Goal: Task Accomplishment & Management: Complete application form

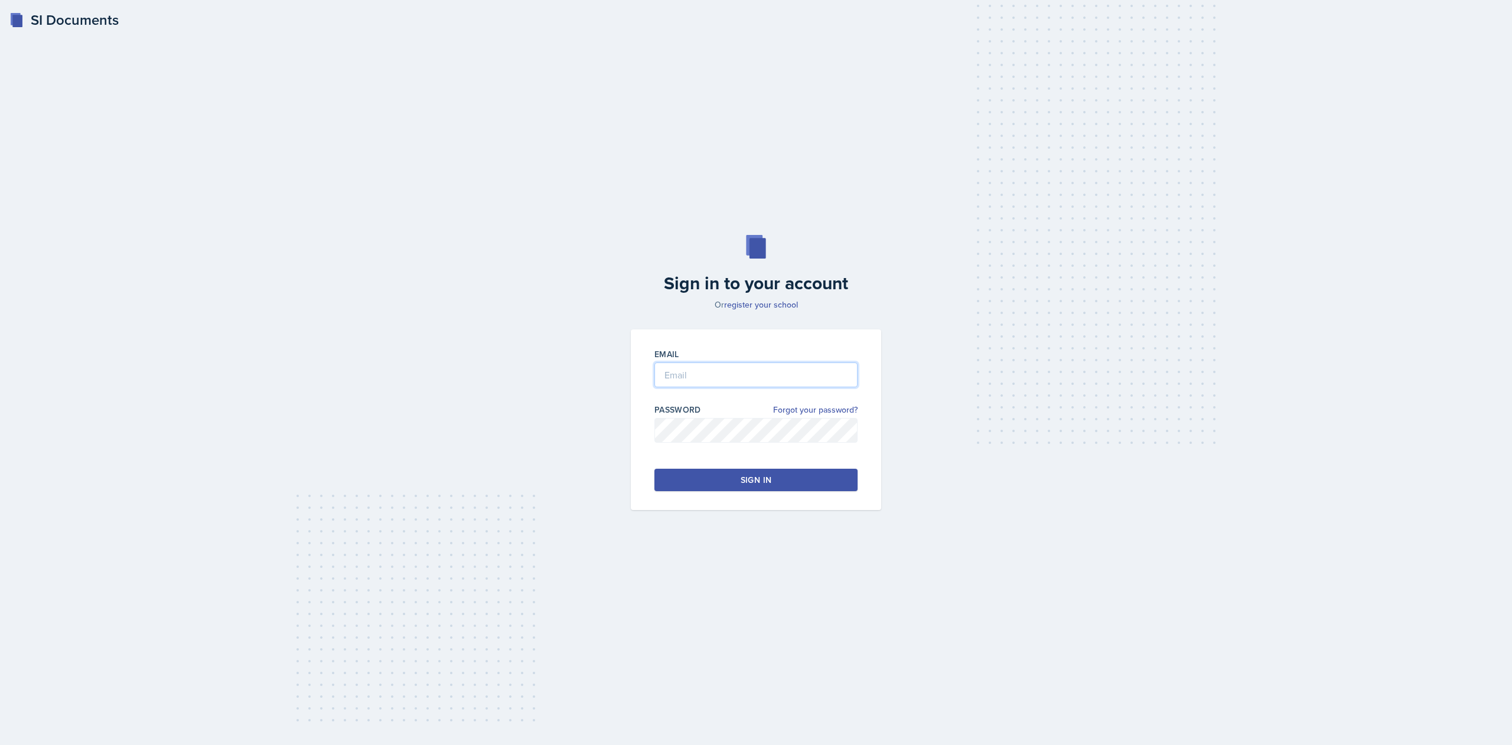
click at [674, 376] on input "email" at bounding box center [755, 375] width 203 height 25
click at [700, 381] on input "email" at bounding box center [755, 375] width 203 height 25
type input "[EMAIL_ADDRESS][DOMAIN_NAME]"
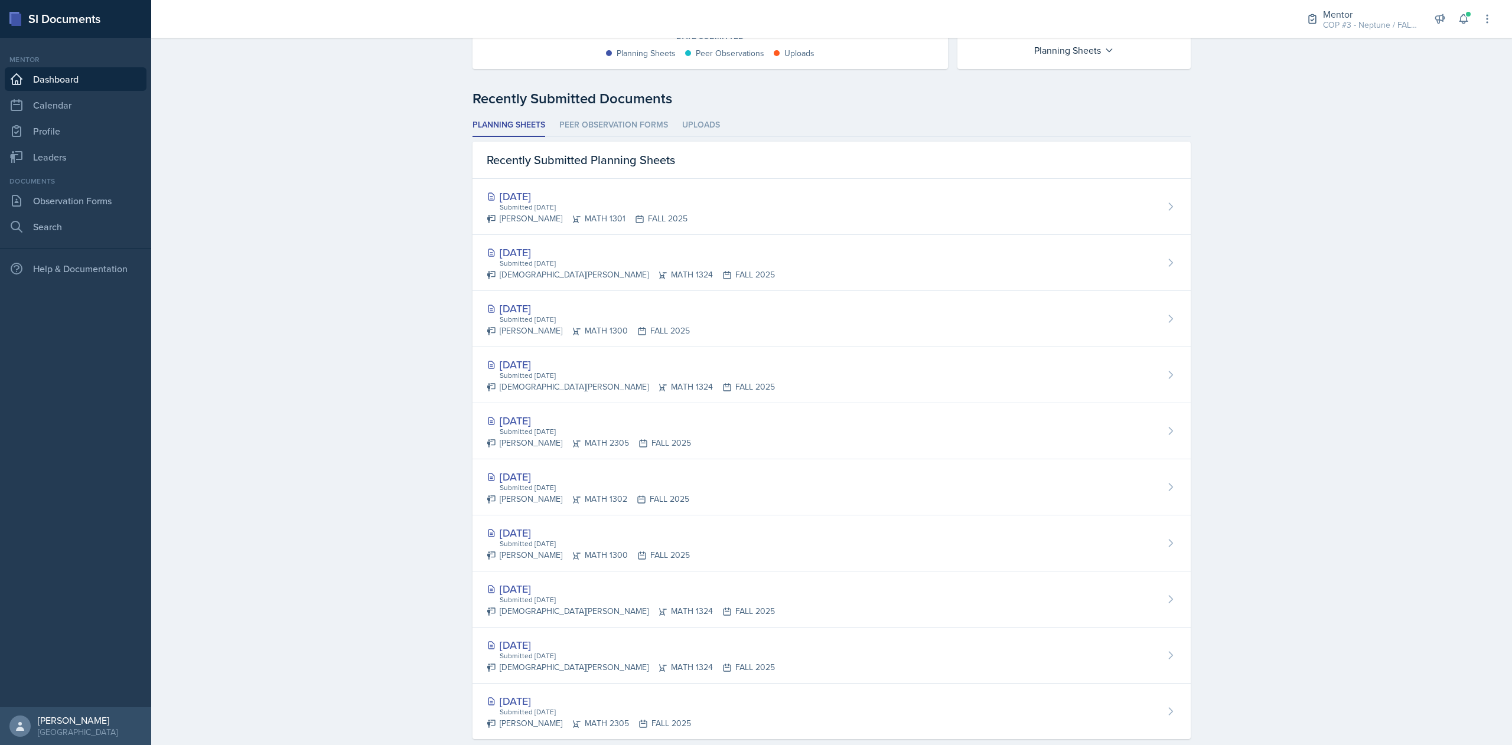
scroll to position [282, 0]
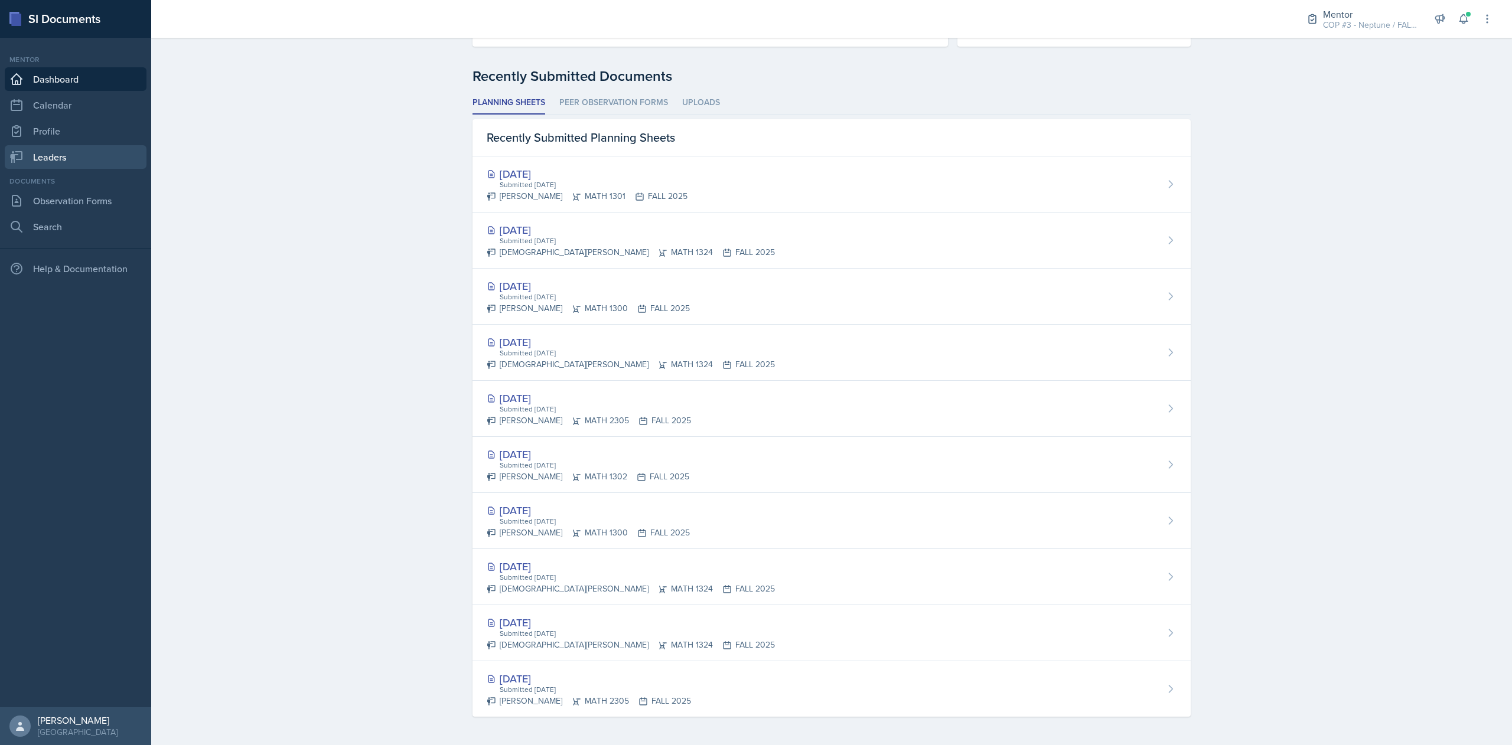
click at [53, 156] on link "Leaders" at bounding box center [76, 157] width 142 height 24
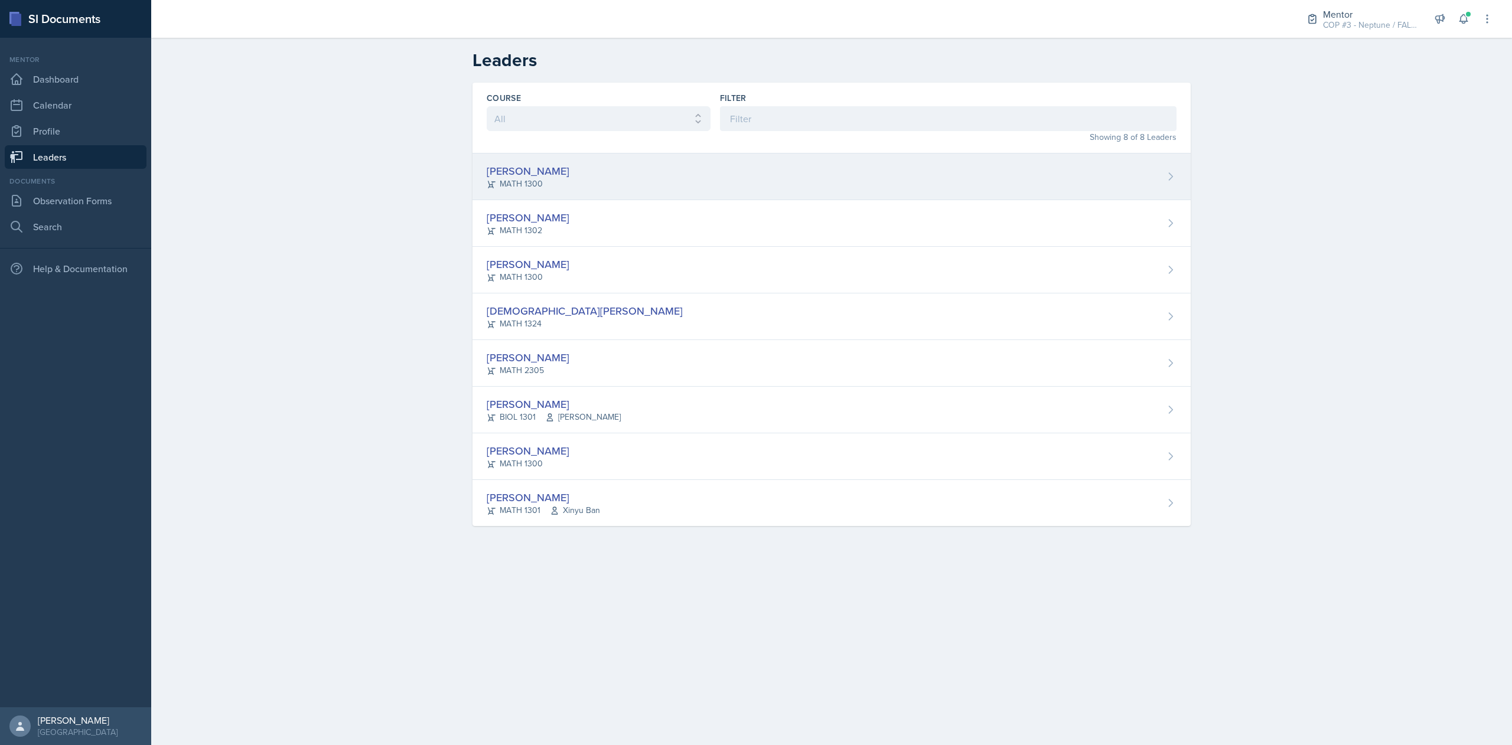
click at [674, 180] on div "Natalia Andrade MATH 1300" at bounding box center [831, 177] width 718 height 47
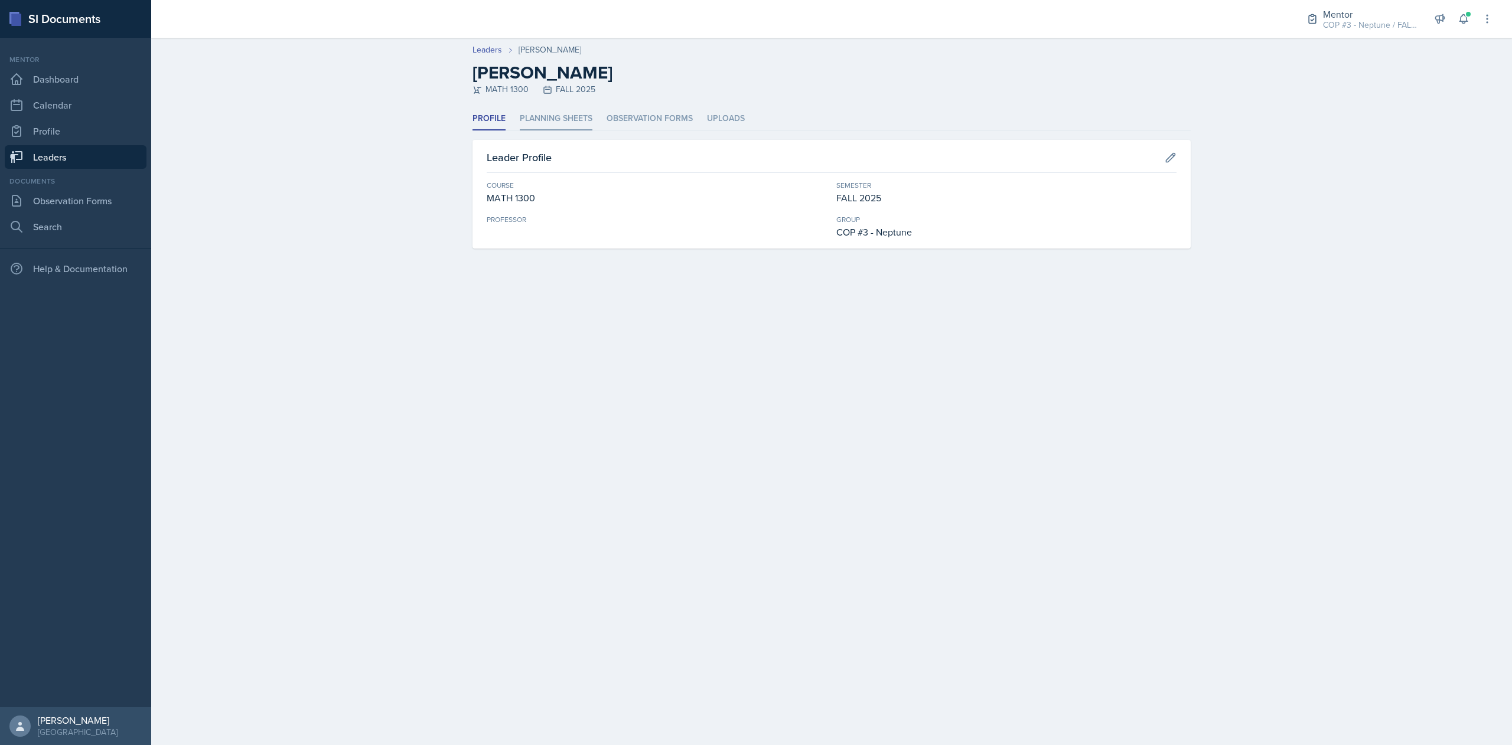
click at [572, 120] on li "Planning Sheets" at bounding box center [556, 118] width 73 height 23
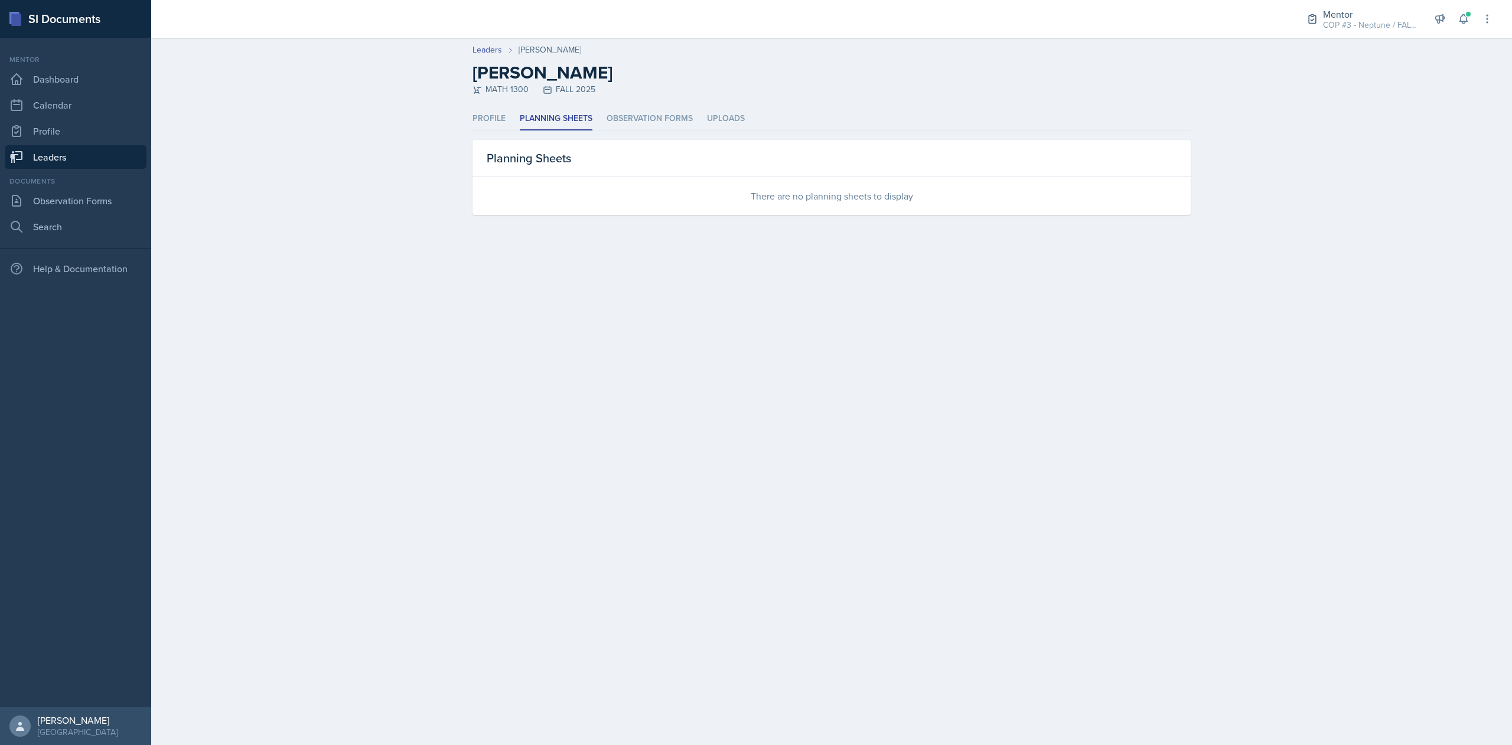
click at [74, 158] on link "Leaders" at bounding box center [76, 157] width 142 height 24
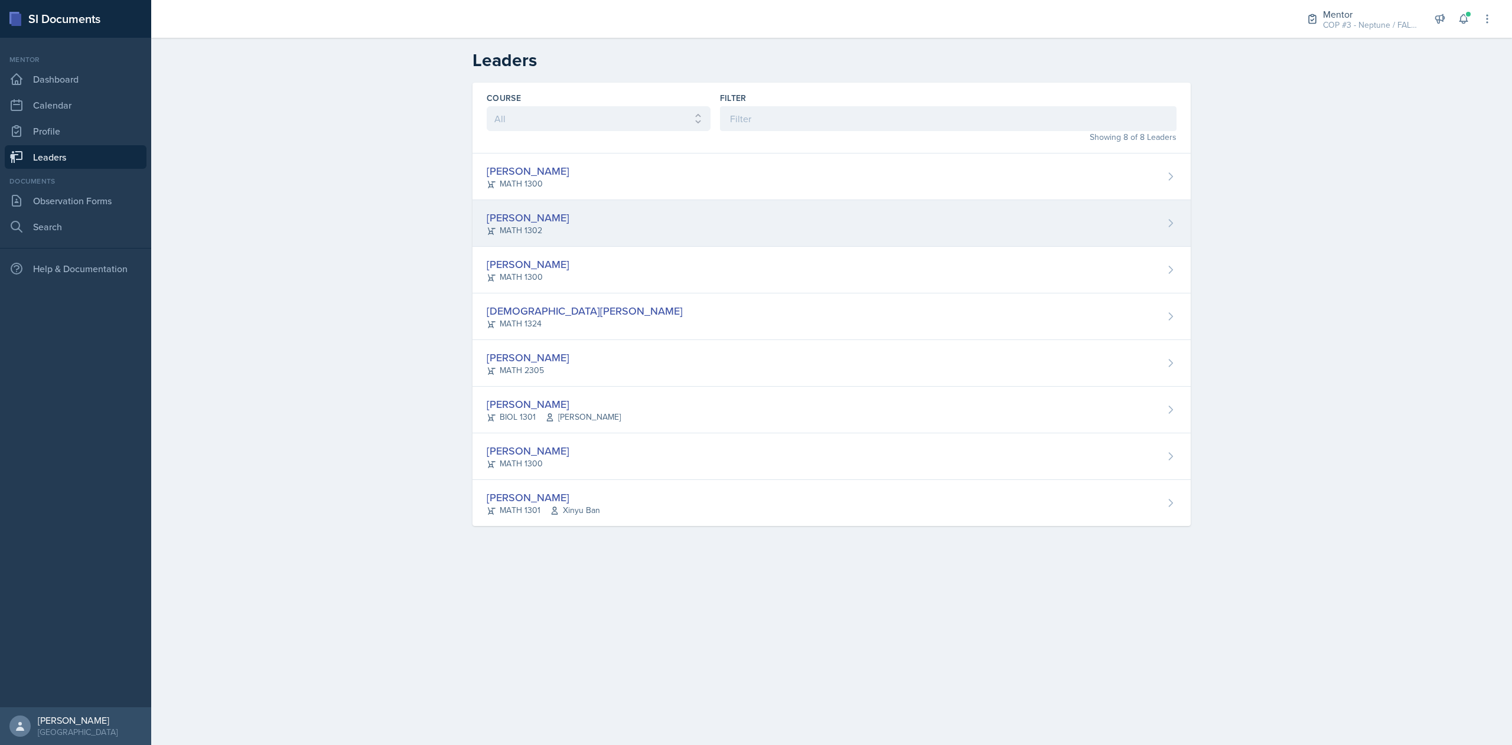
click at [546, 233] on div "MATH 1302" at bounding box center [528, 230] width 83 height 12
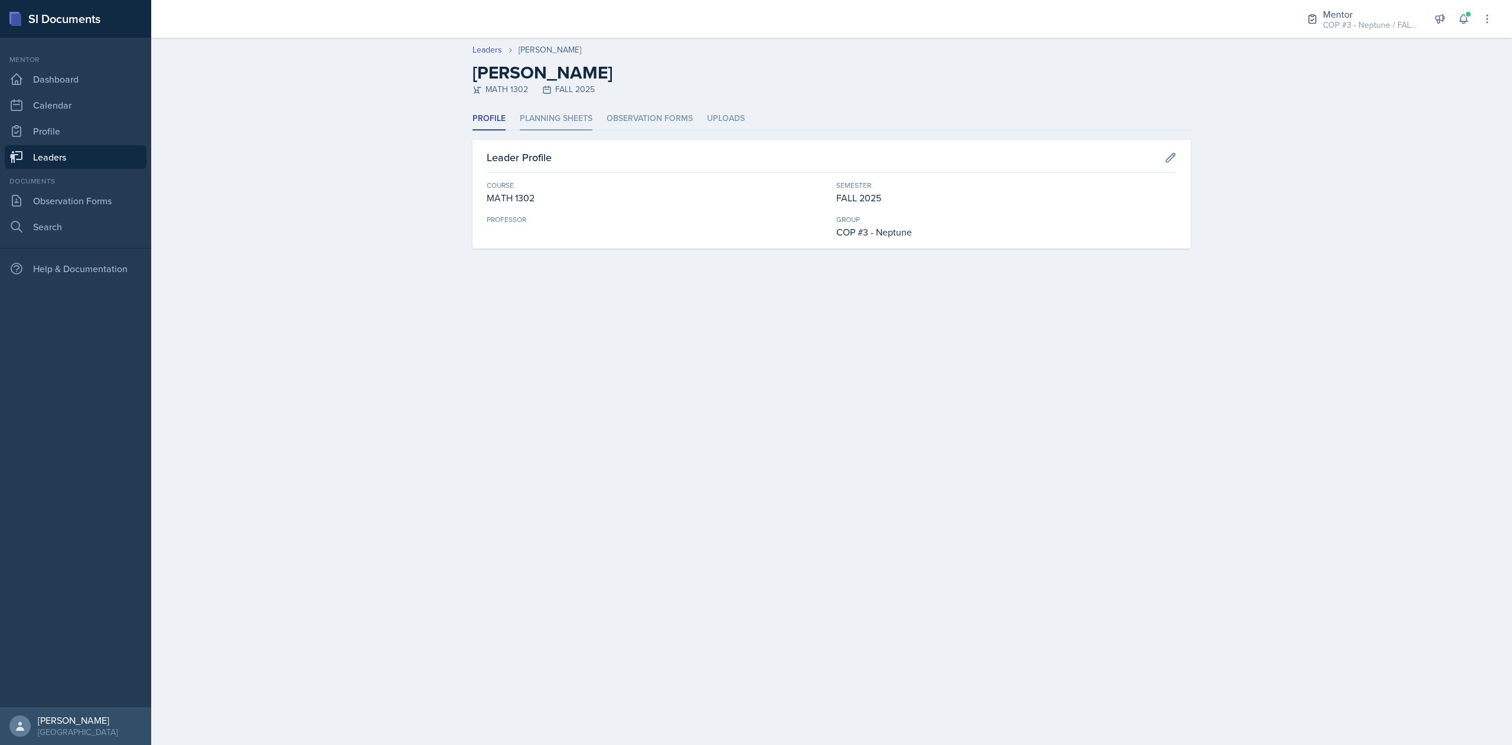
click at [576, 124] on li "Planning Sheets" at bounding box center [556, 118] width 73 height 23
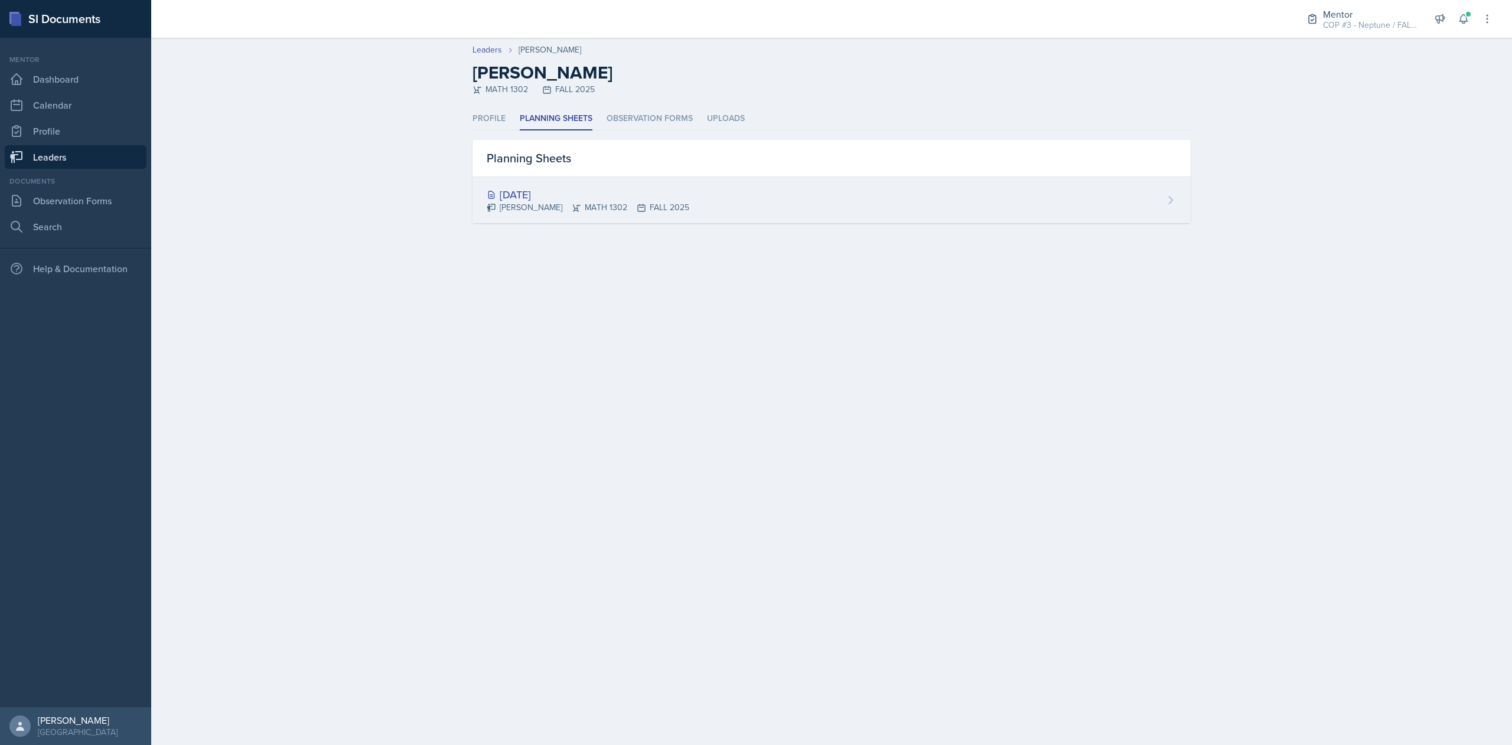
click at [603, 215] on div "Sep 14th, 2025 Mahla Bagerpour MATH 1302 FALL 2025" at bounding box center [831, 200] width 718 height 46
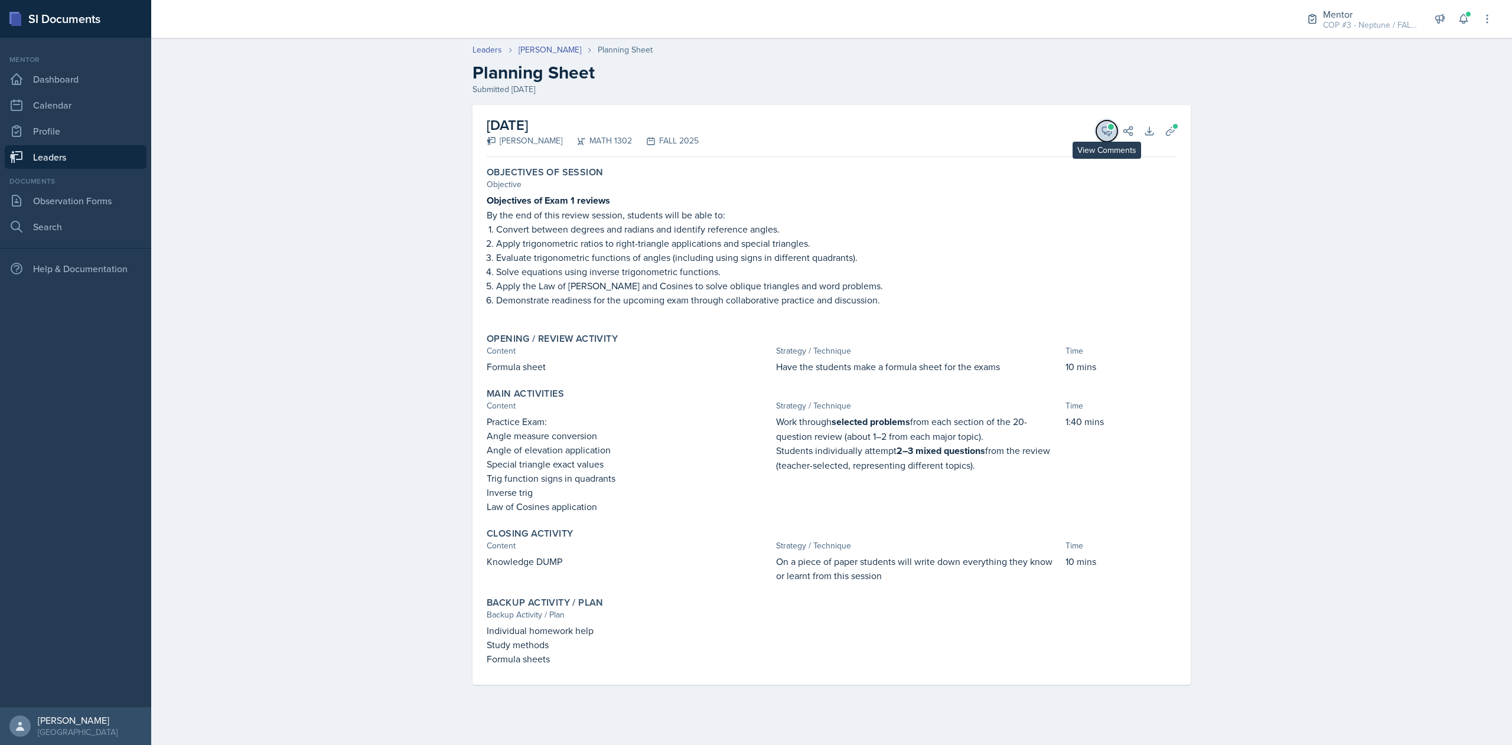
click at [1113, 132] on button "View Comments" at bounding box center [1106, 130] width 21 height 21
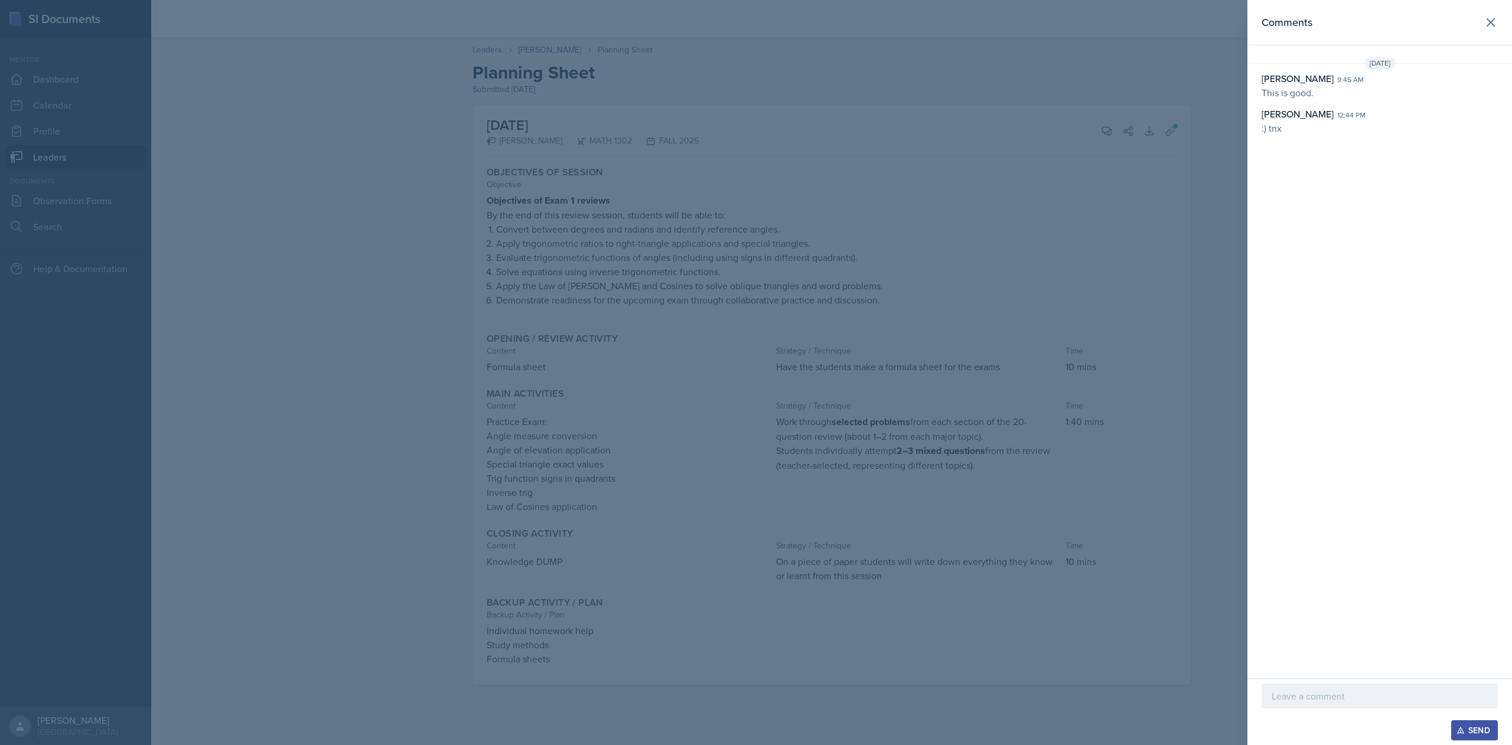
click at [1338, 694] on p at bounding box center [1379, 696] width 216 height 14
click at [1467, 728] on div "Send" at bounding box center [1474, 730] width 31 height 9
click at [1487, 27] on icon at bounding box center [1490, 22] width 14 height 14
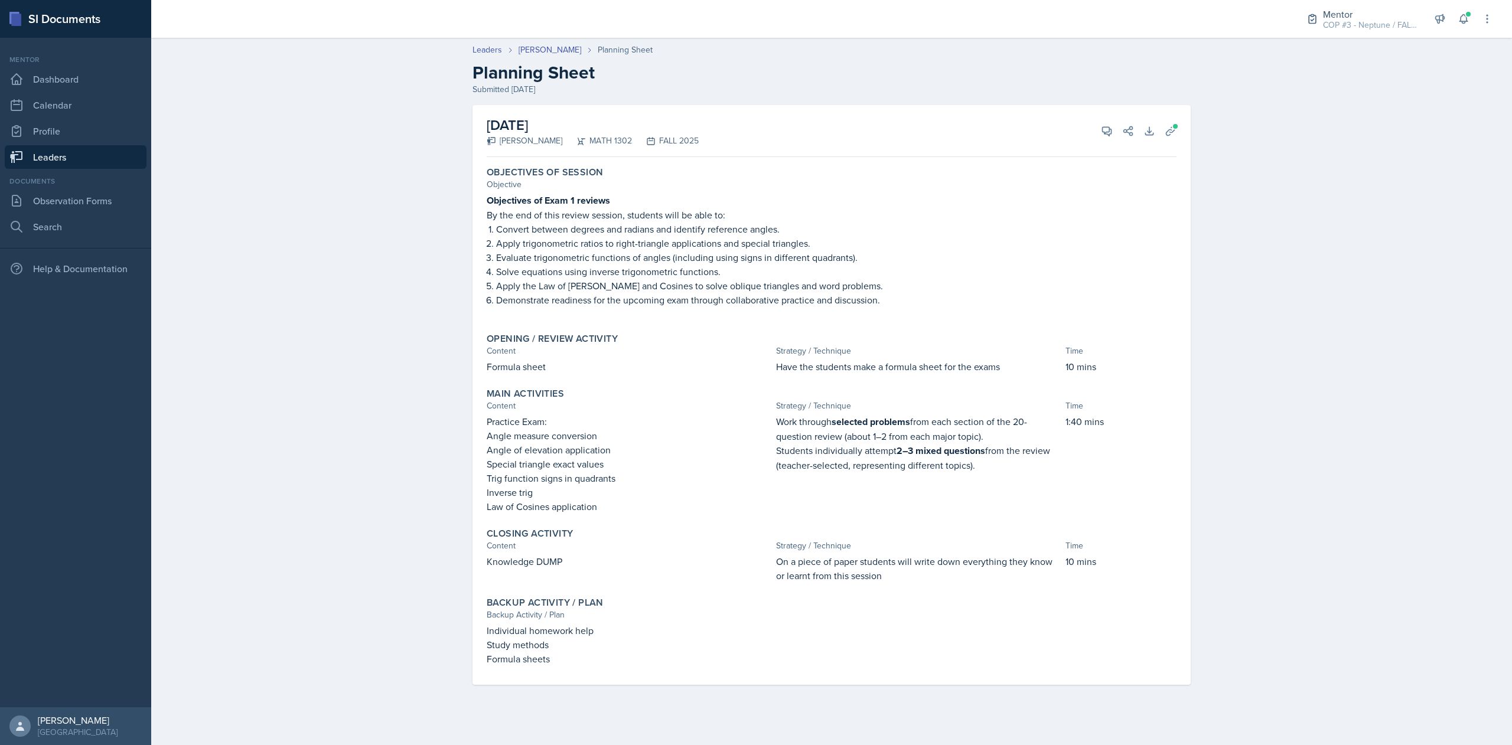
click at [52, 151] on link "Leaders" at bounding box center [76, 157] width 142 height 24
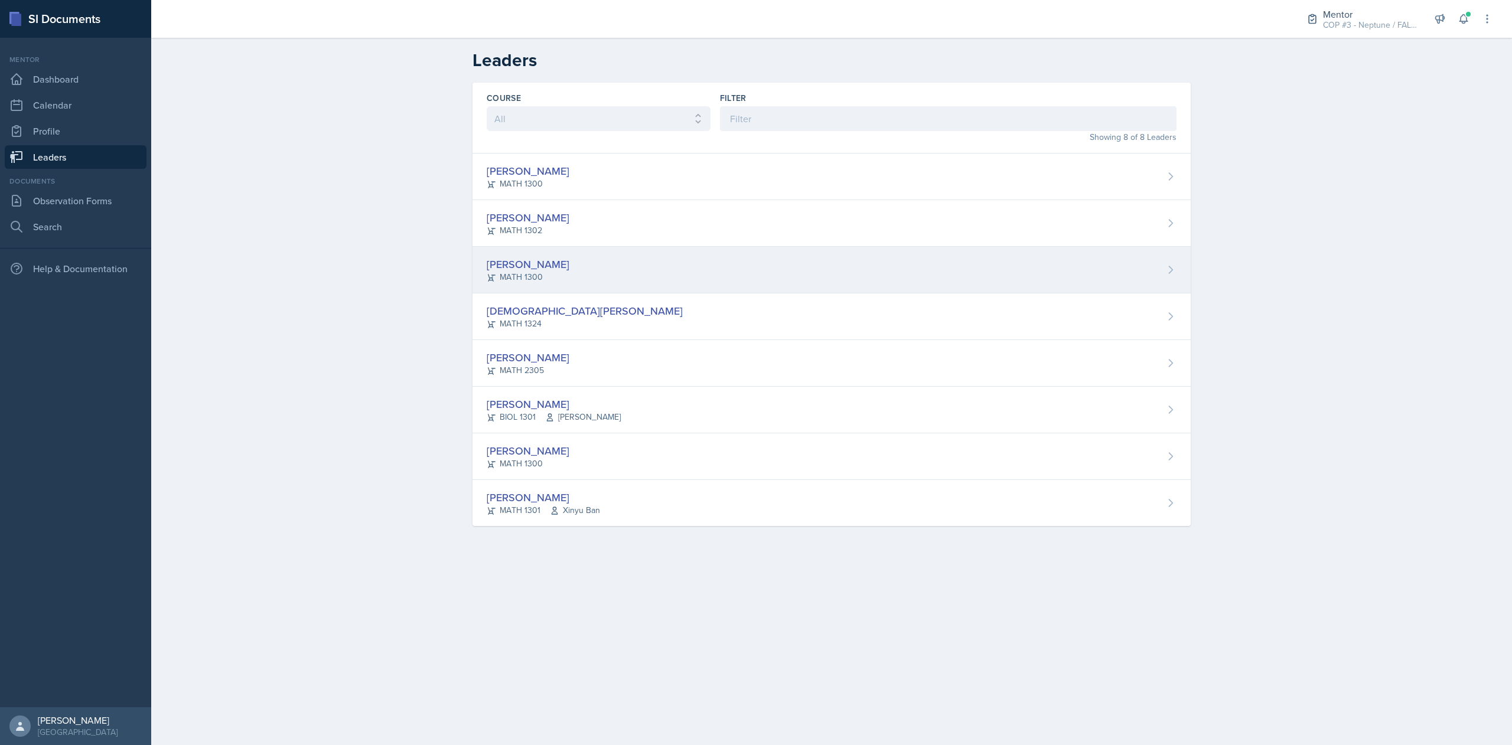
click at [539, 265] on div "[PERSON_NAME]" at bounding box center [528, 264] width 83 height 16
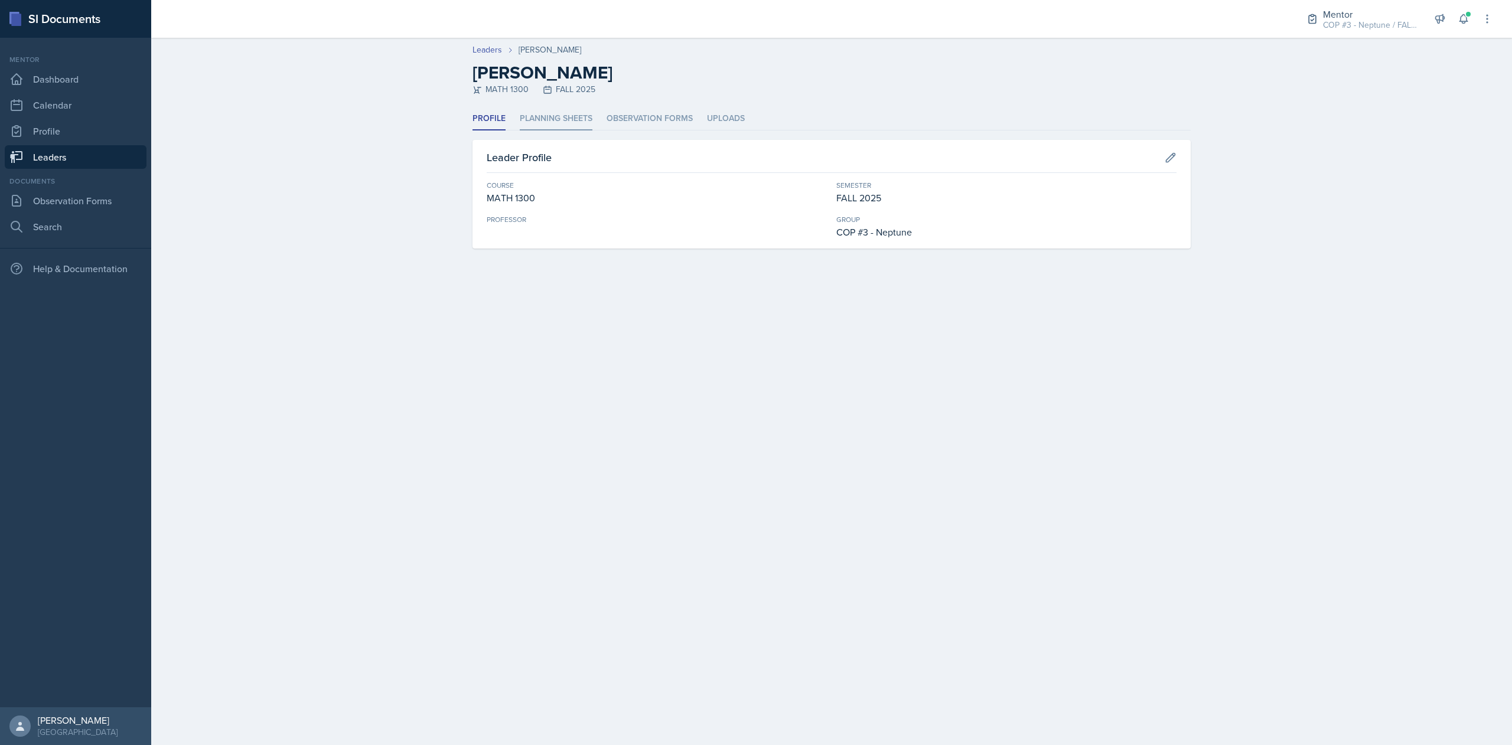
click at [569, 123] on li "Planning Sheets" at bounding box center [556, 118] width 73 height 23
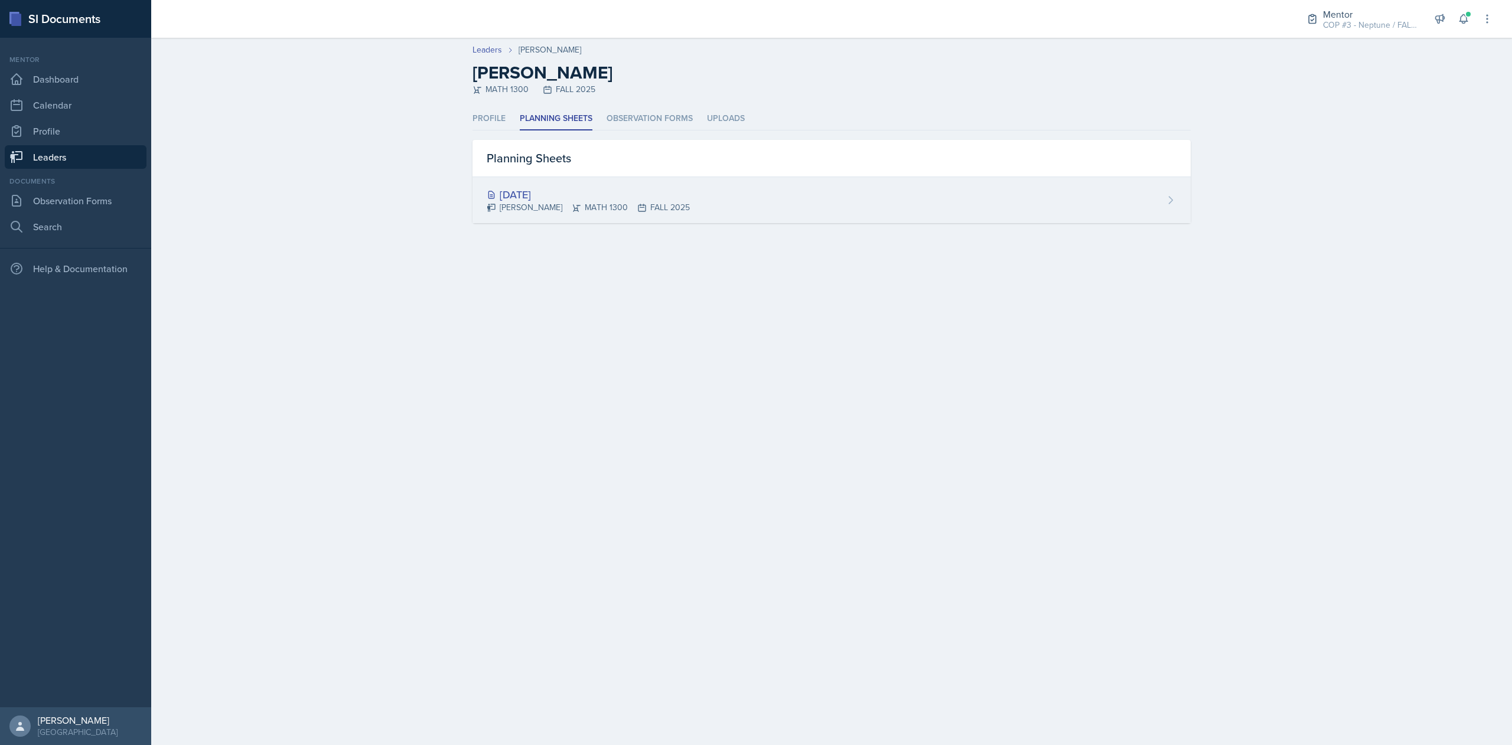
click at [598, 216] on div "Sep 9th, 2025 Edison Castaneda Barragan MATH 1300 FALL 2025" at bounding box center [831, 200] width 718 height 46
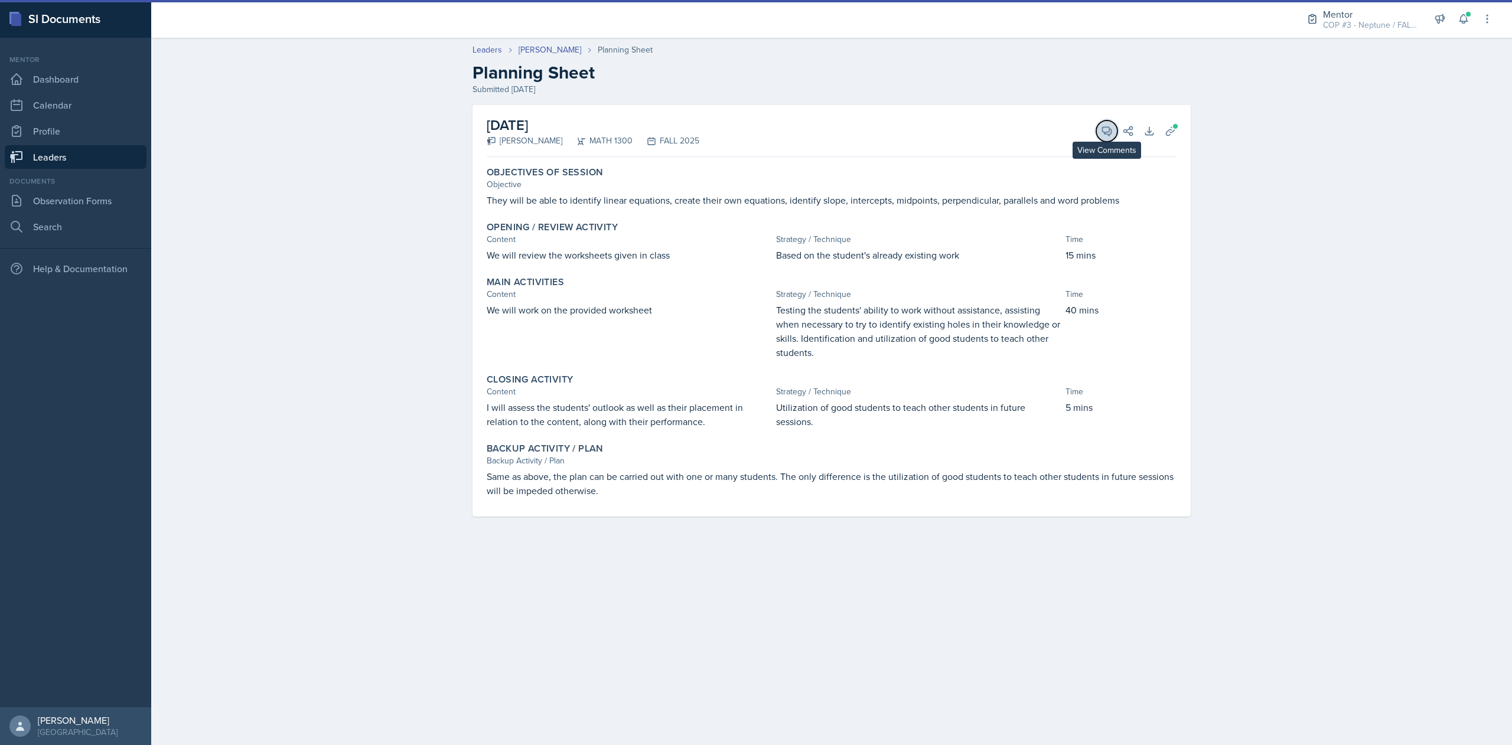
click at [1107, 133] on icon at bounding box center [1106, 131] width 9 height 9
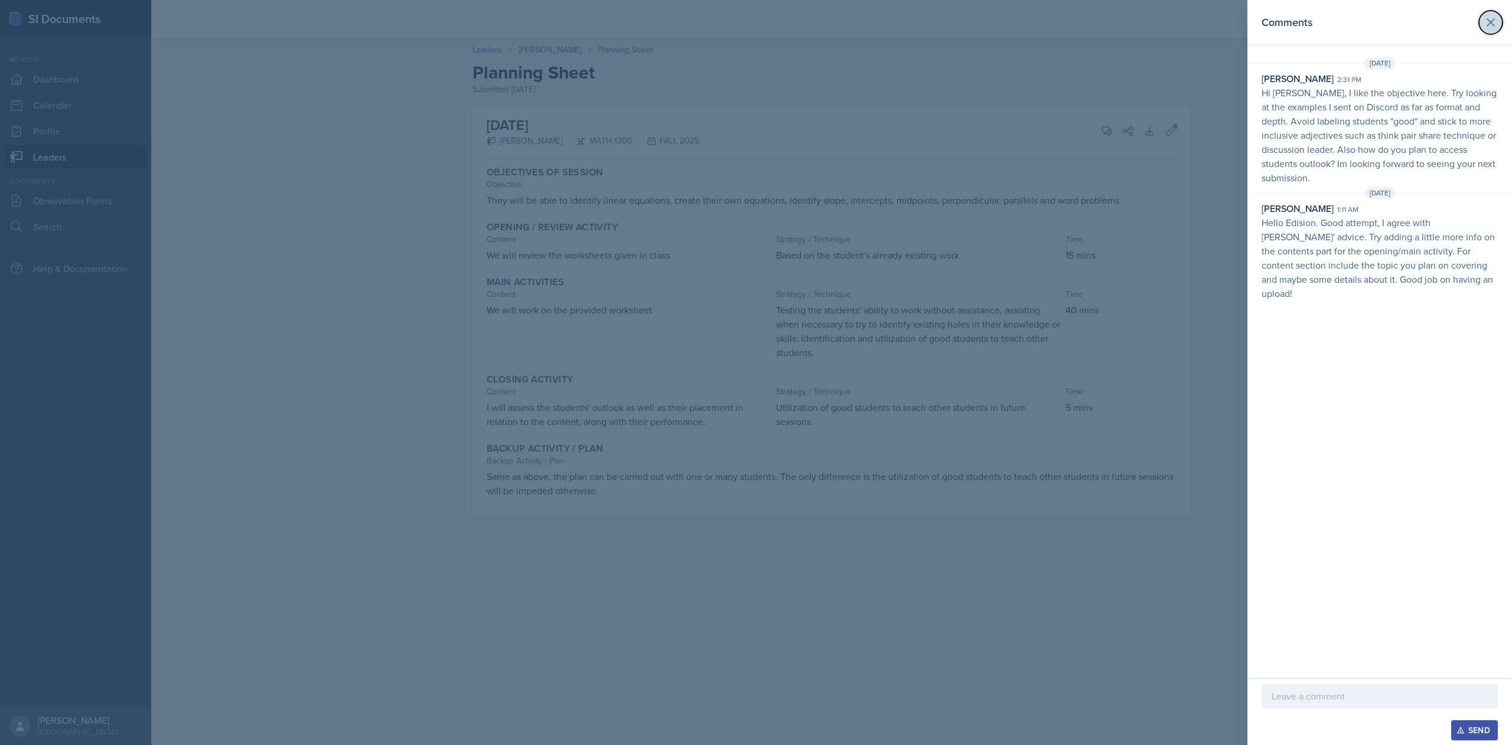
click at [1490, 21] on icon at bounding box center [1490, 22] width 14 height 14
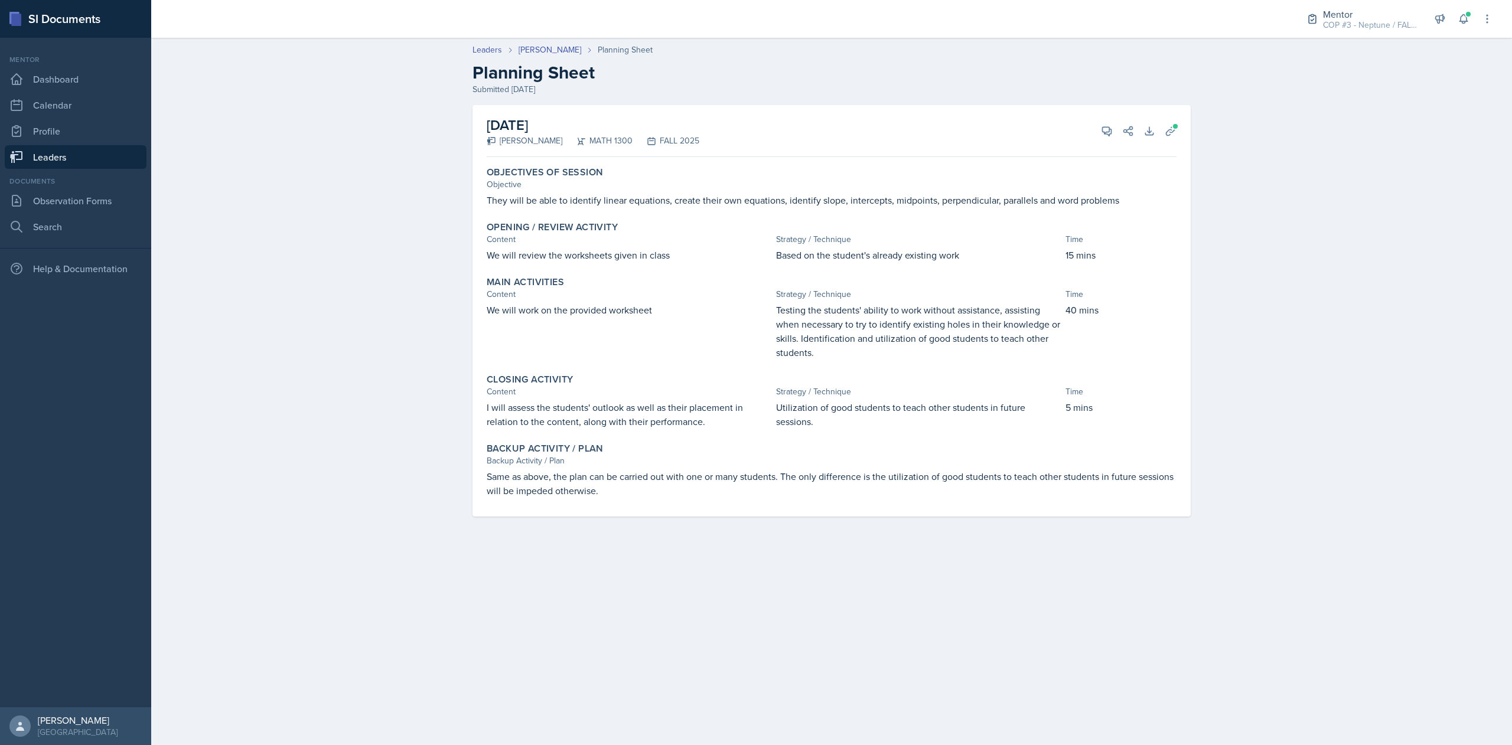
click at [74, 155] on link "Leaders" at bounding box center [76, 157] width 142 height 24
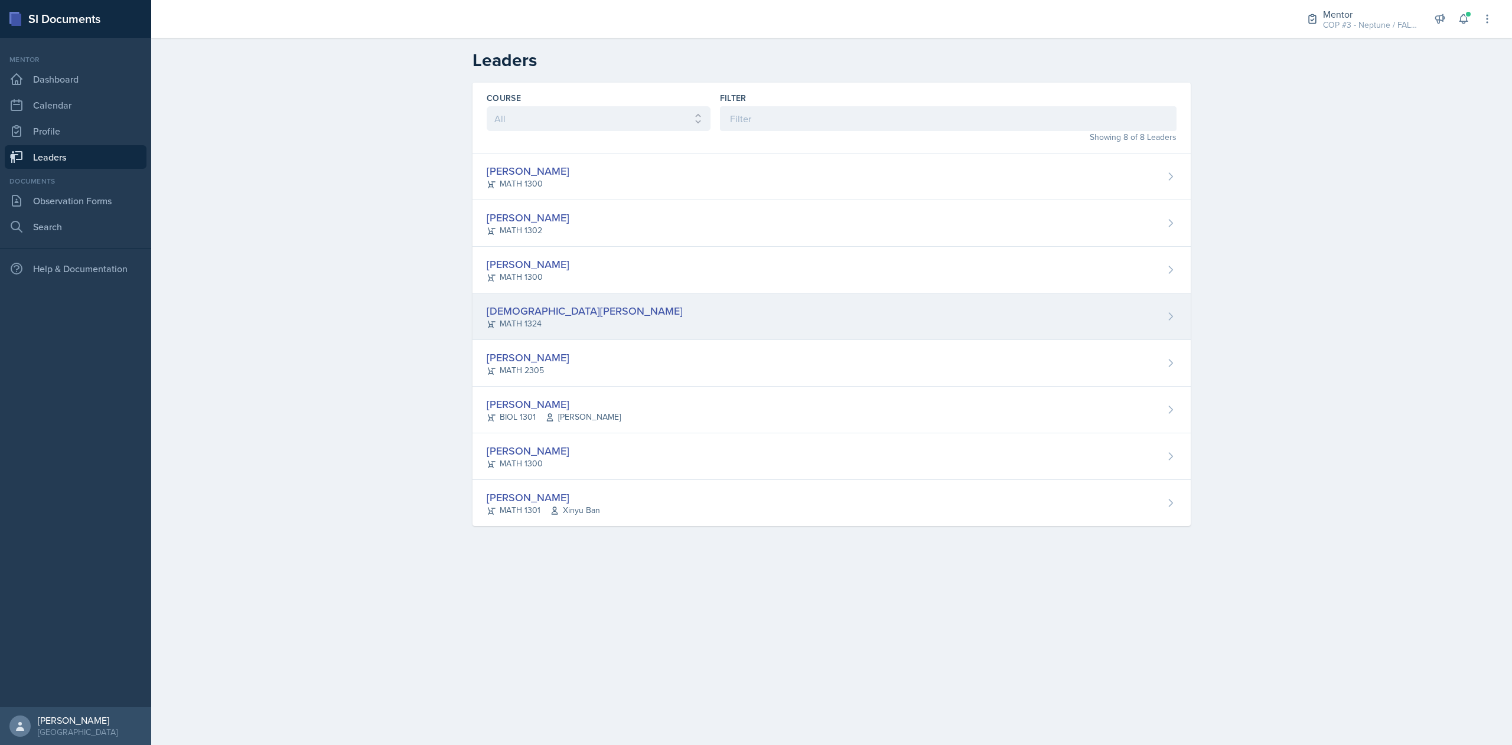
click at [543, 311] on div "Isaiah Le MATH 1324" at bounding box center [831, 316] width 718 height 47
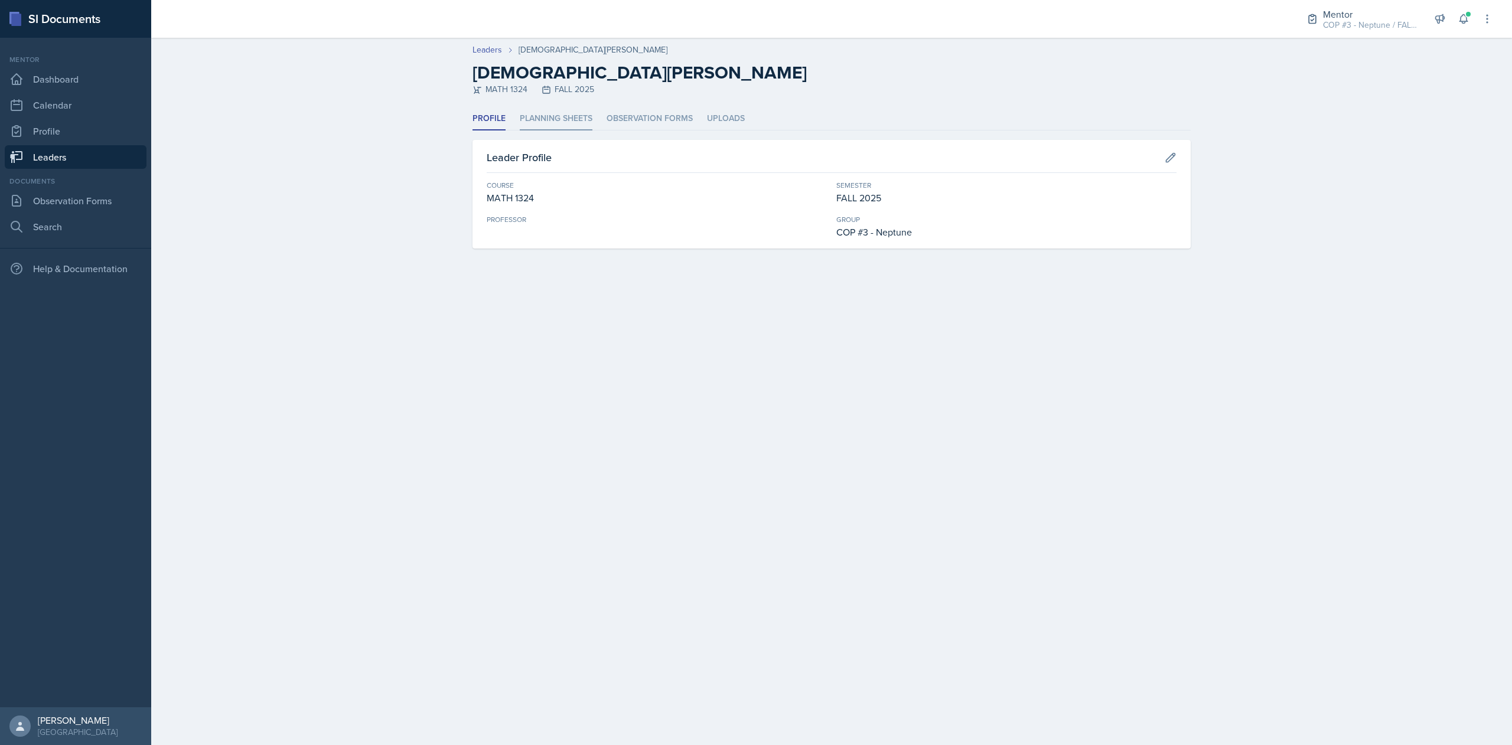
click at [541, 115] on li "Planning Sheets" at bounding box center [556, 118] width 73 height 23
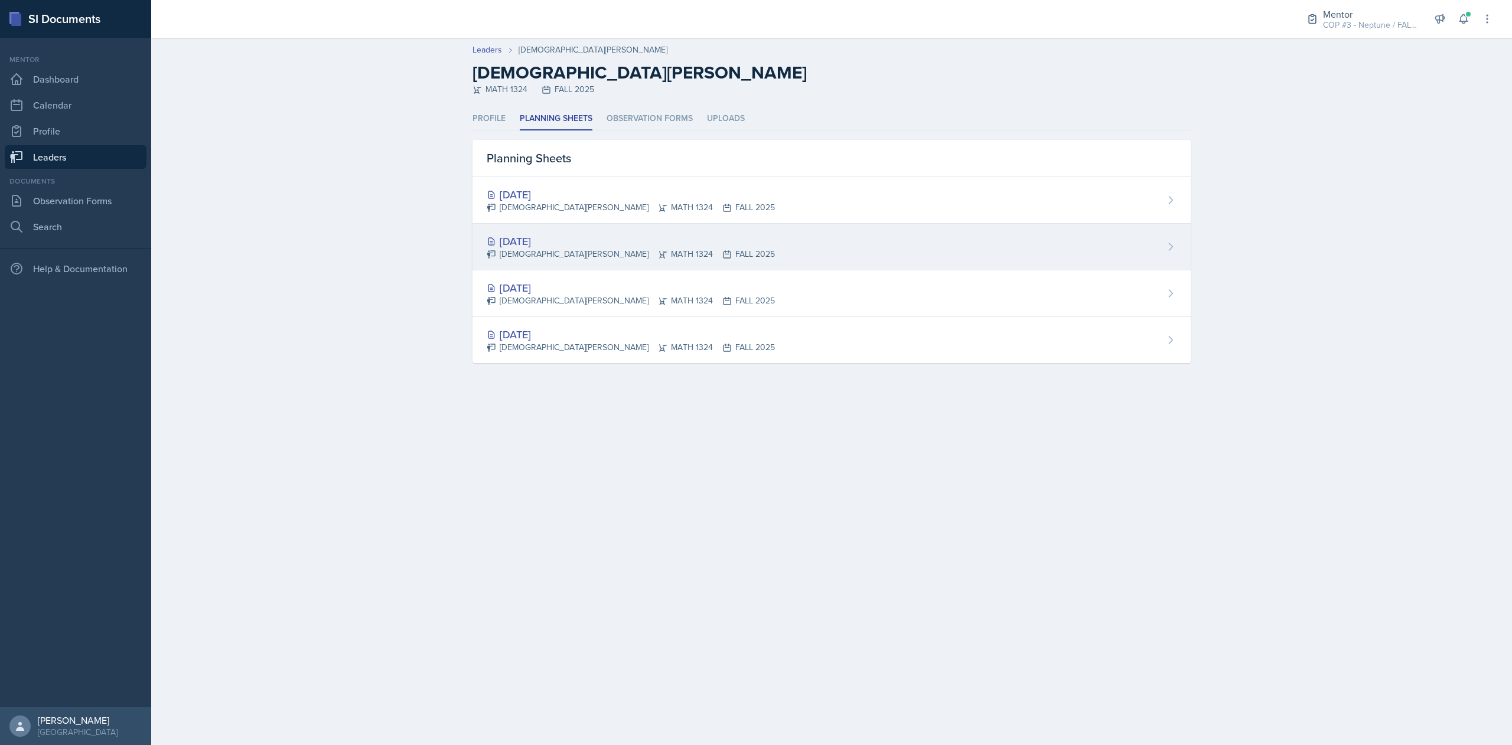
click at [581, 245] on div "[DATE]" at bounding box center [631, 241] width 288 height 16
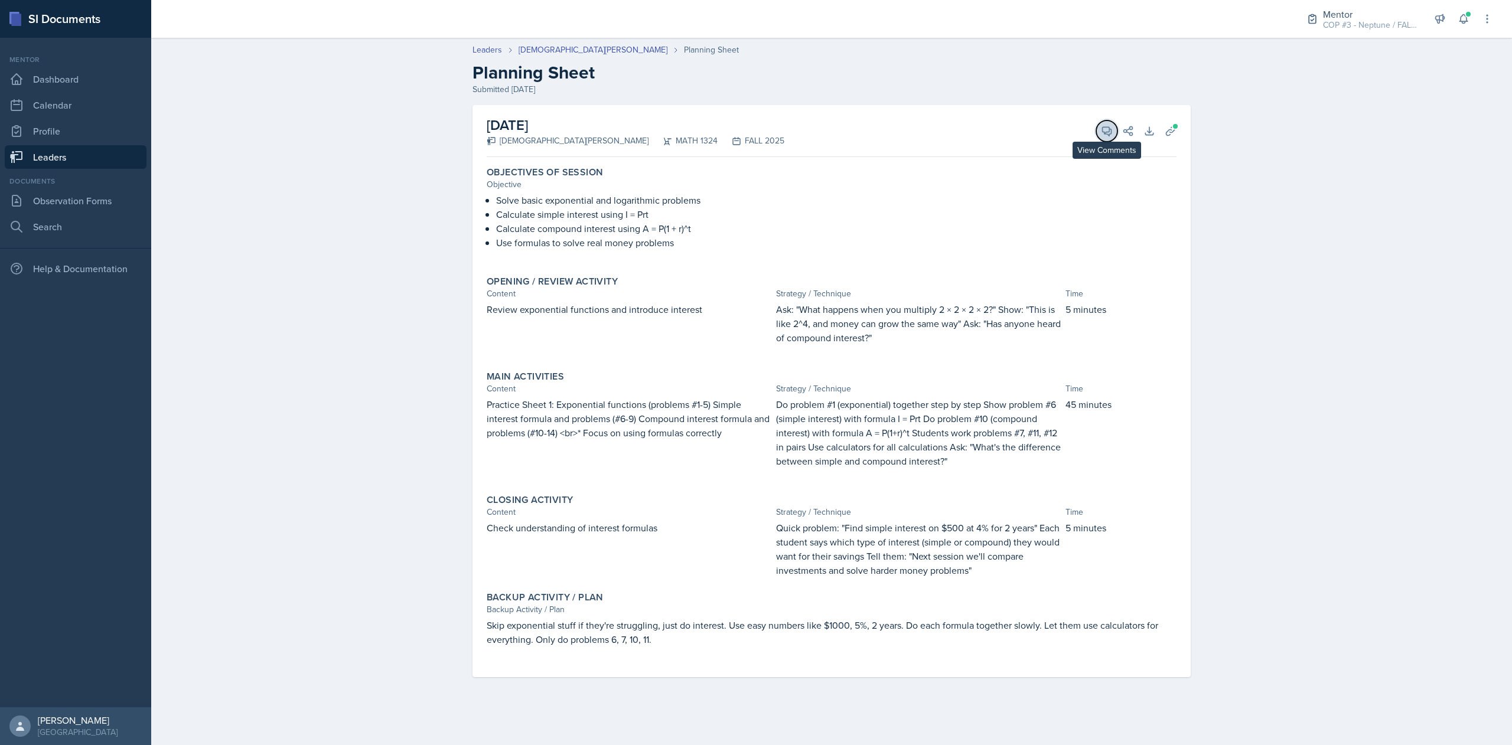
click at [1107, 132] on icon at bounding box center [1106, 131] width 9 height 9
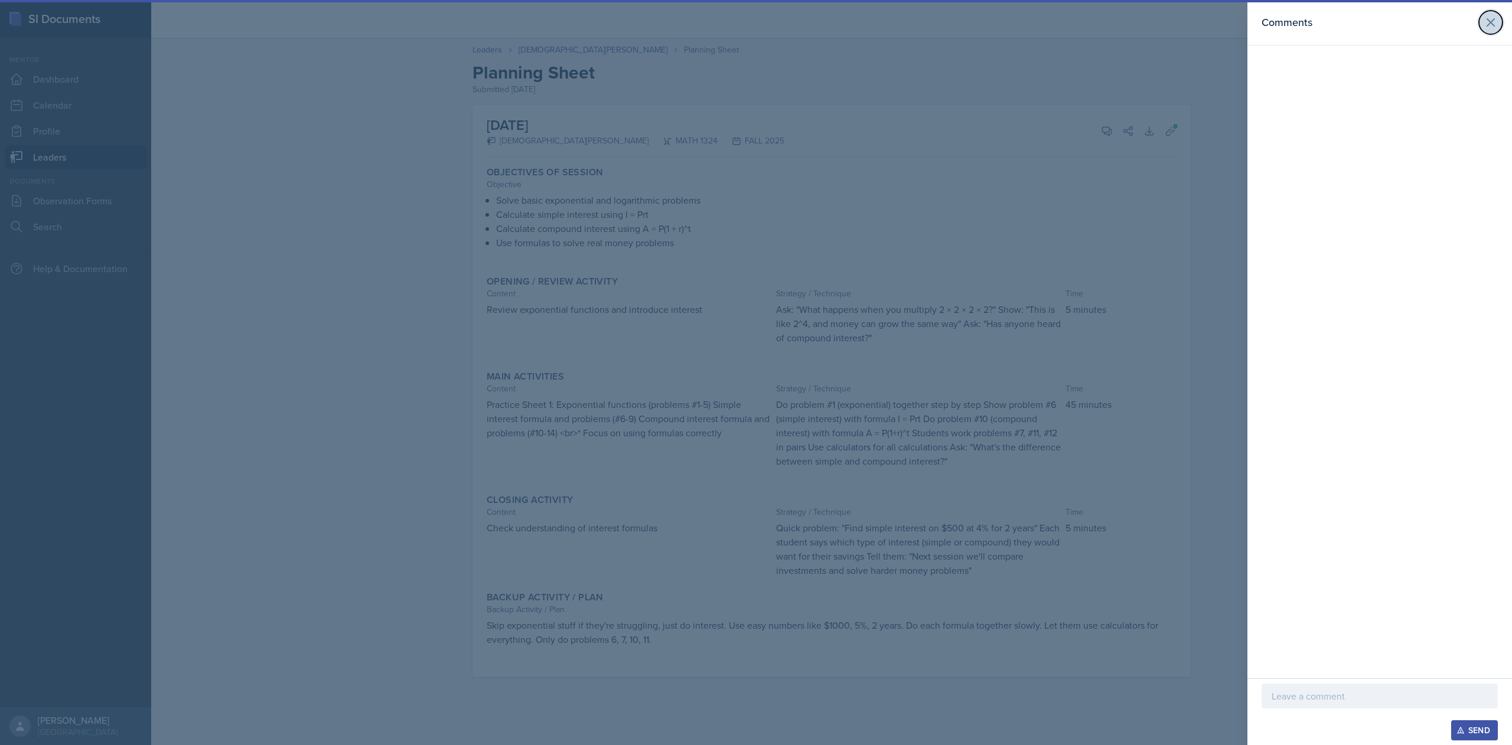
click at [1494, 28] on icon at bounding box center [1490, 22] width 14 height 14
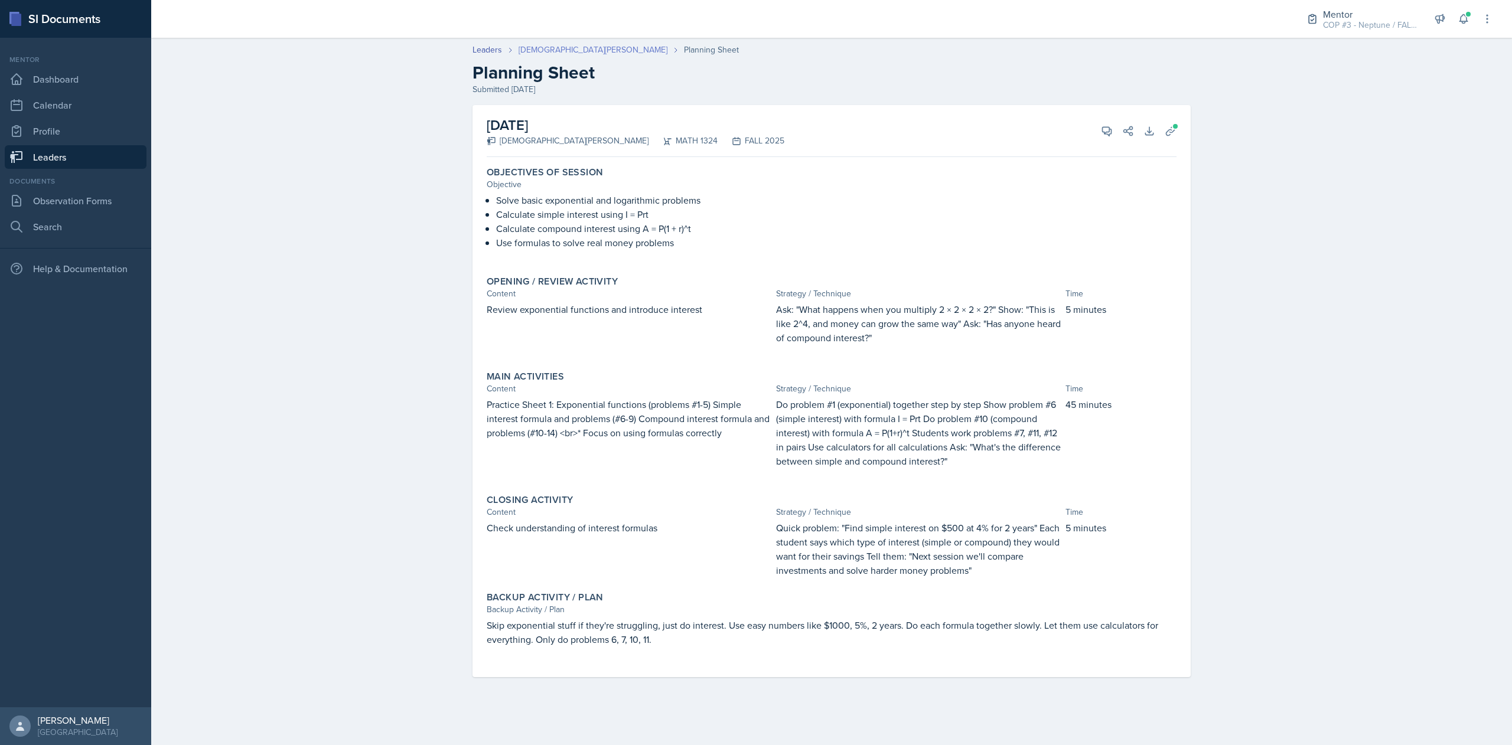
click at [544, 52] on link "[DEMOGRAPHIC_DATA][PERSON_NAME]" at bounding box center [592, 50] width 149 height 12
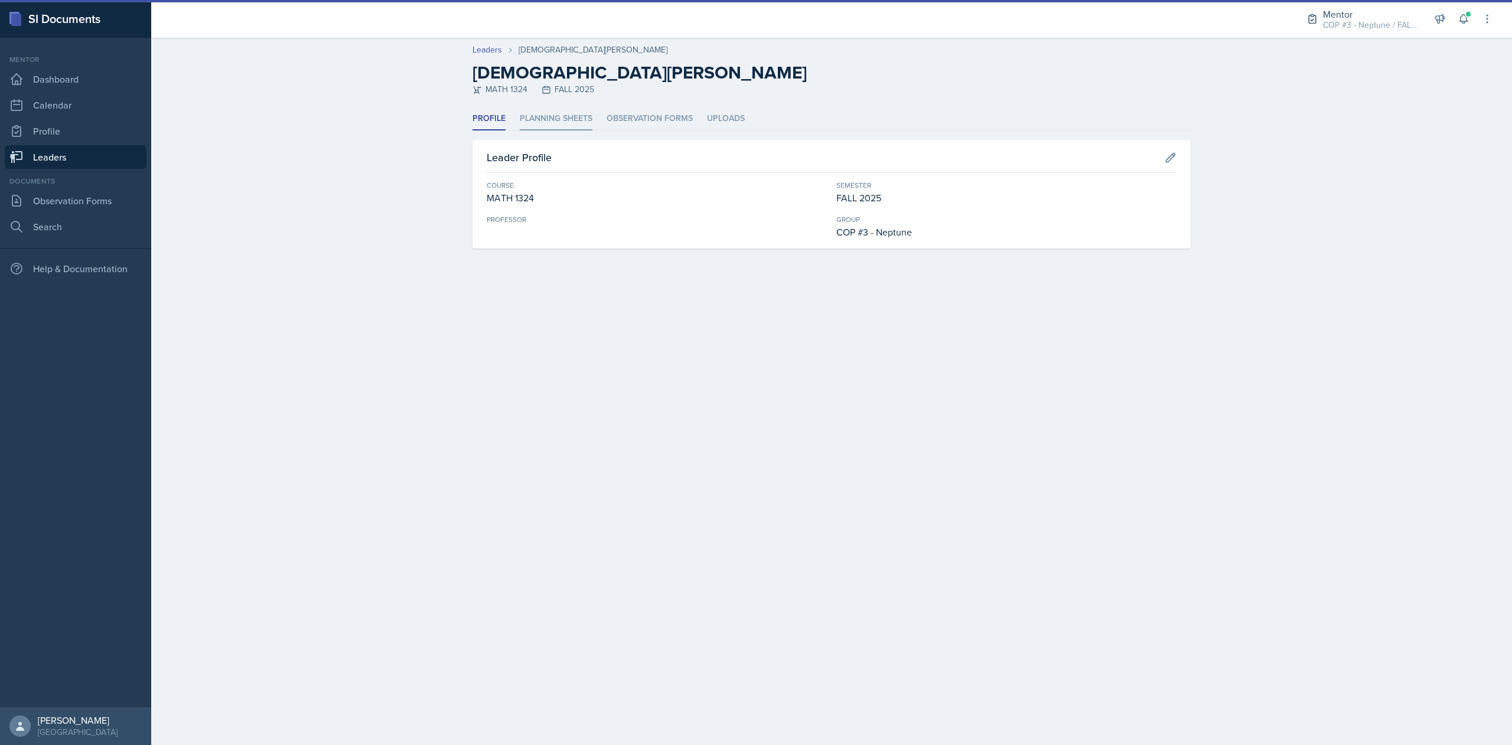
click at [550, 120] on li "Planning Sheets" at bounding box center [556, 118] width 73 height 23
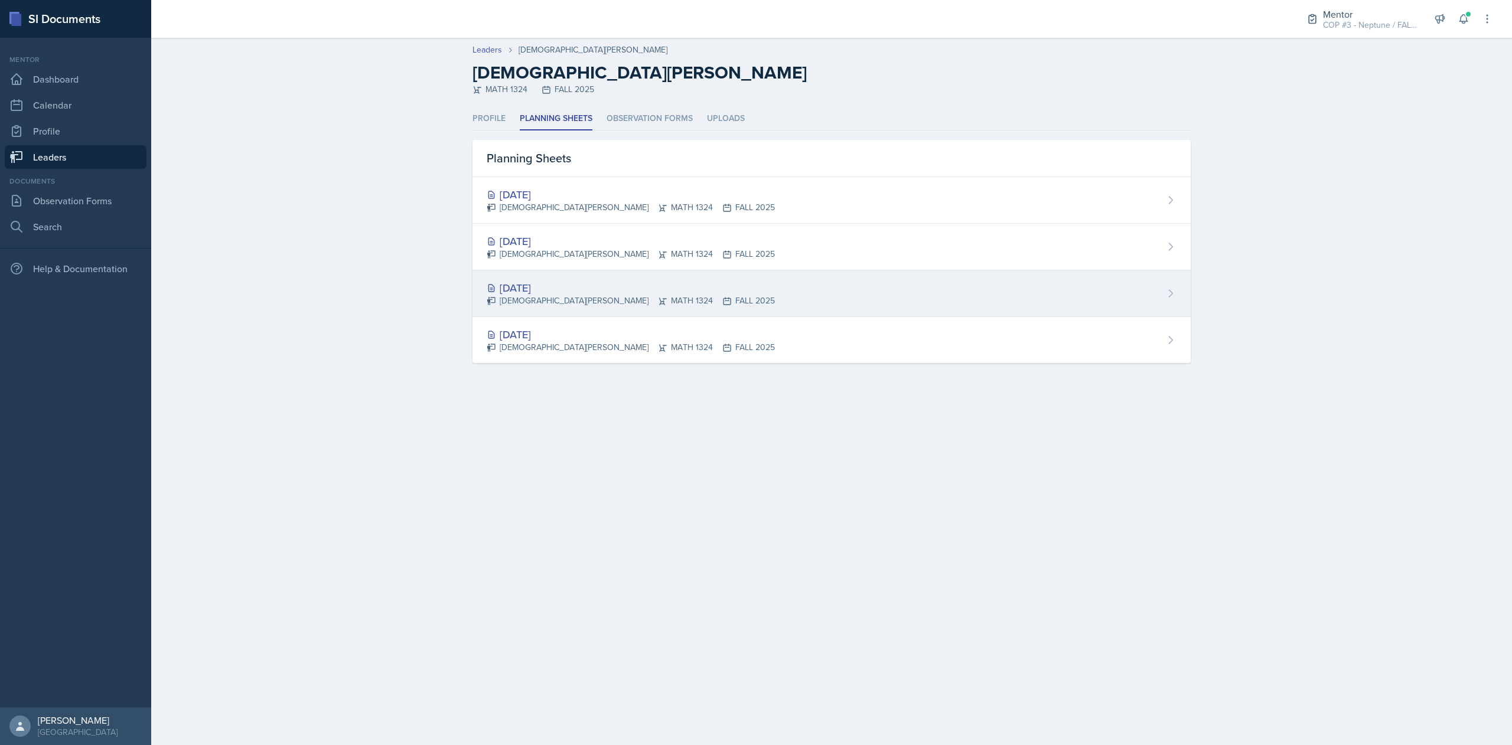
click at [558, 298] on div "Isaiah Le MATH 1324 FALL 2025" at bounding box center [631, 301] width 288 height 12
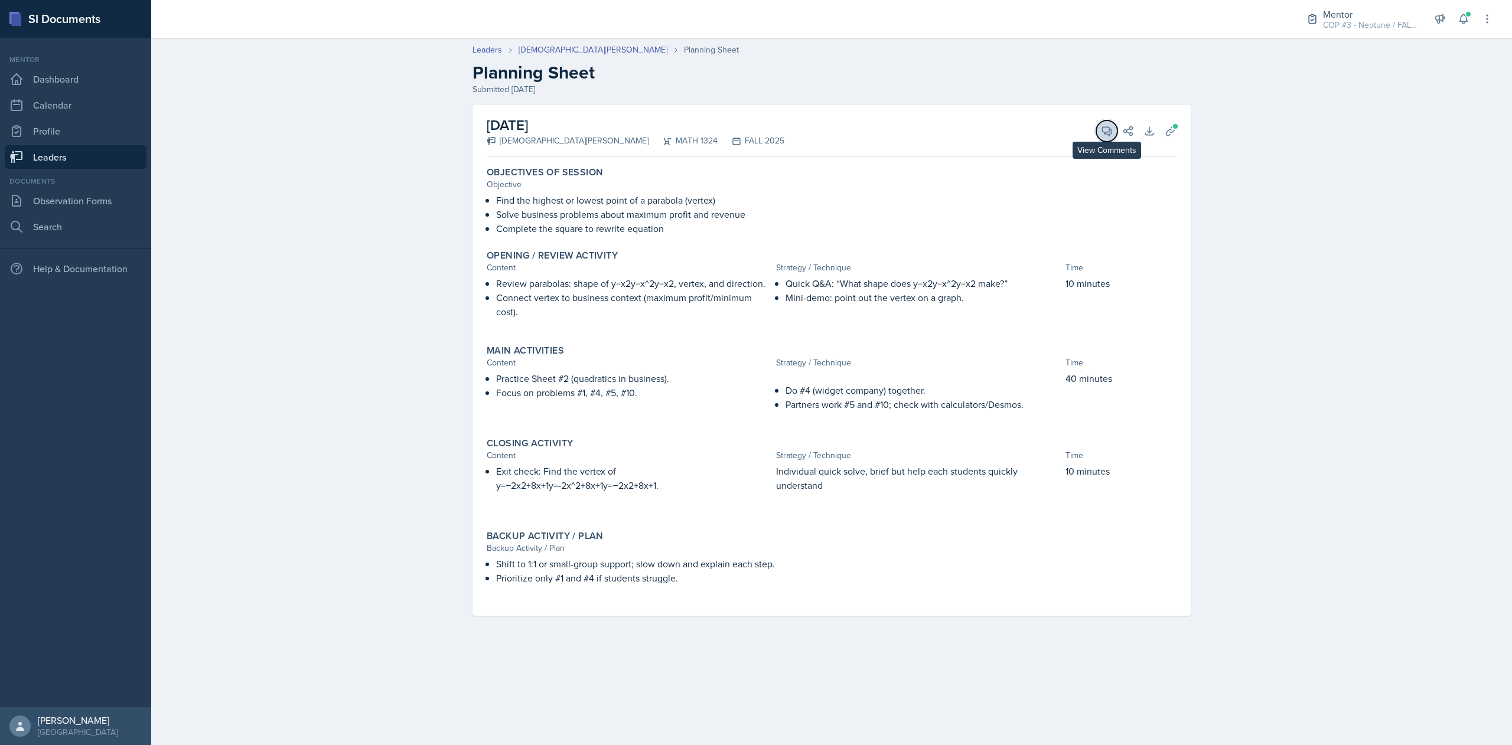
click at [1107, 138] on button "View Comments" at bounding box center [1106, 130] width 21 height 21
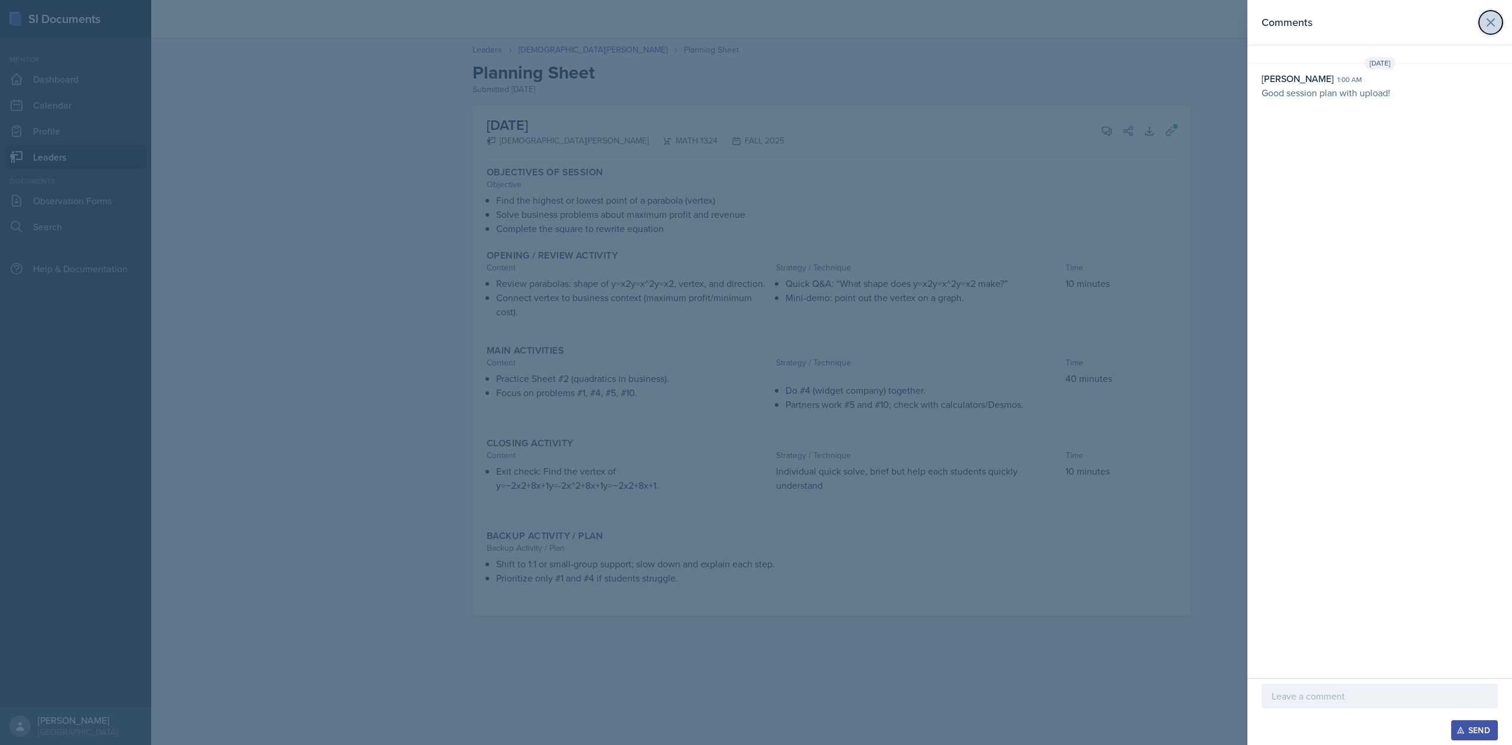
click at [1490, 22] on icon at bounding box center [1490, 22] width 7 height 7
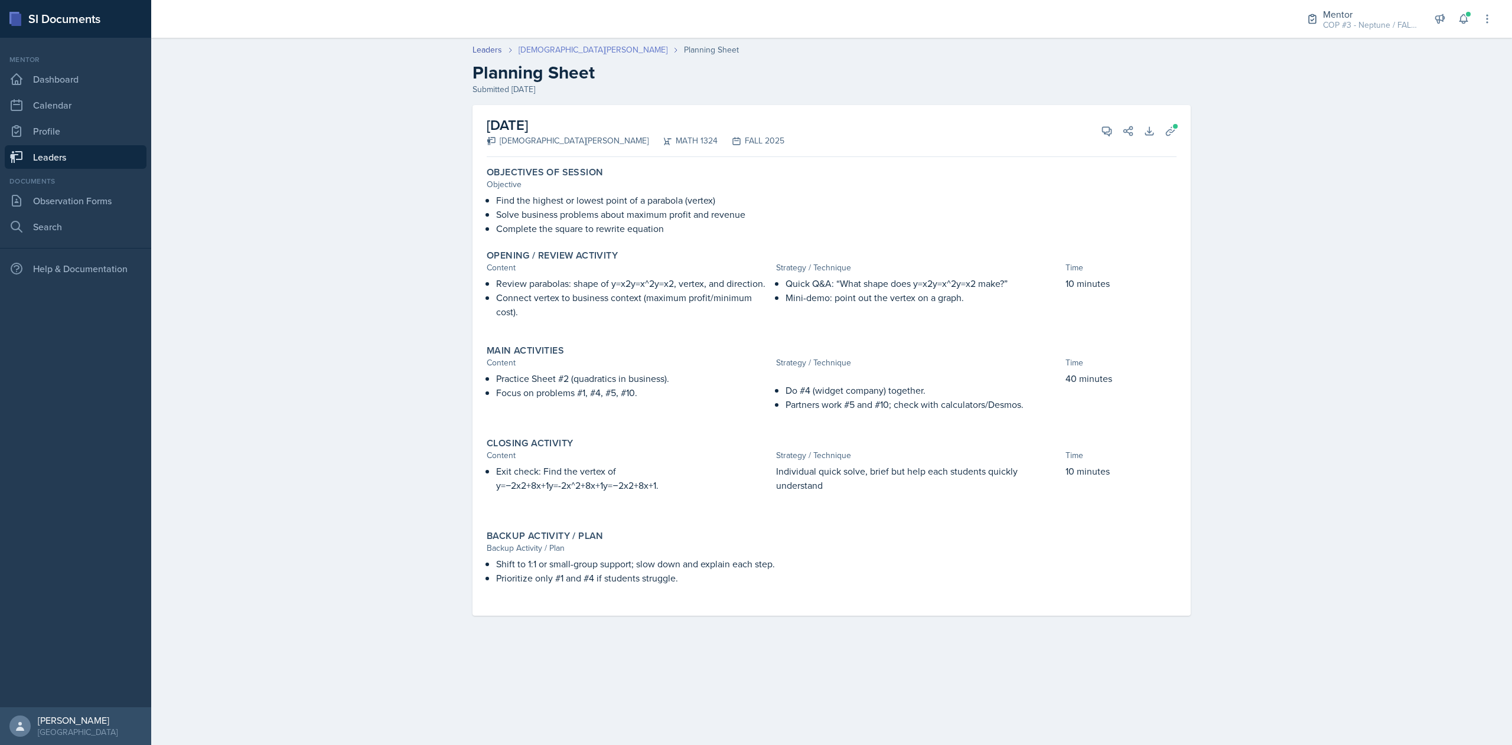
click at [530, 51] on link "[DEMOGRAPHIC_DATA][PERSON_NAME]" at bounding box center [592, 50] width 149 height 12
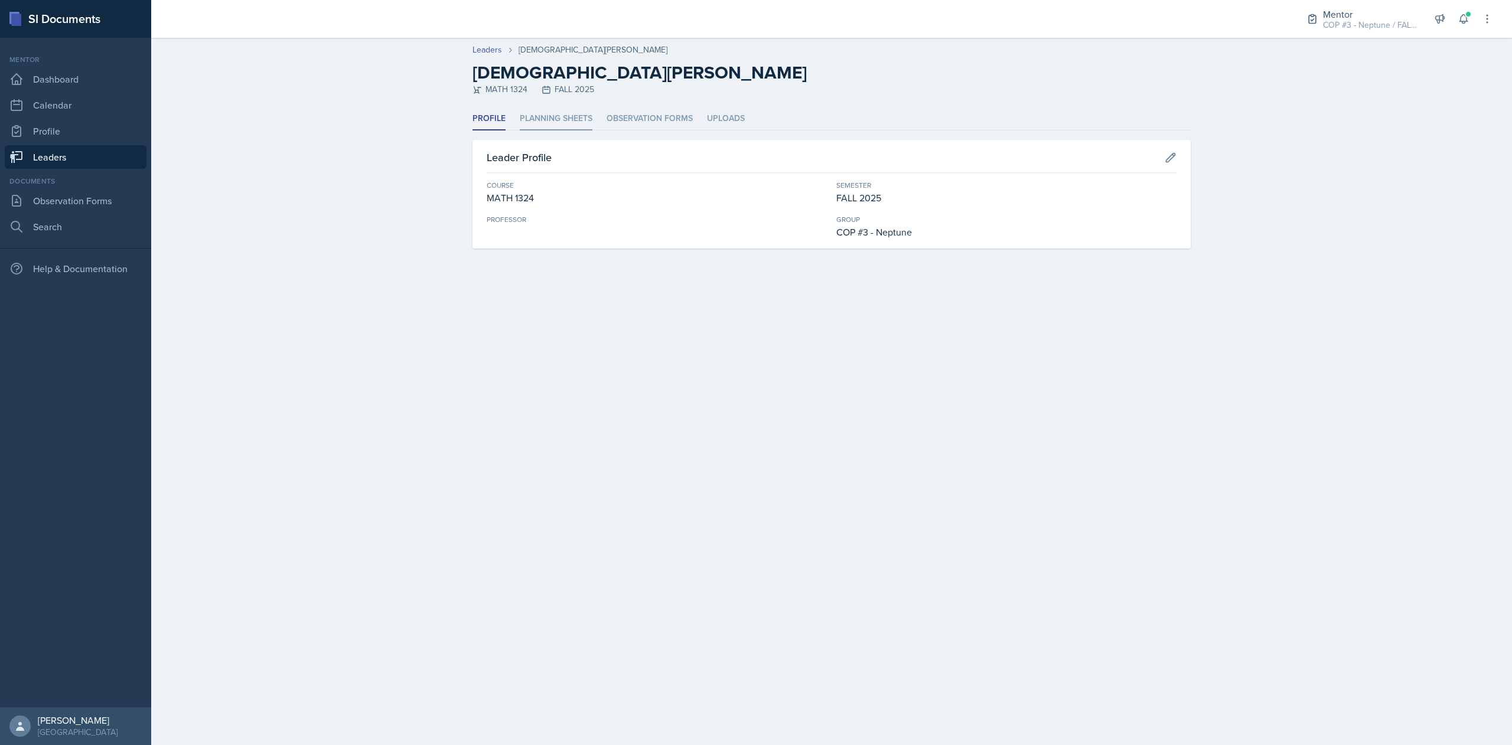
click at [562, 117] on li "Planning Sheets" at bounding box center [556, 118] width 73 height 23
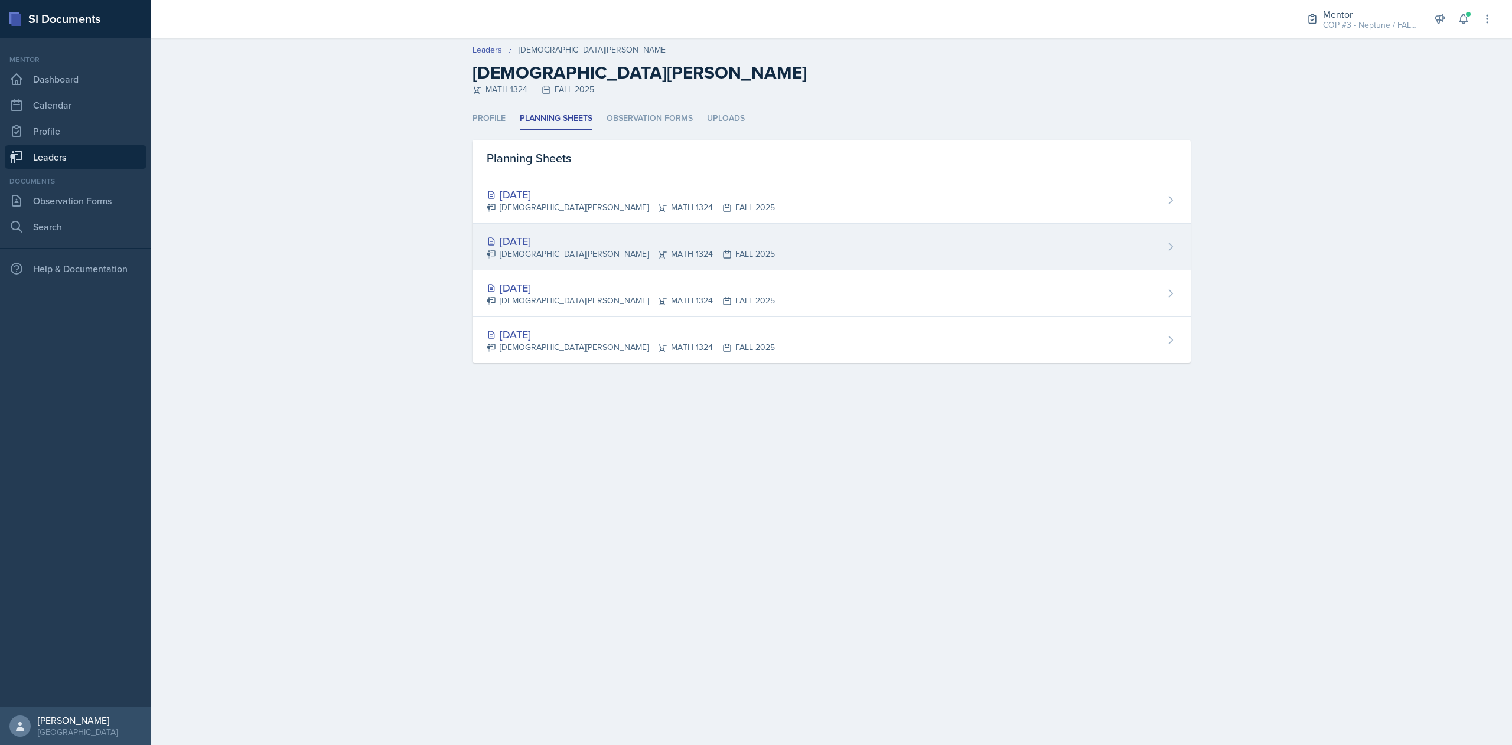
click at [593, 244] on div "[DATE]" at bounding box center [631, 241] width 288 height 16
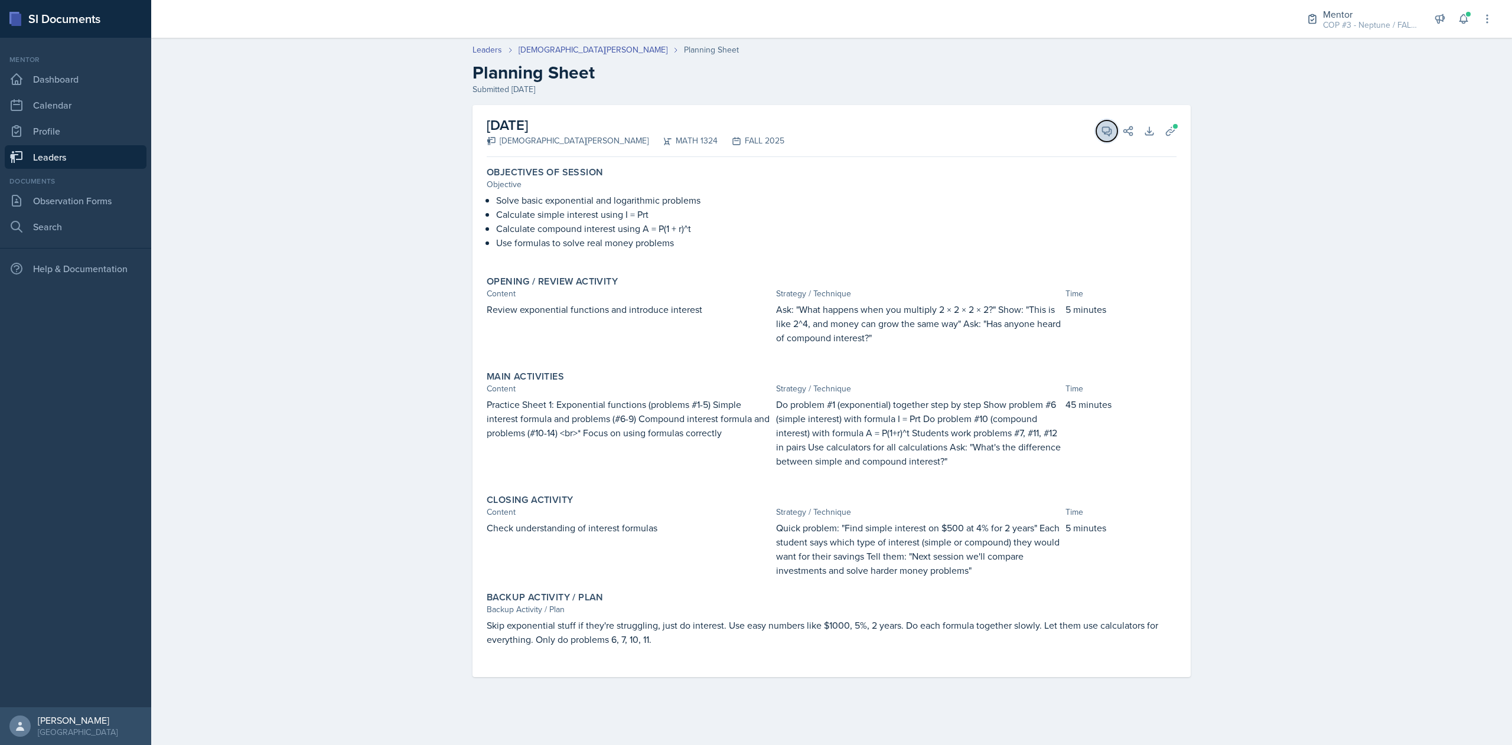
click at [1113, 138] on button "View Comments" at bounding box center [1106, 130] width 21 height 21
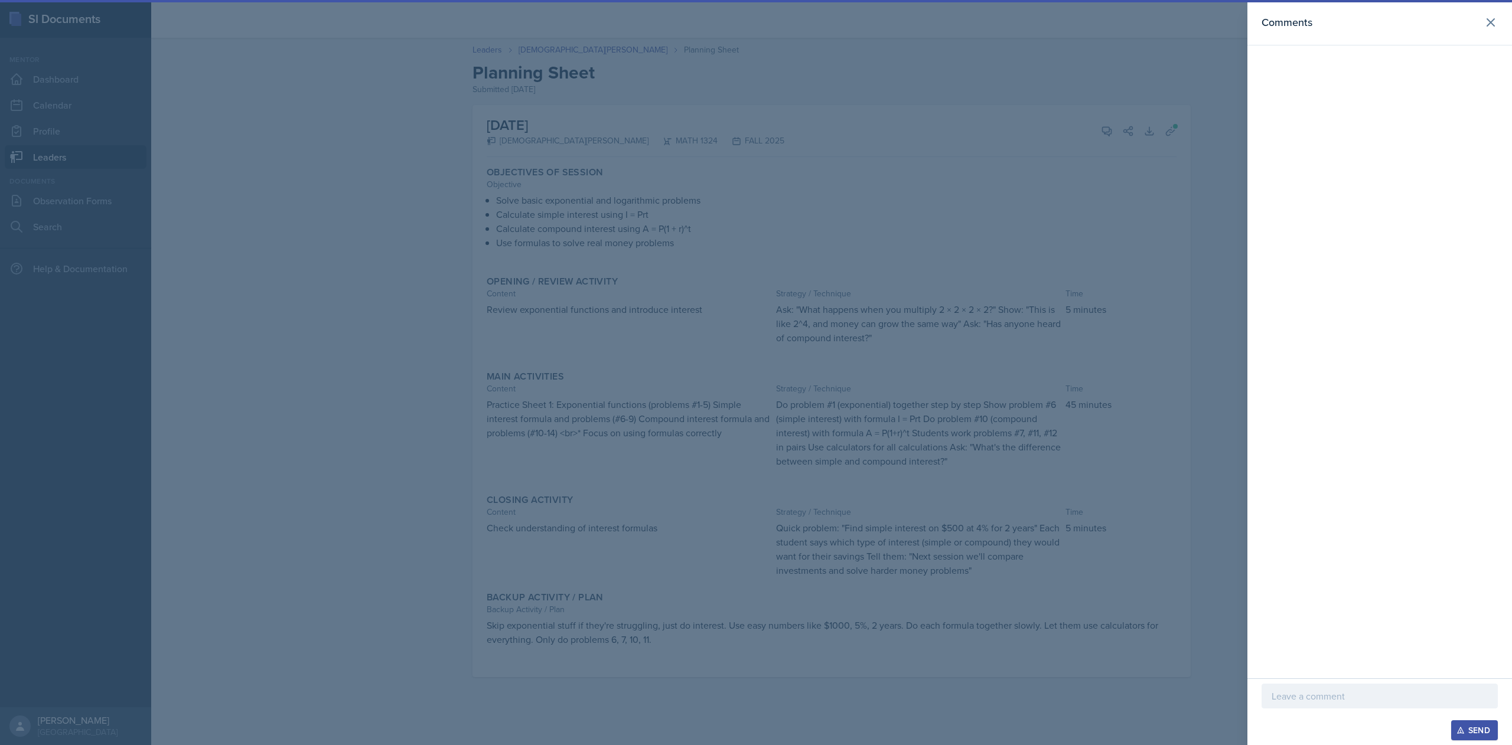
click at [1288, 694] on p at bounding box center [1379, 696] width 216 height 14
click at [1459, 733] on icon "button" at bounding box center [1460, 731] width 6 height 6
click at [1492, 30] on button at bounding box center [1491, 23] width 24 height 24
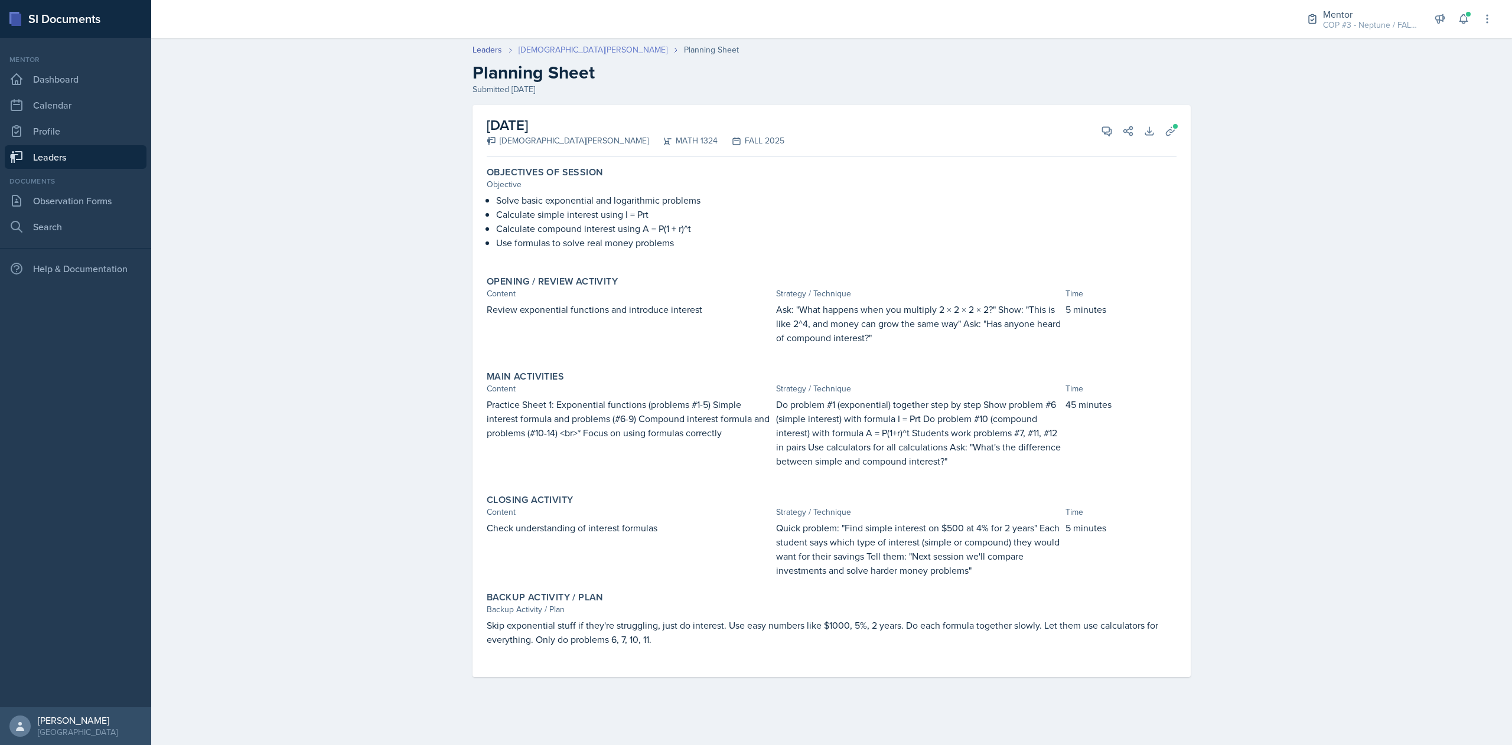
click at [539, 51] on link "[DEMOGRAPHIC_DATA][PERSON_NAME]" at bounding box center [592, 50] width 149 height 12
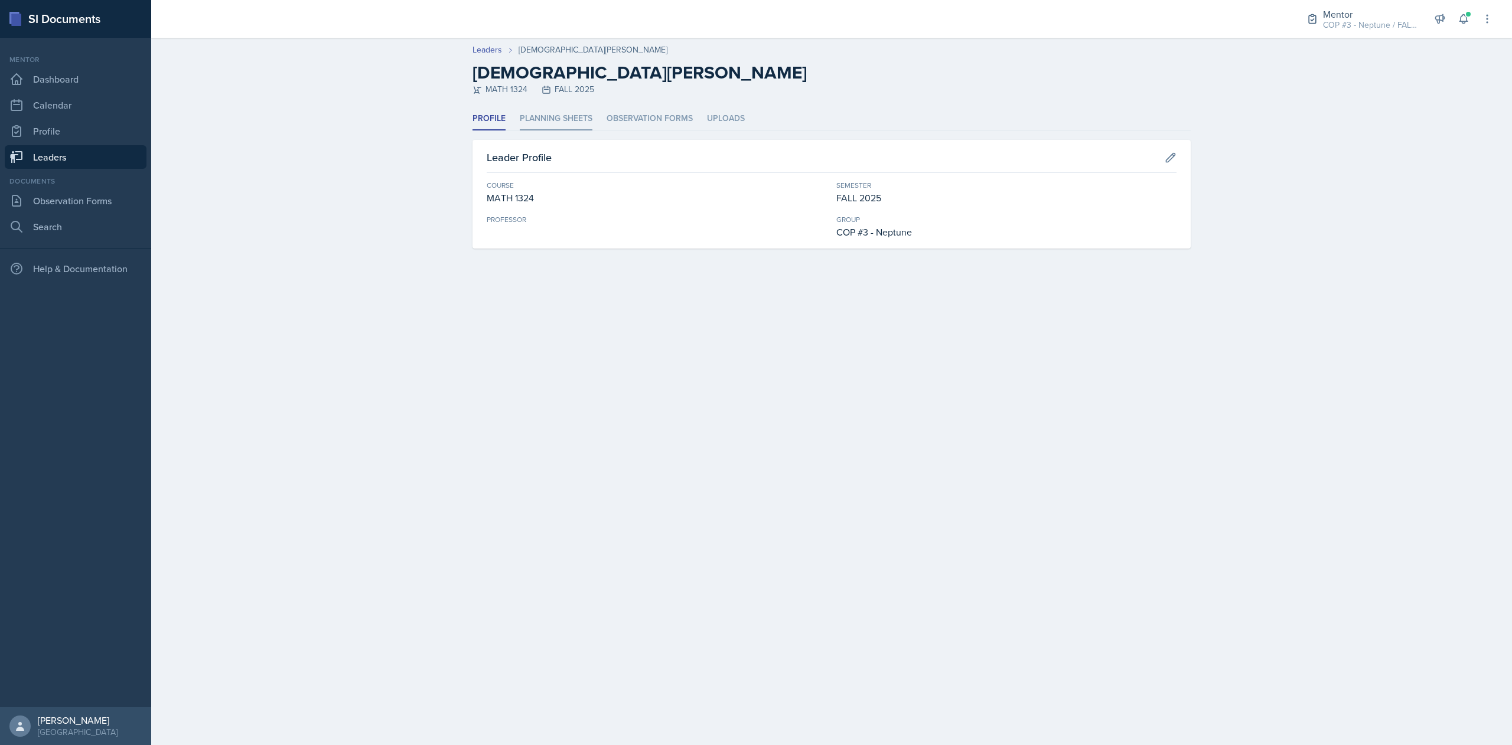
click at [574, 122] on li "Planning Sheets" at bounding box center [556, 118] width 73 height 23
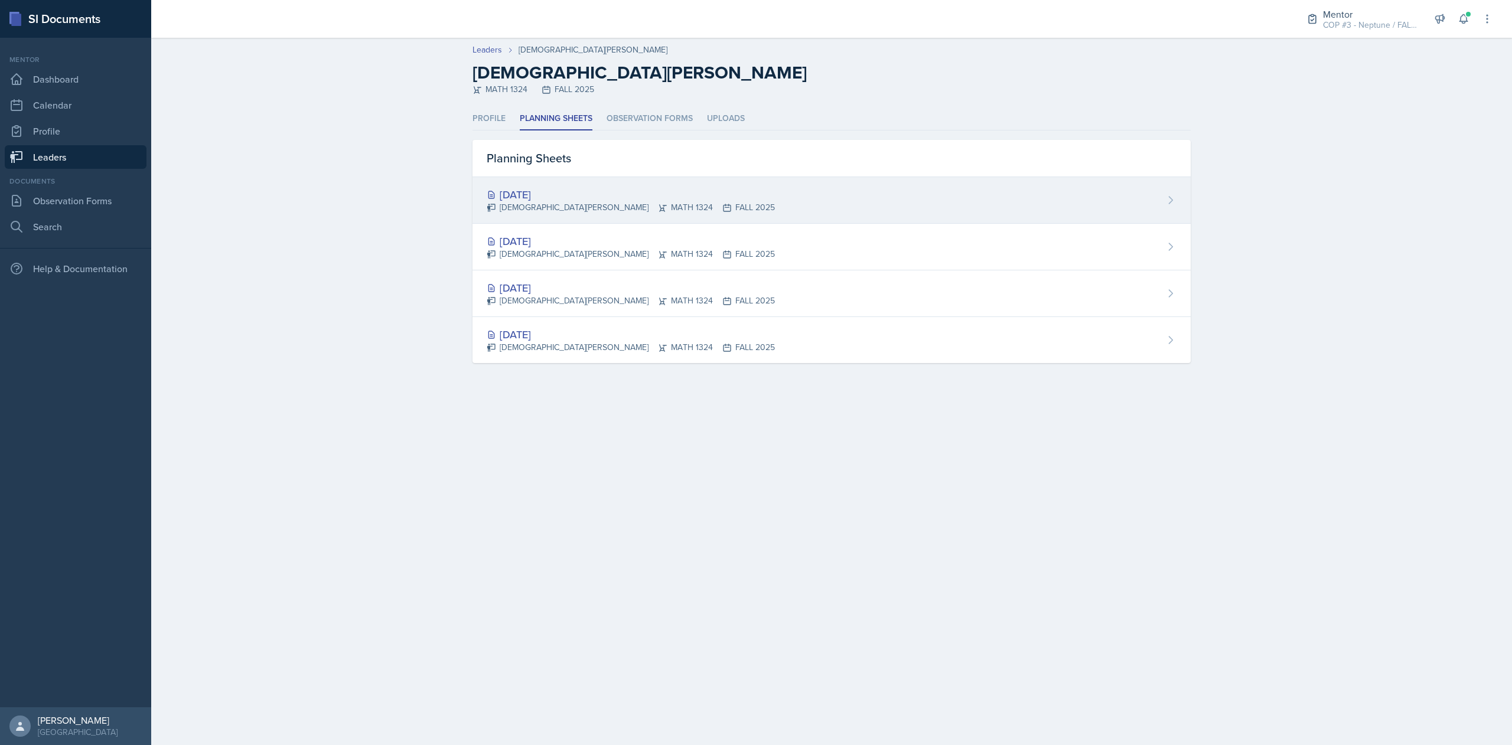
click at [562, 203] on div "Isaiah Le MATH 1324 FALL 2025" at bounding box center [631, 207] width 288 height 12
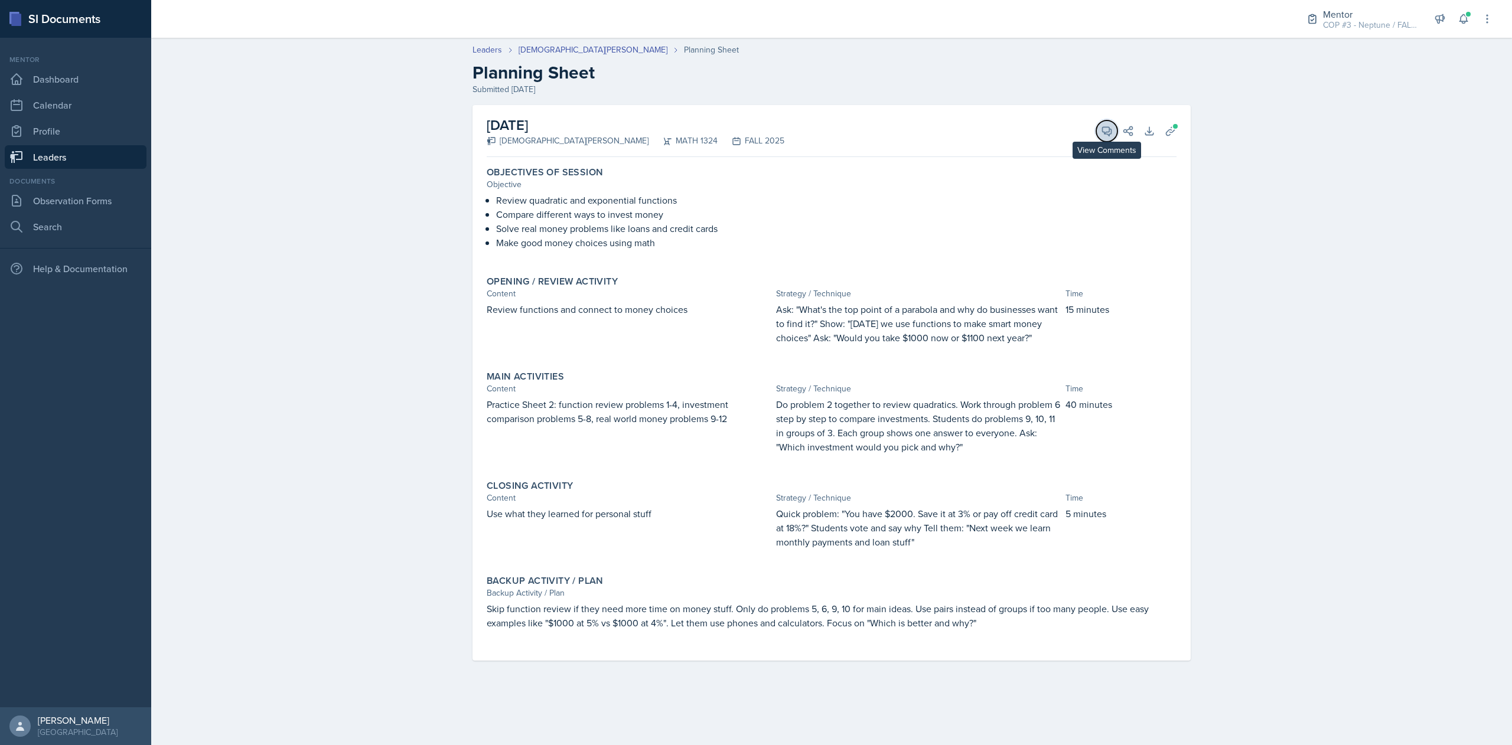
click at [1108, 120] on button "View Comments" at bounding box center [1106, 130] width 21 height 21
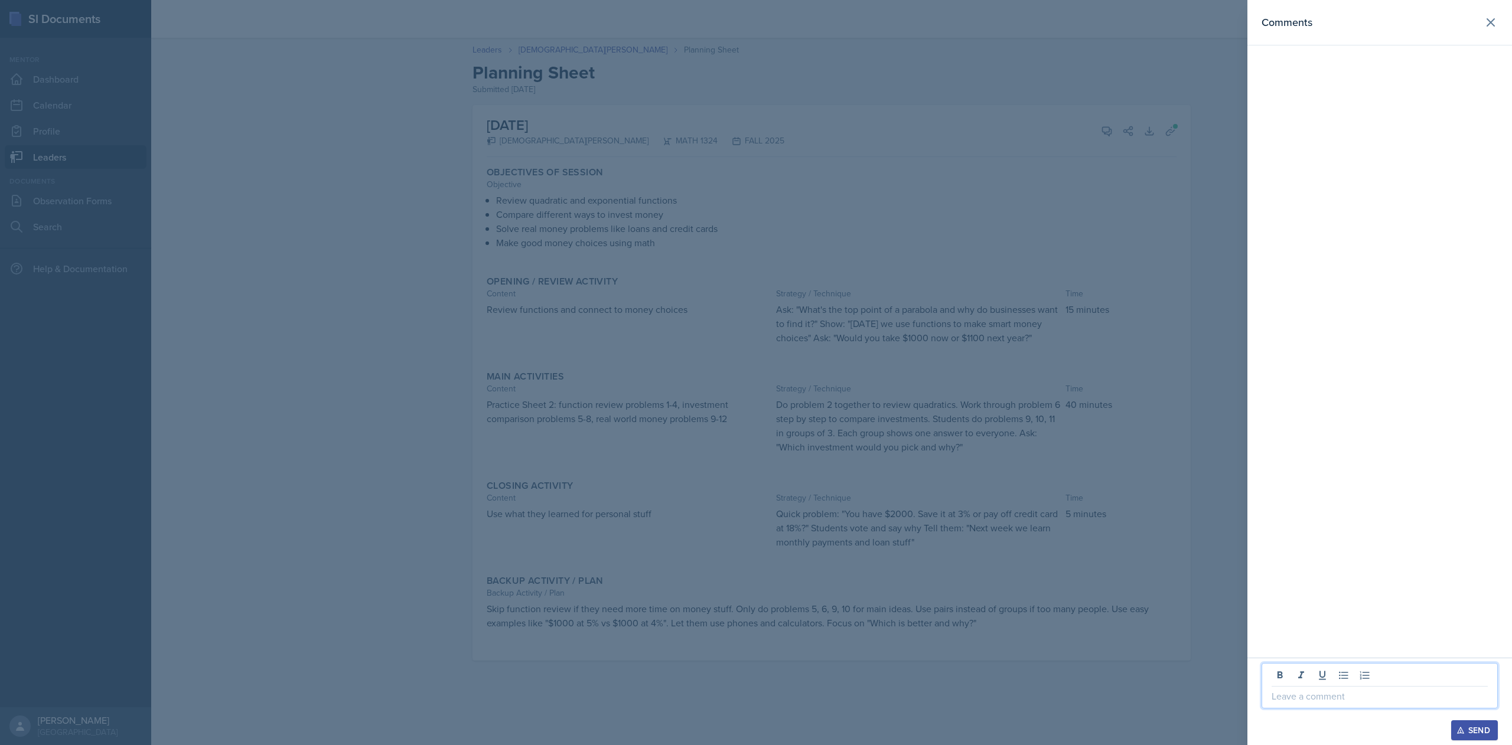
click at [1339, 692] on p at bounding box center [1379, 696] width 216 height 14
click at [1470, 735] on div "Send" at bounding box center [1474, 730] width 31 height 9
click at [1491, 25] on icon at bounding box center [1490, 22] width 14 height 14
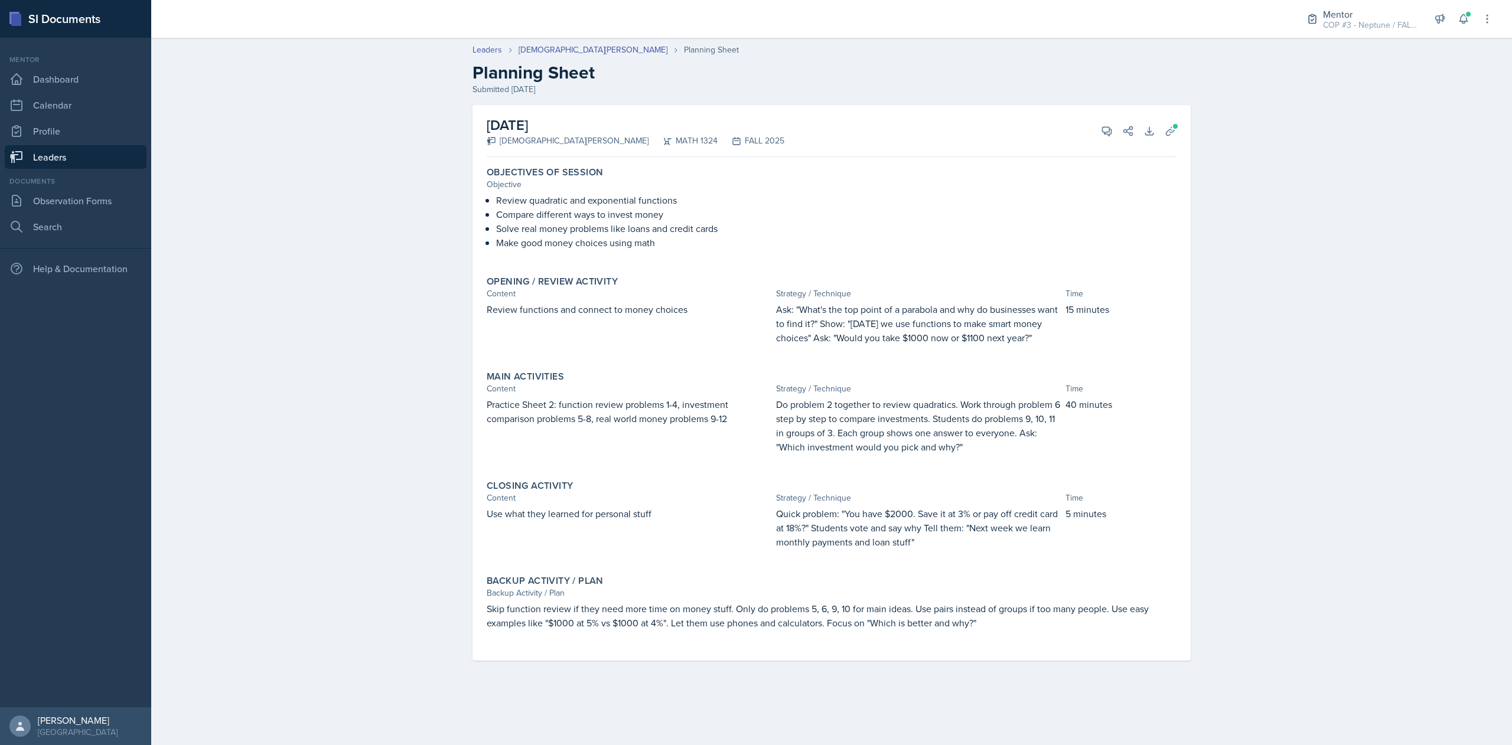
click at [77, 151] on link "Leaders" at bounding box center [76, 157] width 142 height 24
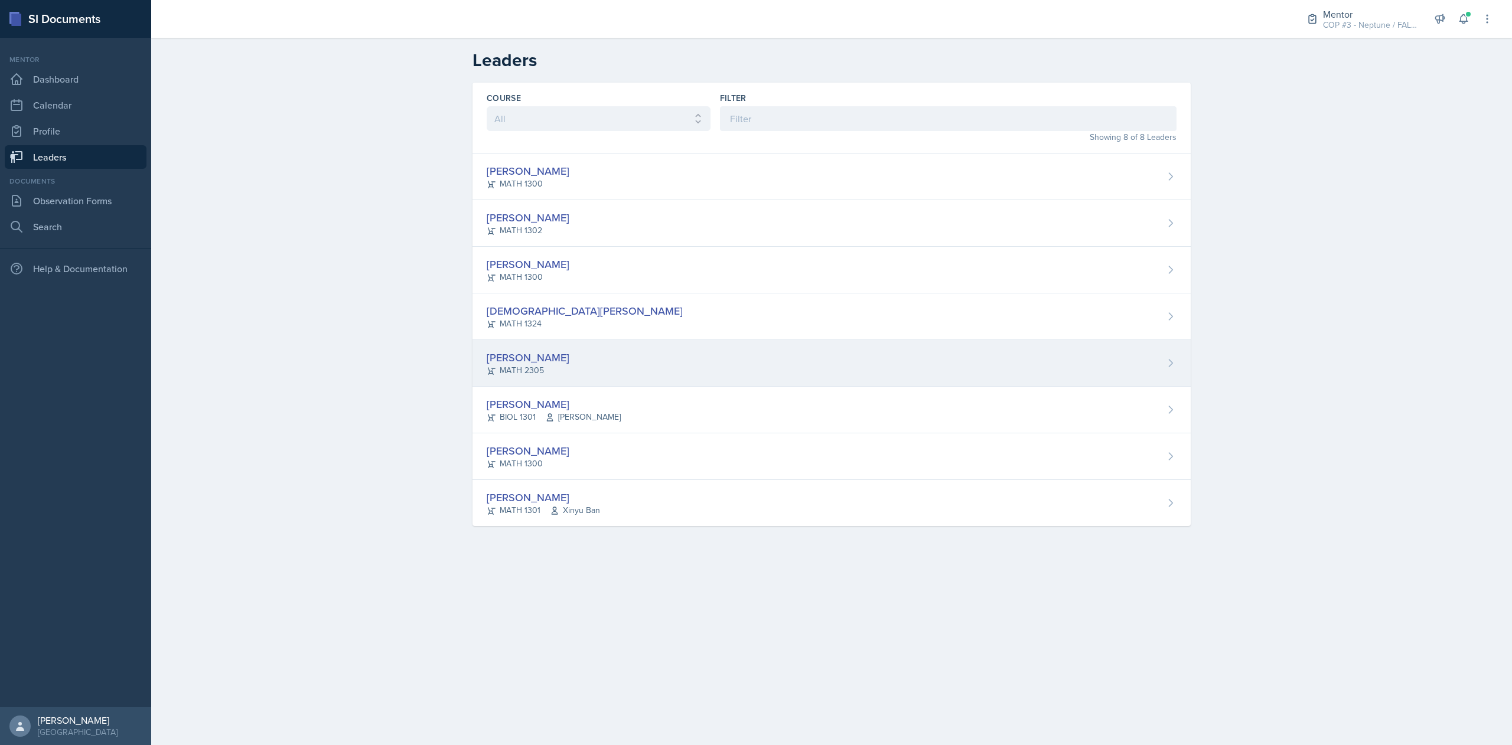
click at [522, 360] on div "[PERSON_NAME]" at bounding box center [528, 358] width 83 height 16
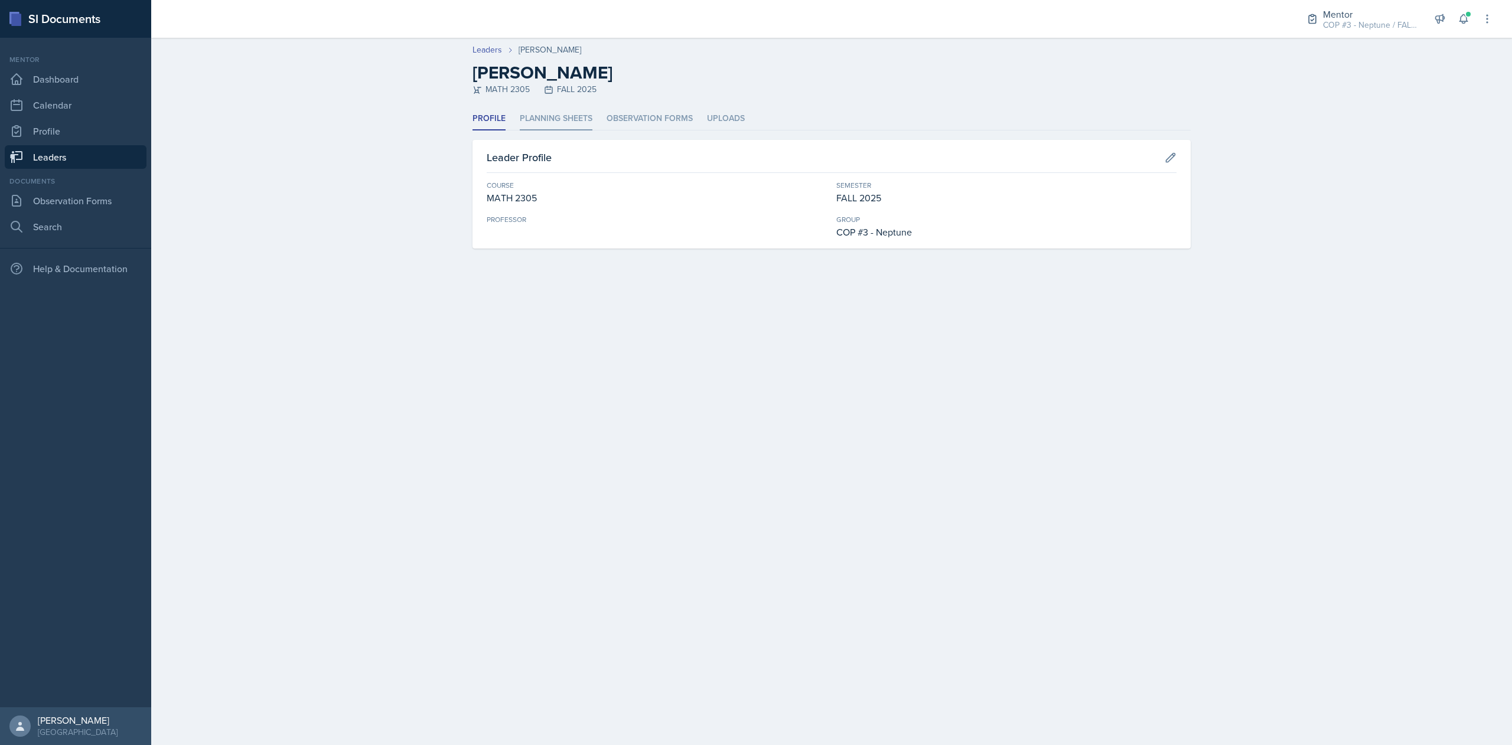
click at [548, 118] on li "Planning Sheets" at bounding box center [556, 118] width 73 height 23
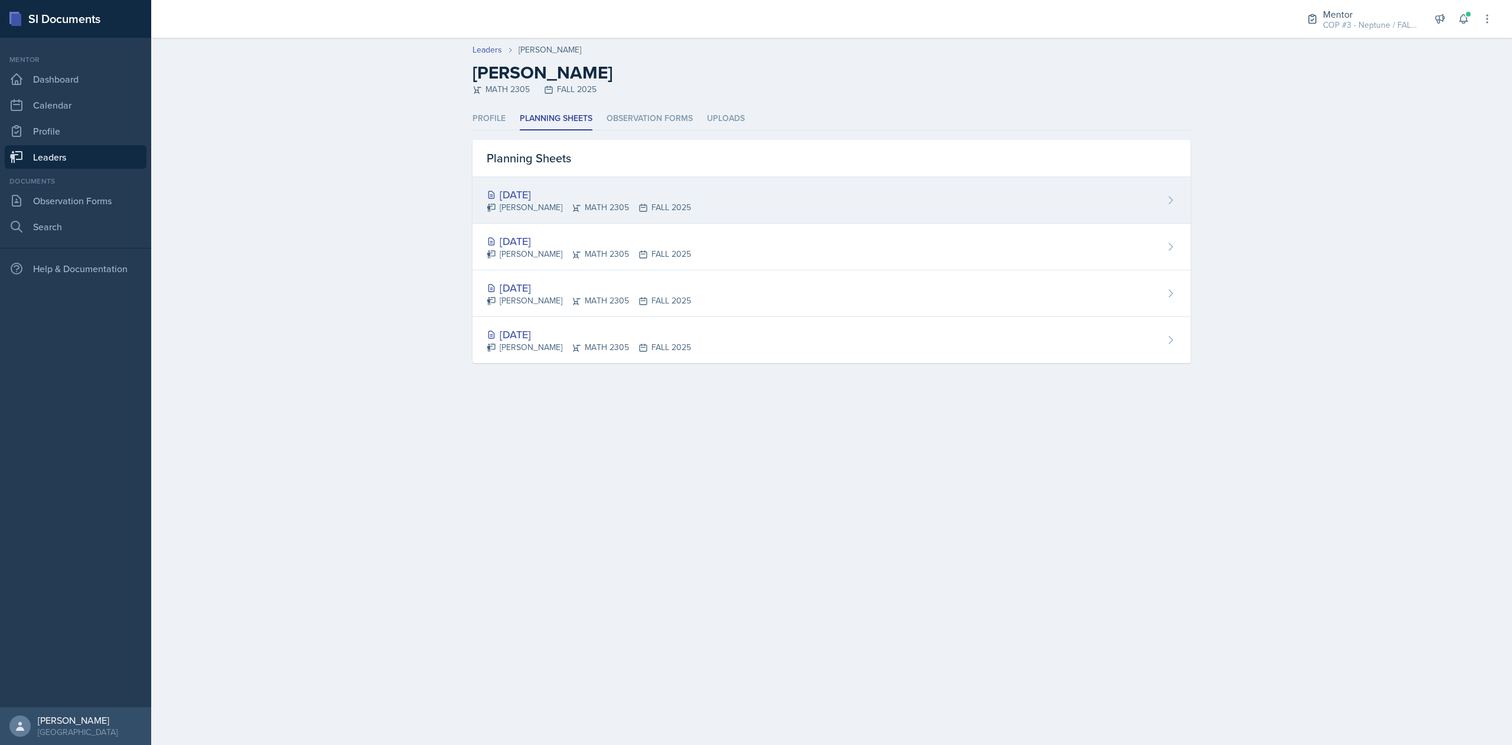
click at [557, 188] on div "[DATE]" at bounding box center [589, 195] width 204 height 16
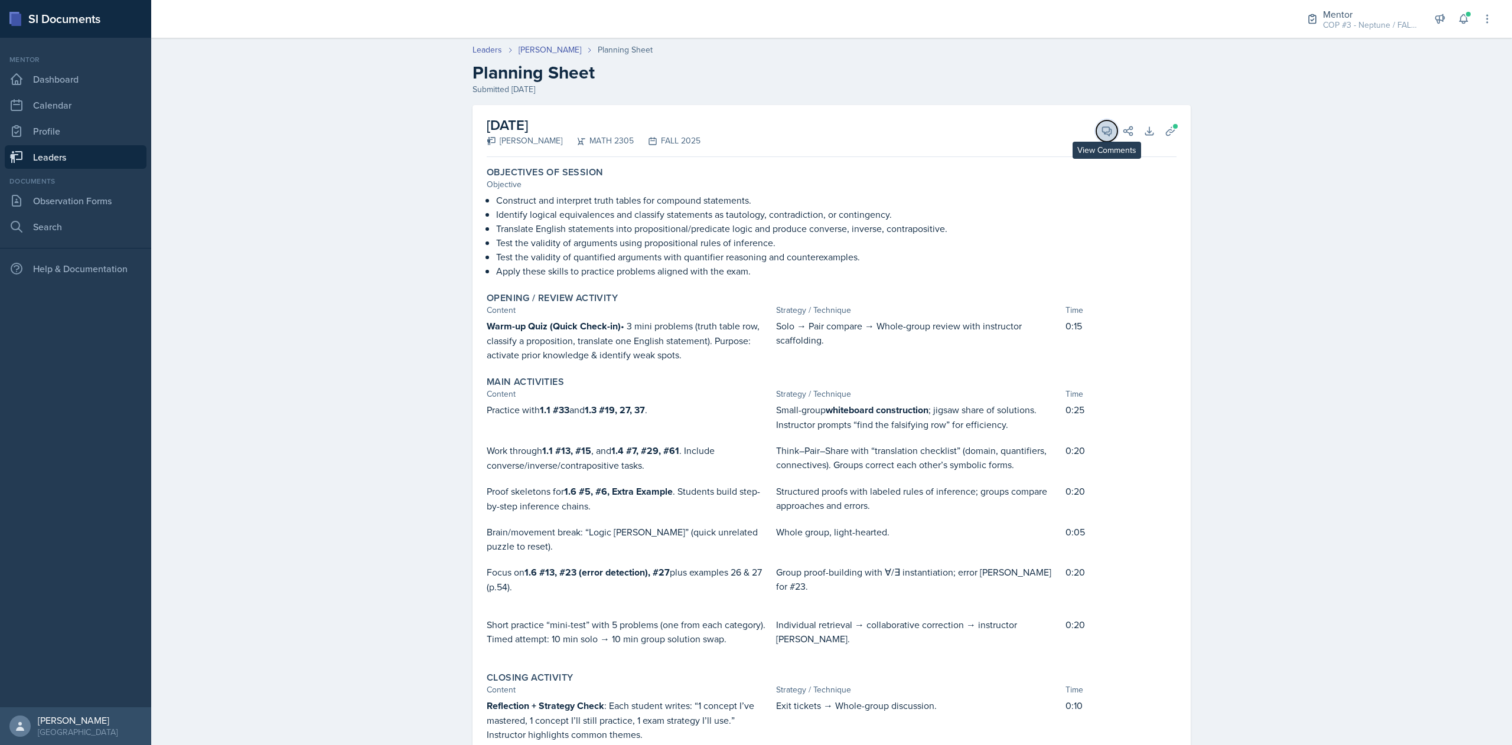
click at [1101, 134] on icon at bounding box center [1107, 131] width 12 height 12
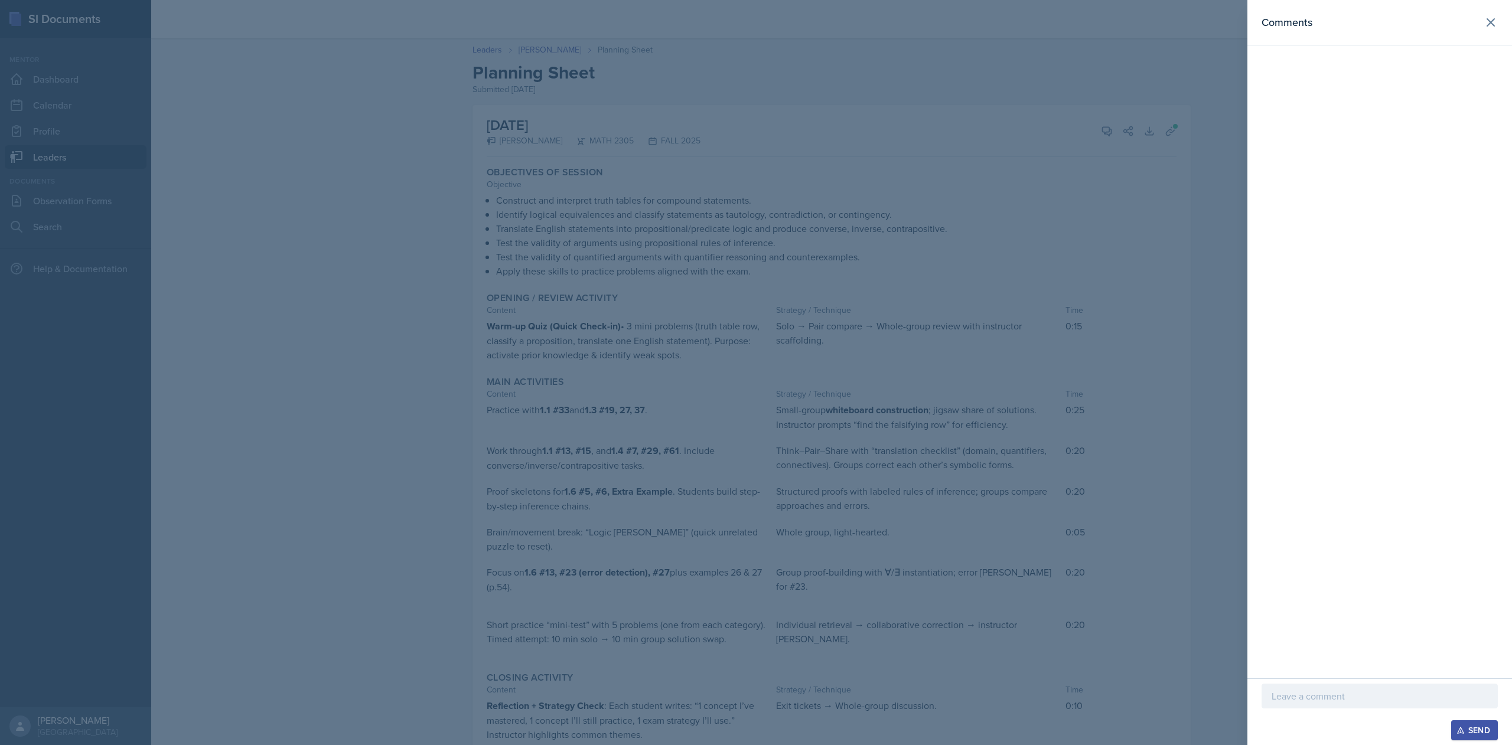
click at [1338, 689] on p at bounding box center [1379, 696] width 216 height 14
click at [1462, 720] on button "Send" at bounding box center [1474, 730] width 47 height 20
click at [1488, 27] on icon at bounding box center [1490, 22] width 14 height 14
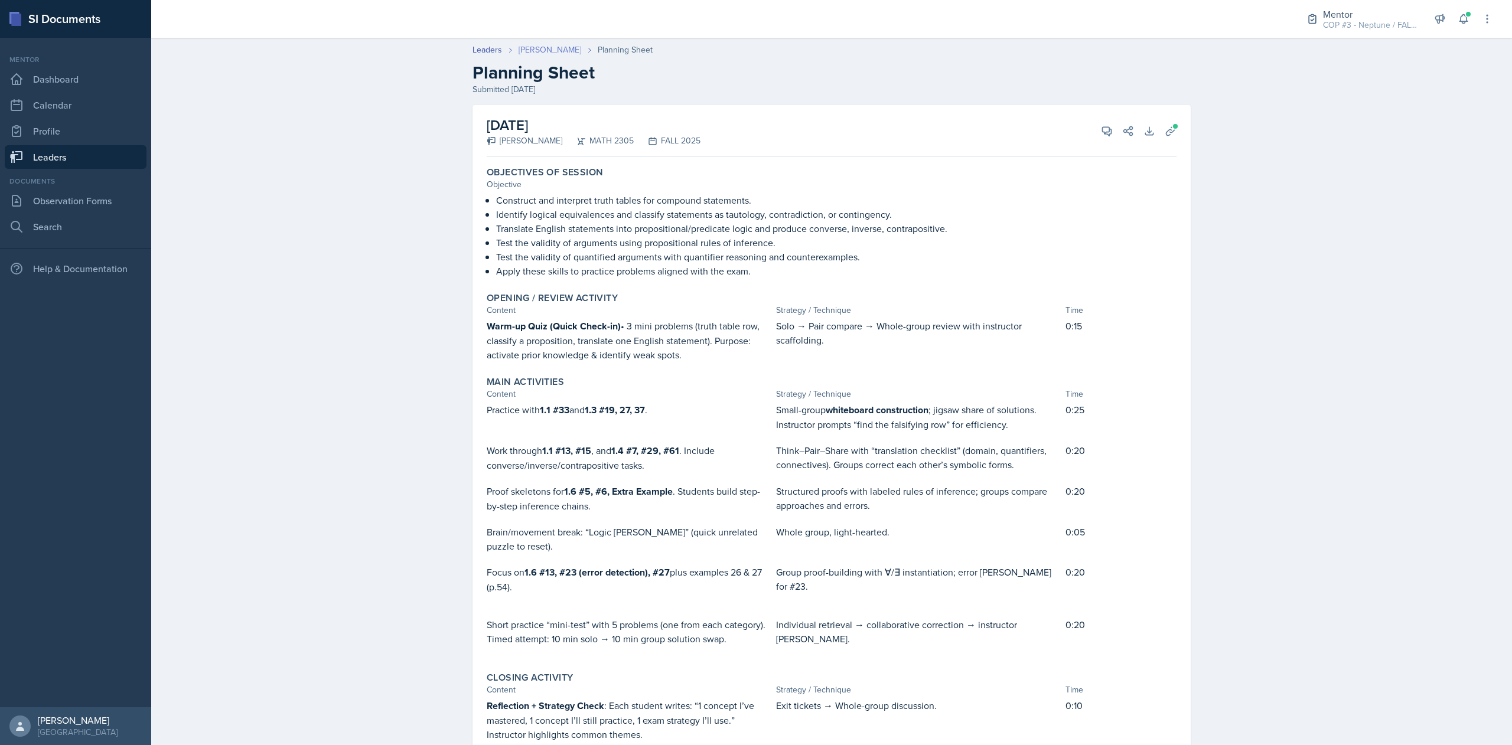
click at [531, 56] on link "[PERSON_NAME]" at bounding box center [549, 50] width 63 height 12
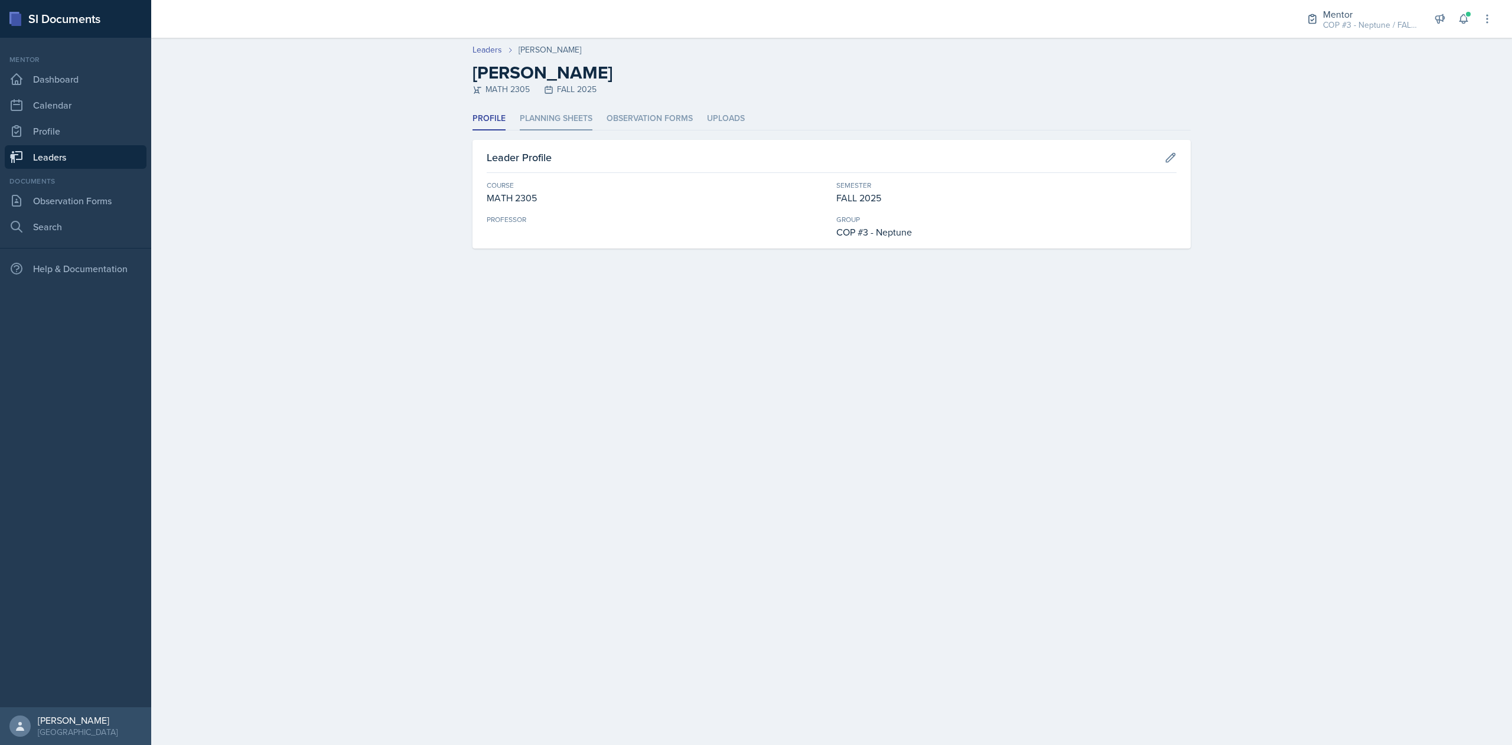
click at [546, 129] on li "Planning Sheets" at bounding box center [556, 118] width 73 height 23
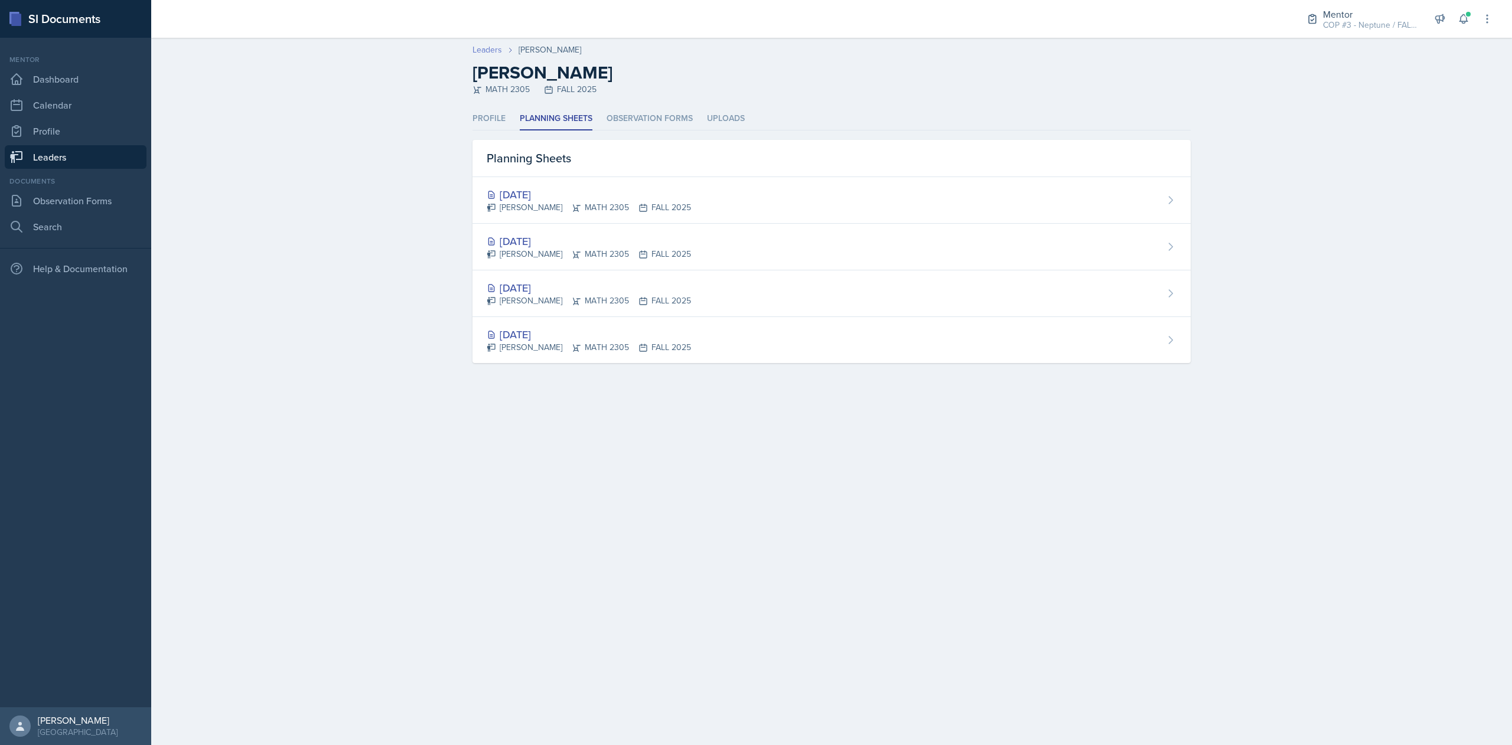
click at [481, 51] on link "Leaders" at bounding box center [487, 50] width 30 height 12
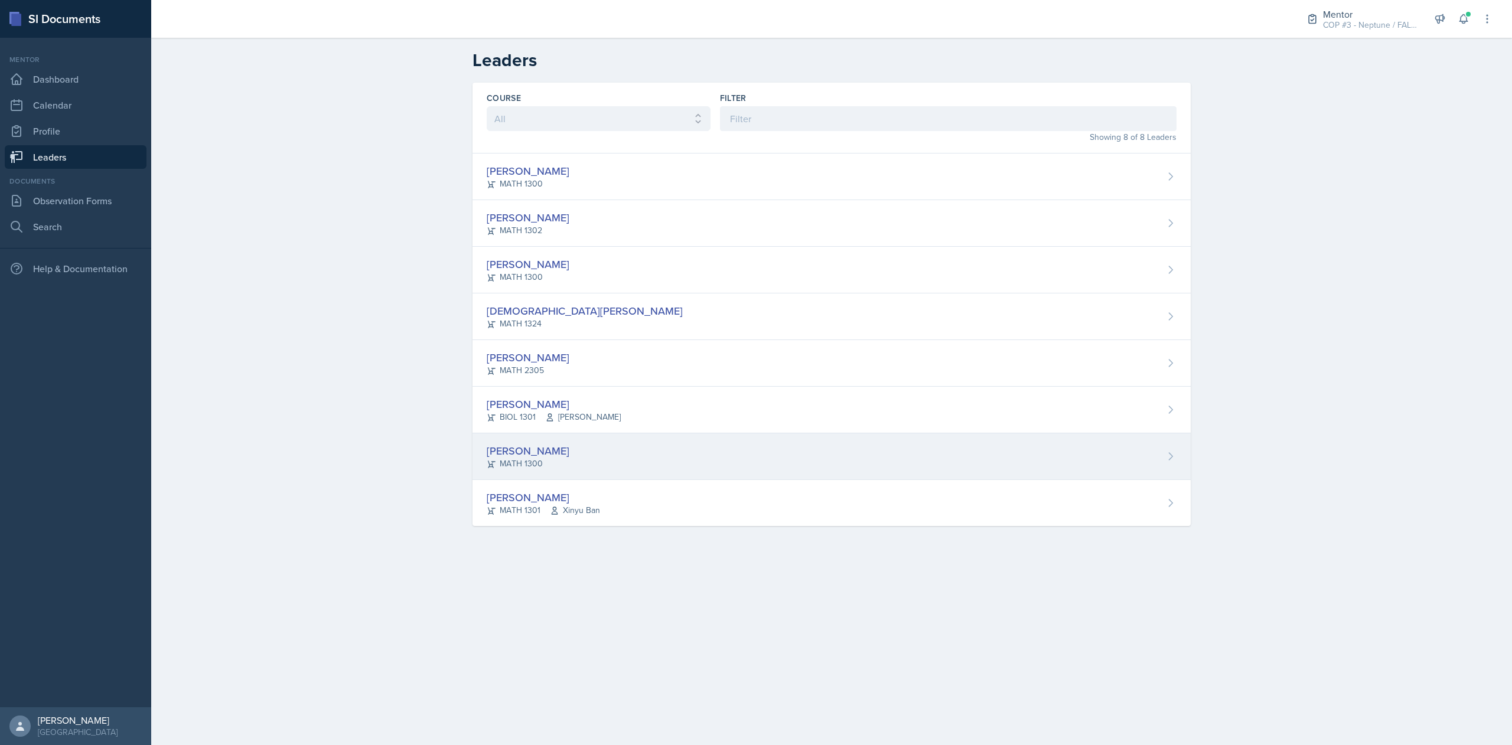
click at [520, 448] on div "[PERSON_NAME]" at bounding box center [528, 451] width 83 height 16
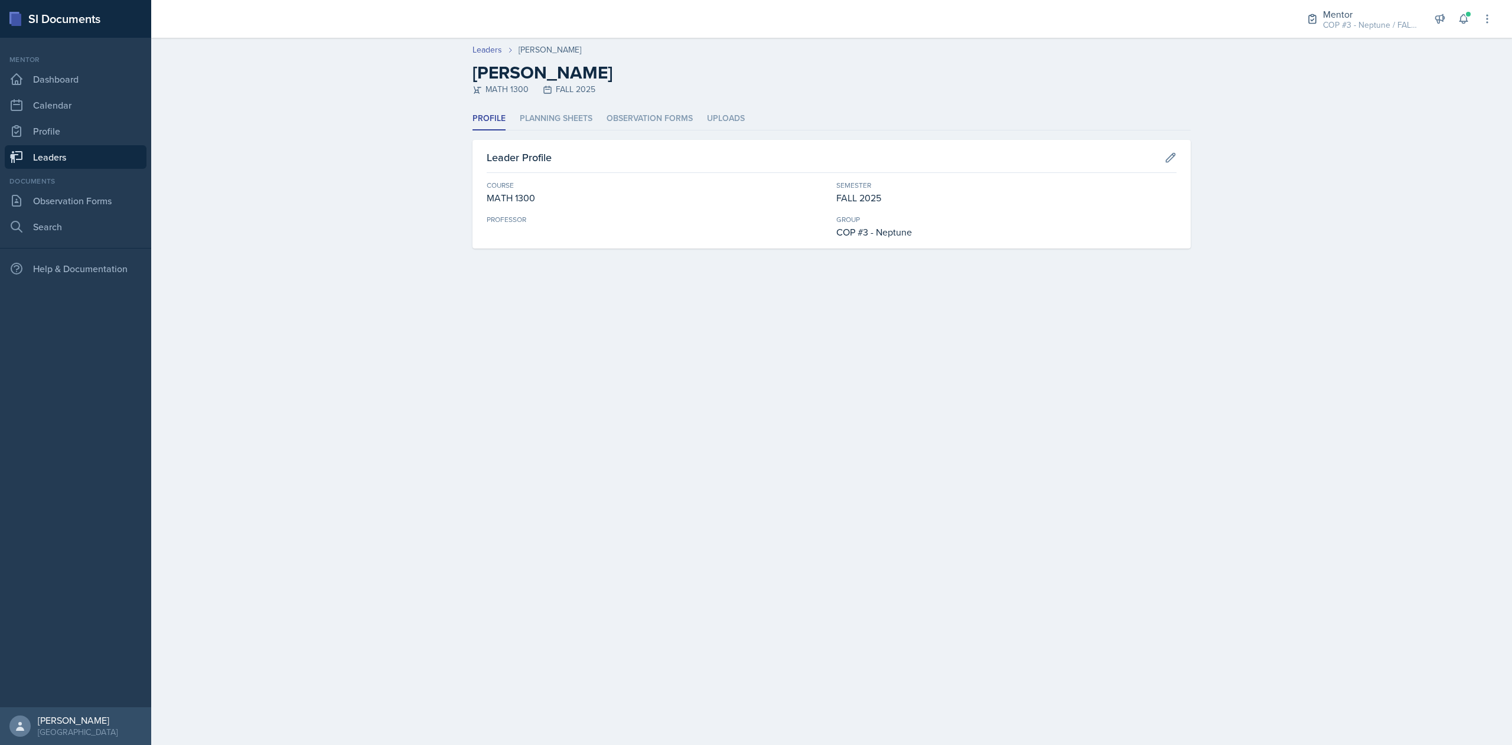
click at [554, 133] on div "Profile Planning Sheets Observation Forms Uploads Profile Planning Sheets Obser…" at bounding box center [831, 177] width 718 height 141
click at [551, 120] on li "Planning Sheets" at bounding box center [556, 118] width 73 height 23
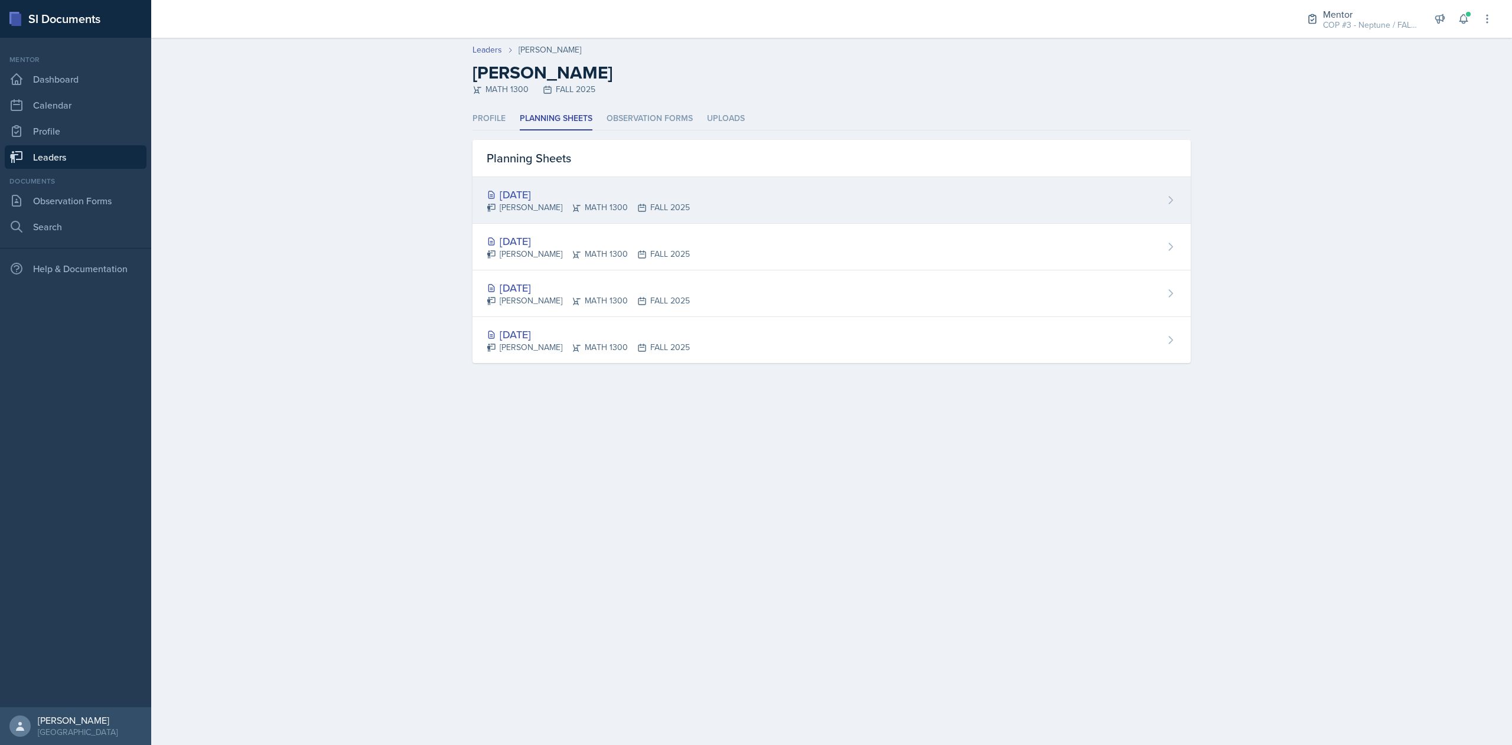
click at [555, 195] on div "[DATE]" at bounding box center [588, 195] width 203 height 16
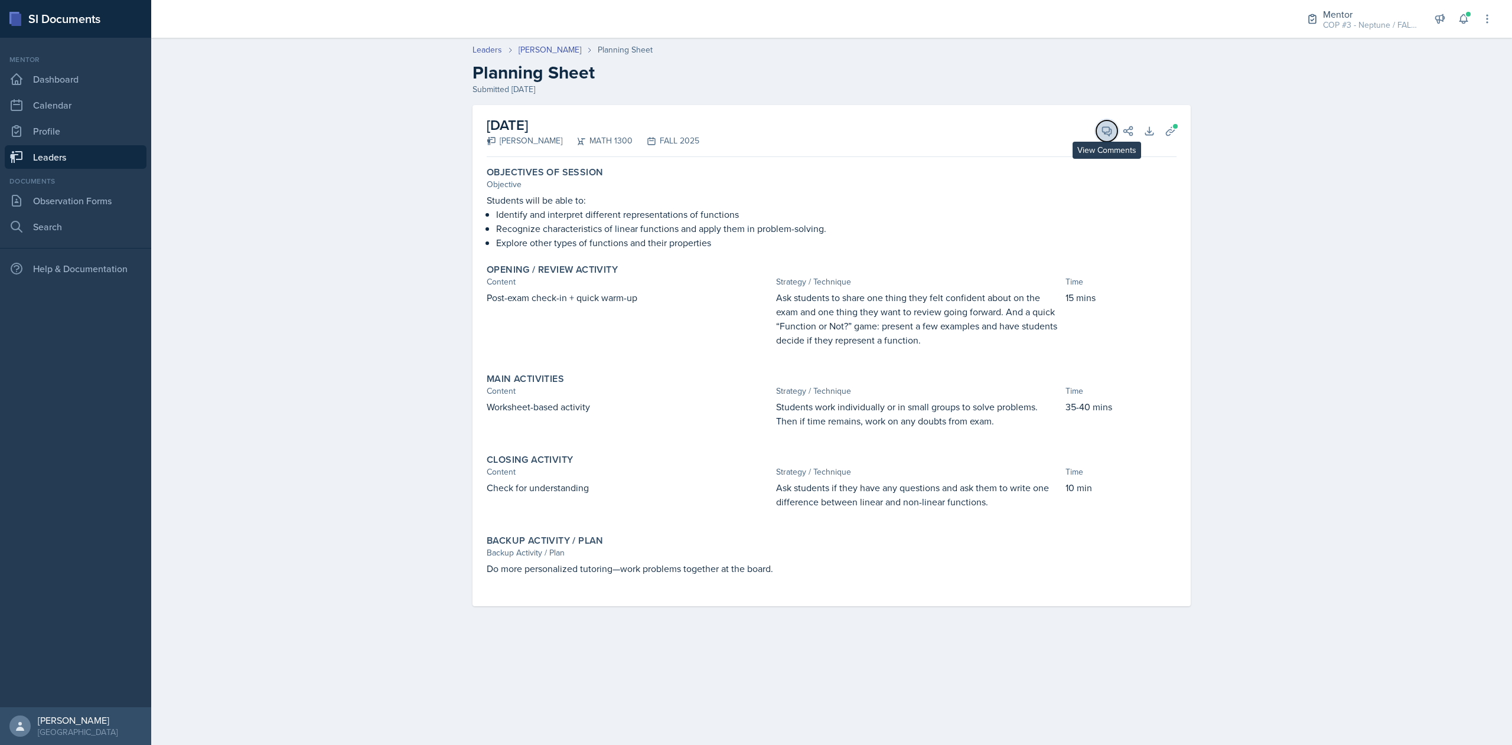
click at [1103, 132] on icon at bounding box center [1107, 131] width 12 height 12
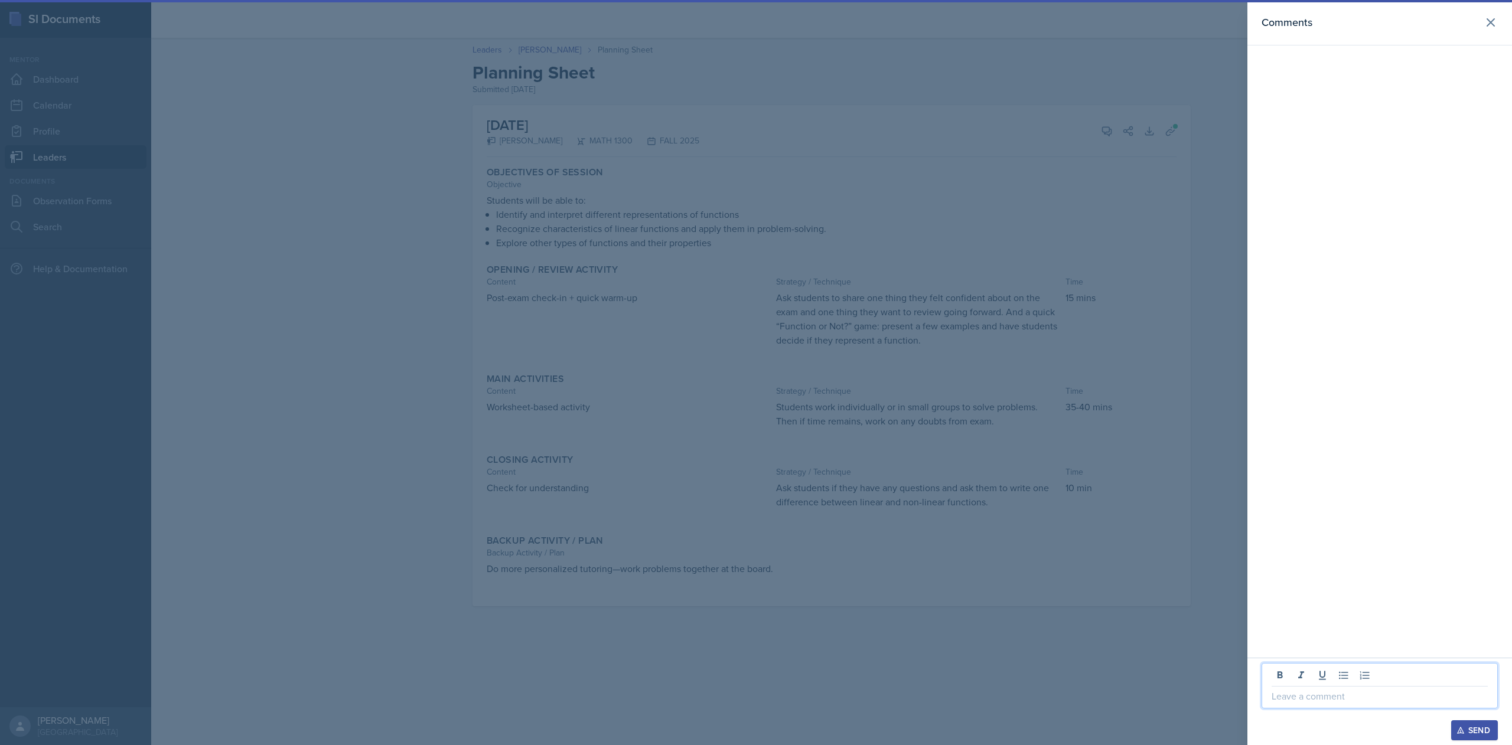
click at [1324, 696] on p at bounding box center [1379, 696] width 216 height 14
click at [1477, 726] on div "Send" at bounding box center [1474, 730] width 31 height 9
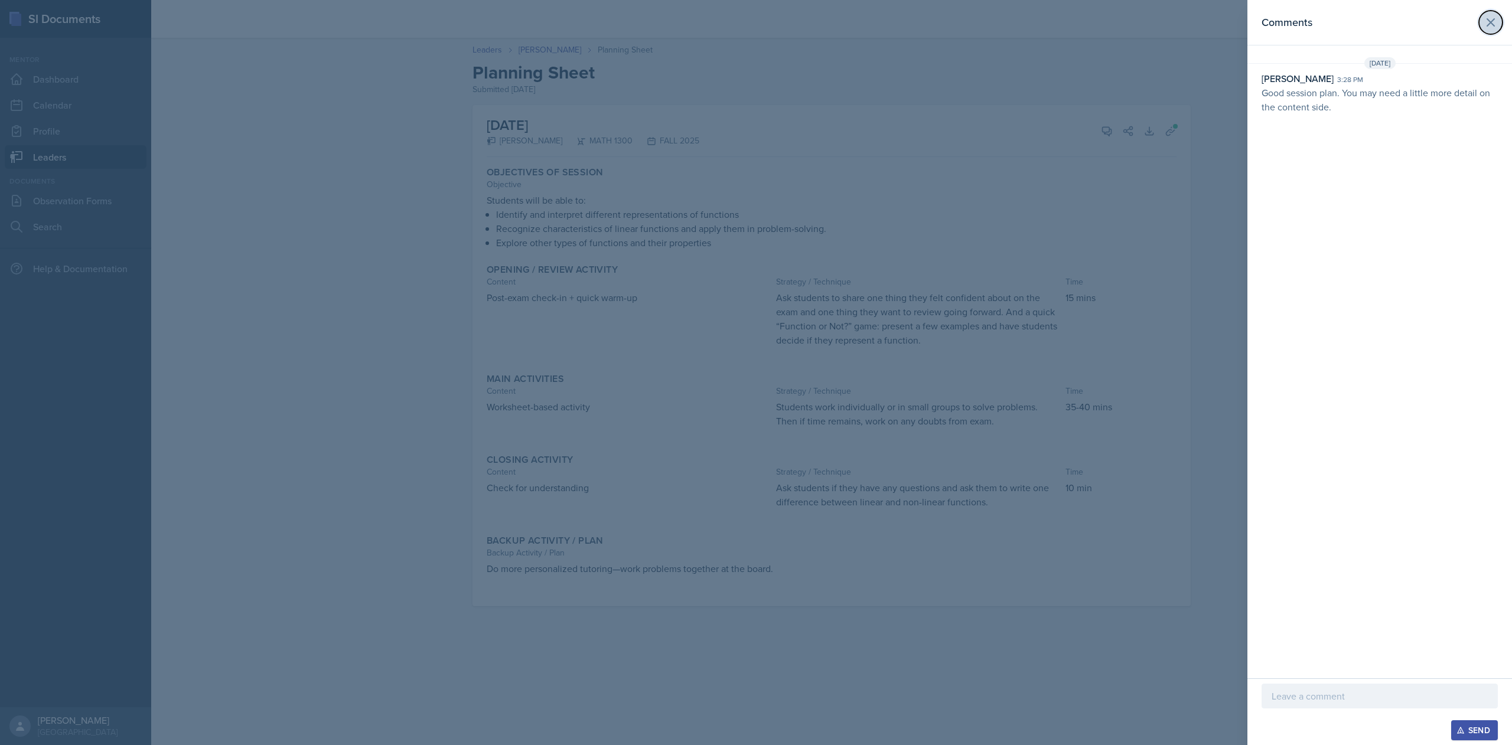
click at [1482, 16] on button at bounding box center [1491, 23] width 24 height 24
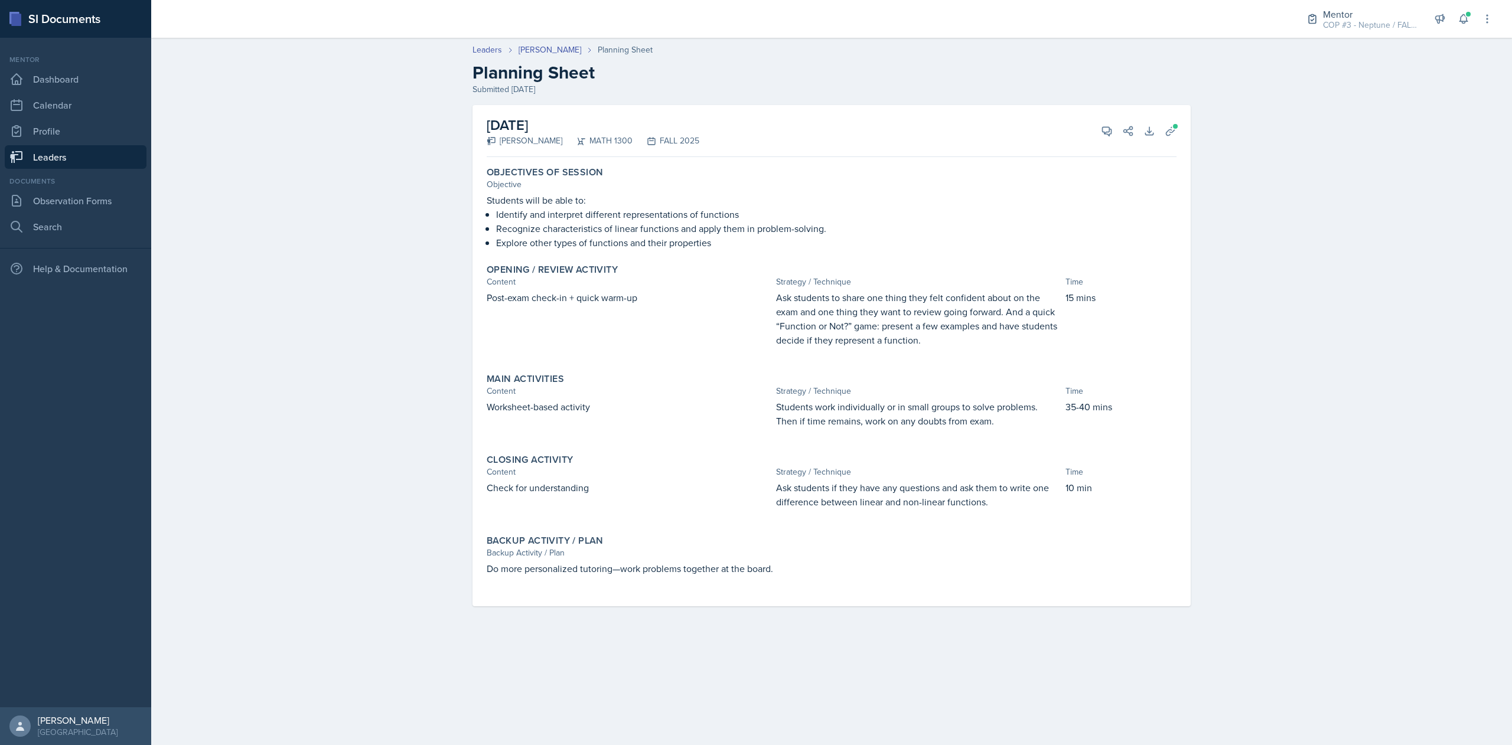
click at [71, 160] on link "Leaders" at bounding box center [76, 157] width 142 height 24
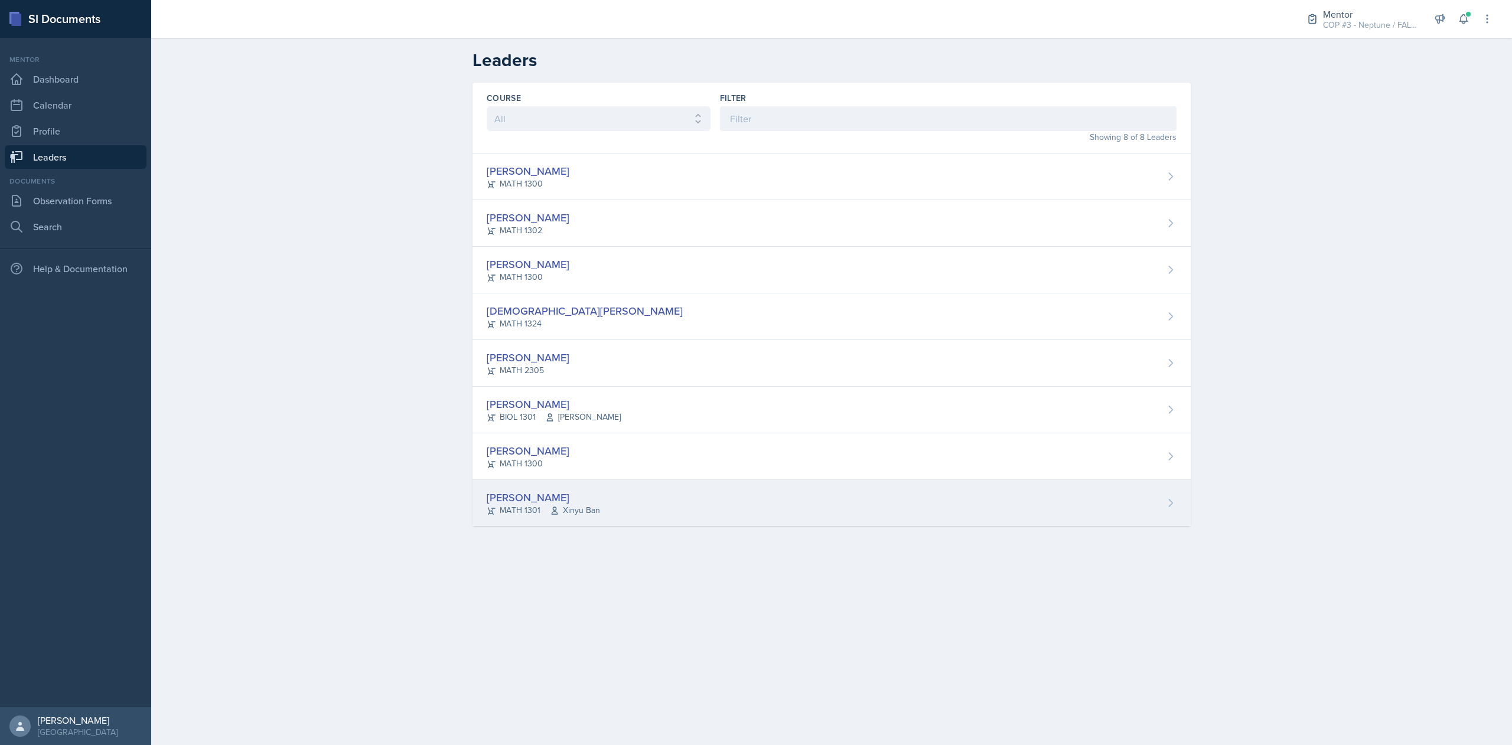
click at [530, 502] on div "[PERSON_NAME]" at bounding box center [543, 498] width 113 height 16
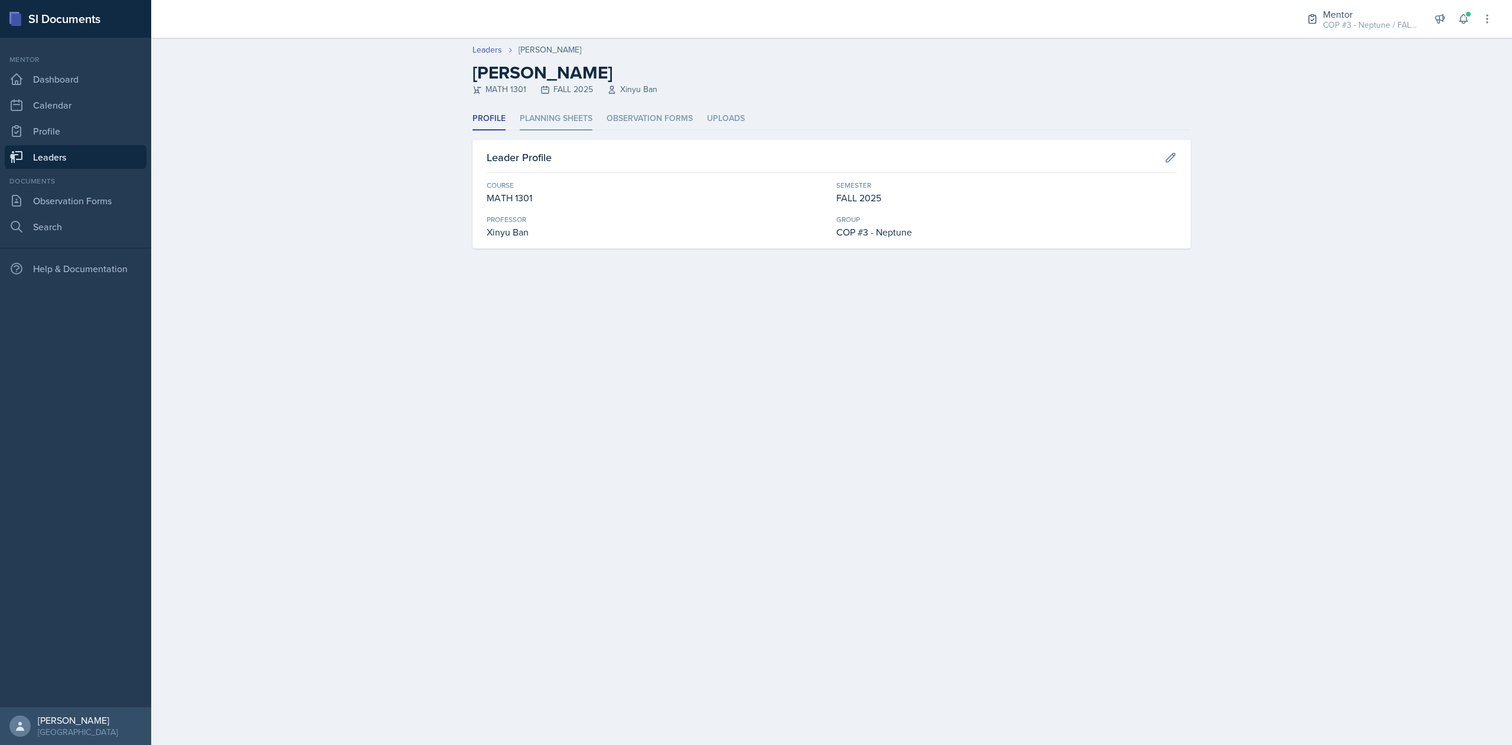
click at [570, 126] on li "Planning Sheets" at bounding box center [556, 118] width 73 height 23
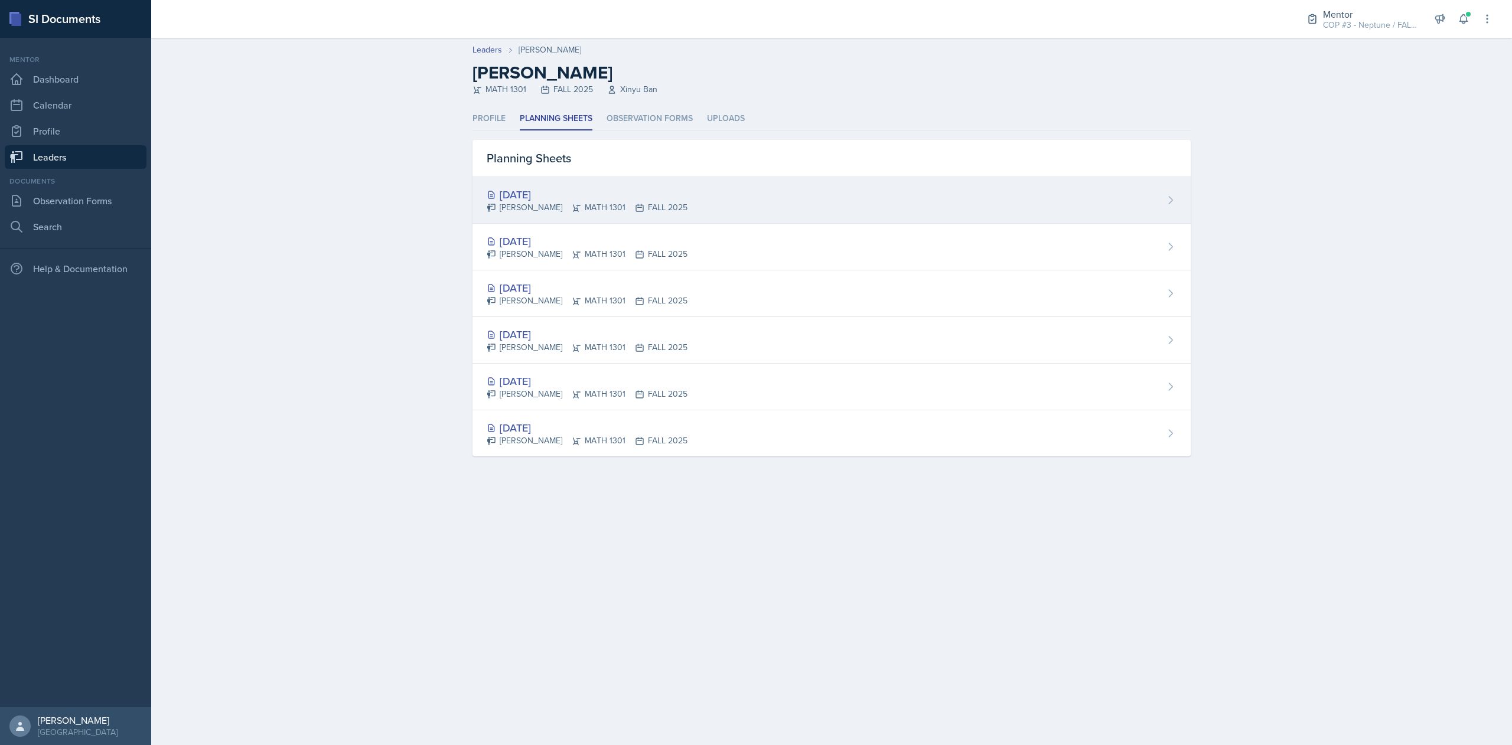
click at [573, 212] on div "Johnson Tran MATH 1301 FALL 2025" at bounding box center [587, 207] width 201 height 12
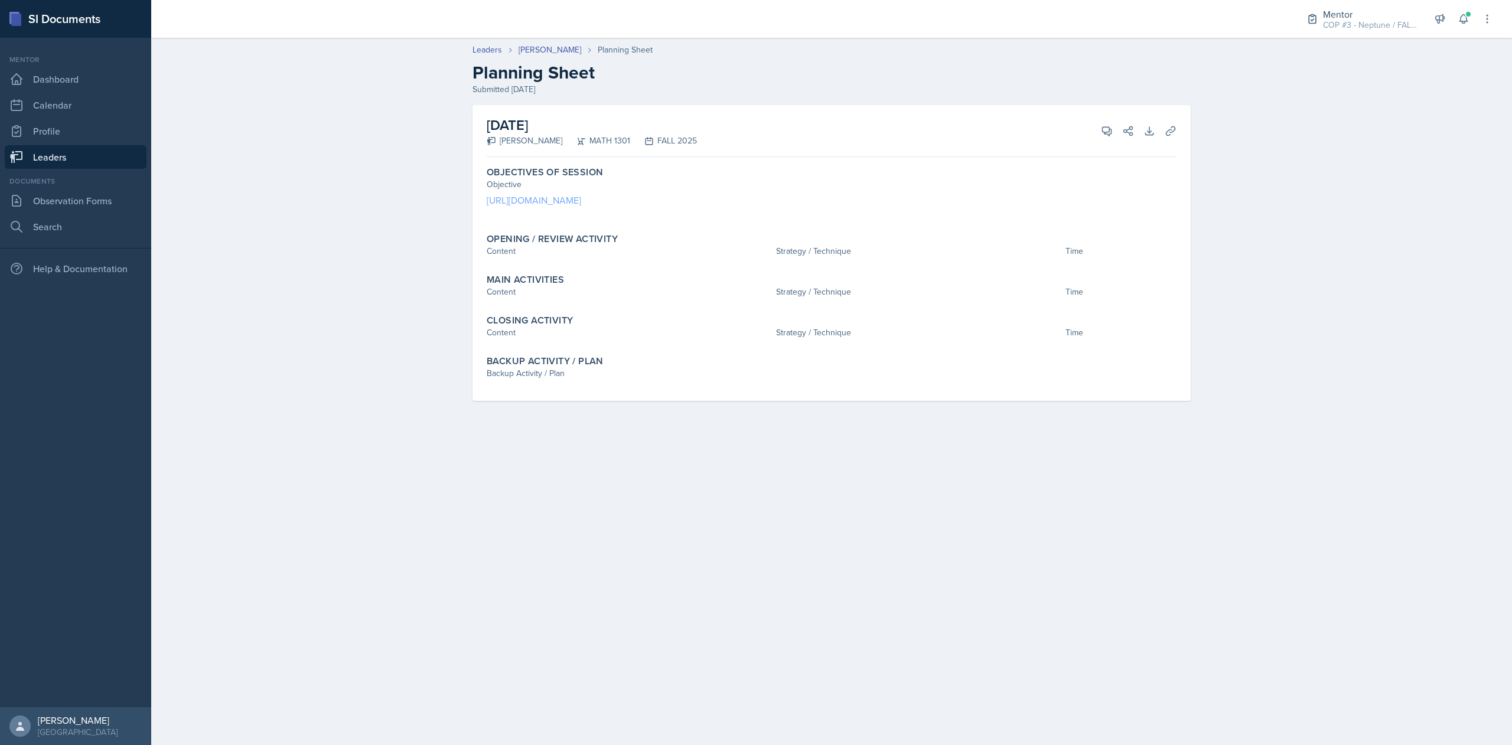
click at [567, 203] on link "https://sidocuments.com/document/cd40350b-3e4f-4e90-b248-0bd02f97bf78" at bounding box center [534, 200] width 94 height 13
click at [55, 157] on link "Leaders" at bounding box center [76, 157] width 142 height 24
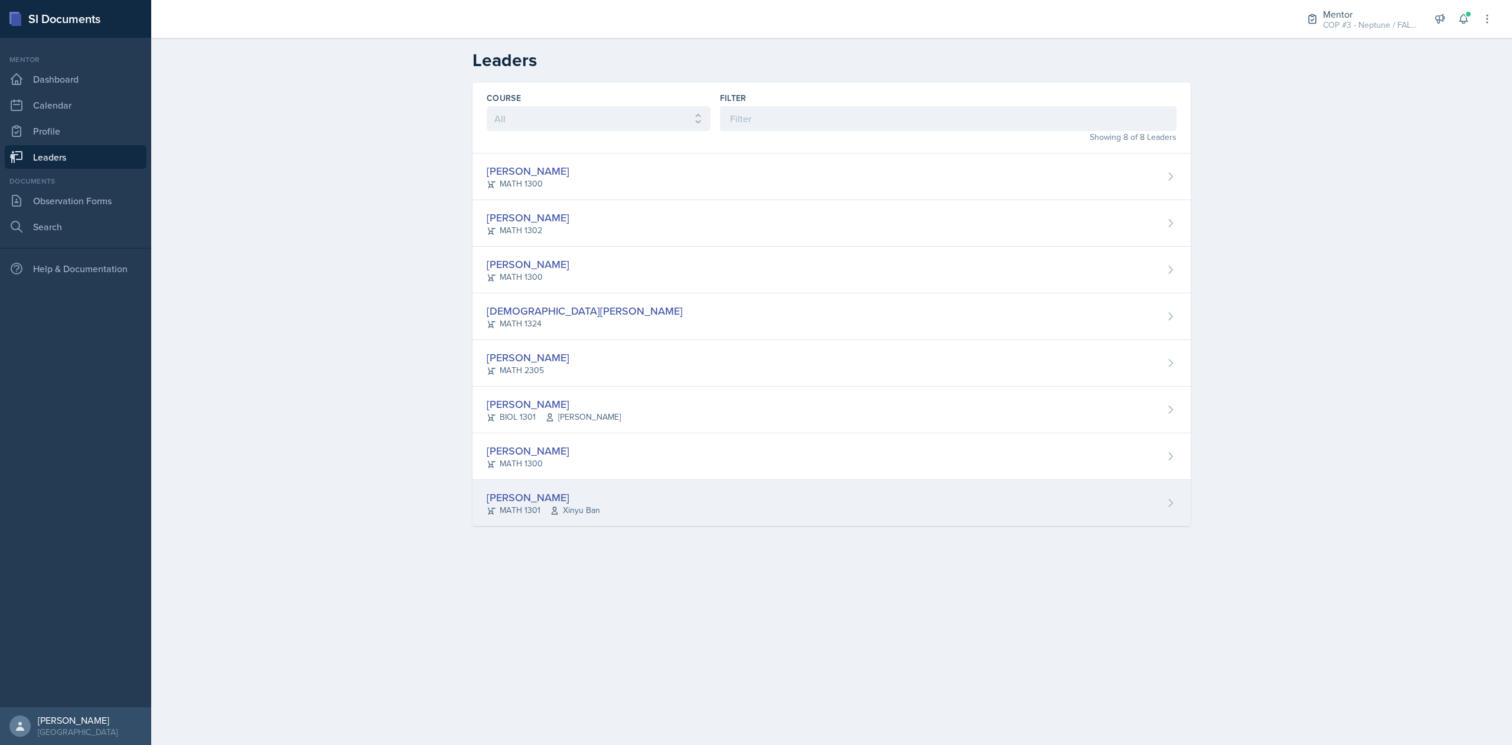
click at [528, 485] on div "Johnson Tran MATH 1301 Xinyu Ban" at bounding box center [831, 503] width 718 height 46
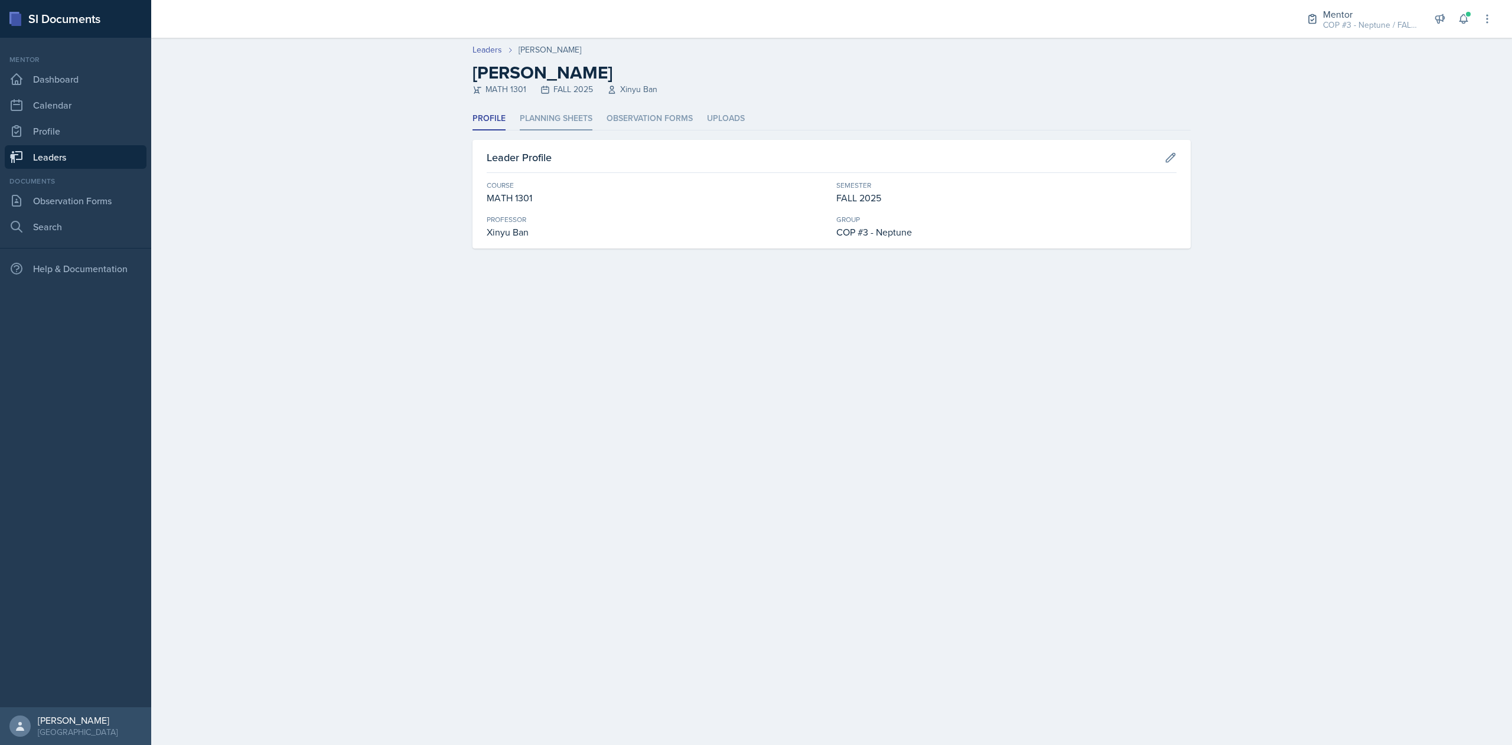
click at [560, 125] on li "Planning Sheets" at bounding box center [556, 118] width 73 height 23
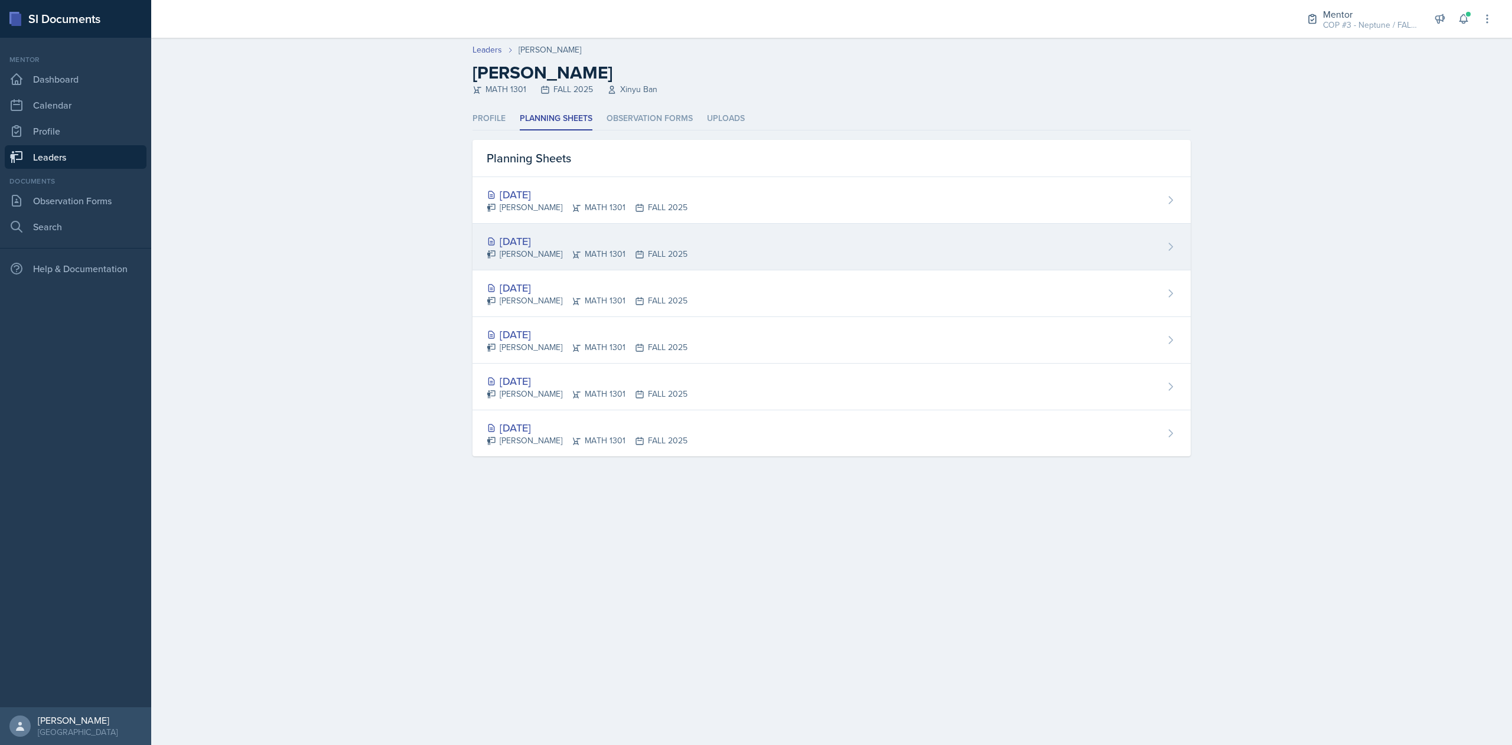
click at [549, 248] on div "Sep 10th, 2025" at bounding box center [587, 241] width 201 height 16
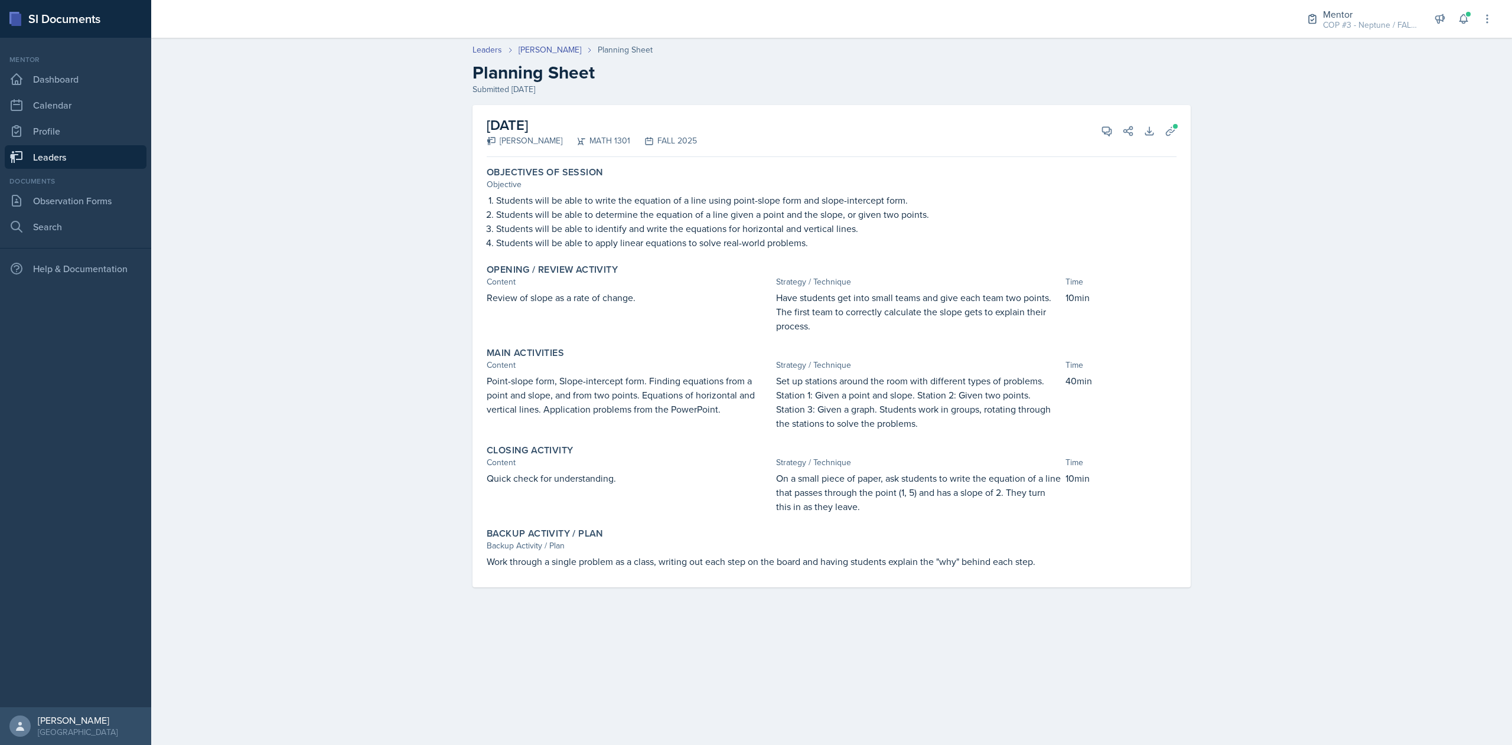
click at [62, 156] on link "Leaders" at bounding box center [76, 157] width 142 height 24
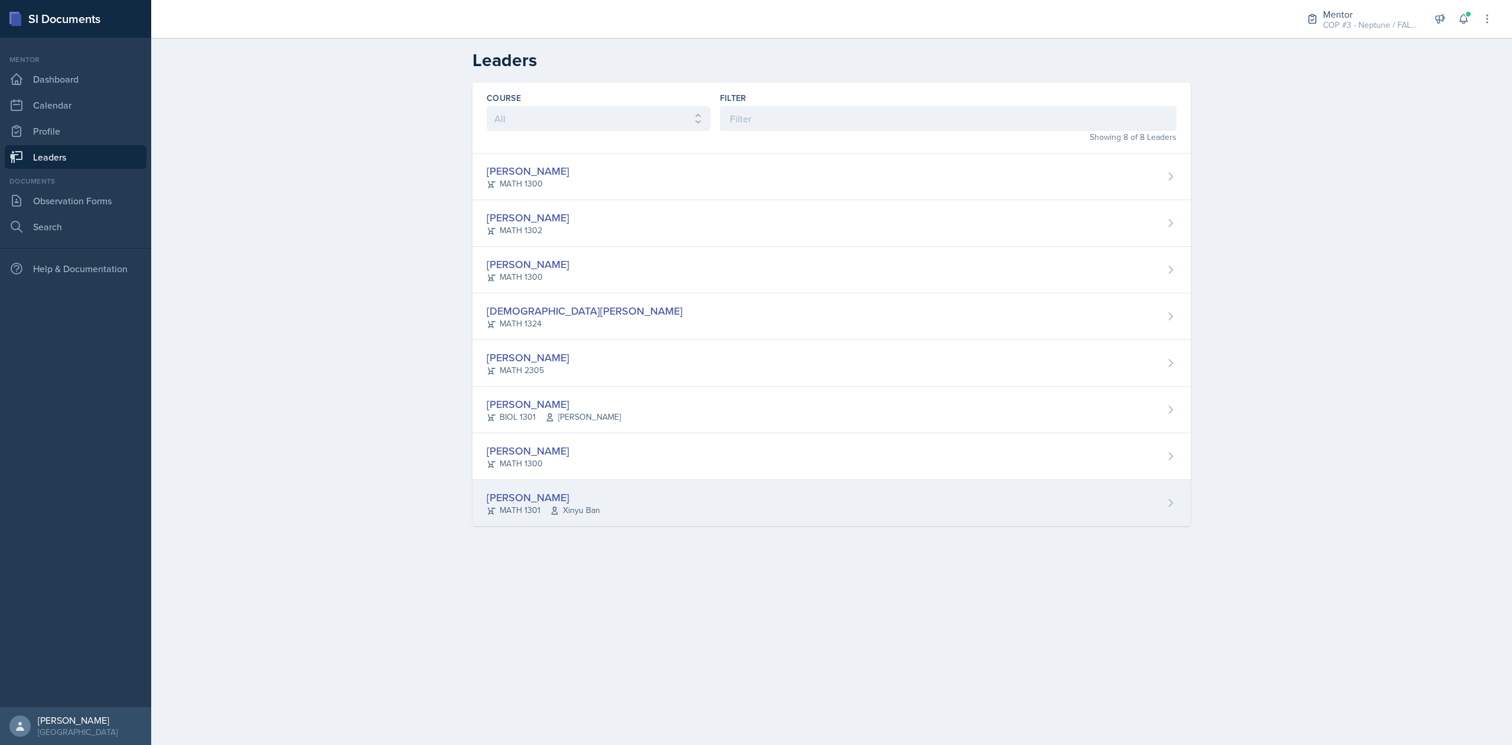
click at [525, 505] on div "[PERSON_NAME]" at bounding box center [543, 498] width 113 height 16
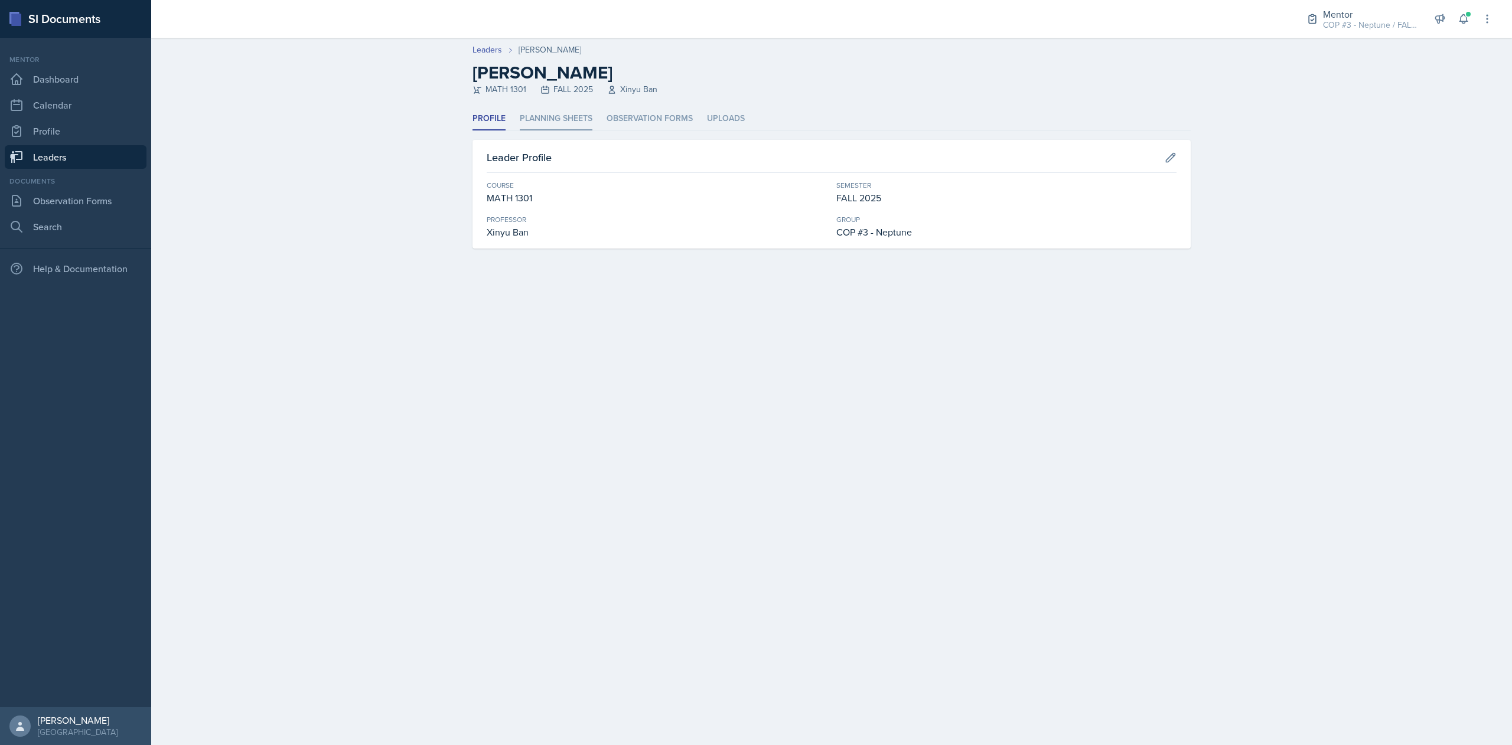
click at [556, 124] on li "Planning Sheets" at bounding box center [556, 118] width 73 height 23
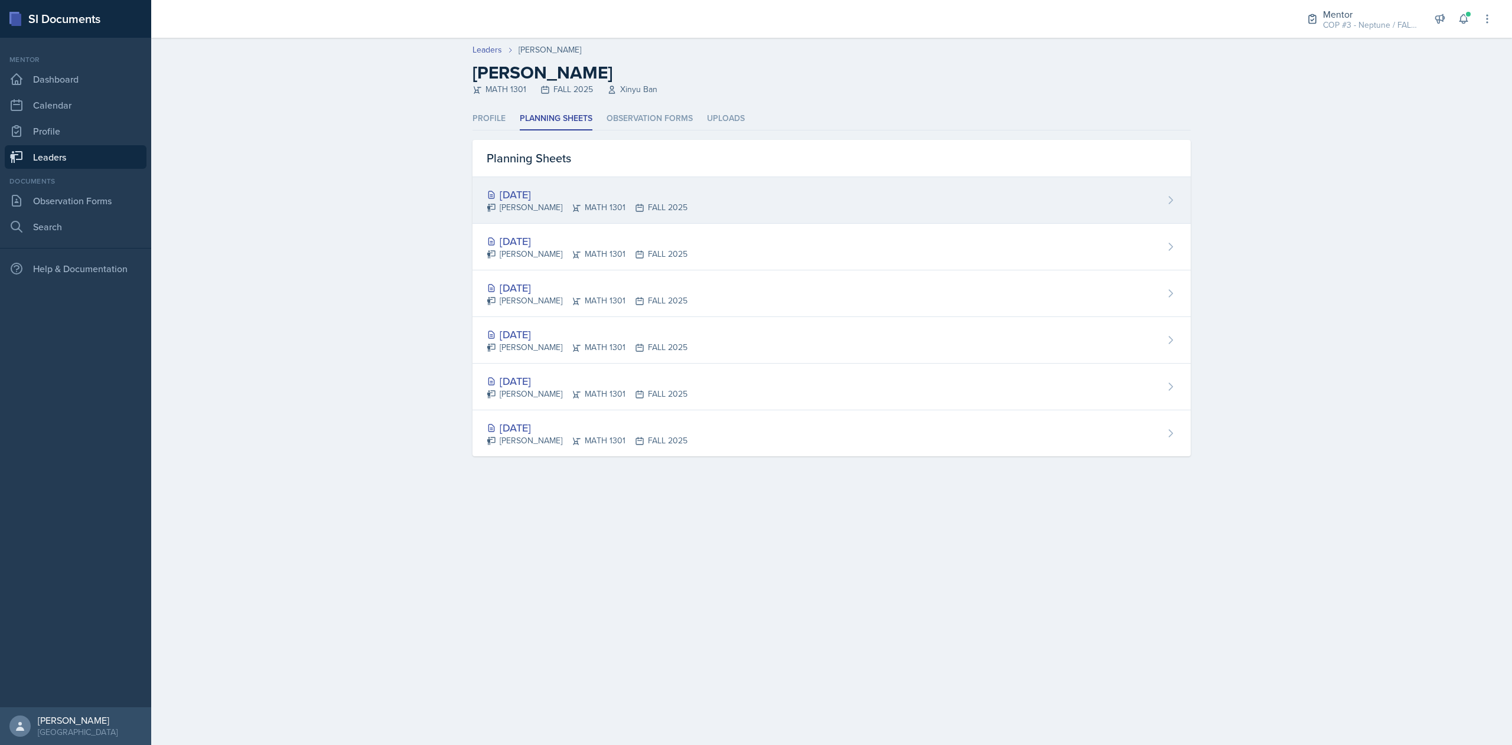
click at [579, 203] on div "Johnson Tran MATH 1301 FALL 2025" at bounding box center [587, 207] width 201 height 12
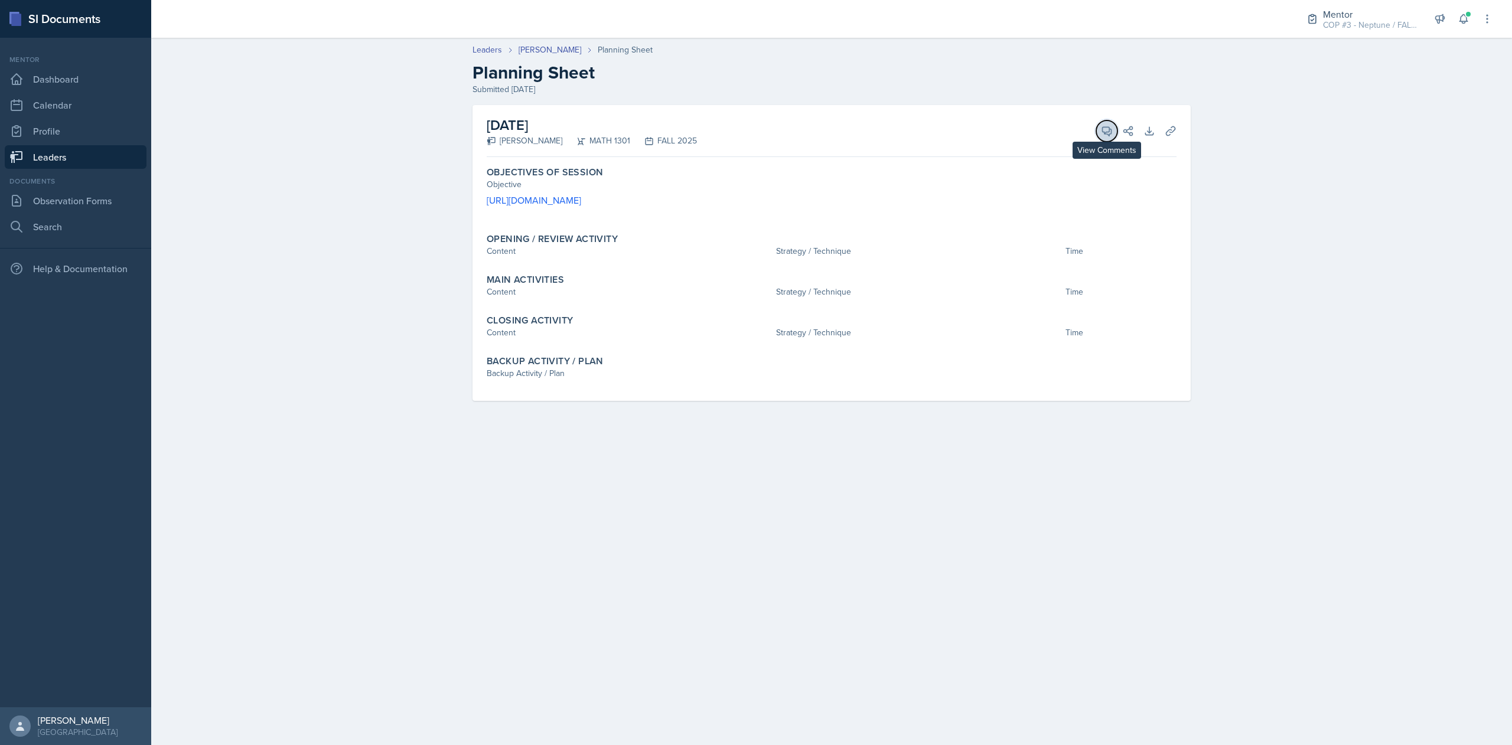
click at [1106, 130] on icon at bounding box center [1107, 131] width 12 height 12
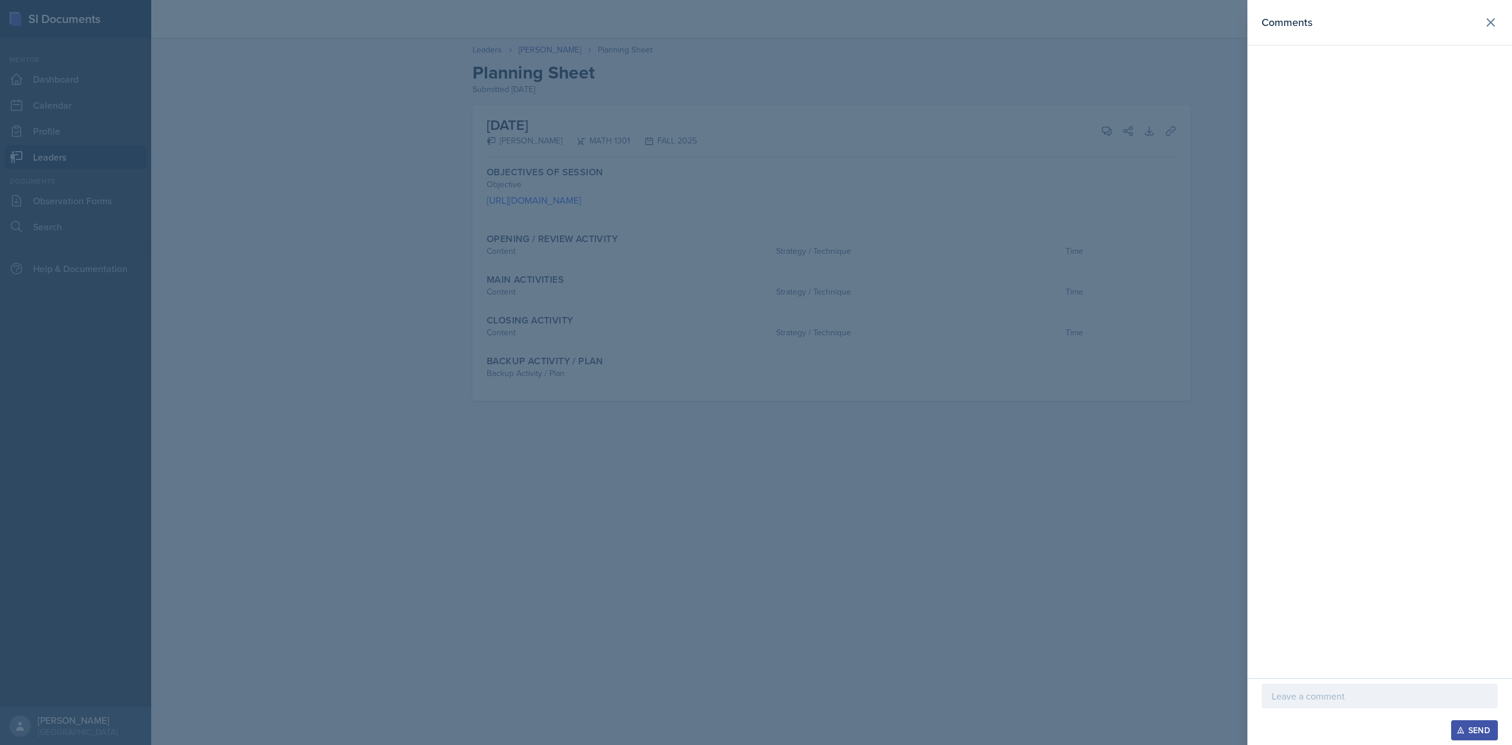
click at [1317, 682] on div "Send" at bounding box center [1379, 711] width 265 height 67
click at [1299, 703] on p at bounding box center [1379, 696] width 216 height 14
click at [1463, 732] on icon "button" at bounding box center [1460, 730] width 8 height 8
click at [1493, 21] on icon at bounding box center [1490, 22] width 14 height 14
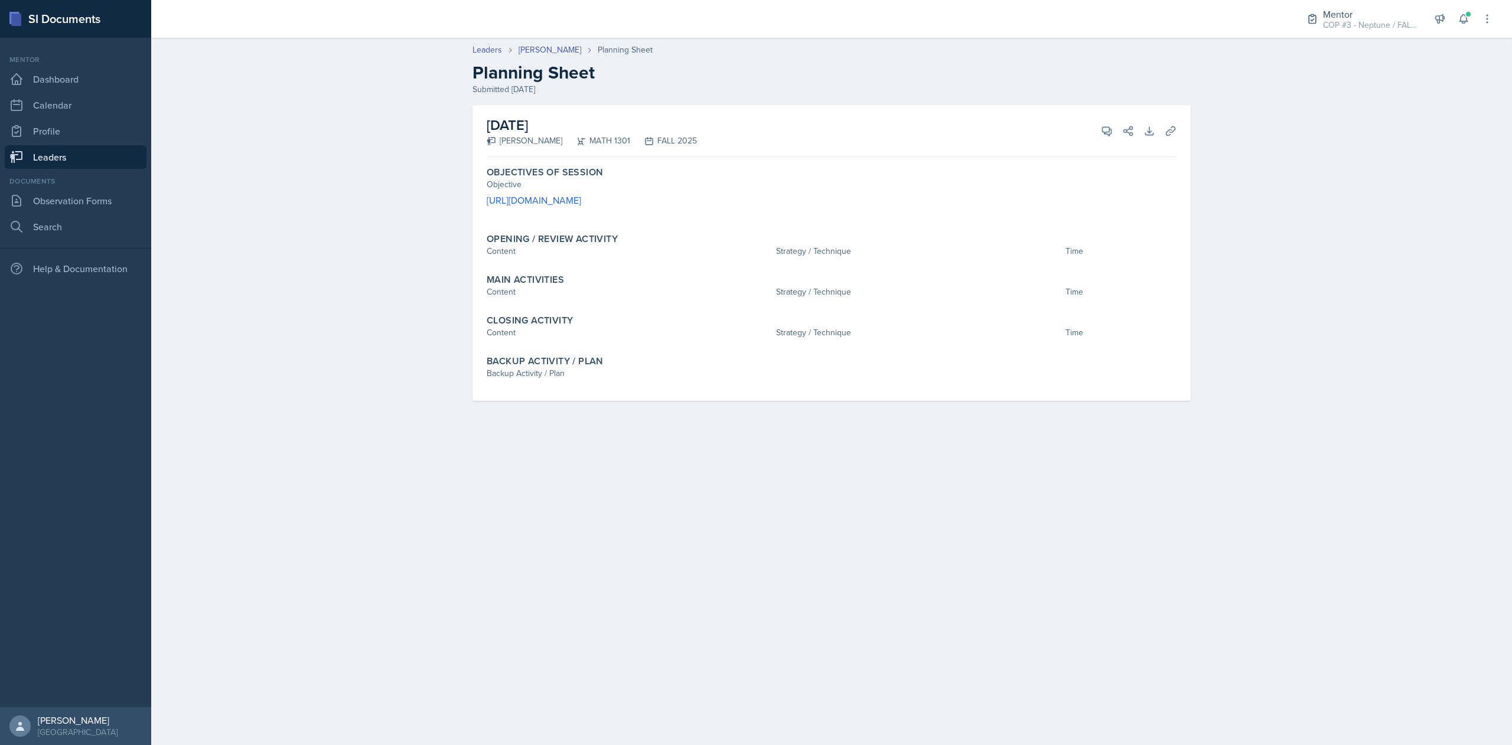
click at [71, 158] on link "Leaders" at bounding box center [76, 157] width 142 height 24
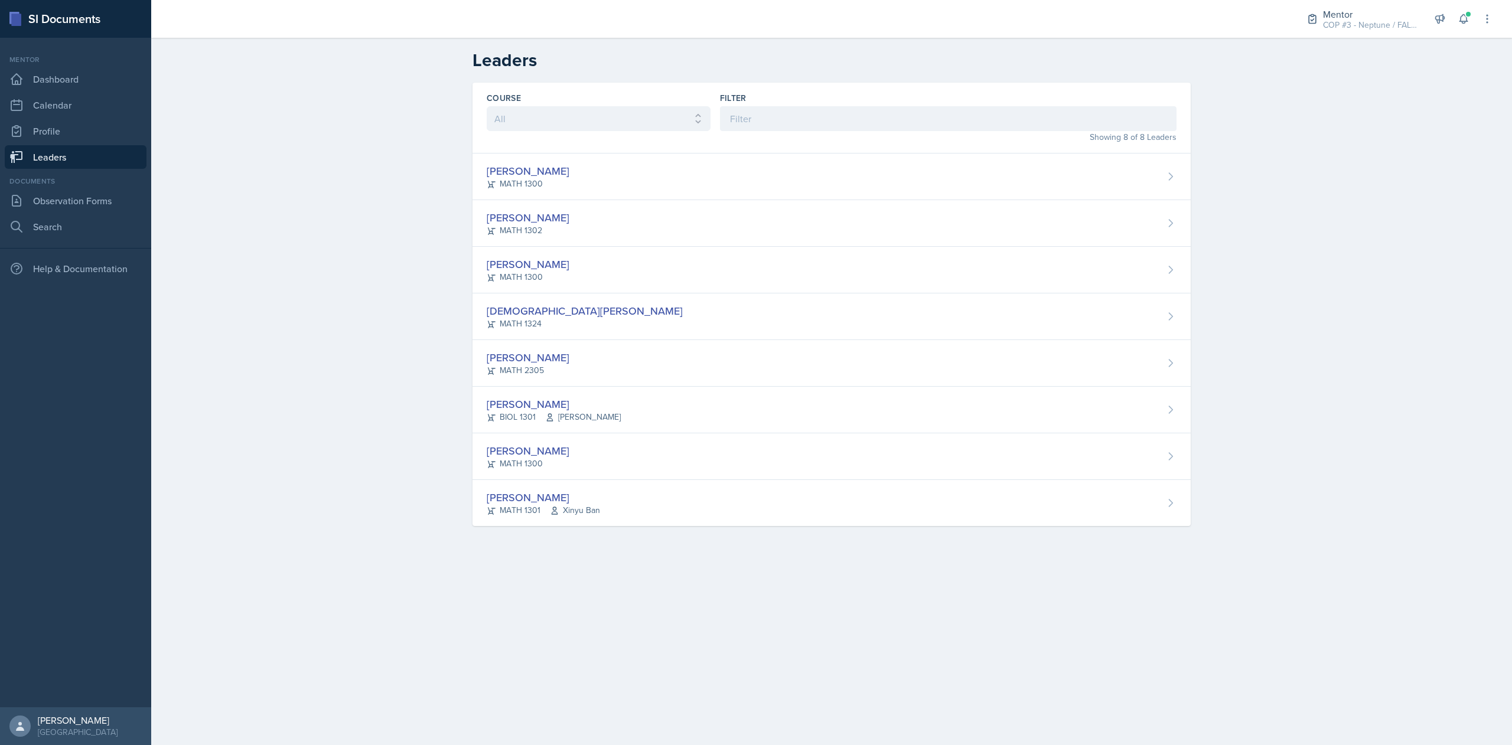
click at [52, 161] on link "Leaders" at bounding box center [76, 157] width 142 height 24
click at [78, 229] on link "Search" at bounding box center [76, 227] width 142 height 24
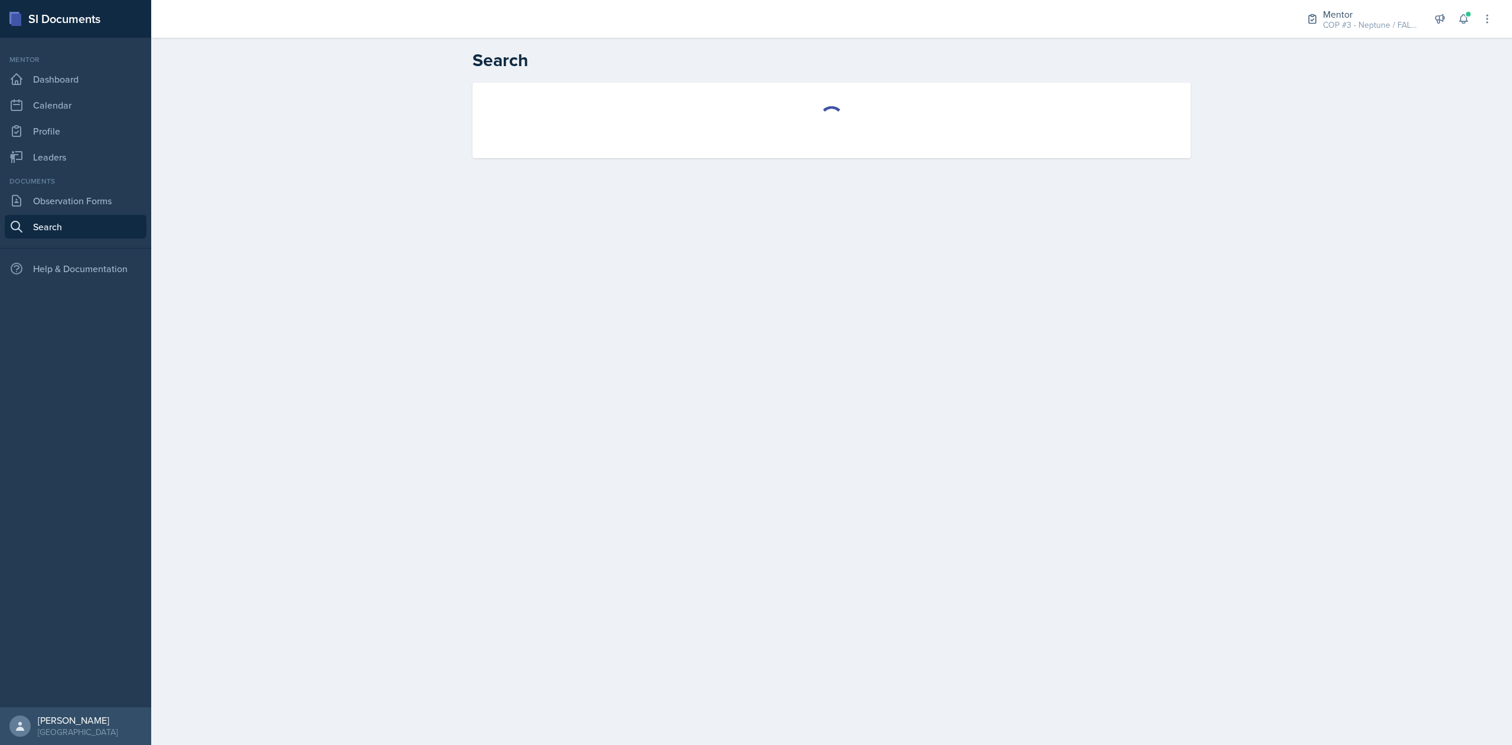
select select "all"
select select "1"
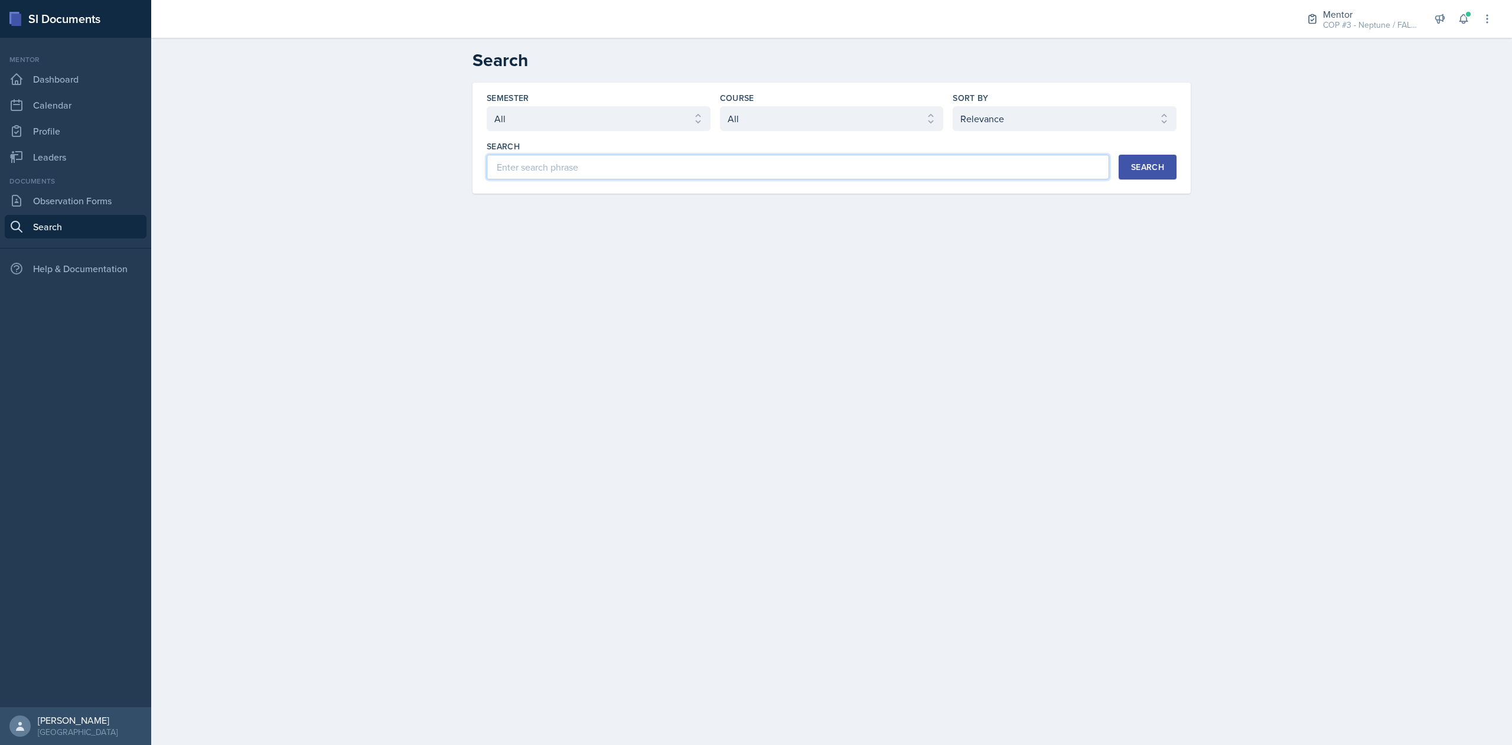
click at [566, 174] on input at bounding box center [798, 167] width 622 height 25
type input "k"
click at [645, 122] on select "Select semester All FALL 2025 Summer II 2025 Summer I 2025 Spring 2025 Fall 202…" at bounding box center [599, 118] width 224 height 25
click at [785, 124] on select "Select course All ACC 2301 ART 1301 ART 1302 ART 1310 BIOL 1301 BIOL 1302 BIOL …" at bounding box center [832, 118] width 224 height 25
click at [608, 218] on div "Semester Select semester All FALL 2025 Summer II 2025 Summer I 2025 Spring 2025…" at bounding box center [832, 152] width 756 height 139
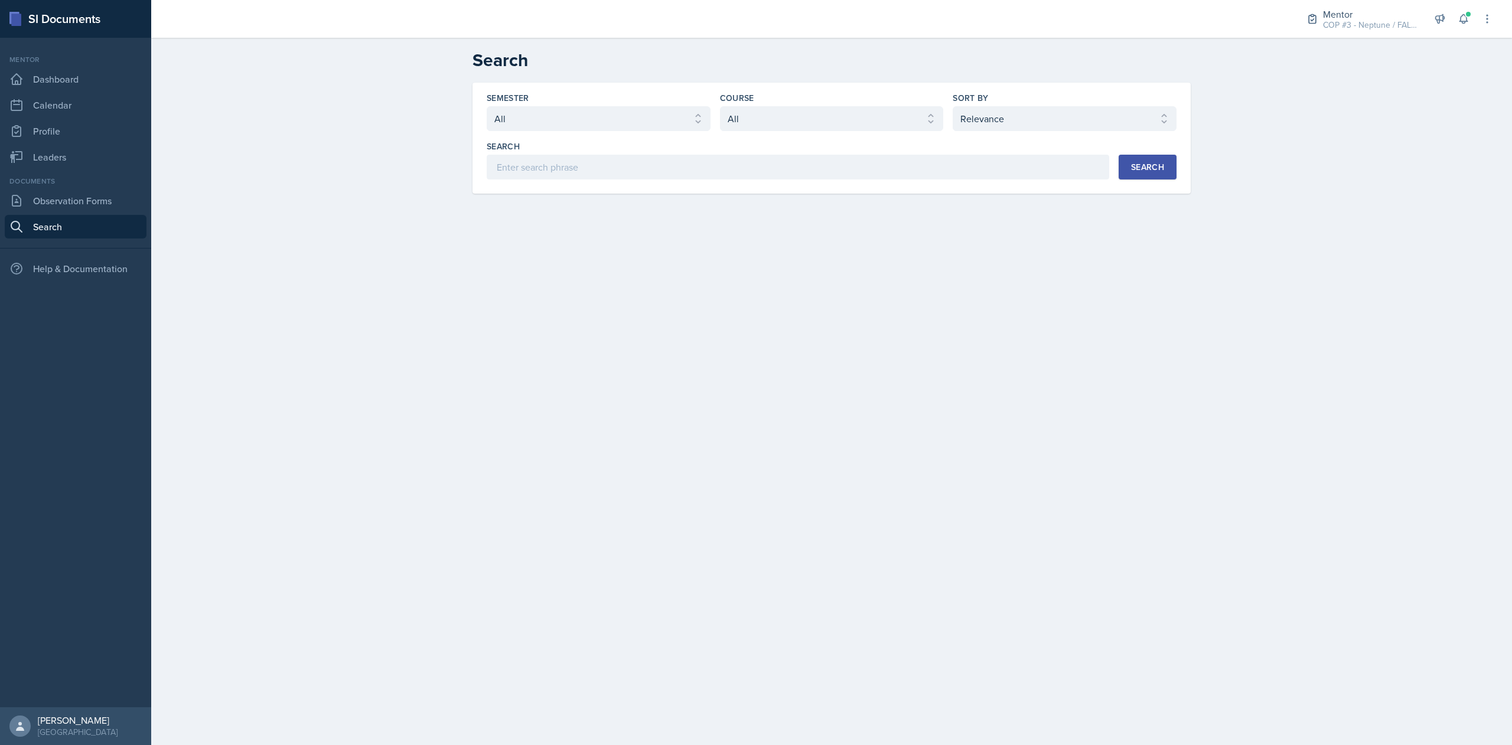
click at [577, 148] on div "Search" at bounding box center [798, 147] width 622 height 12
click at [574, 155] on input at bounding box center [798, 167] width 622 height 25
type input "Kaleya"
click at [736, 109] on select "Select course All ACC 2301 ART 1301 ART 1302 ART 1310 BIOL 1301 BIOL 1302 BIOL …" at bounding box center [832, 118] width 224 height 25
select select "6e1a4b93-f5fd-4070-b51e-66a0c143b2cb"
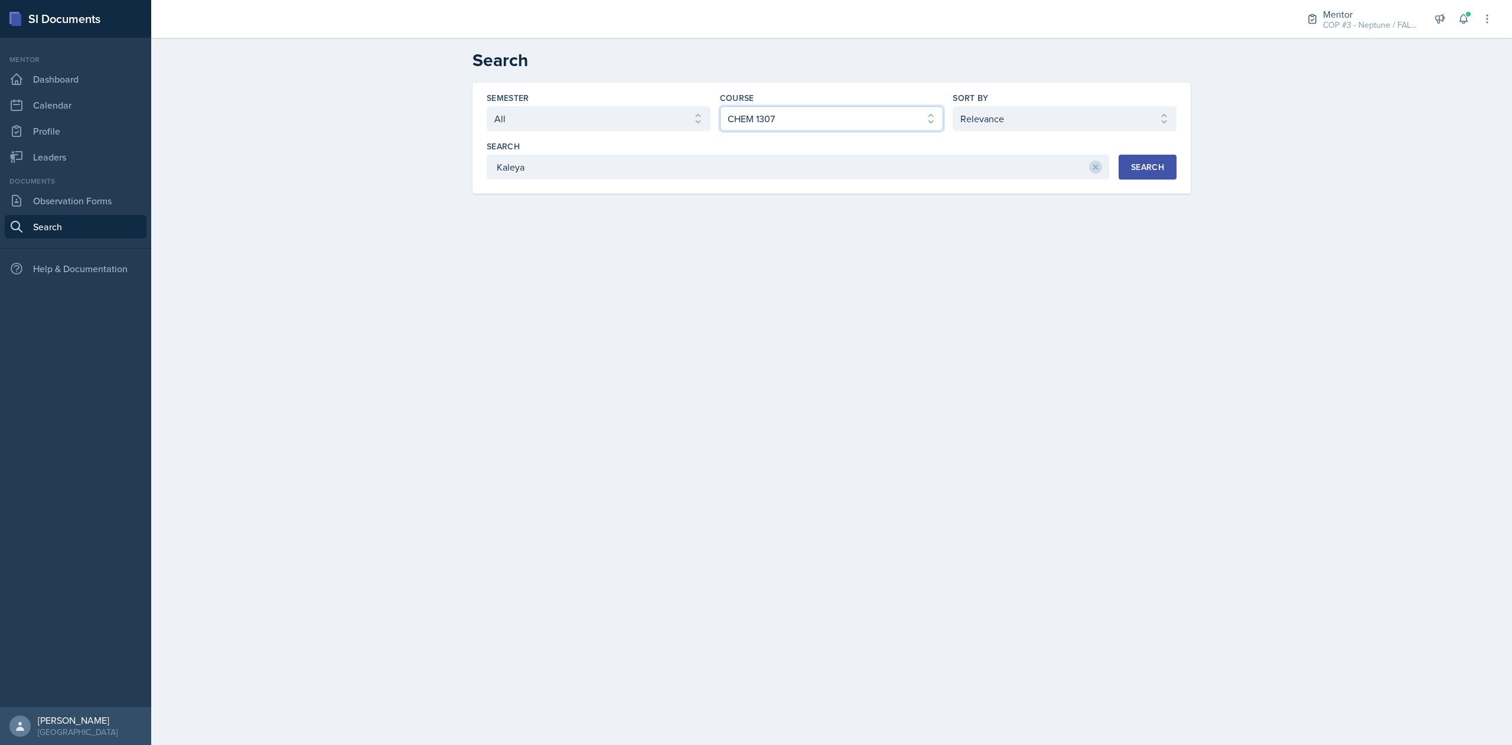
click at [720, 106] on select "Select course All ACC 2301 ART 1301 ART 1302 ART 1310 BIOL 1301 BIOL 1302 BIOL …" at bounding box center [832, 118] width 224 height 25
click at [1141, 172] on div "Search" at bounding box center [1147, 166] width 33 height 9
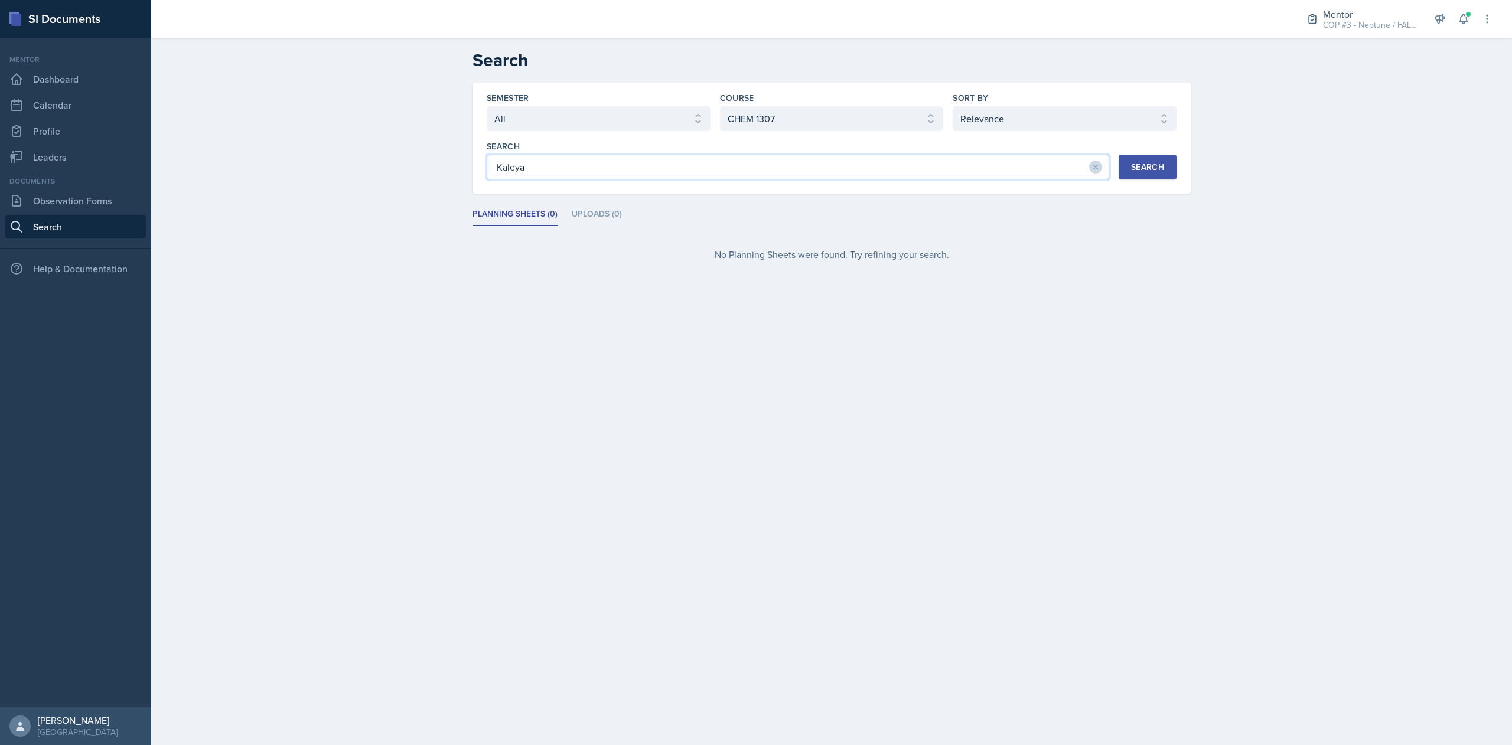
drag, startPoint x: 560, startPoint y: 169, endPoint x: 393, endPoint y: 176, distance: 167.9
click at [393, 176] on div "Search Semester Select semester All FALL 2025 Summer II 2025 Summer I 2025 Spri…" at bounding box center [831, 170] width 1361 height 264
click at [1156, 163] on div "Search" at bounding box center [1147, 166] width 33 height 9
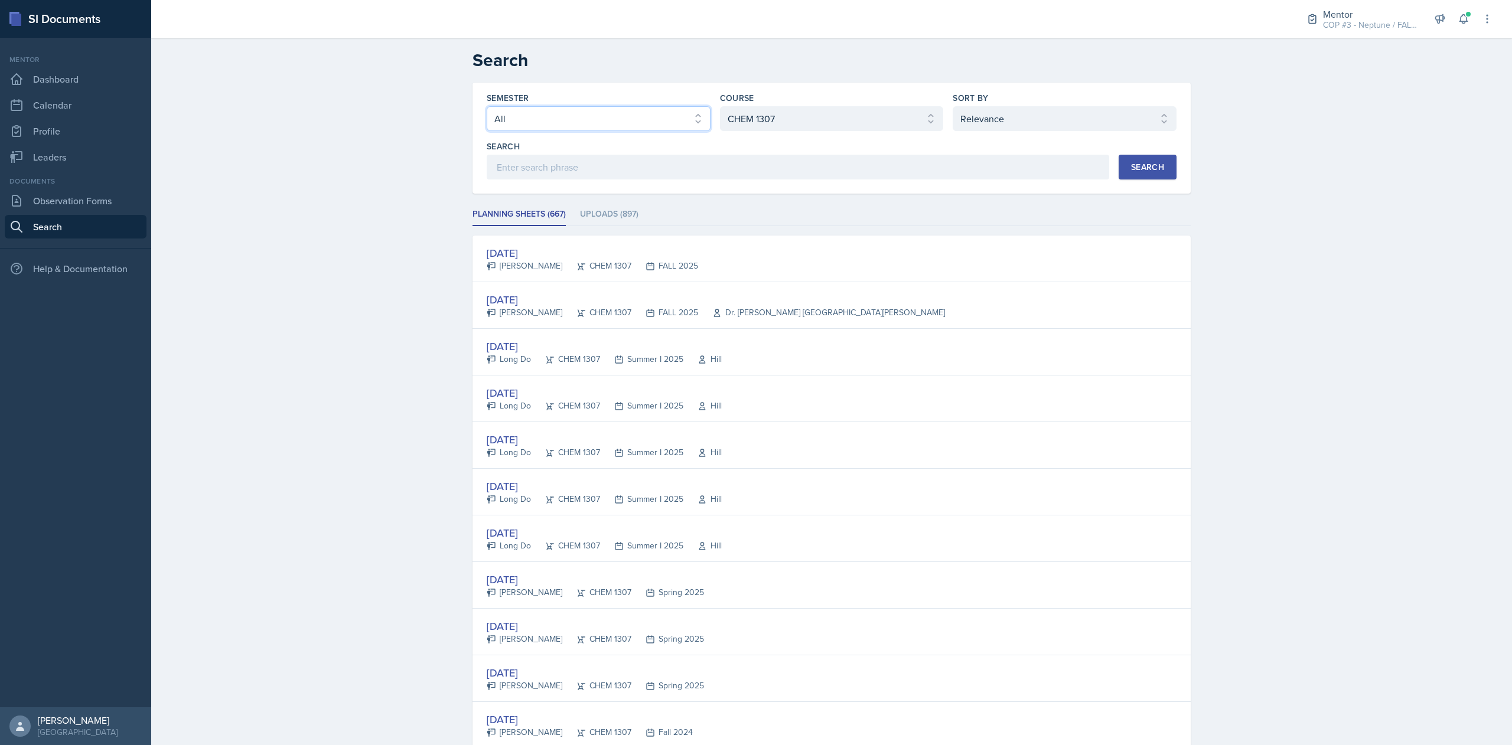
click at [605, 123] on select "Select semester All FALL 2025 Summer II 2025 Summer I 2025 Spring 2025 Fall 202…" at bounding box center [599, 118] width 224 height 25
select select "0924c876-6fa7-4296-b593-7db6428ef465"
click at [487, 106] on select "Select semester All FALL 2025 Summer II 2025 Summer I 2025 Spring 2025 Fall 202…" at bounding box center [599, 118] width 224 height 25
click at [1147, 171] on div "Search" at bounding box center [1147, 166] width 33 height 9
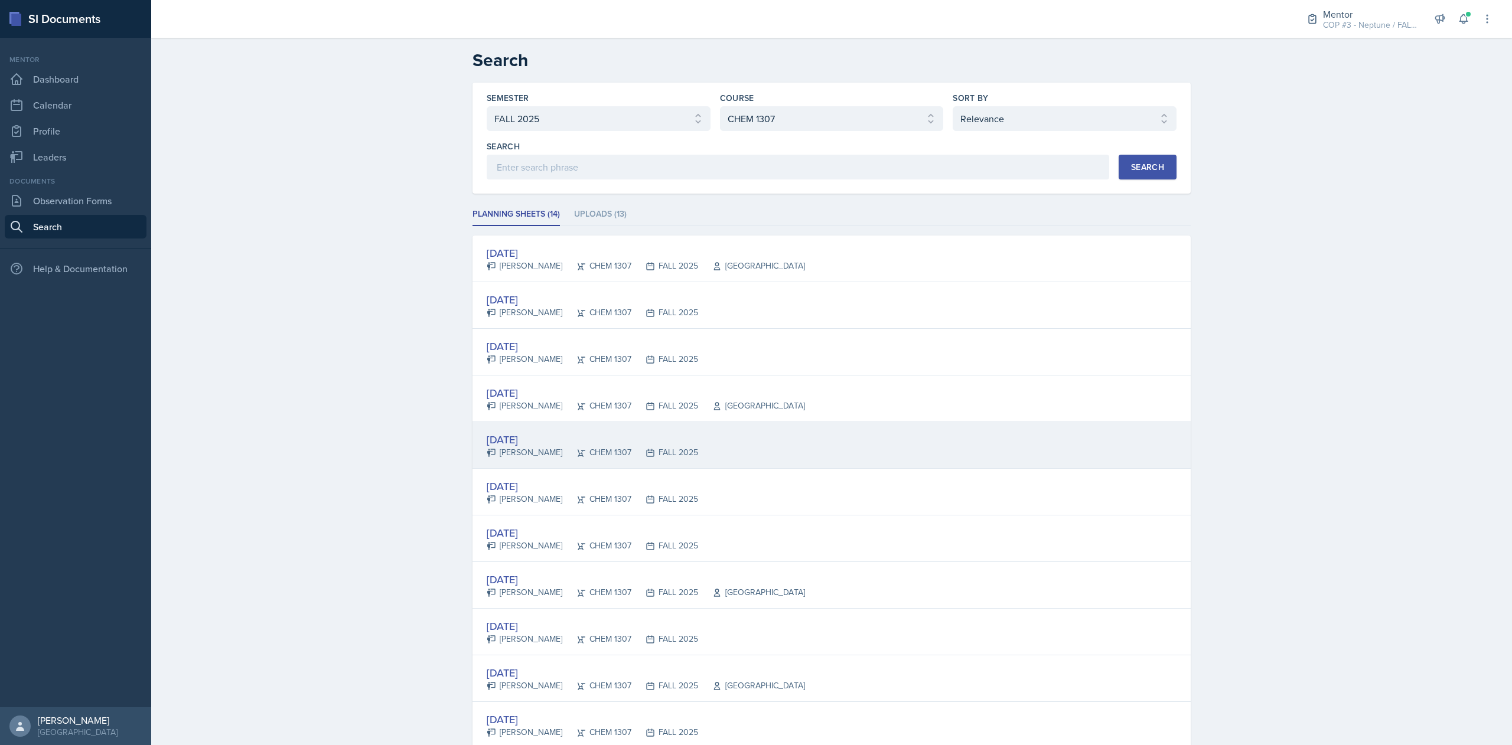
click at [507, 441] on div "Sep 8th, 2025" at bounding box center [592, 440] width 211 height 16
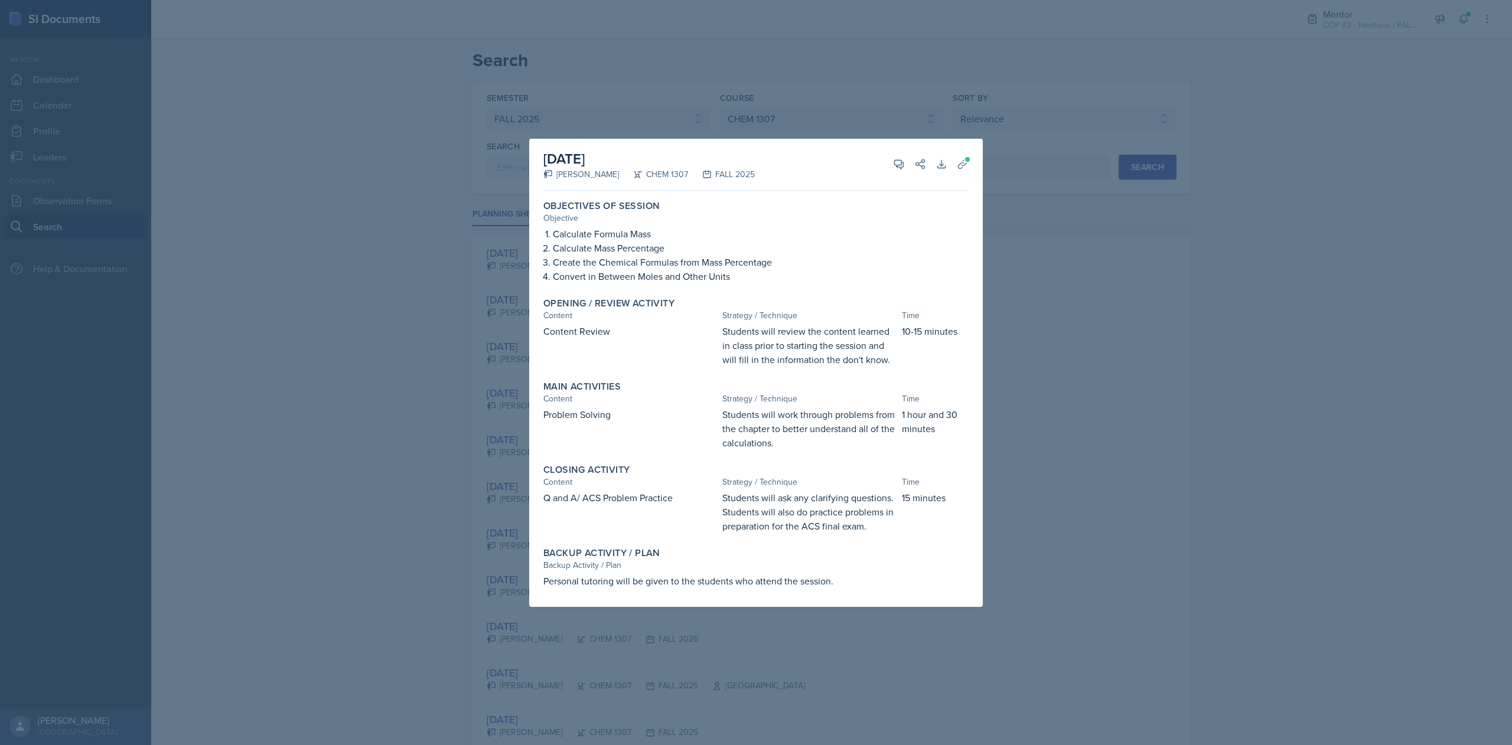
click at [1399, 295] on div at bounding box center [756, 372] width 1512 height 745
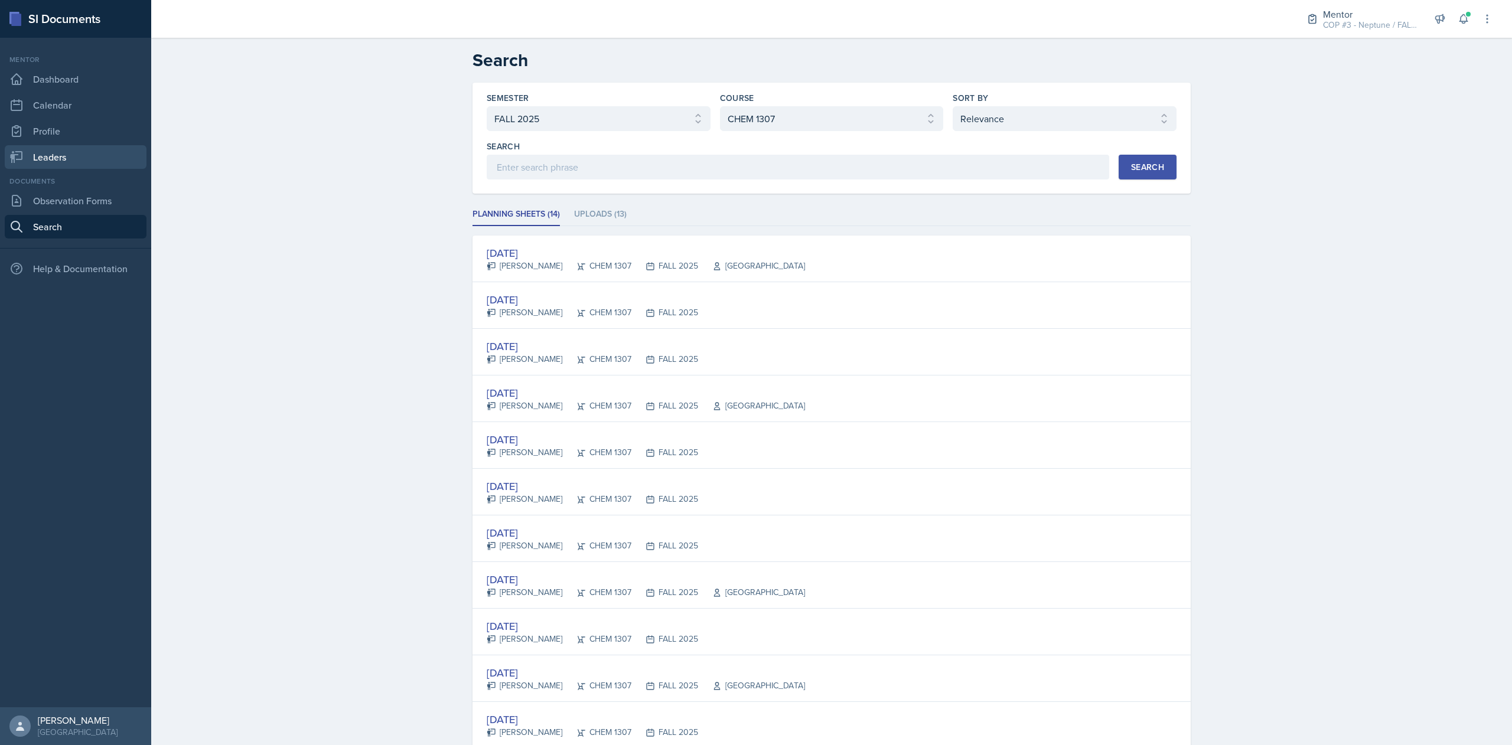
click at [60, 153] on link "Leaders" at bounding box center [76, 157] width 142 height 24
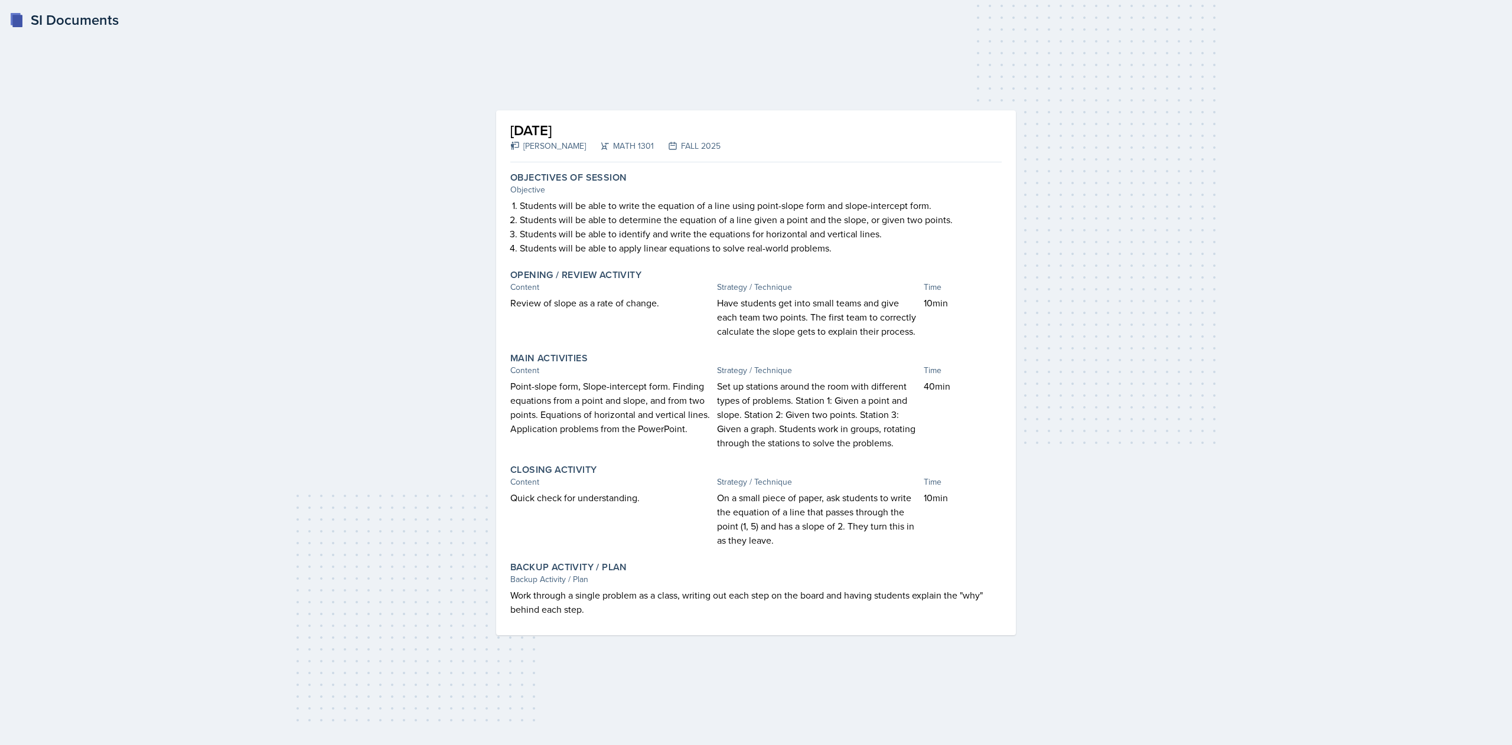
click at [57, 25] on div "SI Documents" at bounding box center [63, 19] width 109 height 21
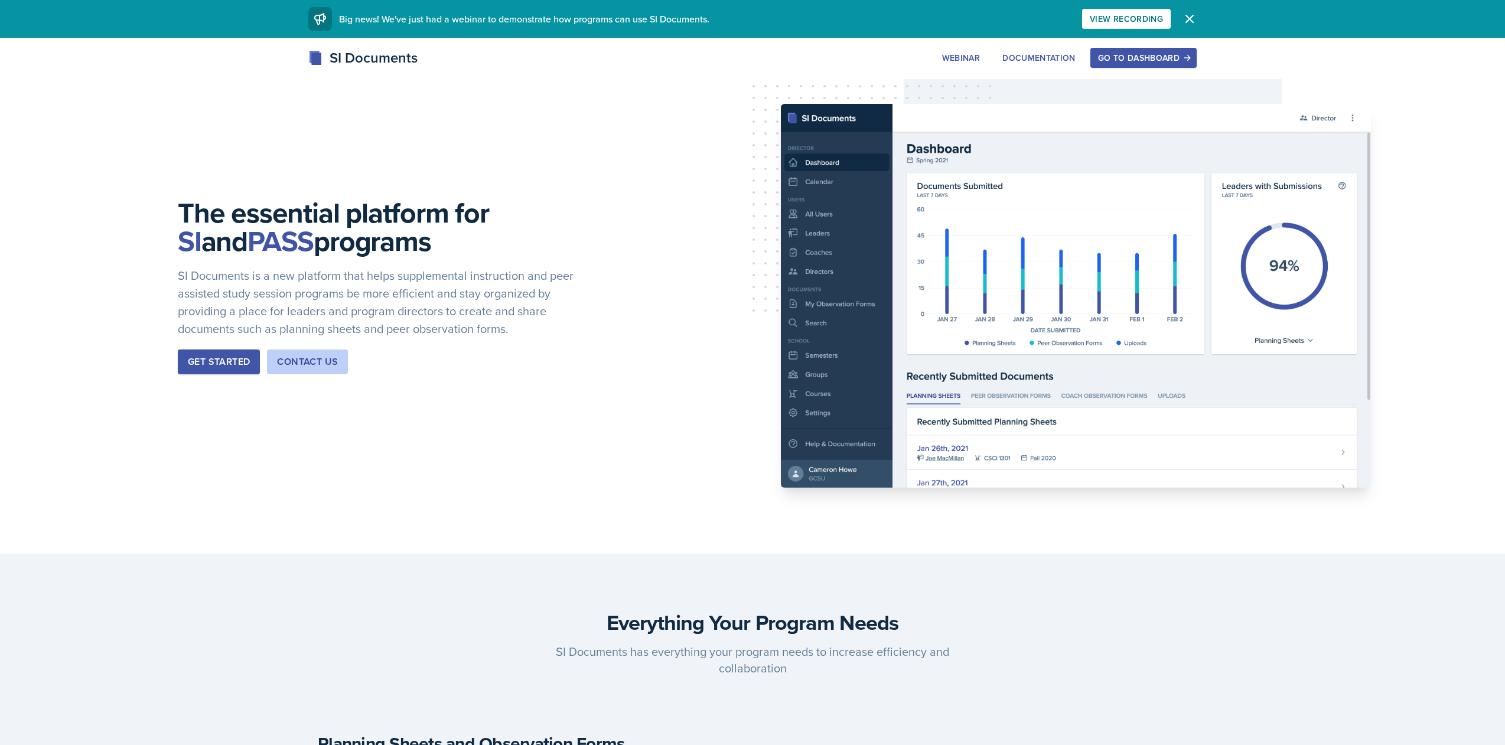
click at [193, 378] on div "The essential platform for SI and PASS programs SI Documents is a new platform …" at bounding box center [752, 296] width 1505 height 516
click at [199, 367] on div "Get Started" at bounding box center [219, 362] width 62 height 14
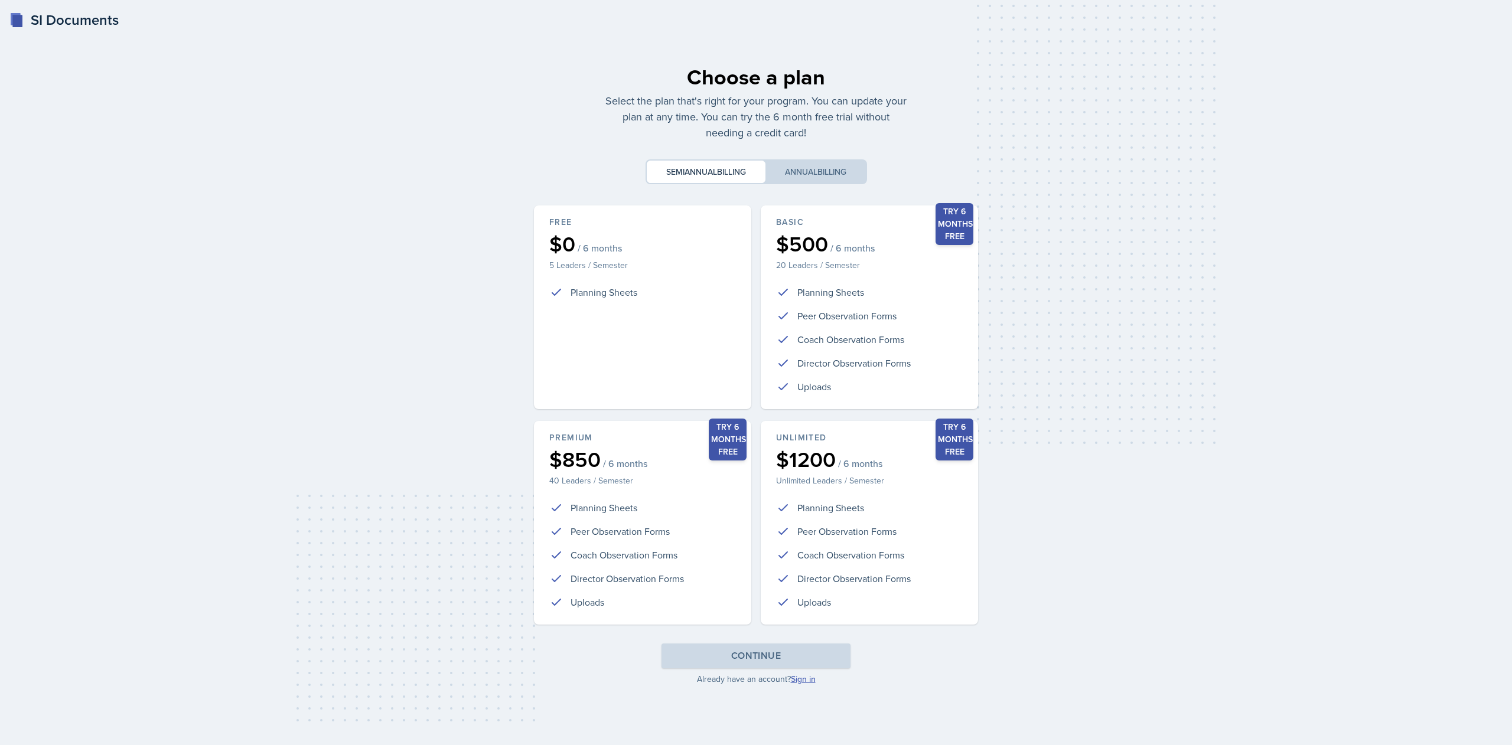
click at [803, 679] on link "Sign in" at bounding box center [803, 679] width 25 height 12
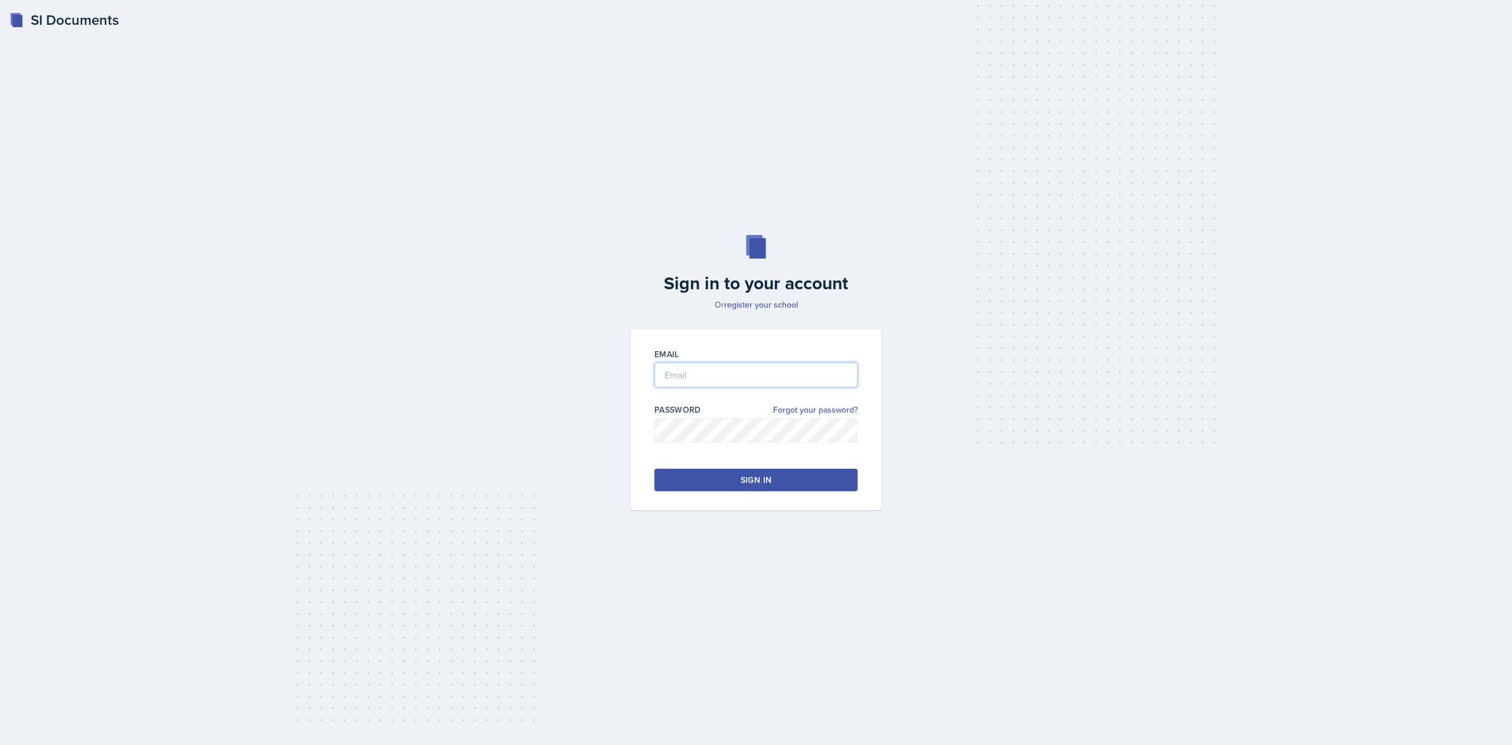
click at [704, 373] on input "email" at bounding box center [755, 375] width 203 height 25
type input "[EMAIL_ADDRESS][DOMAIN_NAME]"
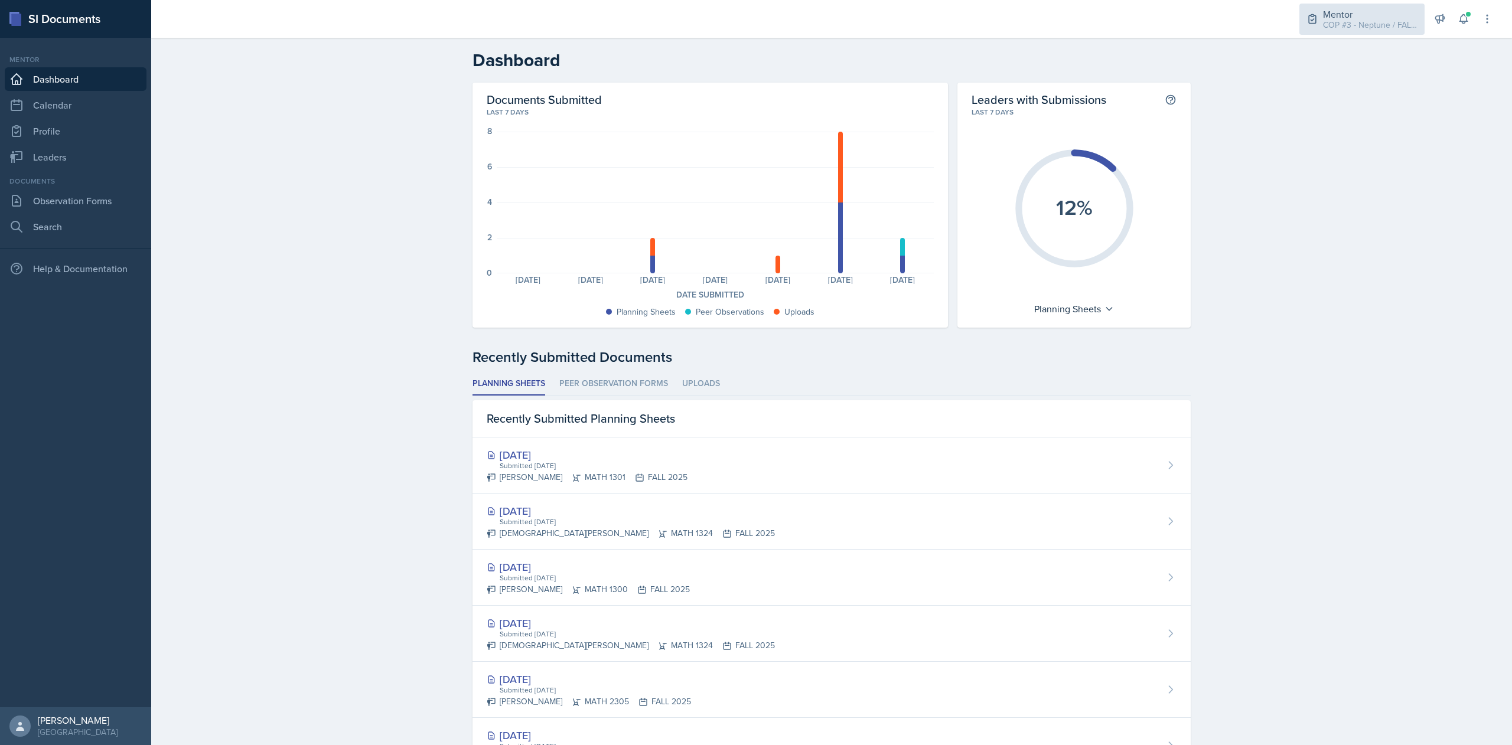
click at [1362, 28] on div "COP #3 - Neptune / FALL 2025" at bounding box center [1370, 25] width 94 height 12
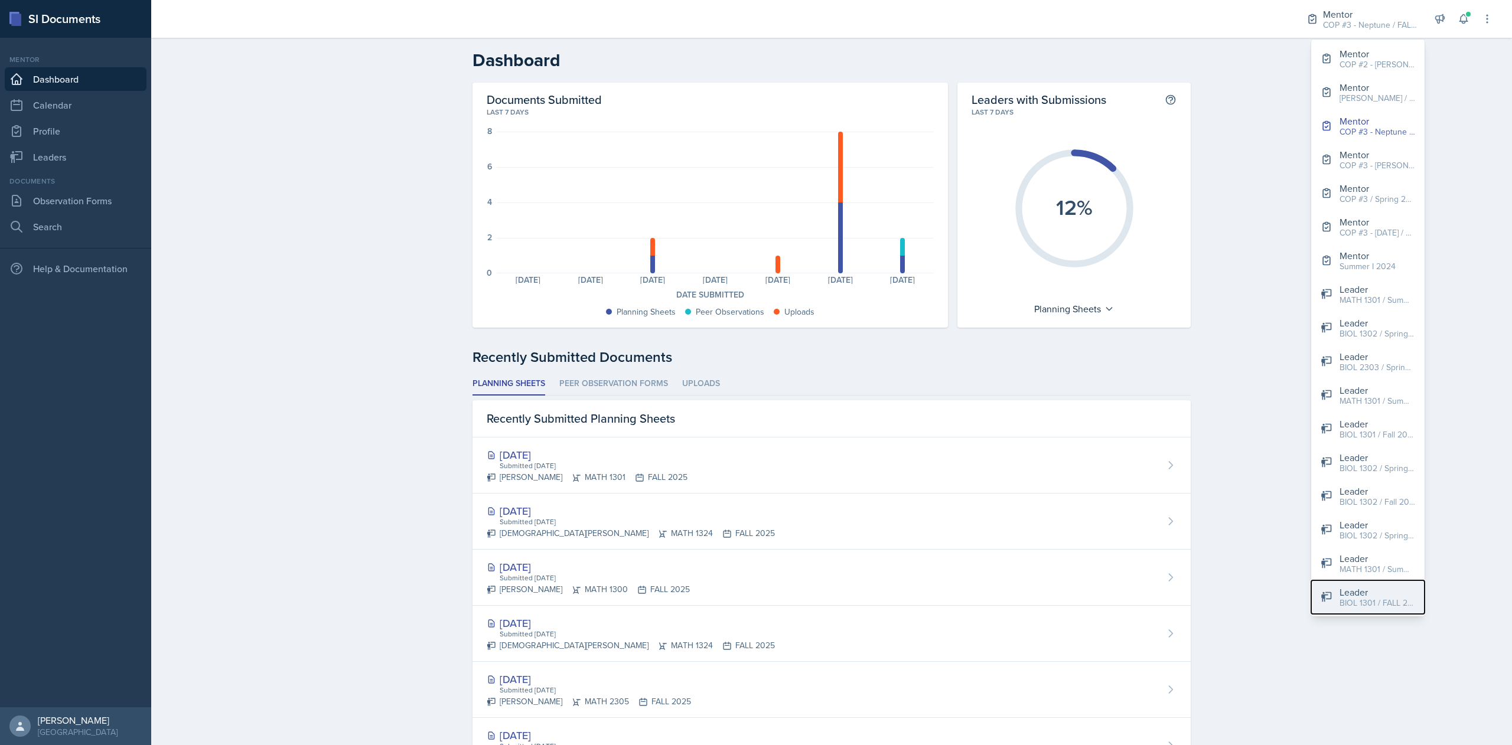
click at [1397, 597] on div "BIOL 1301 / FALL 2025" at bounding box center [1377, 603] width 76 height 12
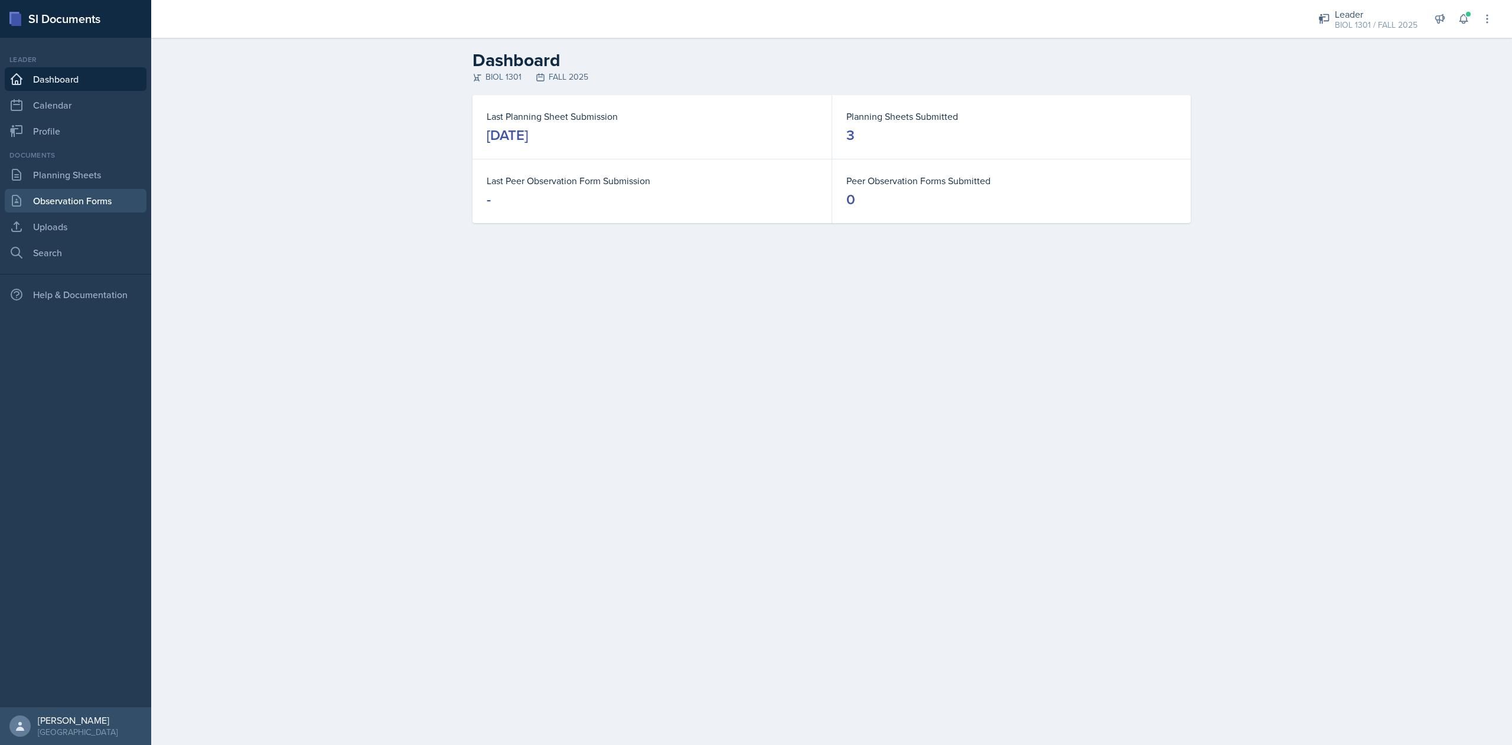
click at [68, 203] on link "Observation Forms" at bounding box center [76, 201] width 142 height 24
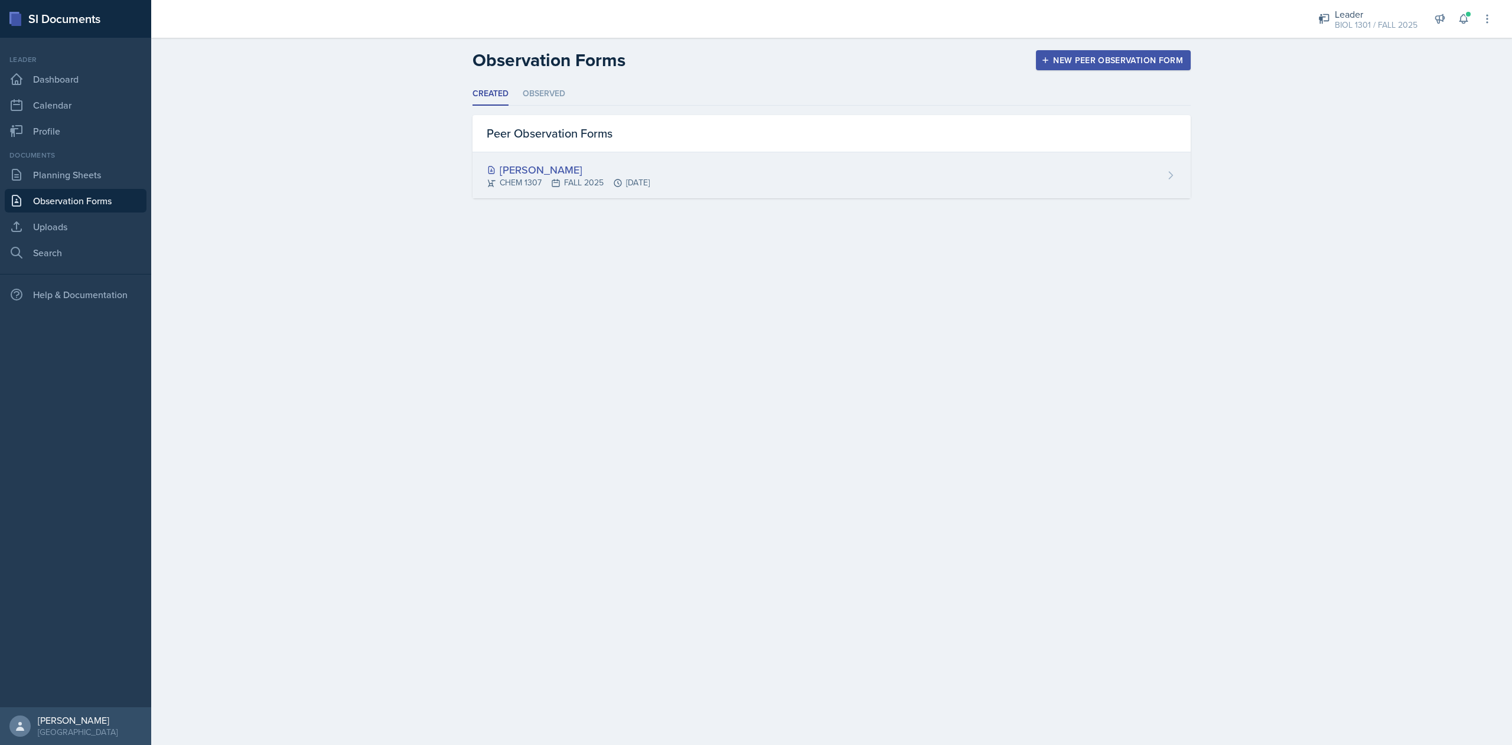
click at [788, 172] on div "[PERSON_NAME] CHEM 1307 FALL 2025 [DATE]" at bounding box center [831, 175] width 718 height 46
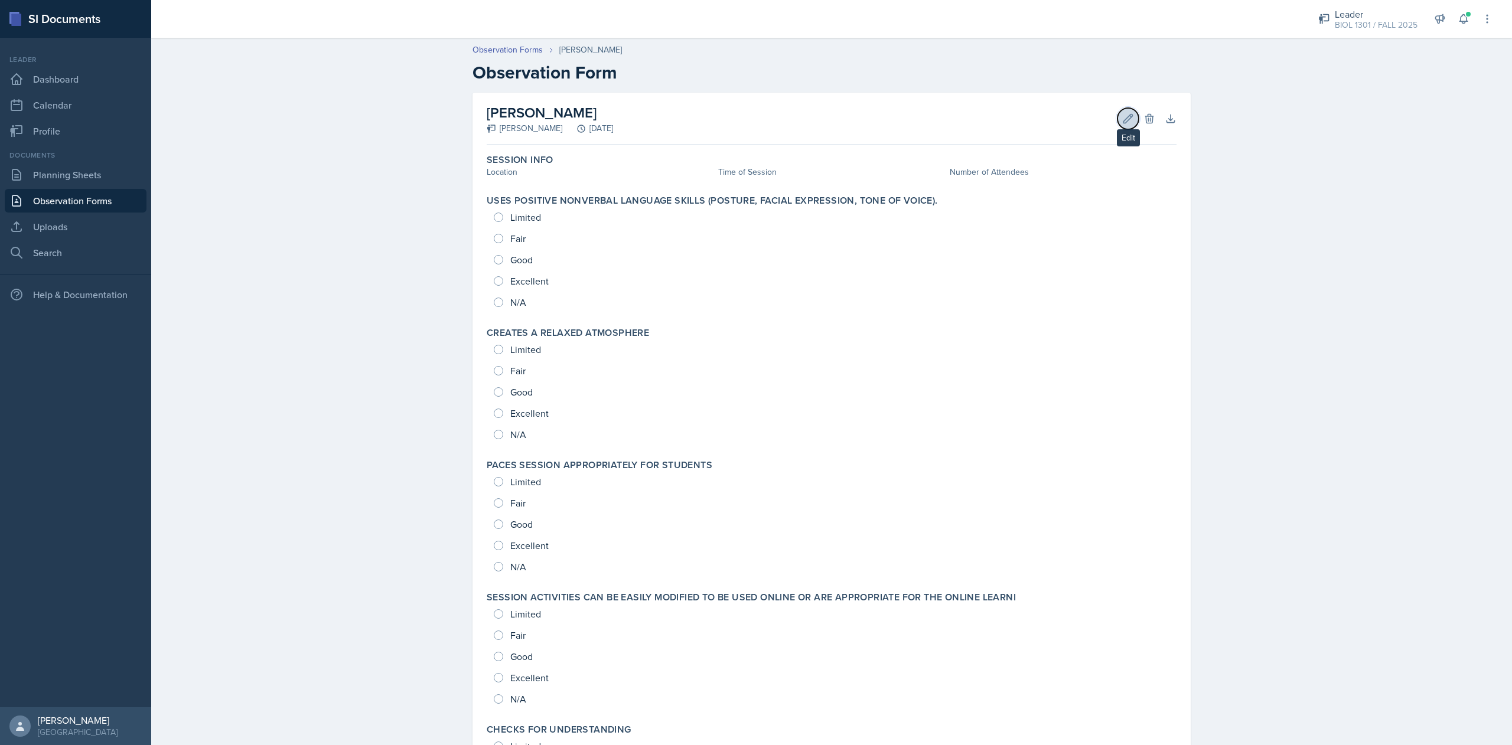
click at [1122, 118] on icon at bounding box center [1128, 119] width 12 height 12
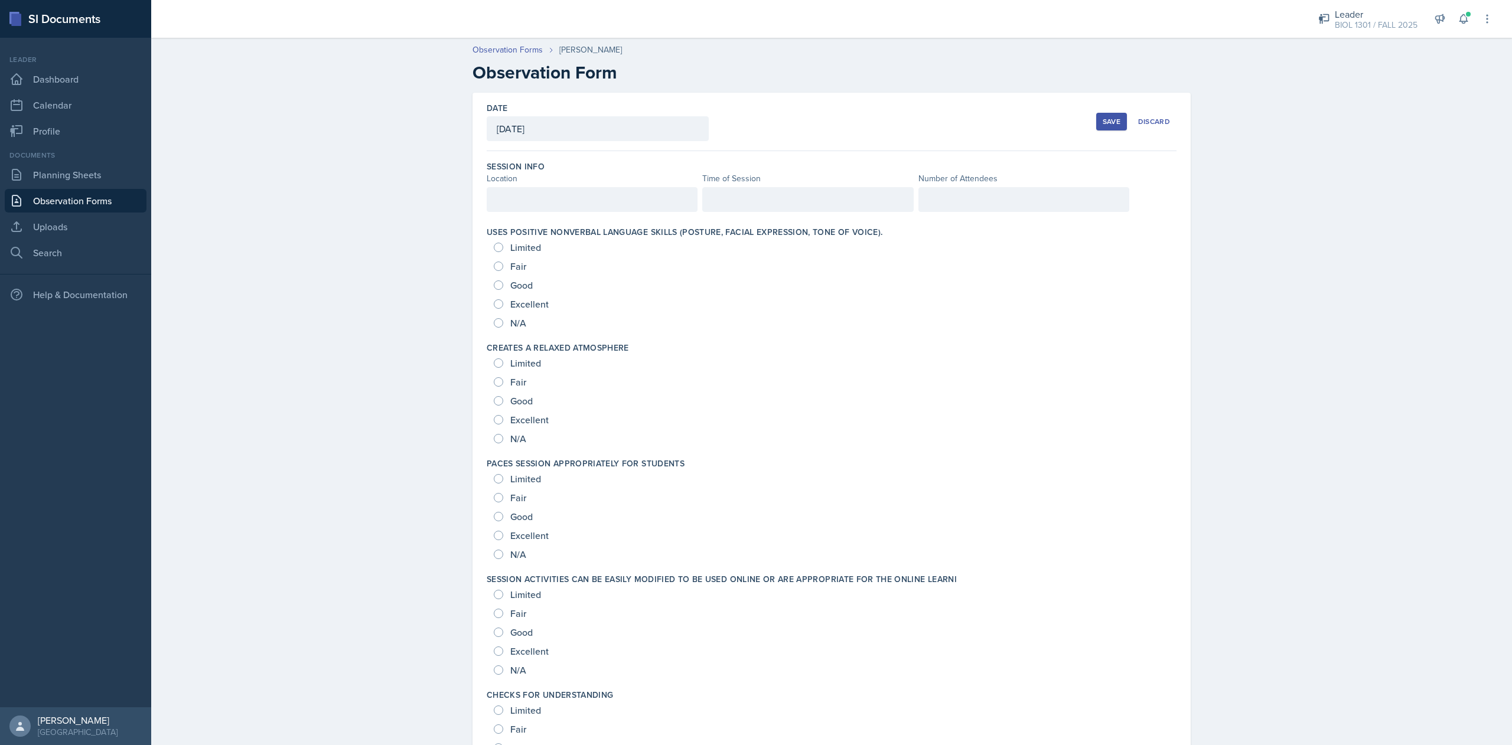
click at [578, 124] on div "[DATE]" at bounding box center [598, 128] width 222 height 25
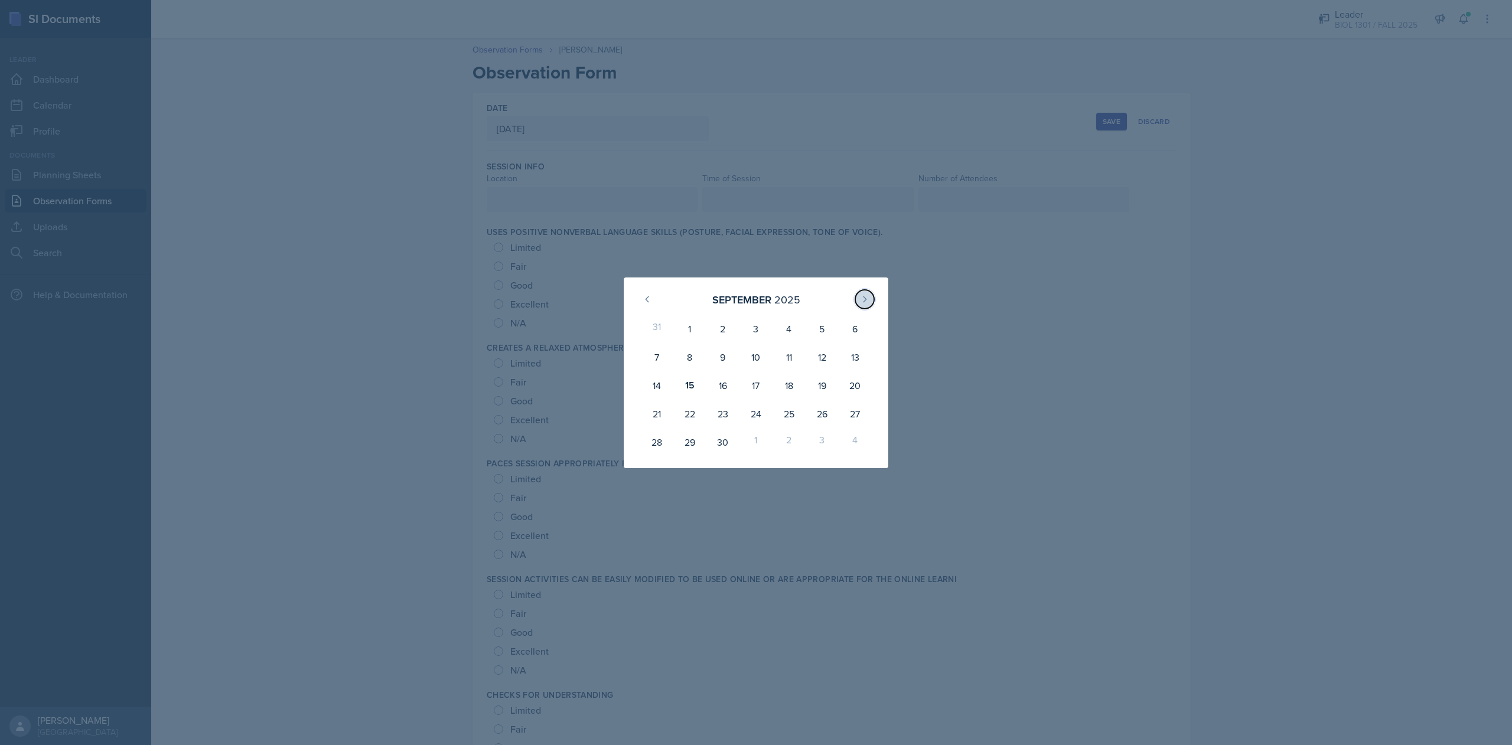
click at [867, 306] on button at bounding box center [864, 299] width 19 height 19
click at [648, 296] on icon at bounding box center [646, 299] width 9 height 9
click at [686, 383] on div "15" at bounding box center [689, 385] width 33 height 28
type input "[DATE]"
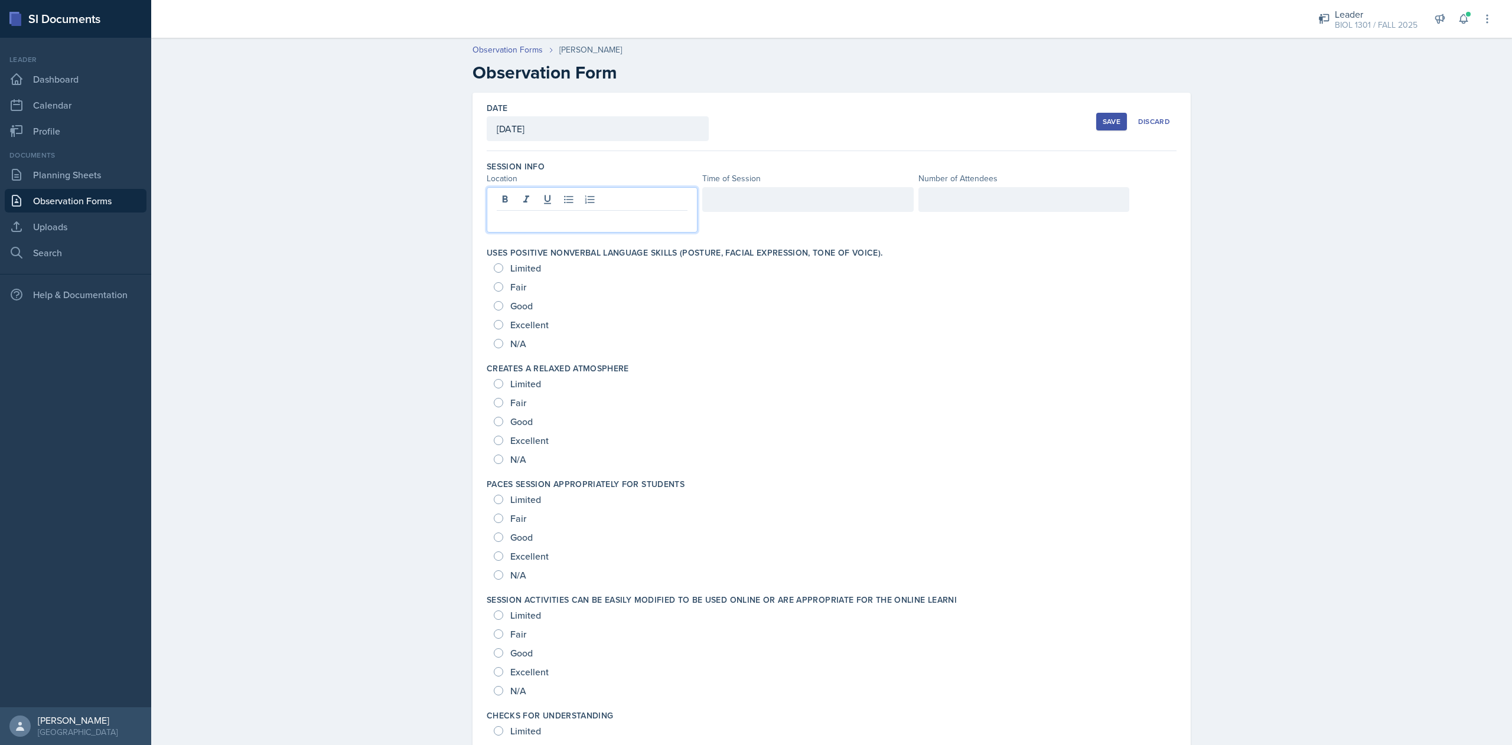
click at [611, 198] on div at bounding box center [592, 209] width 211 height 45
click at [756, 202] on div at bounding box center [807, 199] width 211 height 25
click at [922, 211] on div at bounding box center [1023, 199] width 211 height 25
click at [859, 378] on div "Limited" at bounding box center [832, 383] width 676 height 19
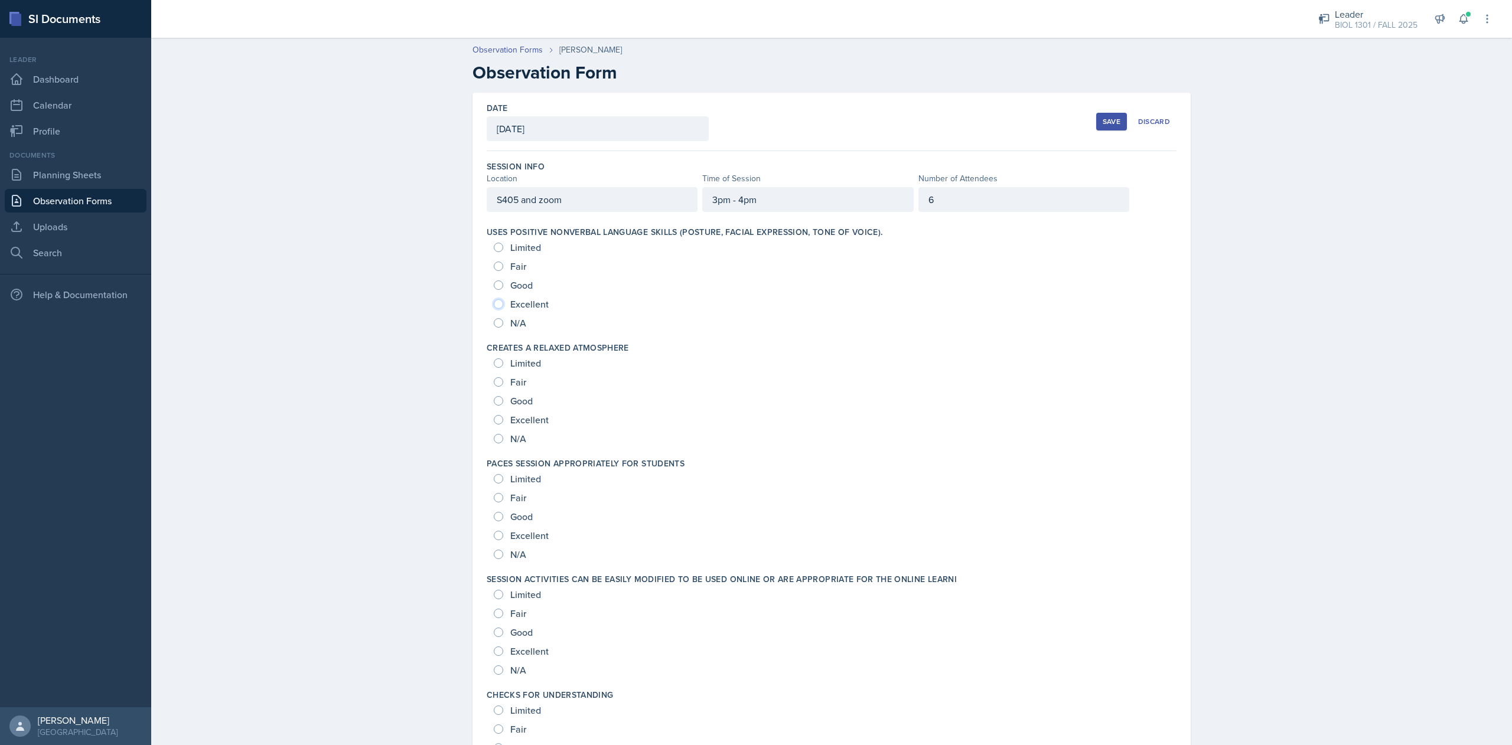
click at [494, 304] on input "Excellent" at bounding box center [498, 303] width 9 height 9
radio input "true"
click at [494, 424] on input "Excellent" at bounding box center [498, 419] width 9 height 9
radio input "true"
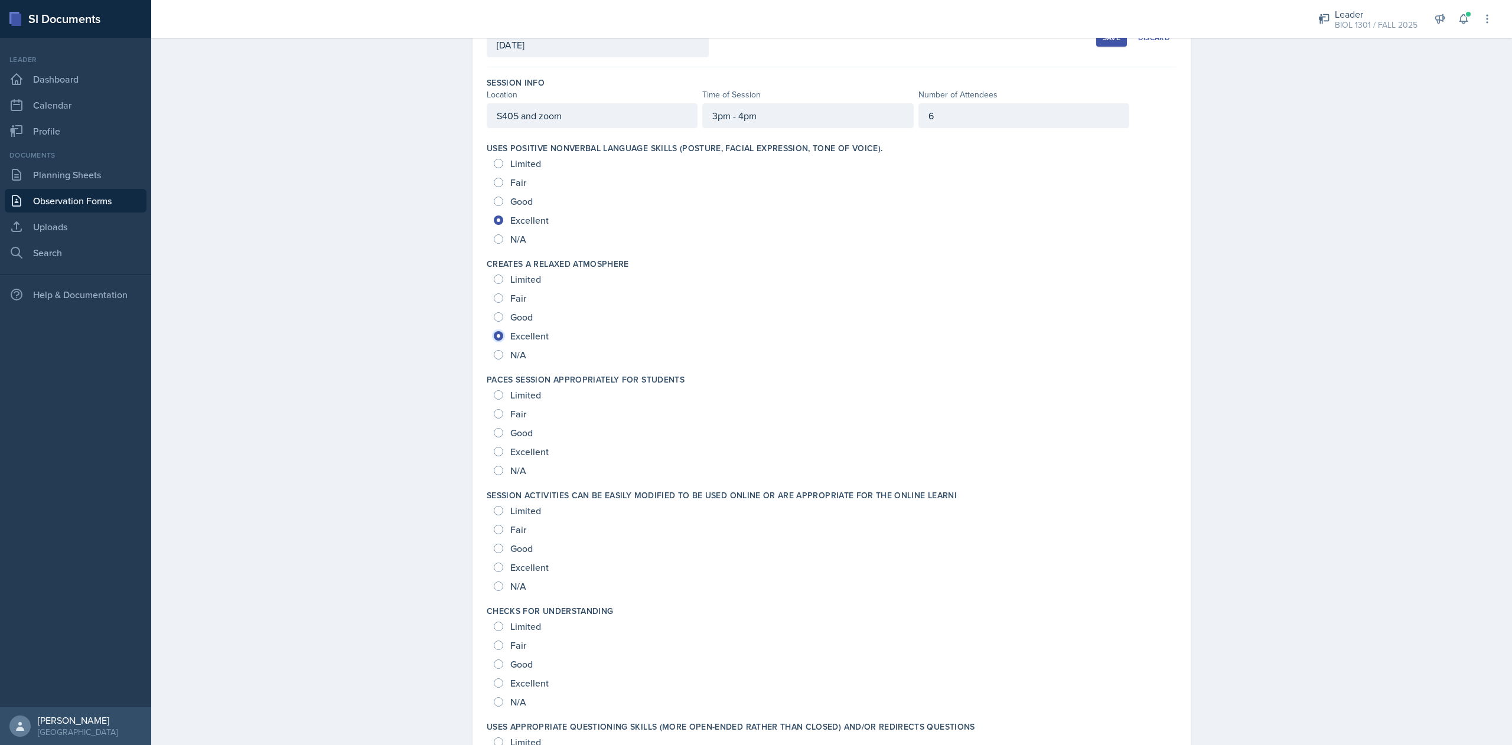
scroll to position [85, 0]
click at [494, 449] on input "Excellent" at bounding box center [498, 450] width 9 height 9
radio input "true"
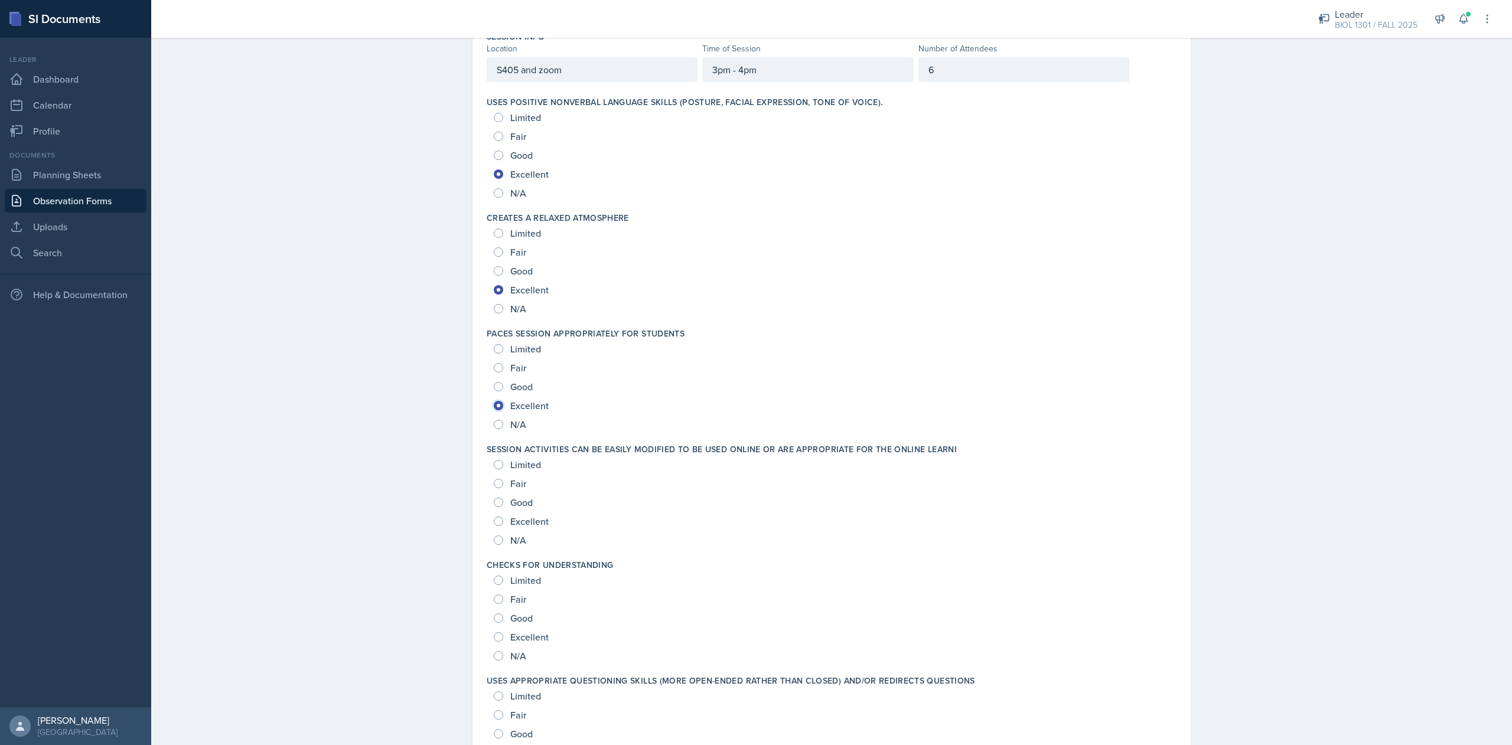
scroll to position [137, 0]
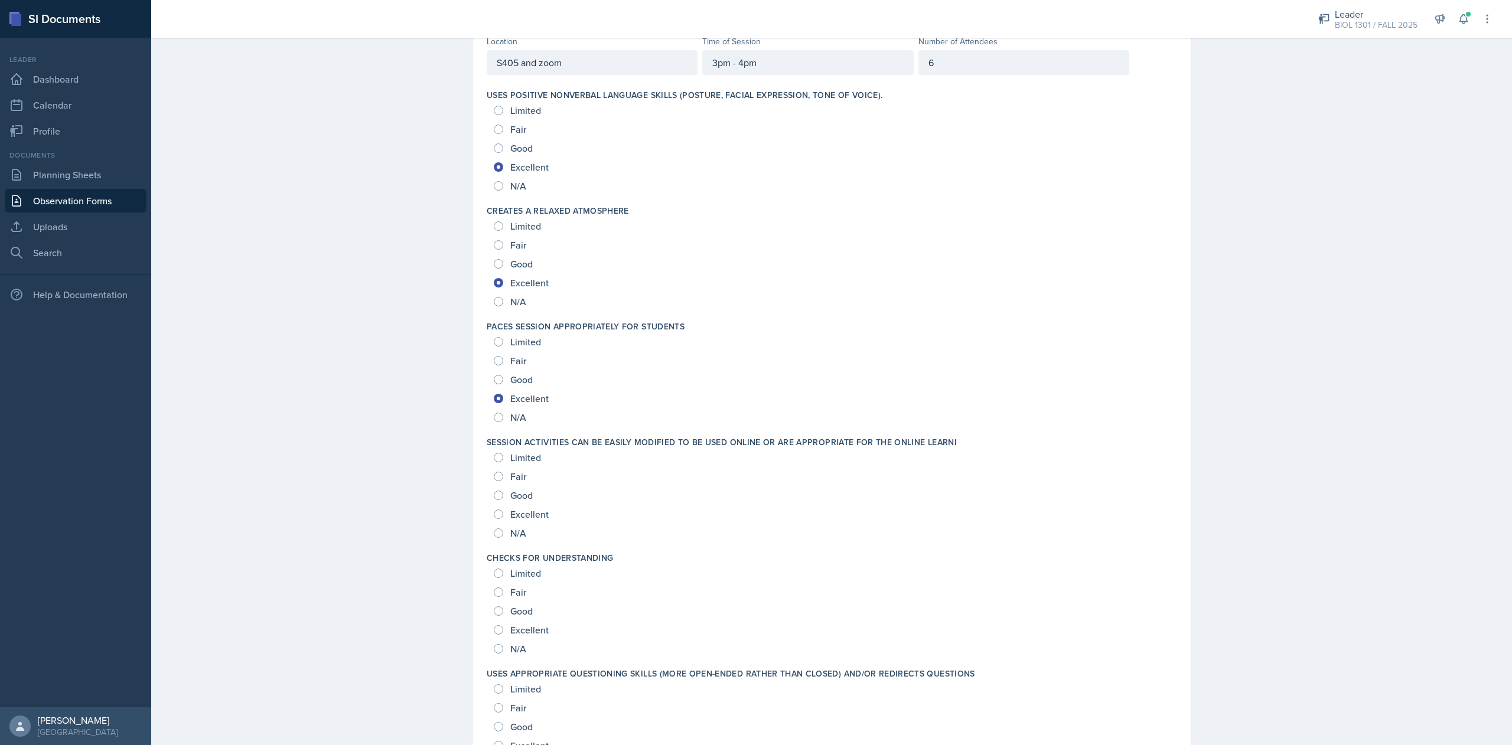
click at [494, 517] on div "Excellent" at bounding box center [522, 514] width 57 height 19
click at [518, 512] on span "Excellent" at bounding box center [529, 514] width 38 height 12
click at [503, 512] on input "Excellent" at bounding box center [498, 514] width 9 height 9
radio input "true"
click at [494, 628] on input "Excellent" at bounding box center [498, 629] width 9 height 9
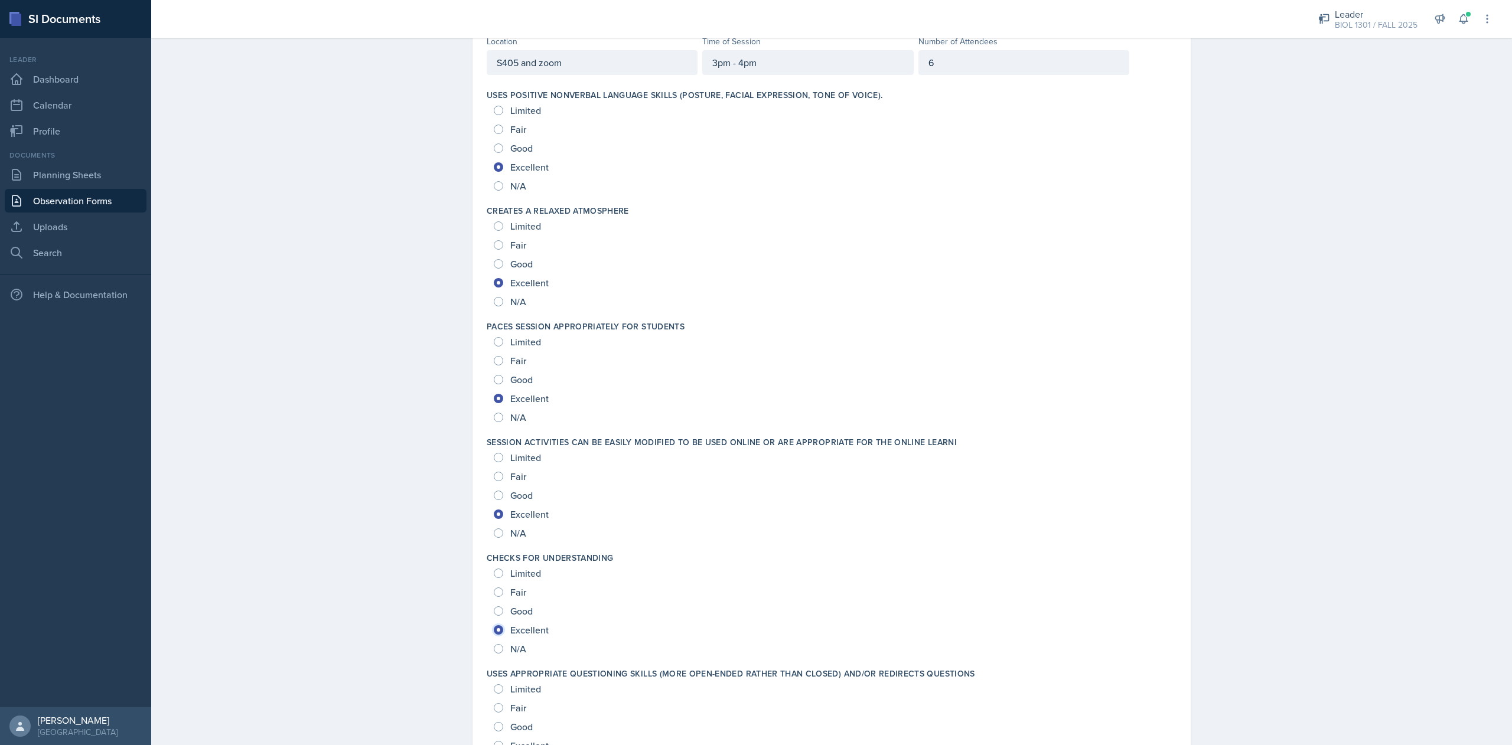
radio input "true"
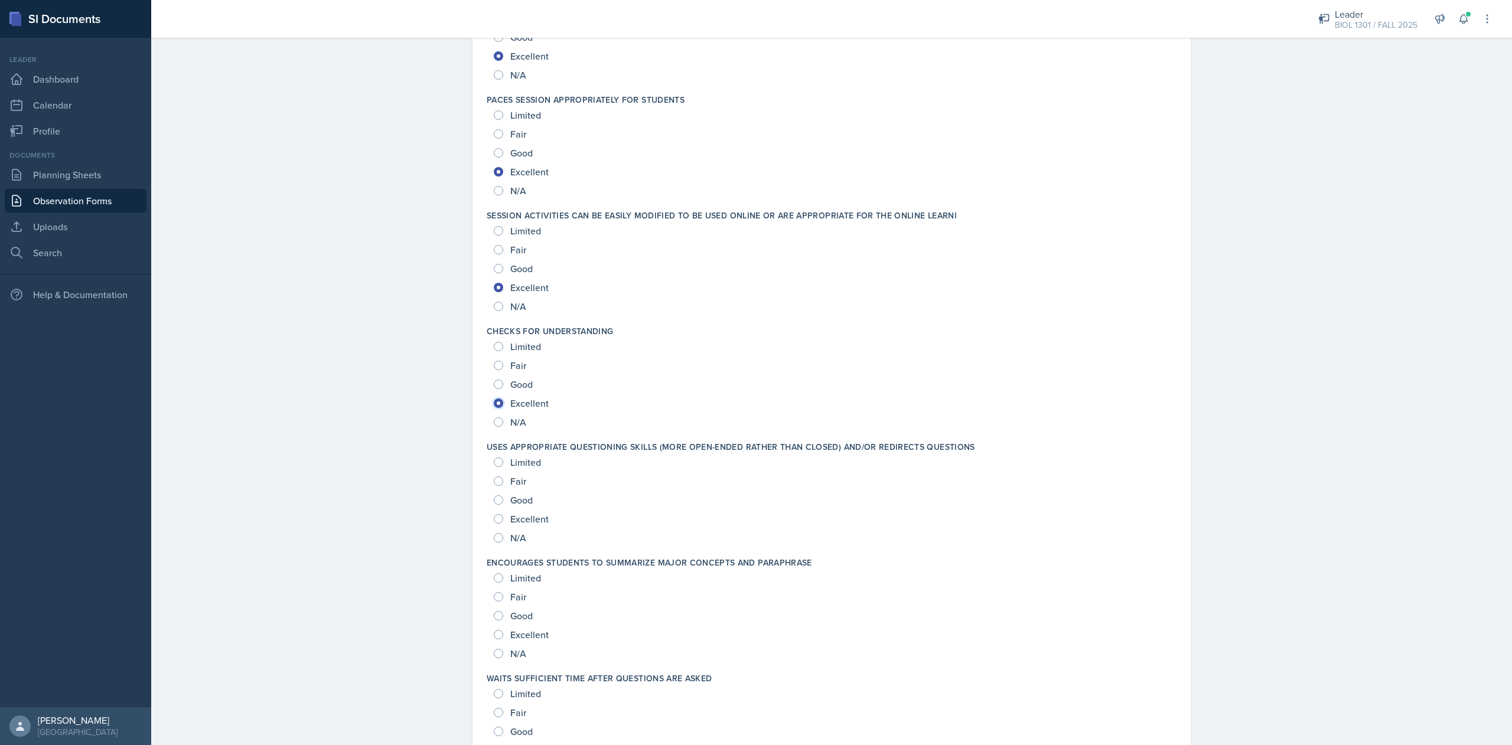
scroll to position [371, 0]
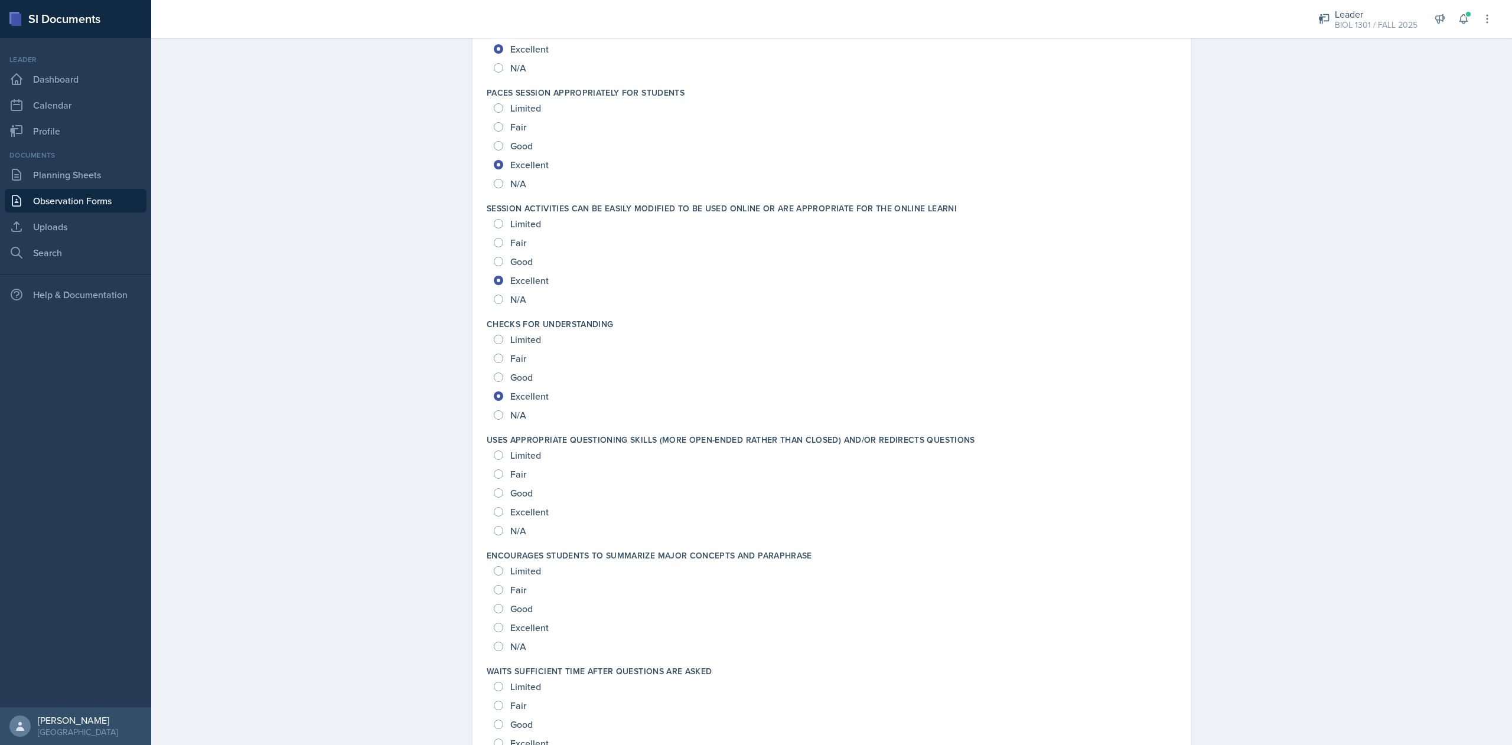
click at [517, 512] on span "Excellent" at bounding box center [529, 512] width 38 height 12
click at [503, 512] on input "Excellent" at bounding box center [498, 511] width 9 height 9
radio input "true"
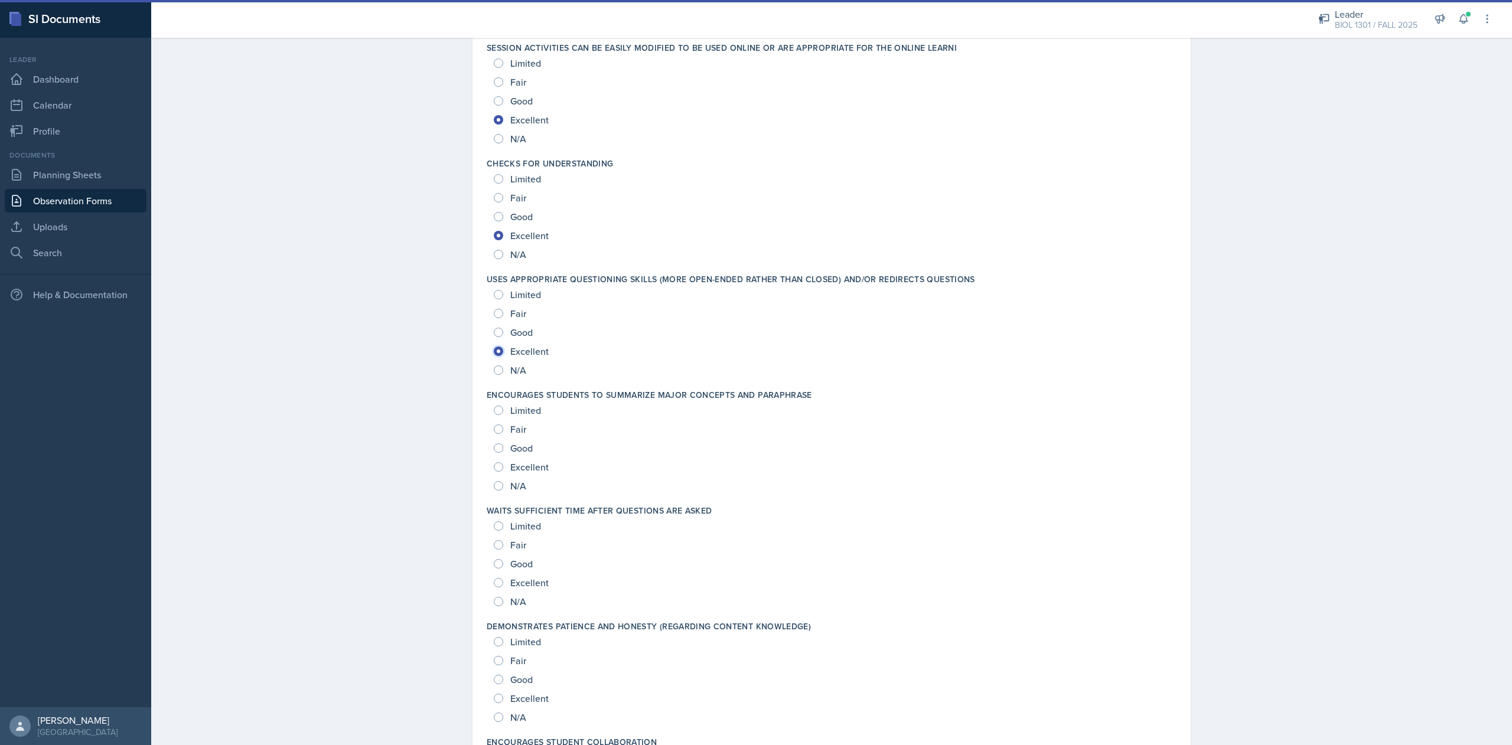
scroll to position [541, 0]
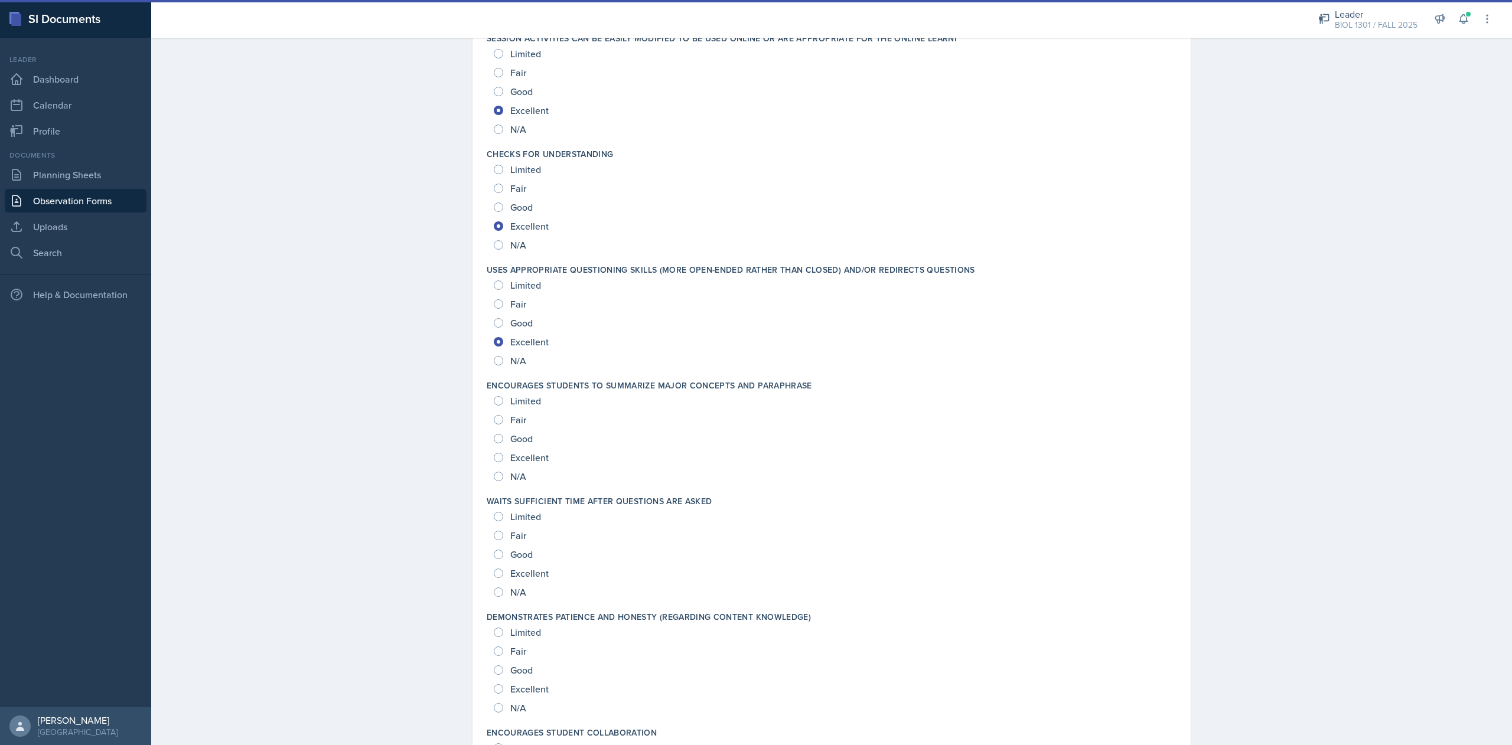
click at [522, 574] on span "Excellent" at bounding box center [529, 573] width 38 height 12
click at [503, 574] on input "Excellent" at bounding box center [498, 573] width 9 height 9
radio input "true"
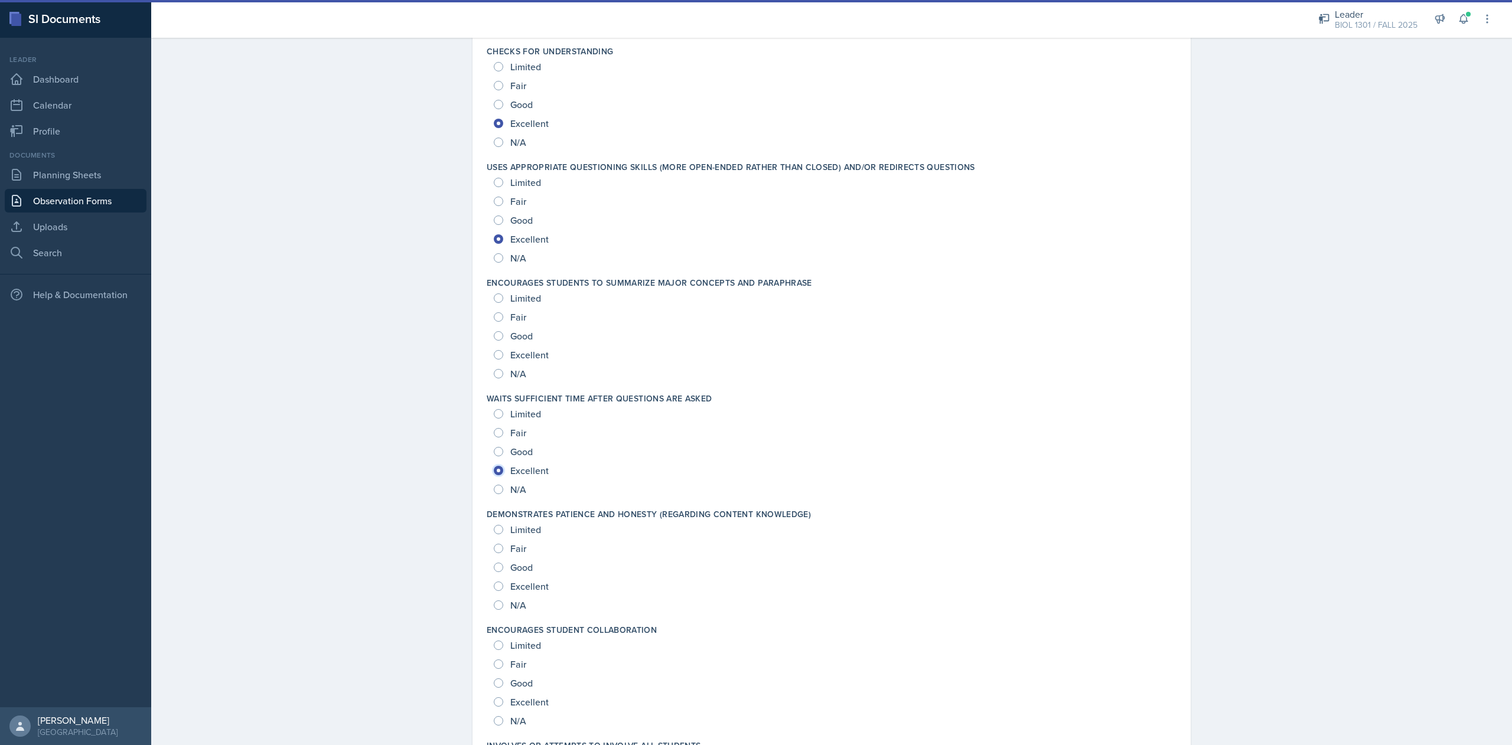
scroll to position [687, 0]
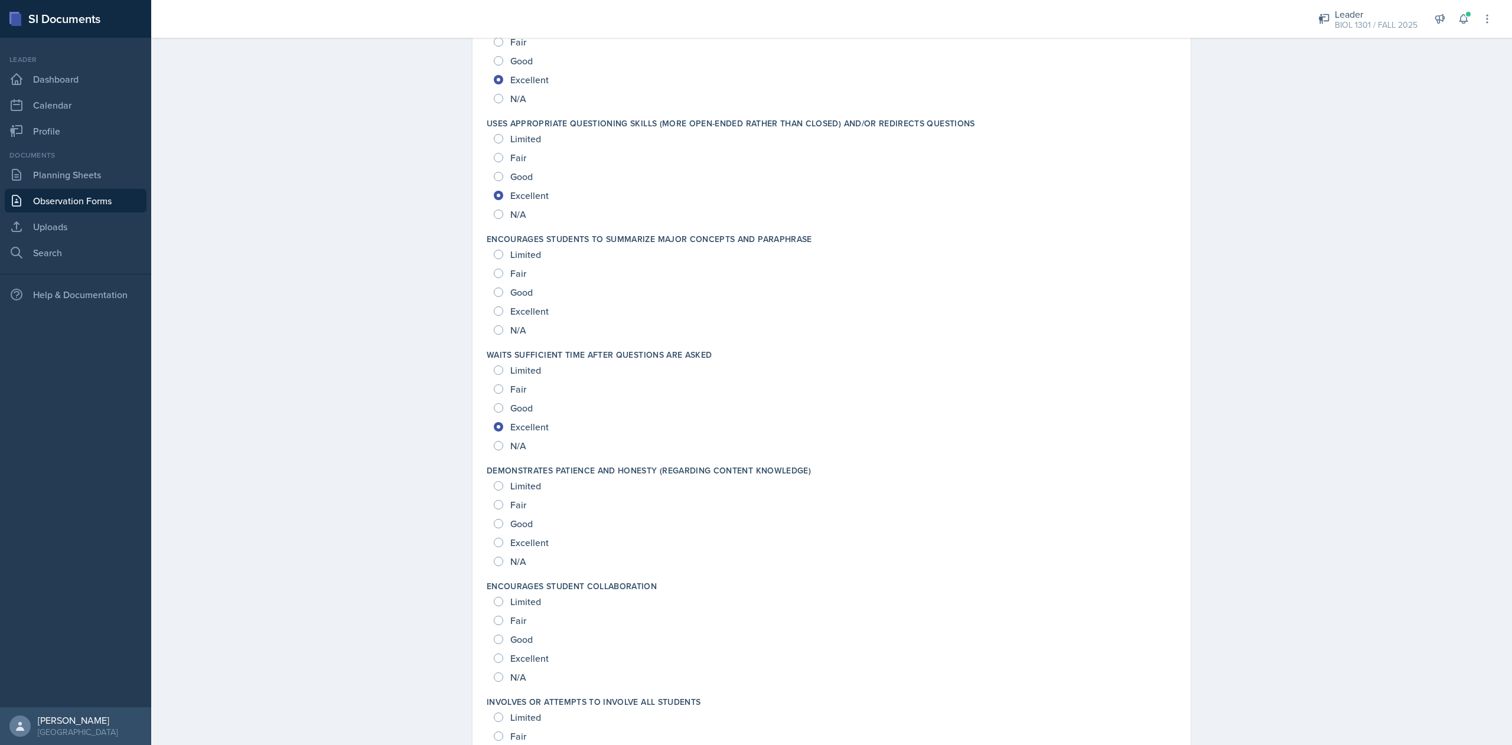
click at [529, 542] on span "Excellent" at bounding box center [529, 543] width 38 height 12
click at [503, 542] on input "Excellent" at bounding box center [498, 542] width 9 height 9
radio input "true"
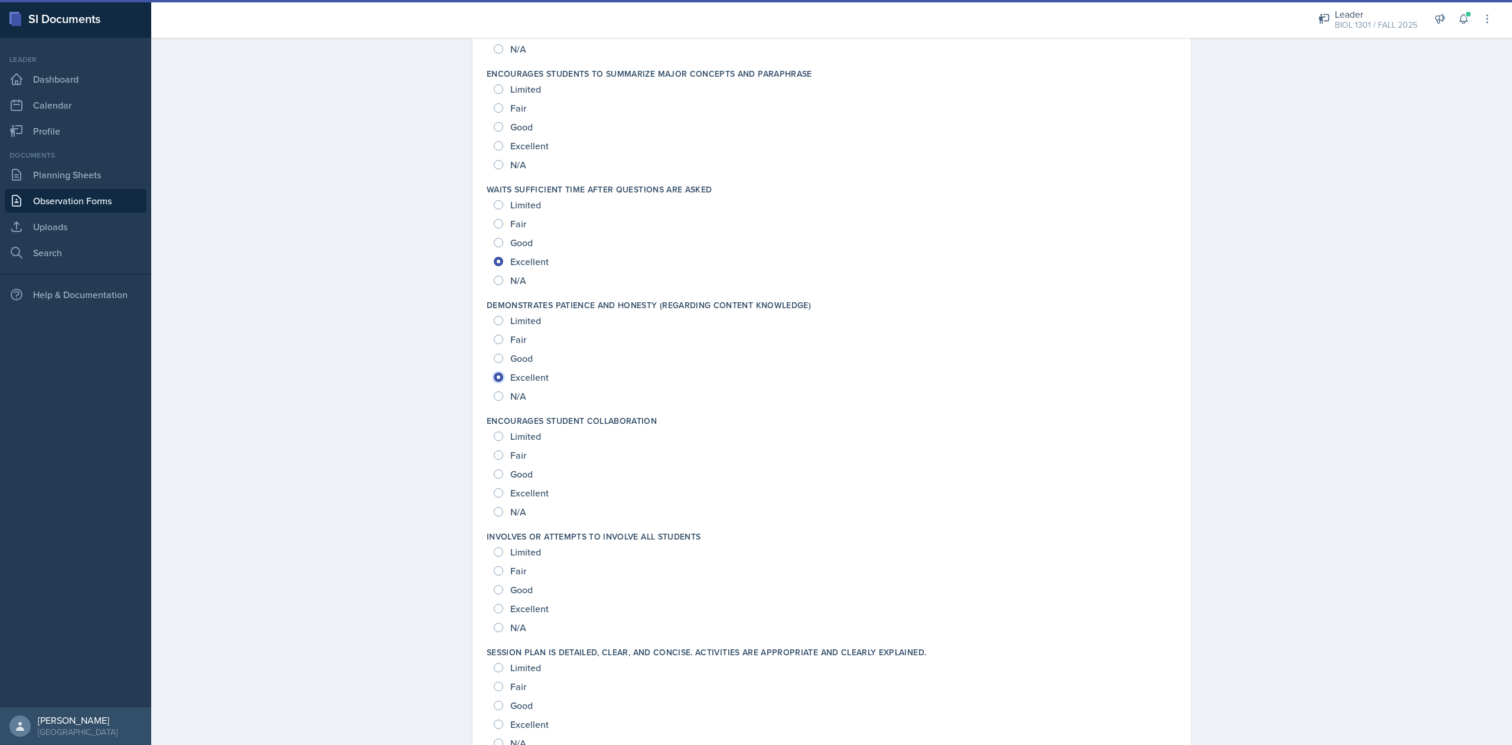
scroll to position [937, 0]
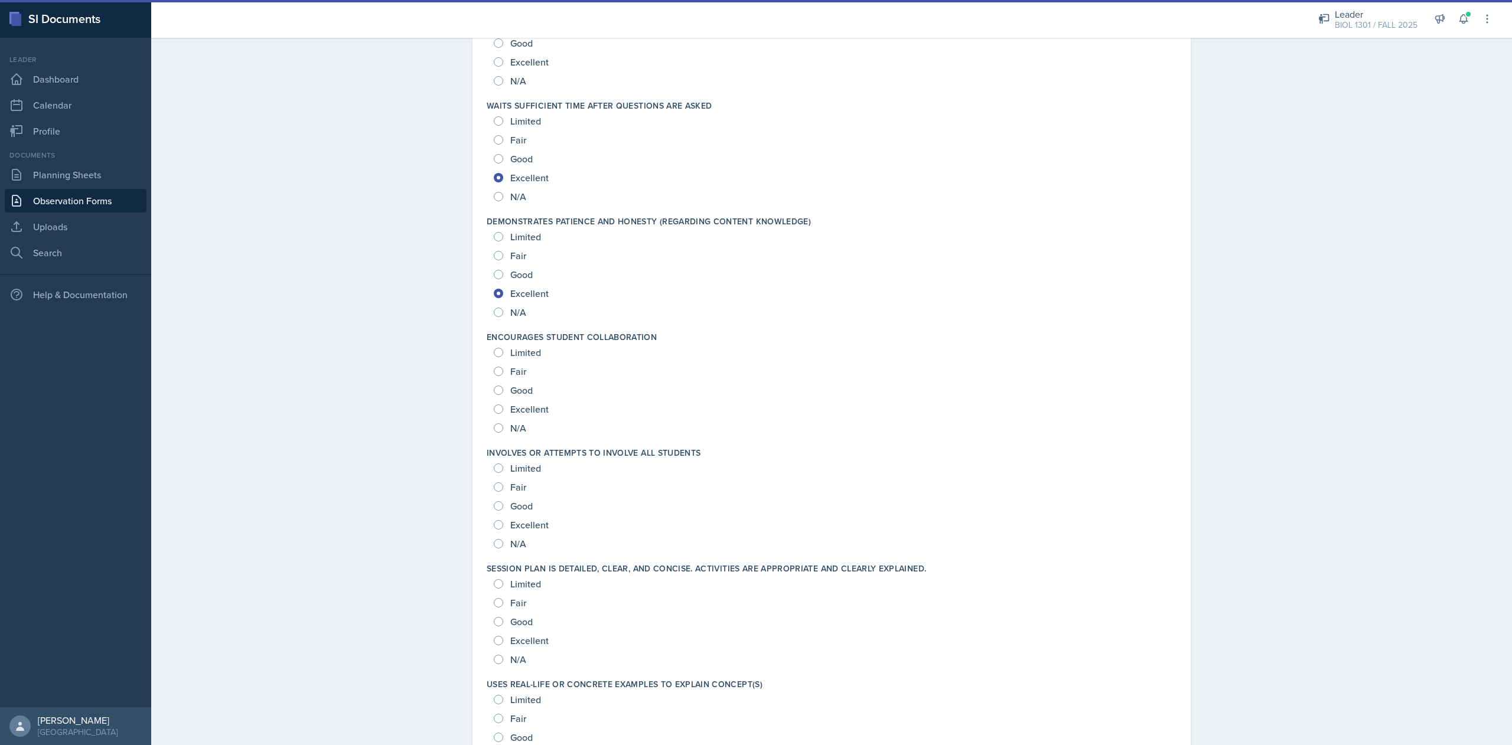
click at [522, 524] on span "Excellent" at bounding box center [529, 525] width 38 height 12
click at [503, 524] on input "Excellent" at bounding box center [498, 524] width 9 height 9
radio input "true"
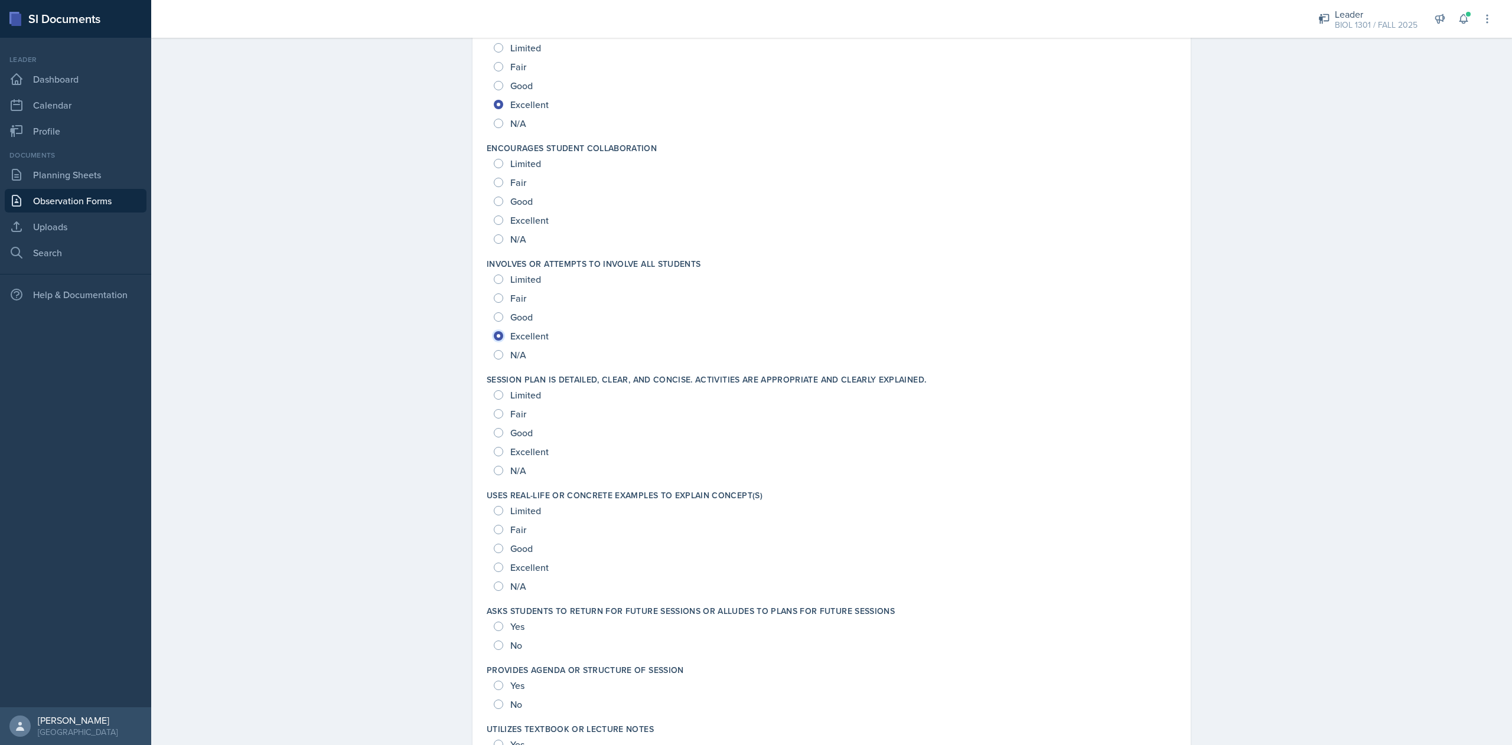
scroll to position [1133, 0]
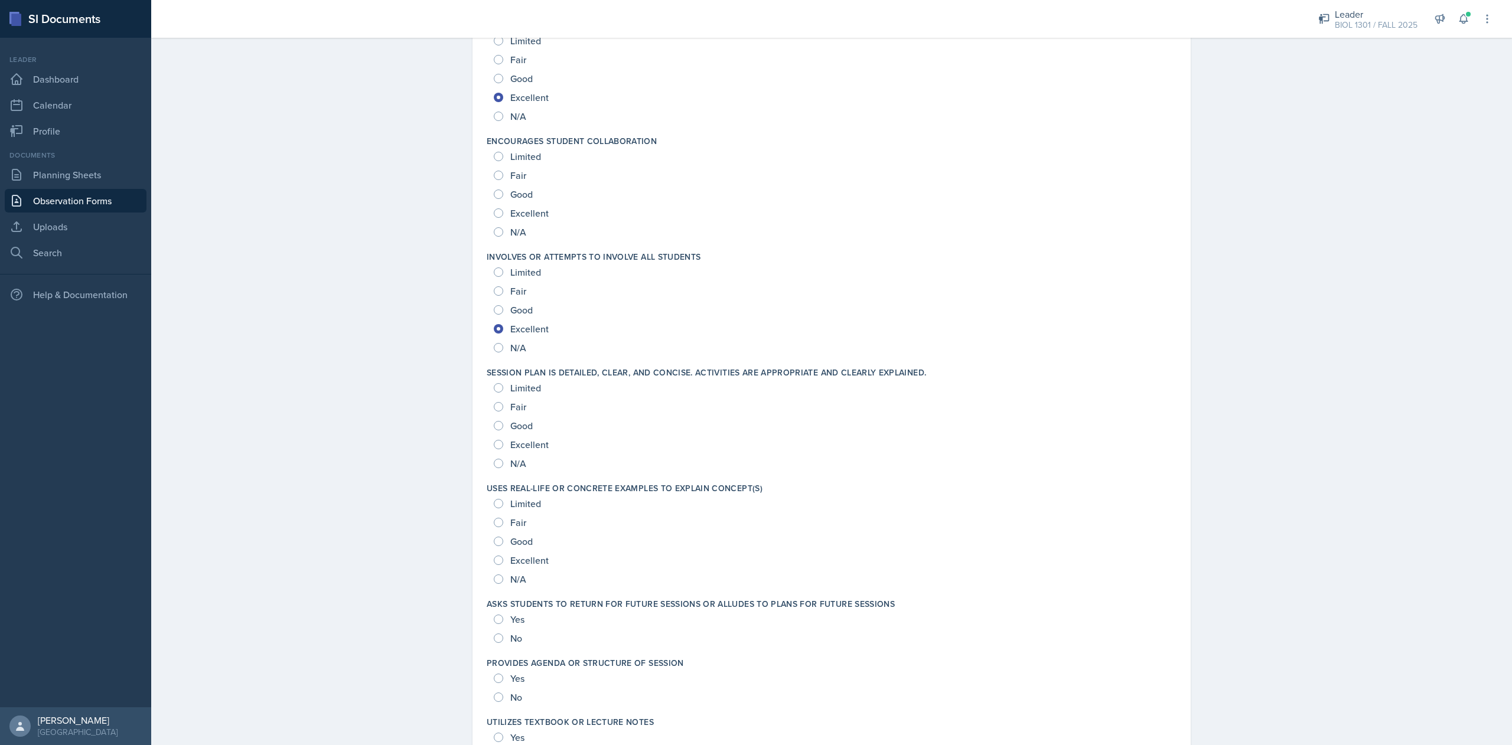
click at [695, 494] on label "Uses real-life or concrete examples to explain concept(s)" at bounding box center [625, 488] width 276 height 12
click at [524, 445] on span "Excellent" at bounding box center [529, 445] width 38 height 12
click at [503, 445] on input "Excellent" at bounding box center [498, 444] width 9 height 9
radio input "true"
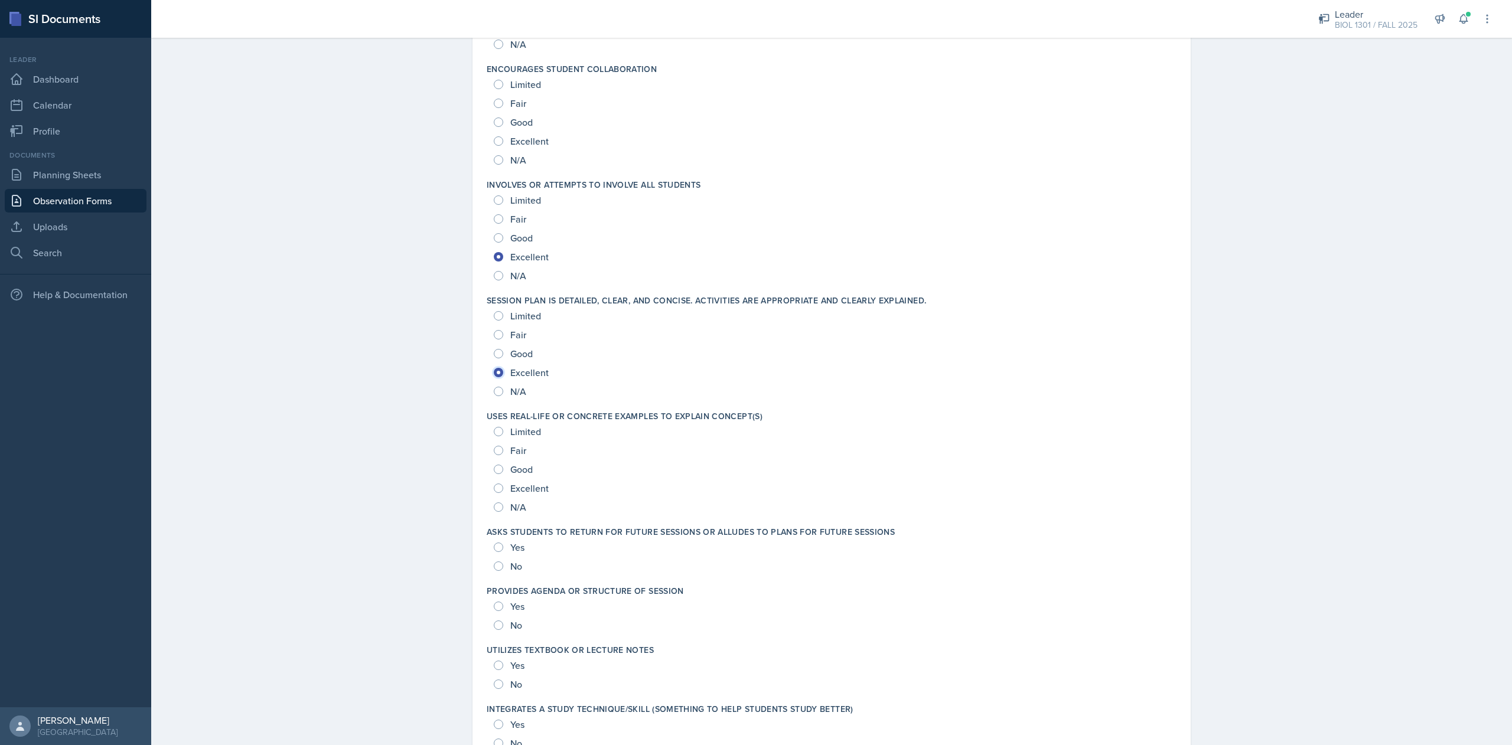
scroll to position [1207, 0]
click at [510, 602] on span "Yes" at bounding box center [517, 604] width 14 height 12
click at [502, 602] on input "Yes" at bounding box center [498, 603] width 9 height 9
radio input "true"
click at [510, 667] on span "Yes" at bounding box center [517, 663] width 14 height 12
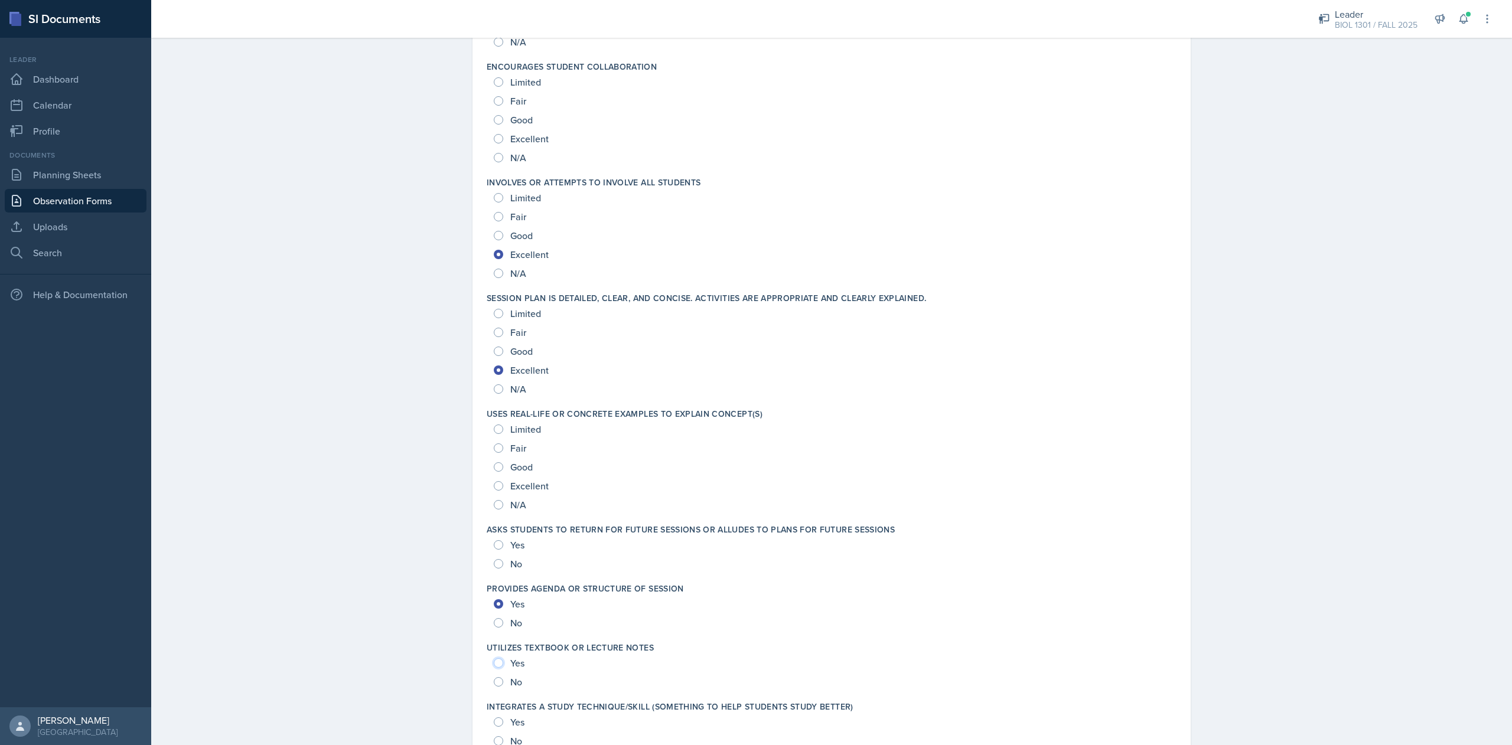
click at [503, 667] on input "Yes" at bounding box center [498, 662] width 9 height 9
radio input "true"
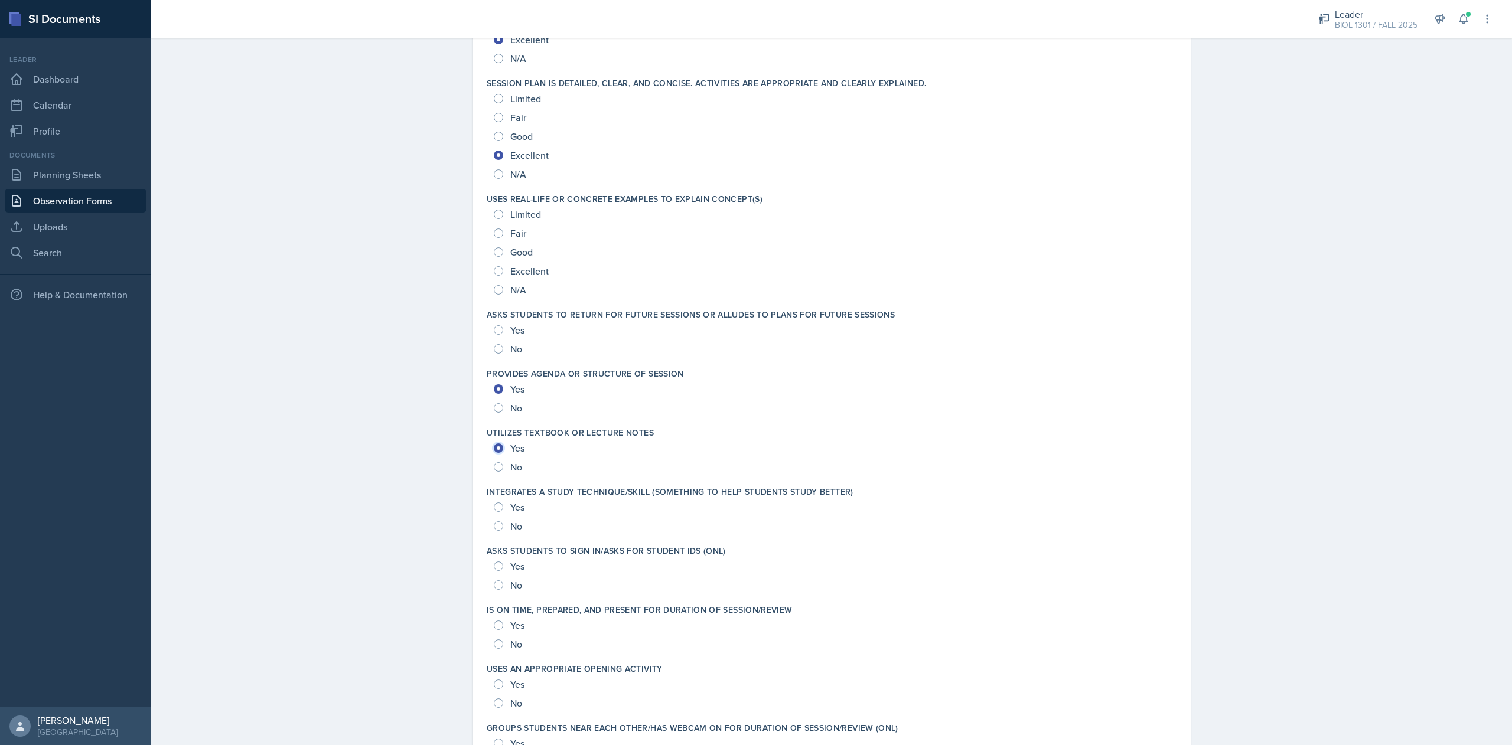
scroll to position [1434, 0]
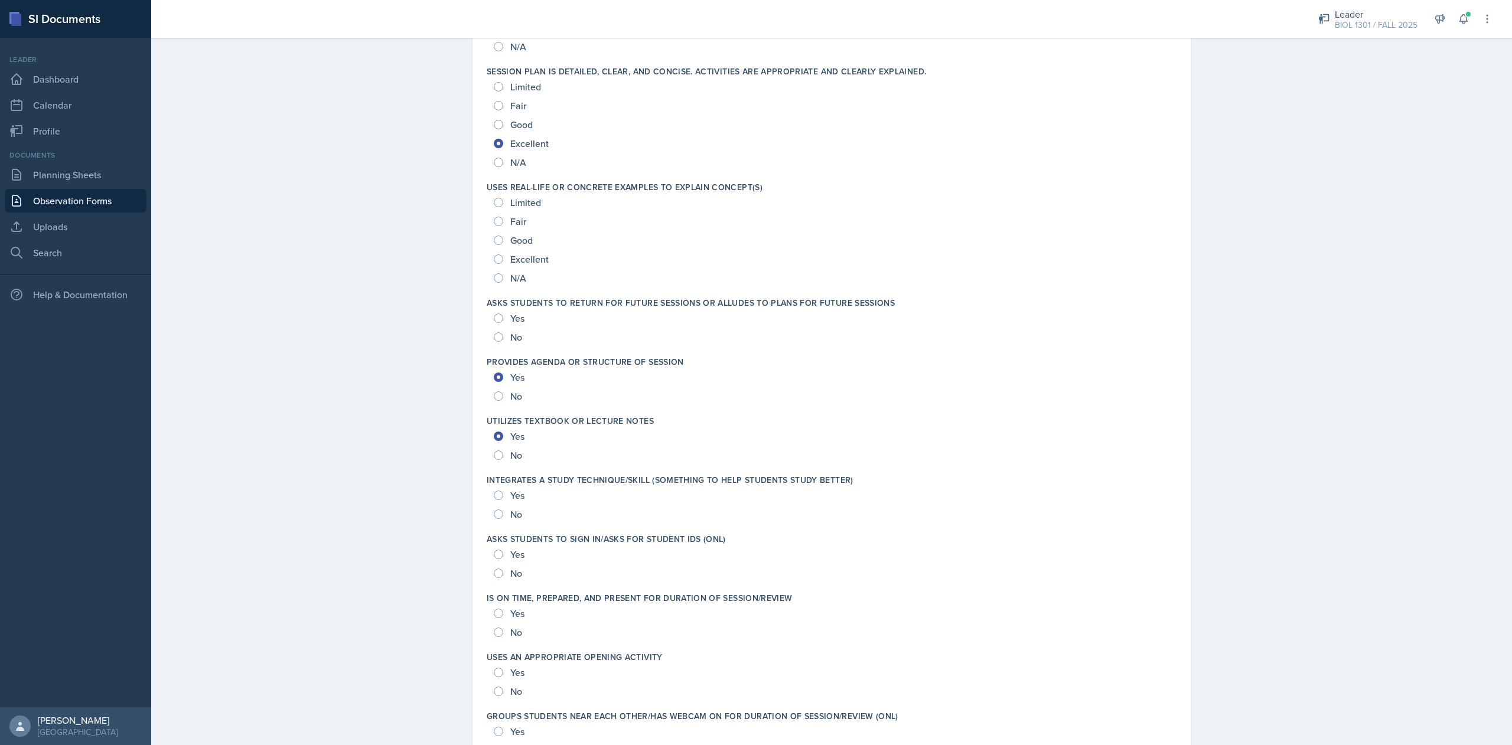
click at [498, 612] on div "Yes" at bounding box center [510, 613] width 33 height 19
click at [510, 615] on span "Yes" at bounding box center [517, 614] width 14 height 12
click at [503, 615] on input "Yes" at bounding box center [498, 613] width 9 height 9
radio input "true"
click at [510, 670] on span "Yes" at bounding box center [517, 673] width 14 height 12
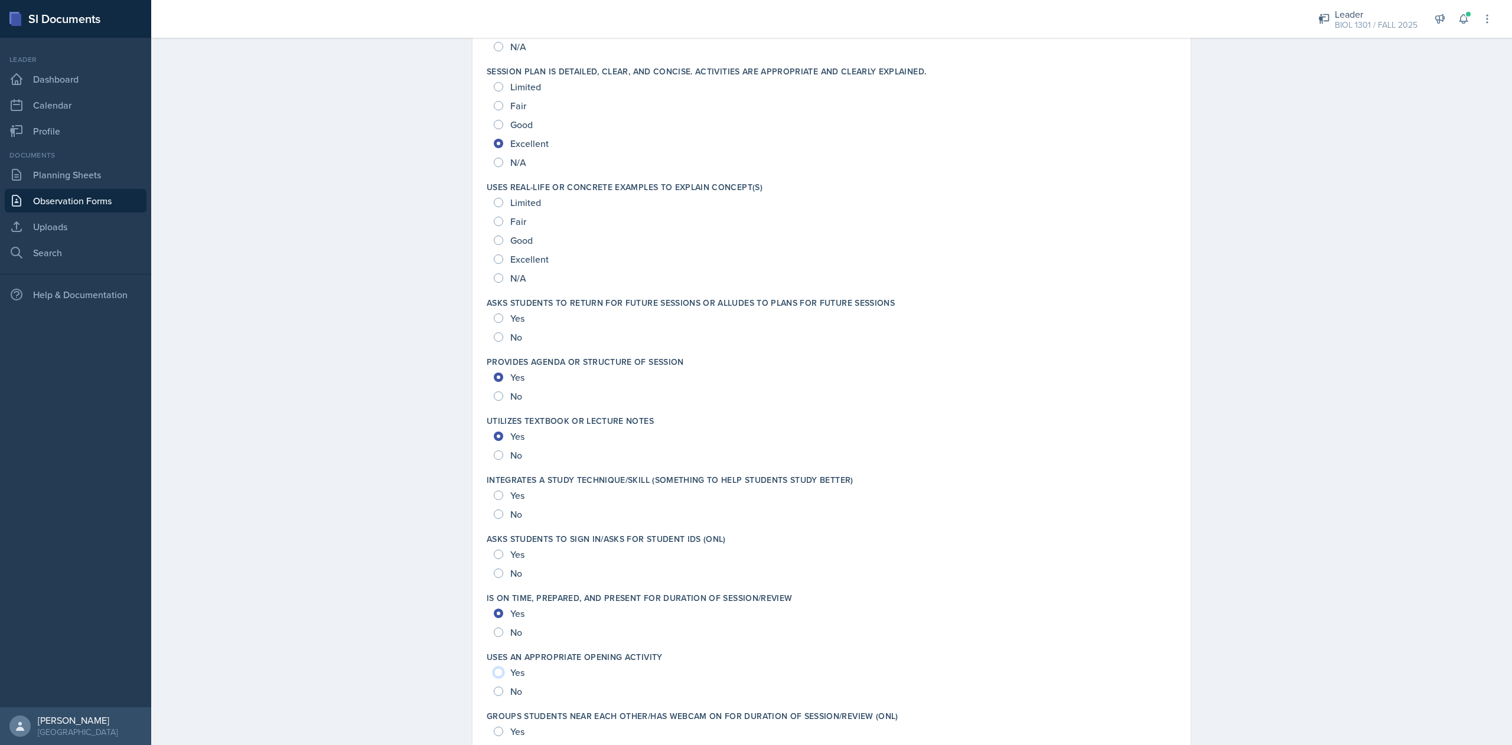
click at [503, 670] on input "Yes" at bounding box center [498, 672] width 9 height 9
radio input "true"
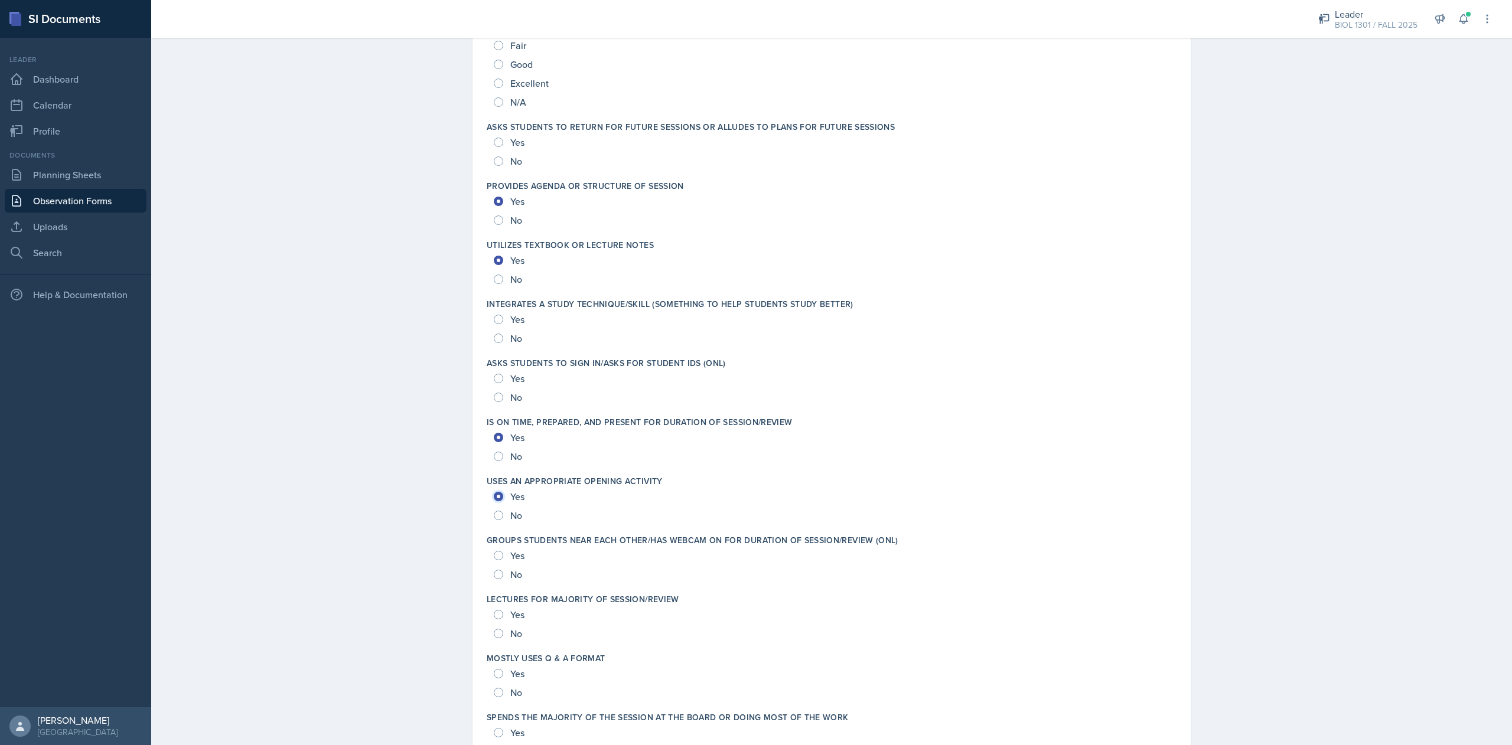
scroll to position [1611, 0]
click at [510, 552] on span "Yes" at bounding box center [517, 555] width 14 height 12
click at [501, 552] on input "Yes" at bounding box center [498, 554] width 9 height 9
radio input "true"
click at [510, 633] on span "No" at bounding box center [516, 633] width 12 height 12
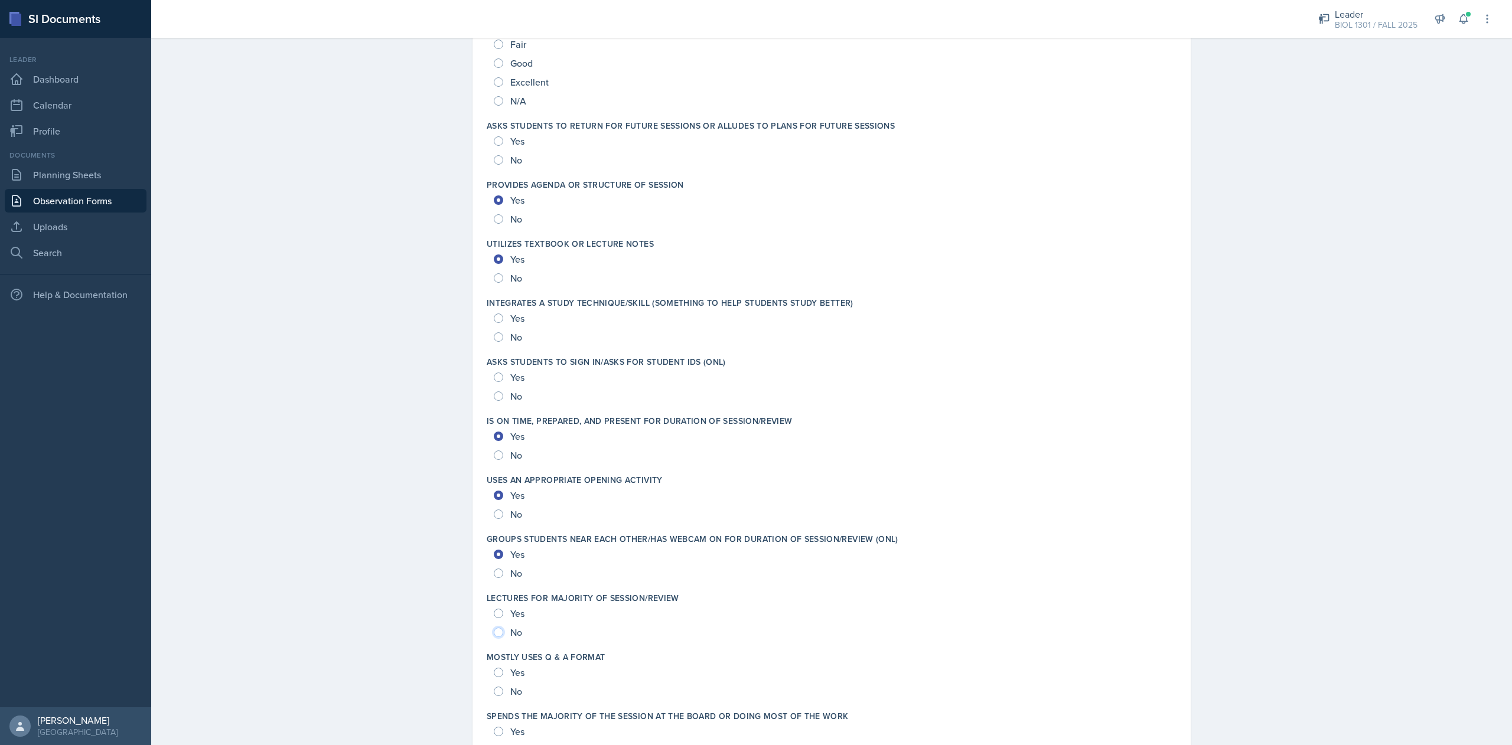
click at [503, 633] on input "No" at bounding box center [498, 632] width 9 height 9
radio input "true"
click at [510, 667] on span "Yes" at bounding box center [517, 673] width 14 height 12
click at [503, 668] on input "Yes" at bounding box center [498, 672] width 9 height 9
radio input "true"
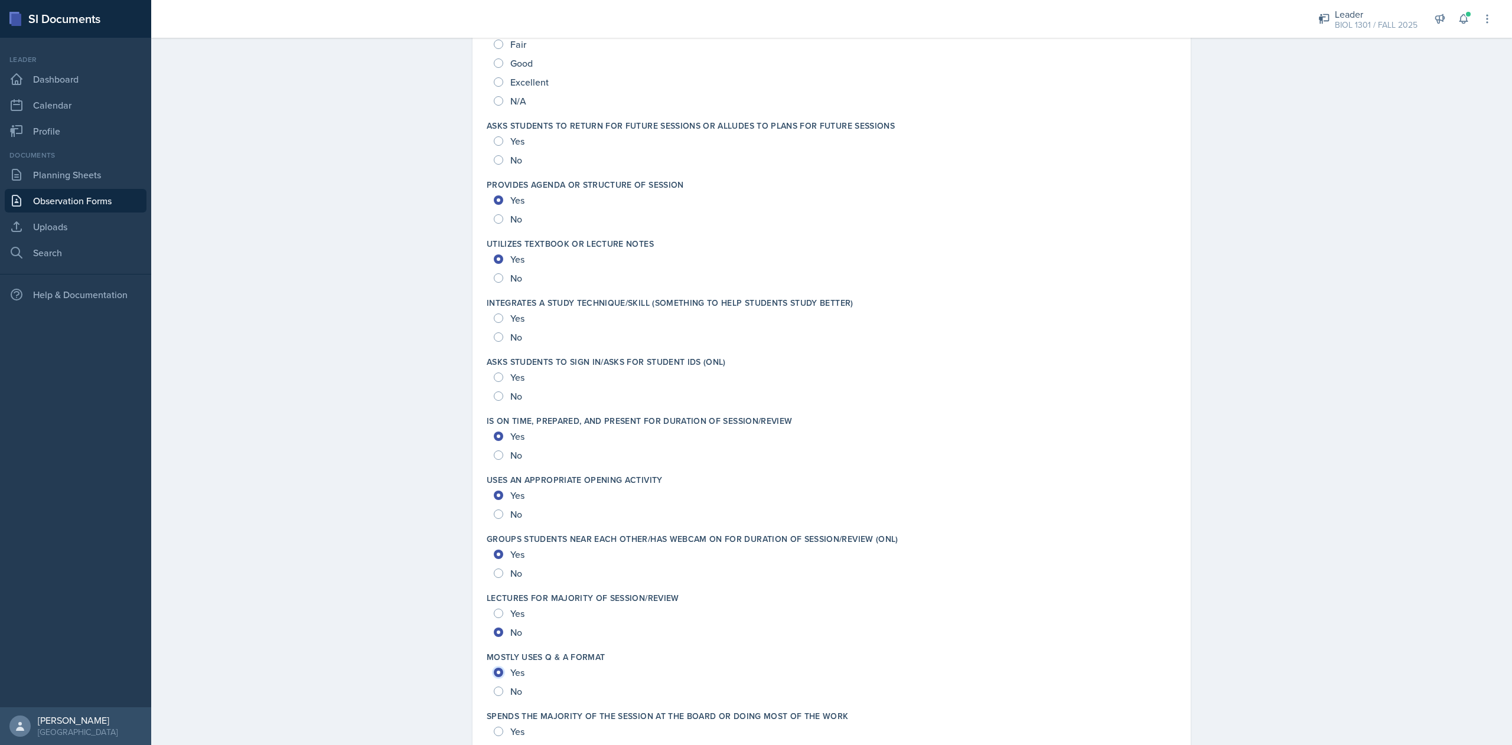
scroll to position [1690, 0]
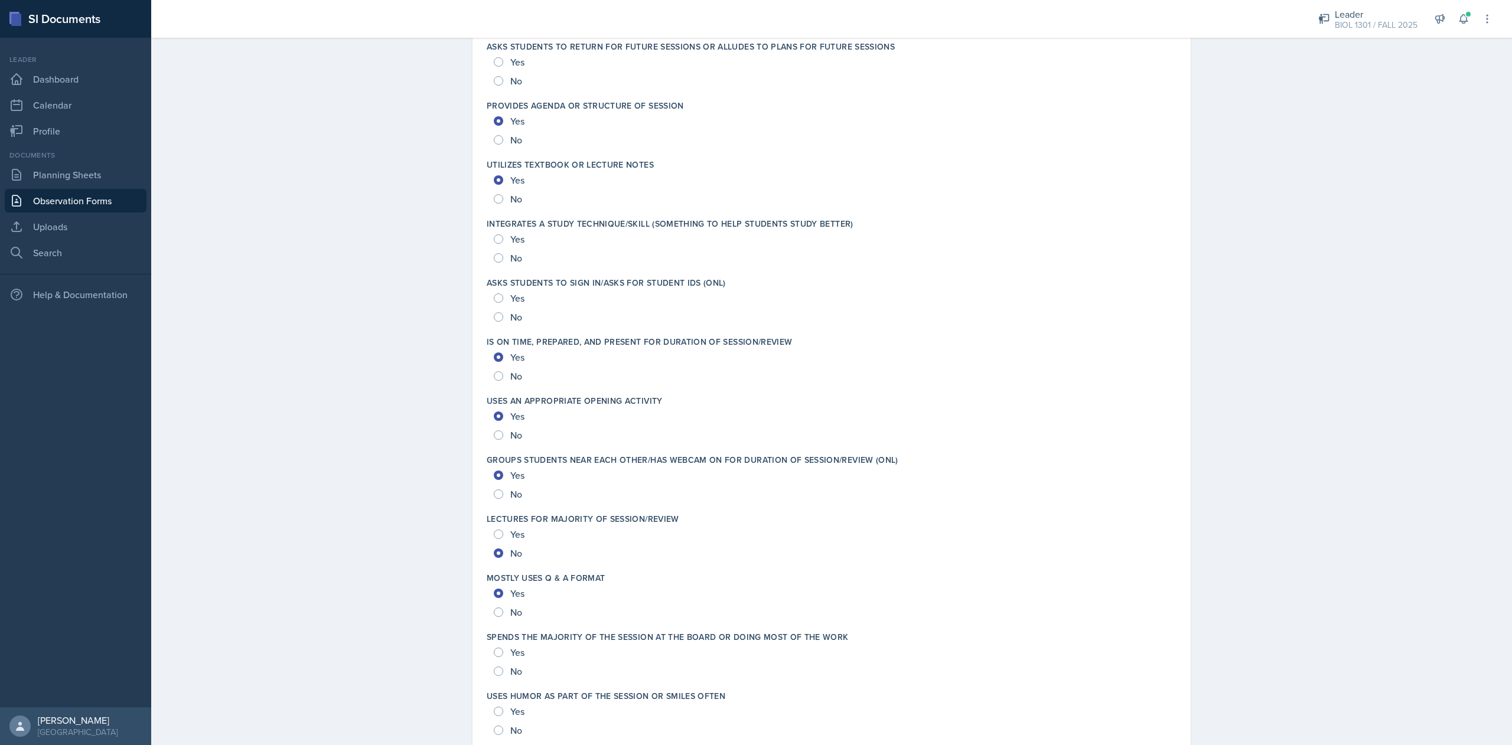
click at [513, 673] on div "No" at bounding box center [509, 671] width 31 height 19
click at [510, 676] on span "No" at bounding box center [516, 671] width 12 height 12
click at [503, 676] on input "No" at bounding box center [498, 671] width 9 height 9
radio input "true"
click at [510, 711] on span "Yes" at bounding box center [517, 712] width 14 height 12
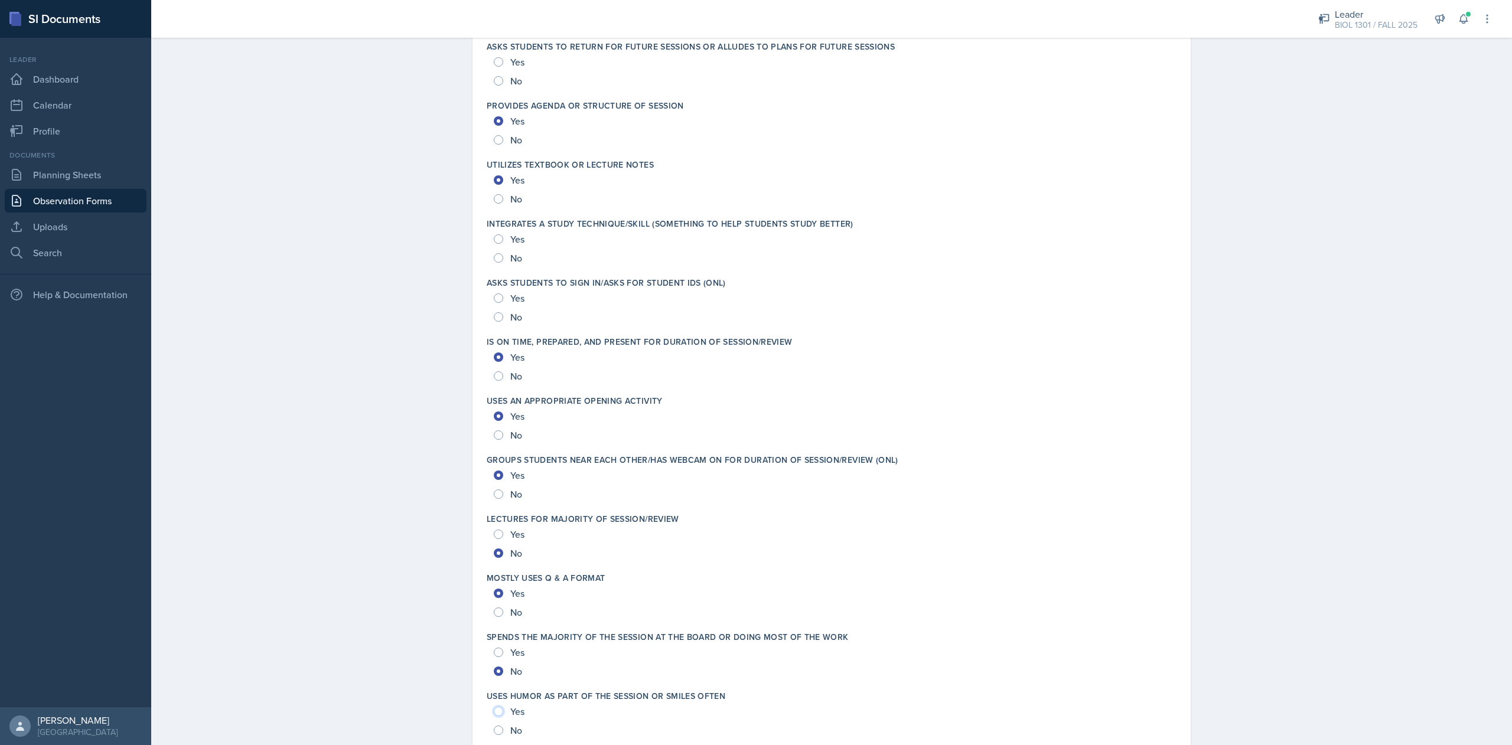
click at [503, 711] on input "Yes" at bounding box center [498, 711] width 9 height 9
radio input "true"
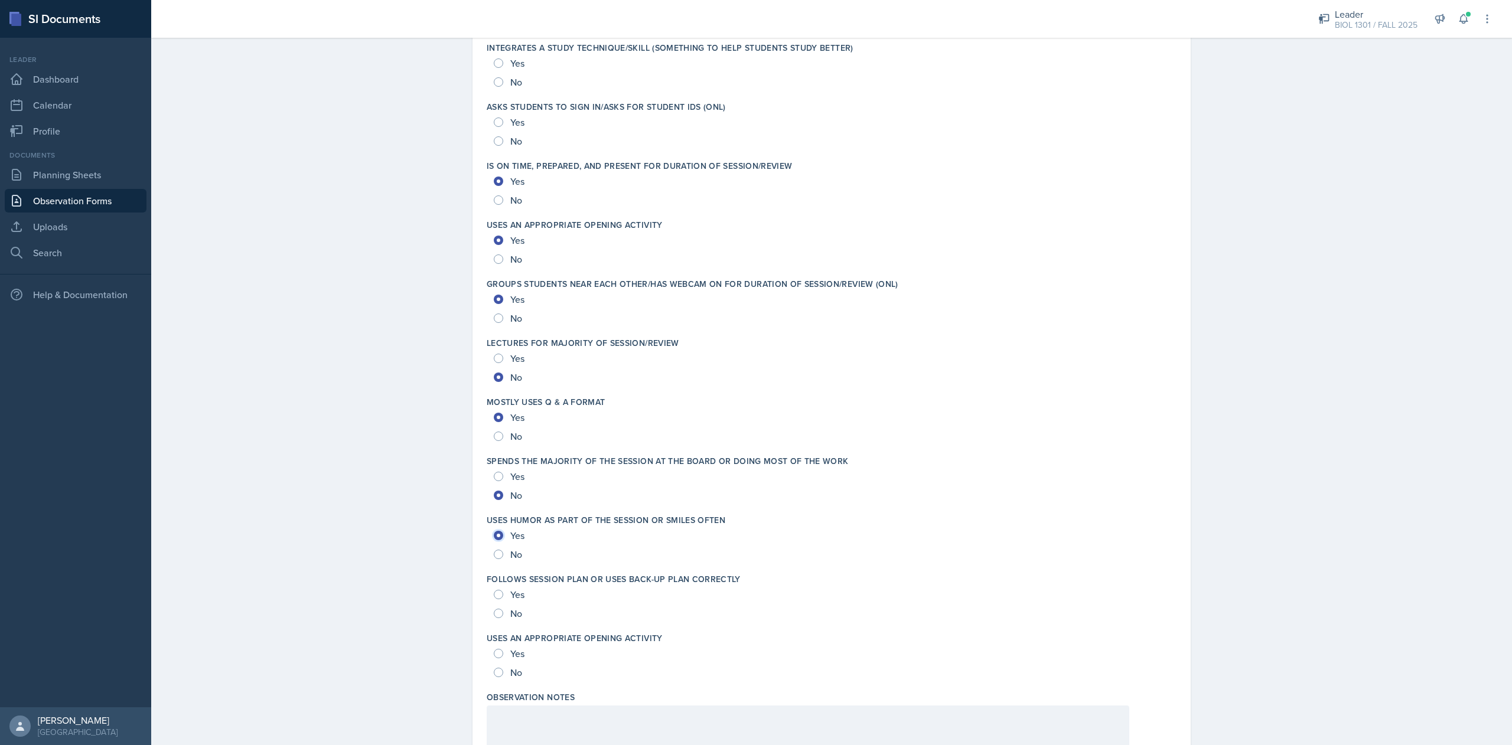
scroll to position [1917, 0]
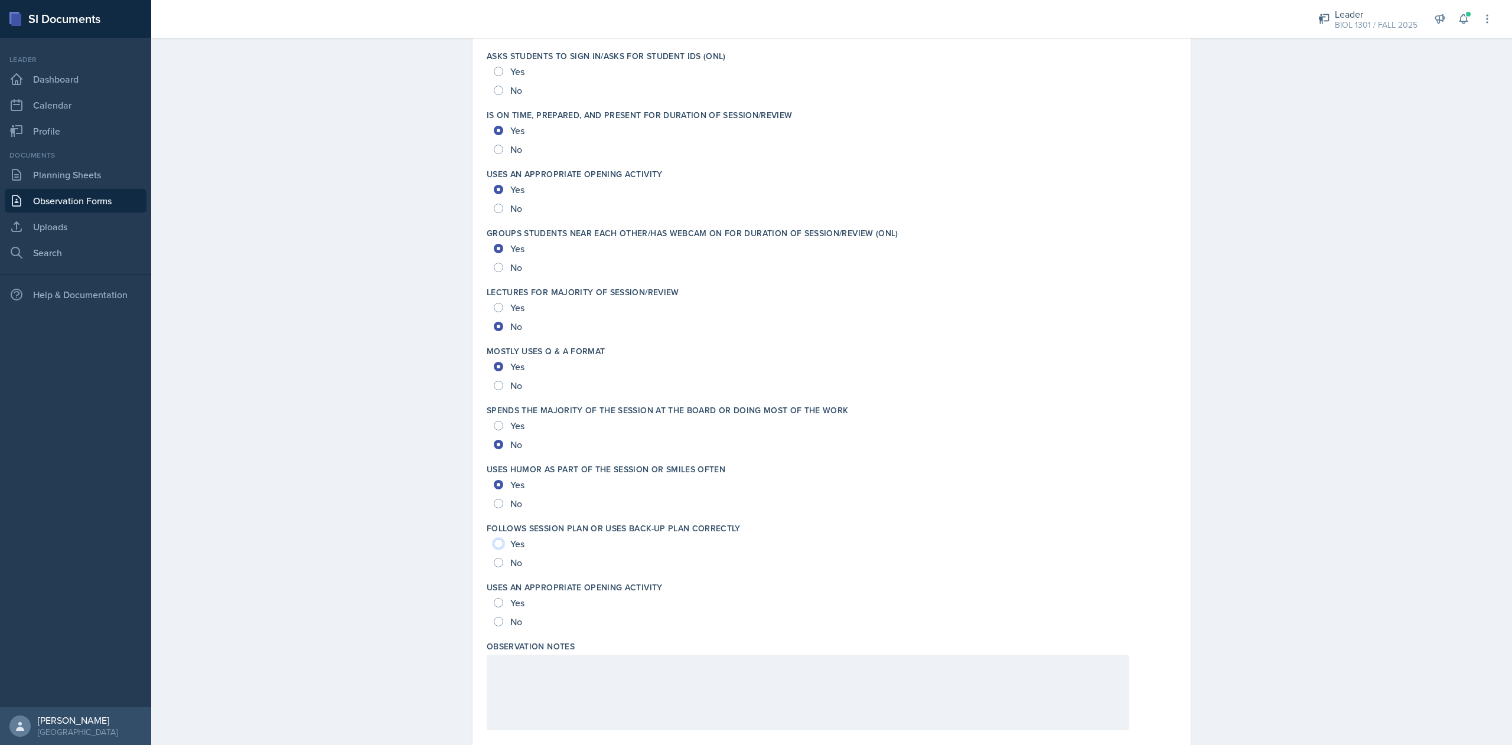
click at [494, 543] on input "Yes" at bounding box center [498, 543] width 9 height 9
radio input "true"
click at [494, 601] on input "Yes" at bounding box center [498, 602] width 9 height 9
radio input "true"
click at [522, 671] on p at bounding box center [808, 667] width 622 height 14
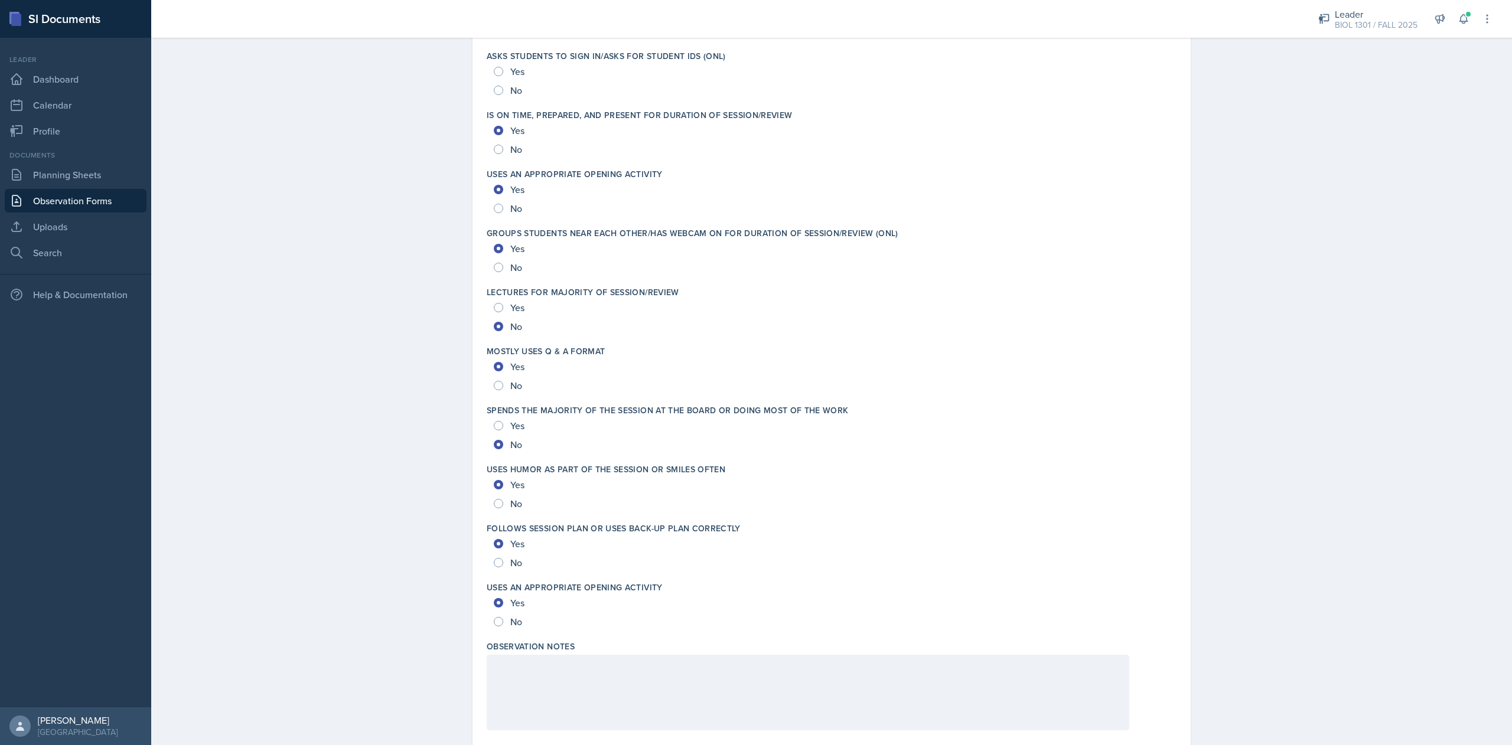
scroll to position [1937, 0]
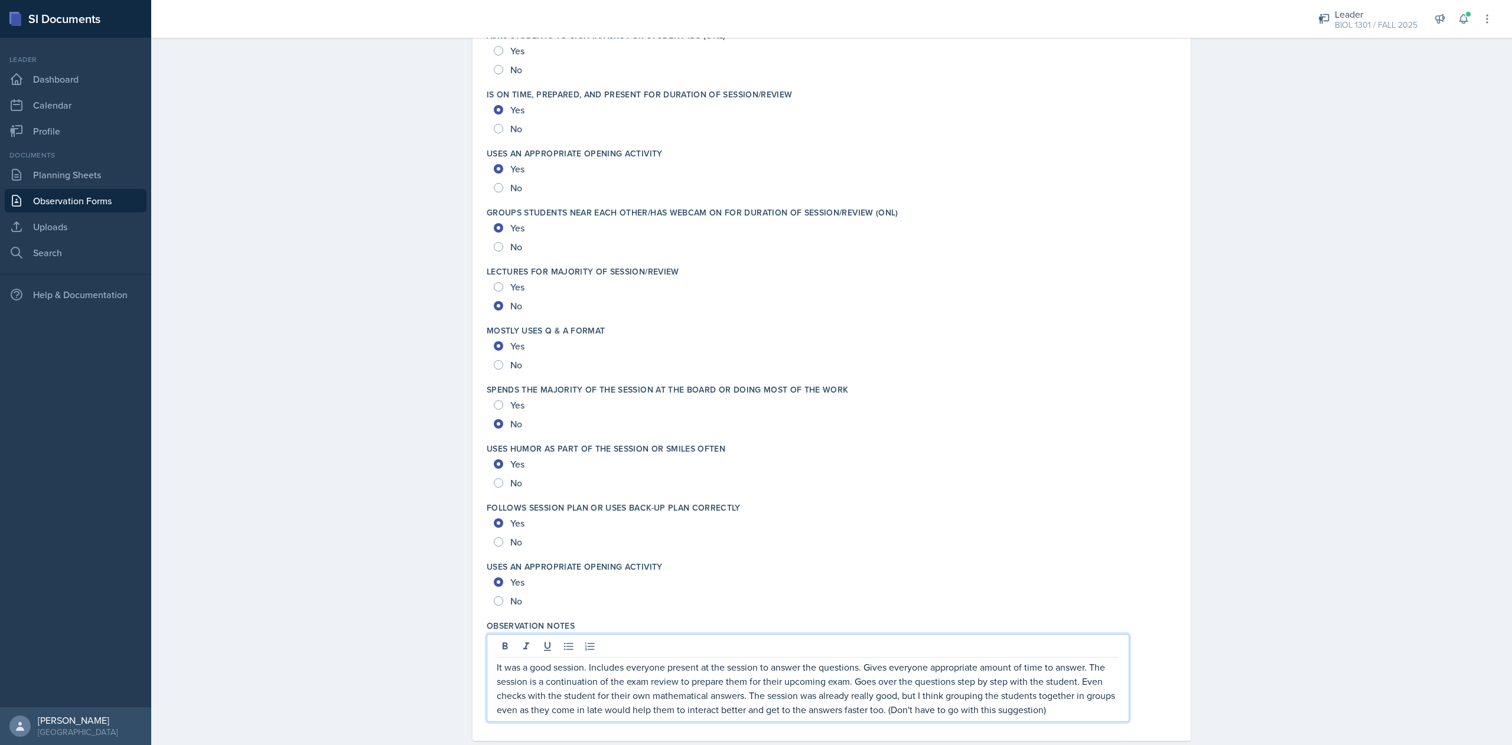
click at [876, 715] on p "It was a good session. Includes everyone present at the session to answer the q…" at bounding box center [808, 688] width 622 height 57
click at [670, 723] on p "It was a good session. Includes everyone present at the session to answer the q…" at bounding box center [808, 695] width 622 height 71
click at [1026, 713] on p "It was a good session. Includes everyone present at the session to answer the q…" at bounding box center [808, 695] width 622 height 71
click at [955, 730] on p "It was a good session. Includes everyone present at the session to answer the q…" at bounding box center [808, 695] width 622 height 71
click at [739, 699] on p "It was a good session. Includes everyone present at the session to answer the q…" at bounding box center [808, 695] width 622 height 71
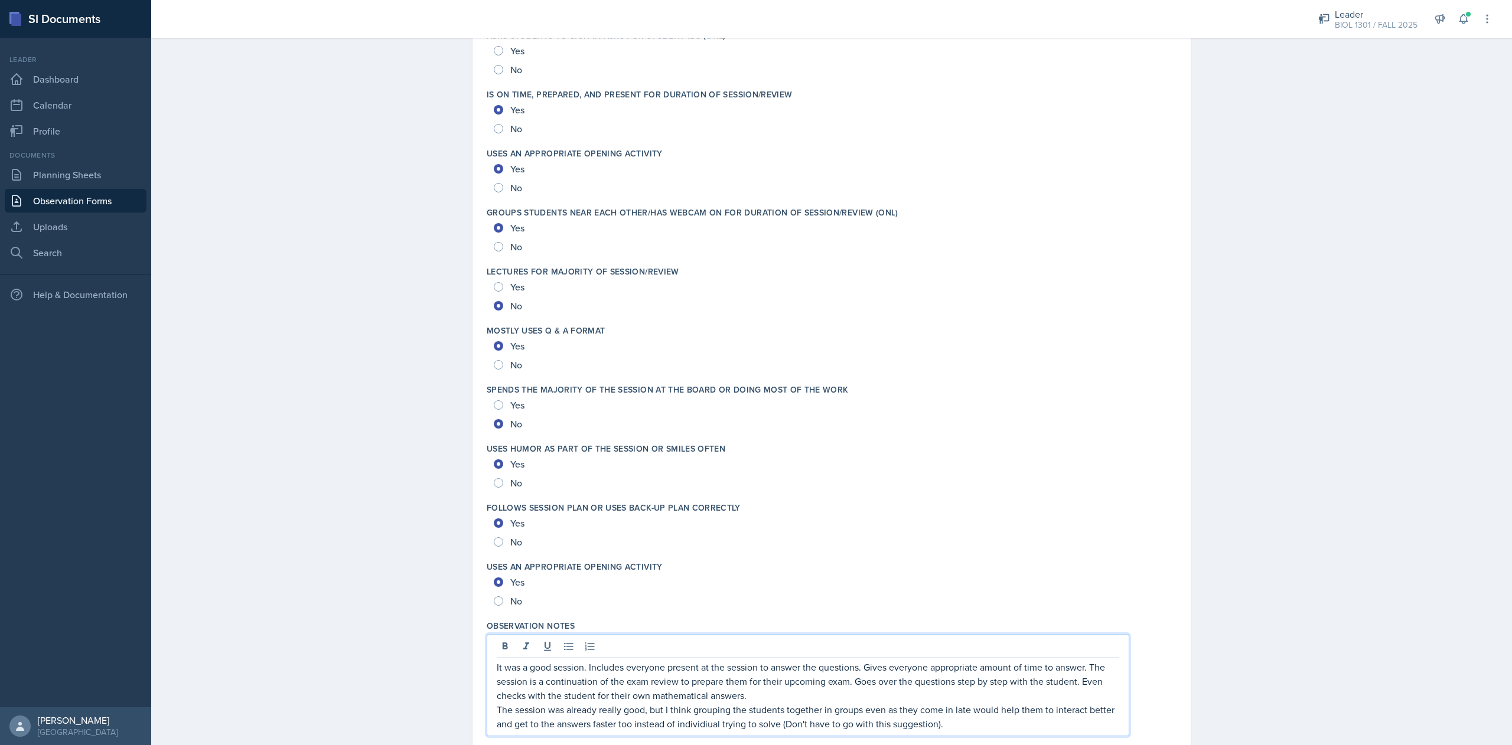
scroll to position [1977, 0]
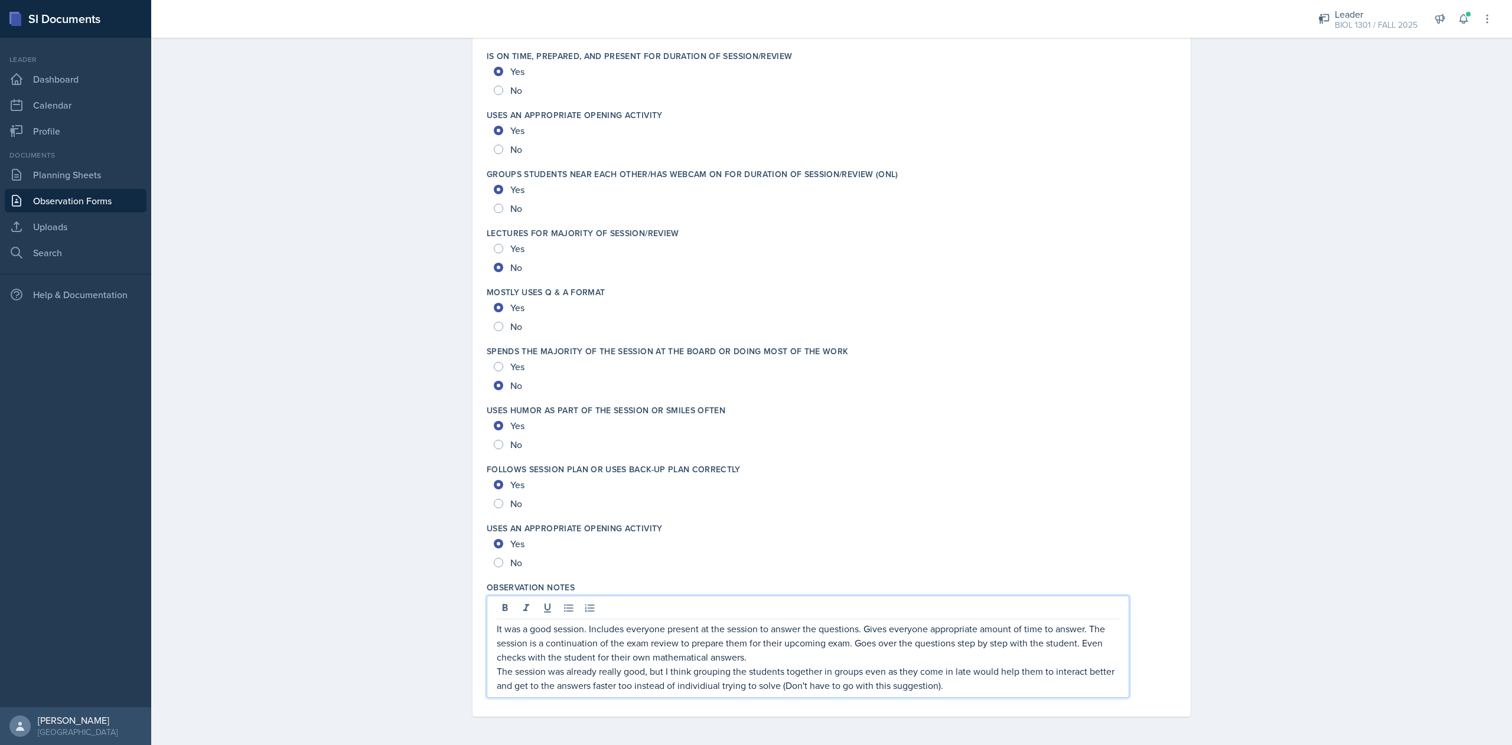
click at [945, 687] on p "The session was already really good, but I think grouping the students together…" at bounding box center [808, 678] width 622 height 28
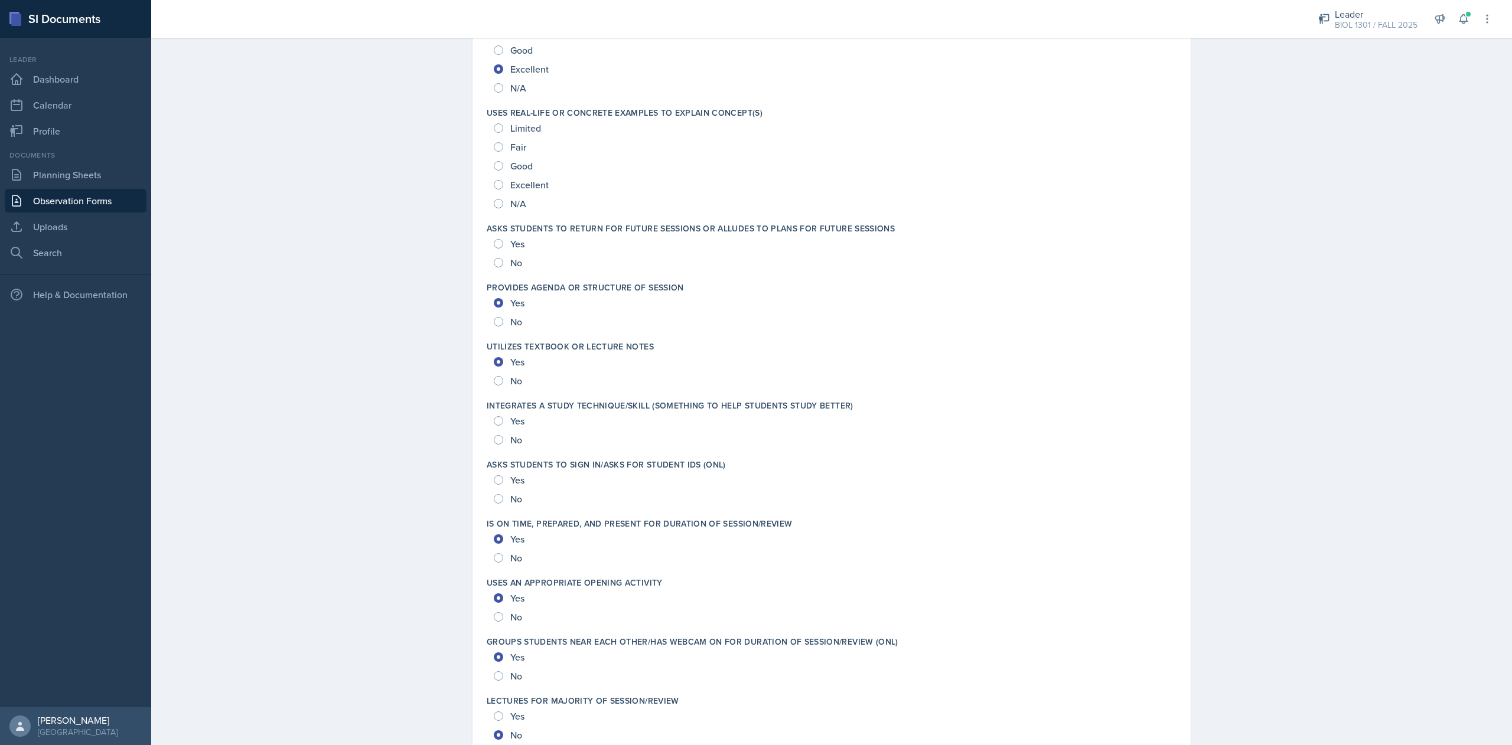
scroll to position [1507, 0]
click at [494, 425] on input "Yes" at bounding box center [498, 421] width 9 height 9
radio input "true"
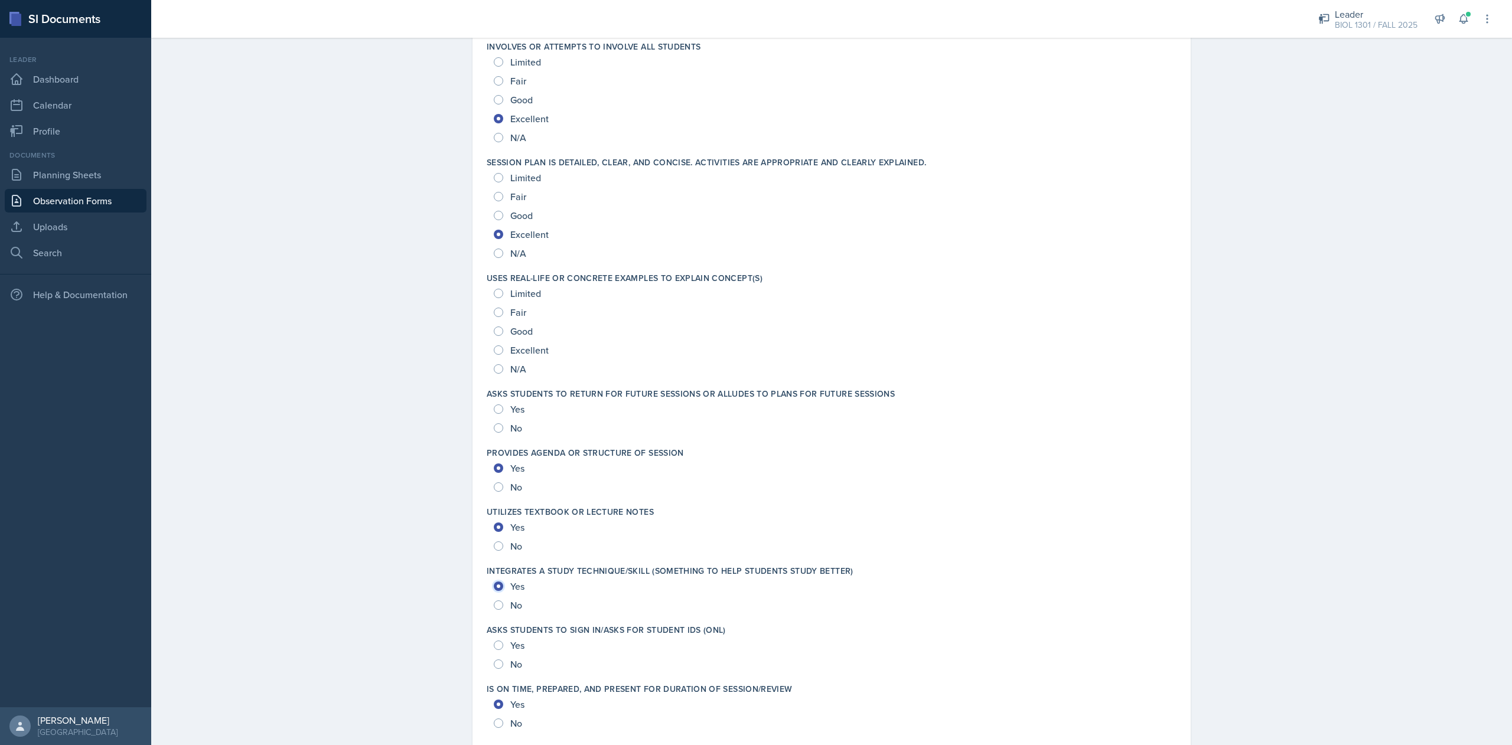
scroll to position [1342, 0]
click at [510, 352] on span "Excellent" at bounding box center [529, 351] width 38 height 12
click at [503, 352] on input "Excellent" at bounding box center [498, 351] width 9 height 9
radio input "true"
click at [510, 406] on span "Yes" at bounding box center [517, 410] width 14 height 12
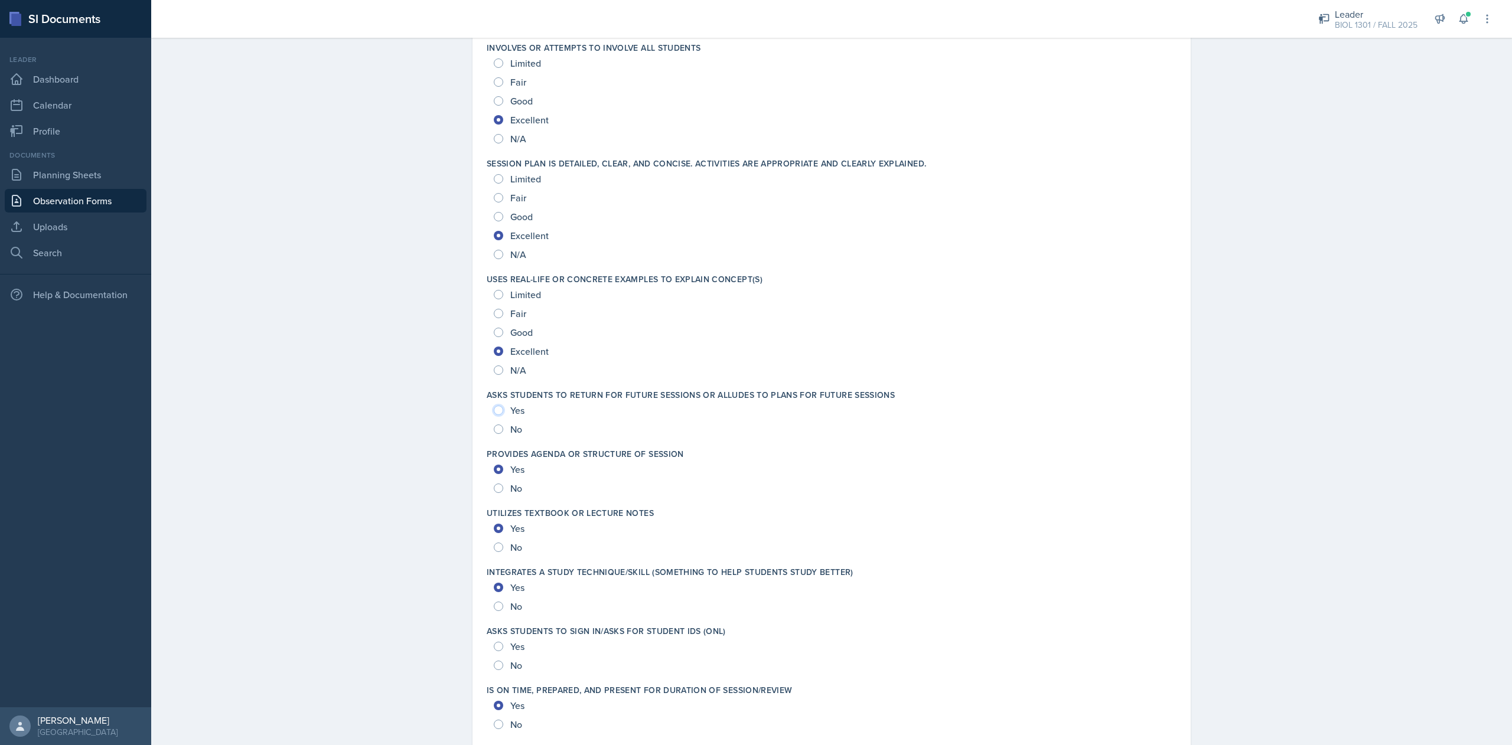
click at [503, 406] on input "Yes" at bounding box center [498, 410] width 9 height 9
radio input "true"
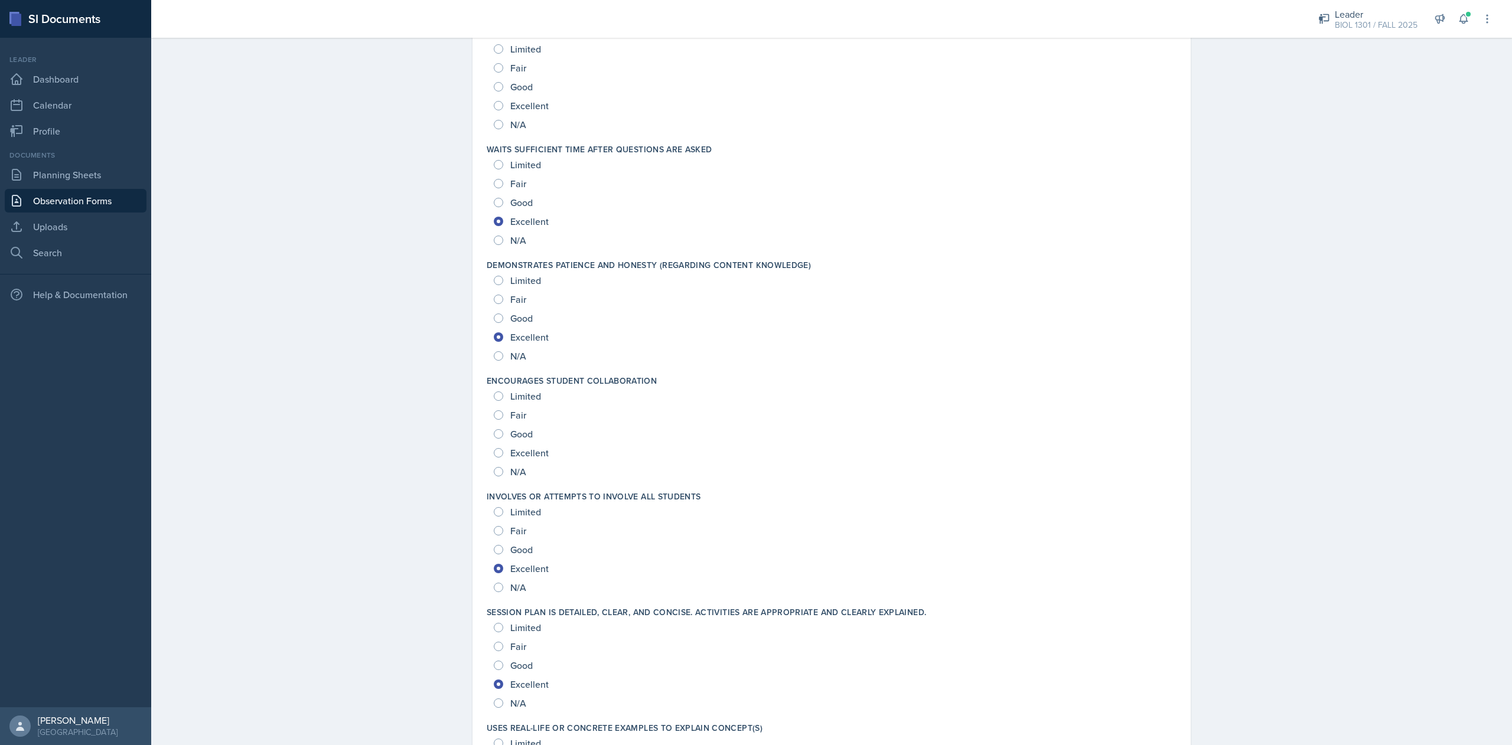
scroll to position [886, 0]
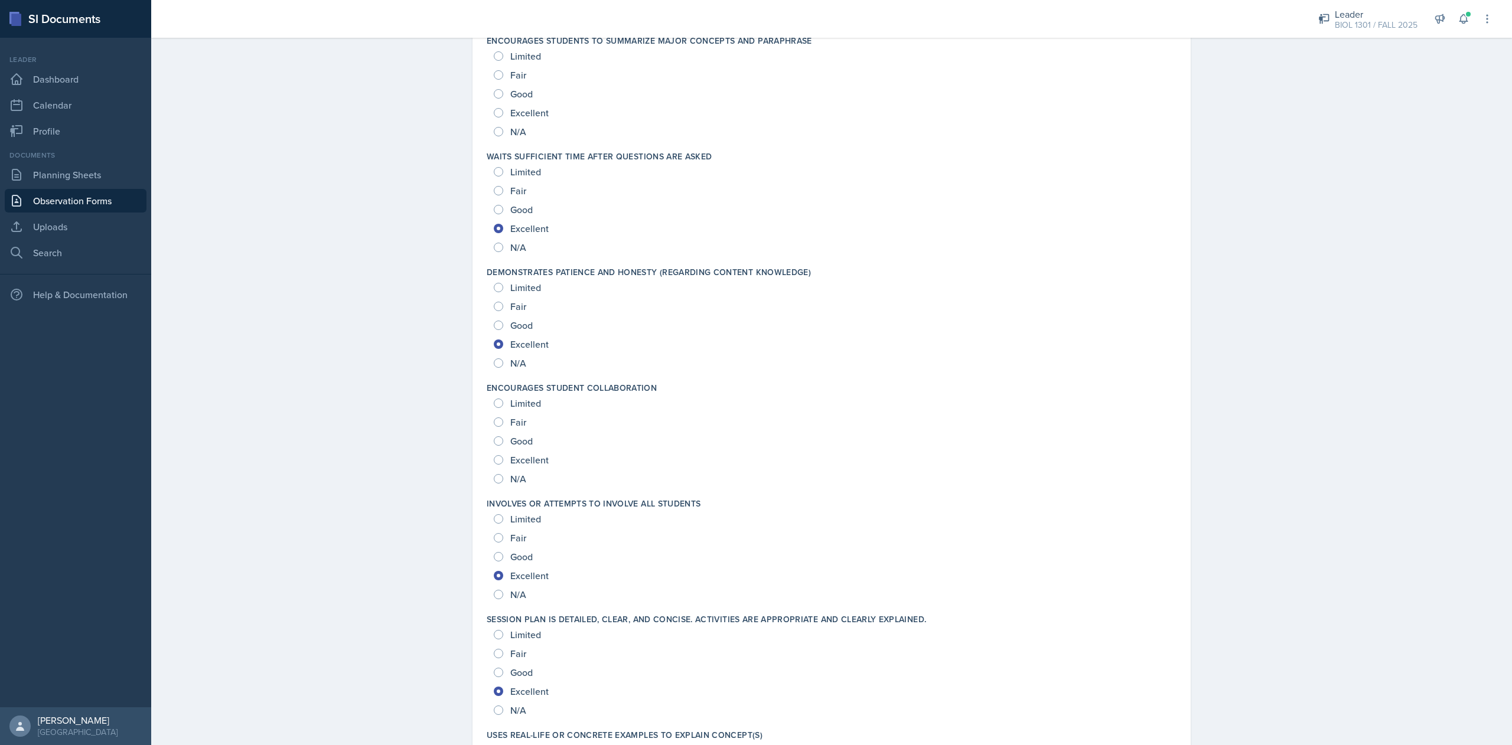
click at [529, 455] on span "Excellent" at bounding box center [529, 460] width 38 height 12
click at [503, 455] on input "Excellent" at bounding box center [498, 459] width 9 height 9
radio input "true"
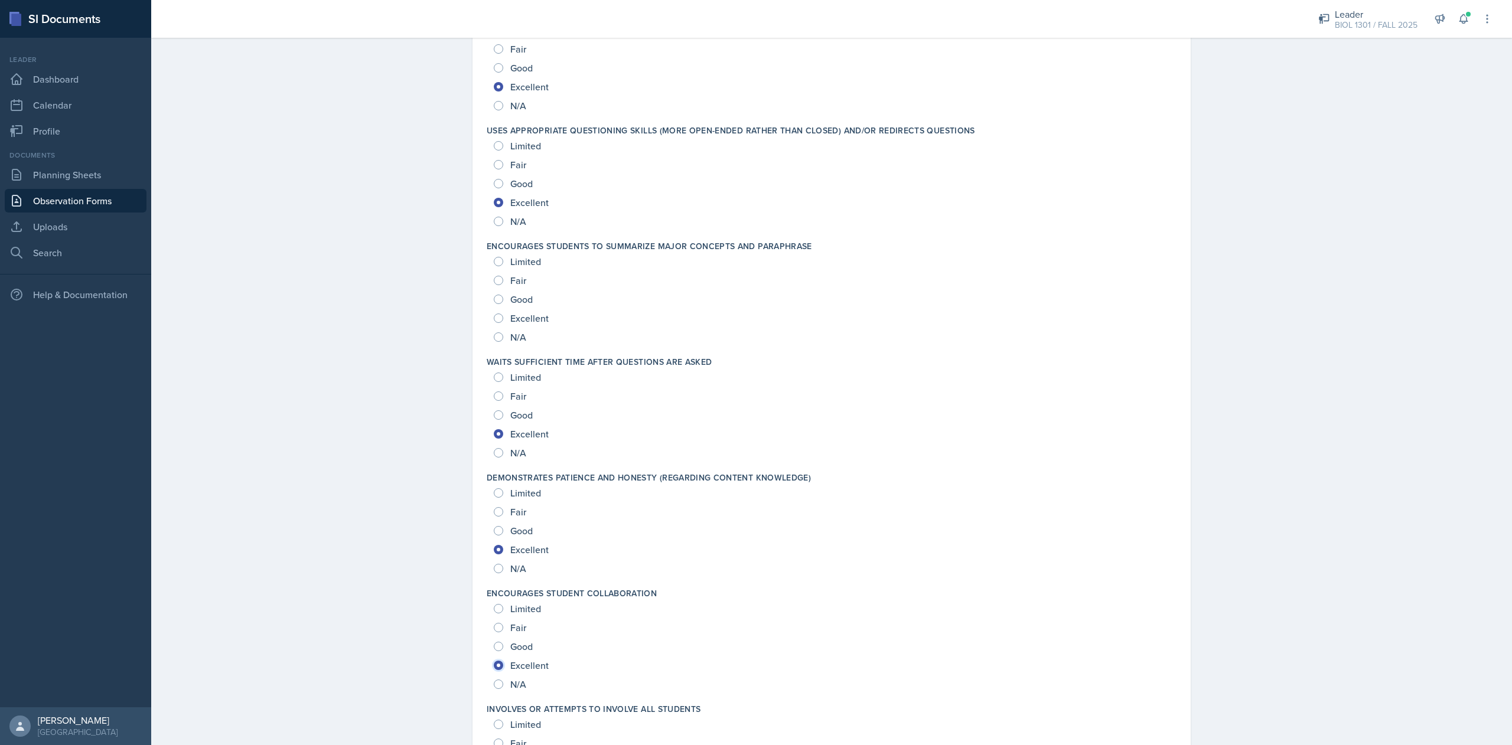
scroll to position [676, 0]
click at [518, 307] on span "Good" at bounding box center [521, 304] width 22 height 12
click at [503, 307] on input "Good" at bounding box center [498, 303] width 9 height 9
radio input "true"
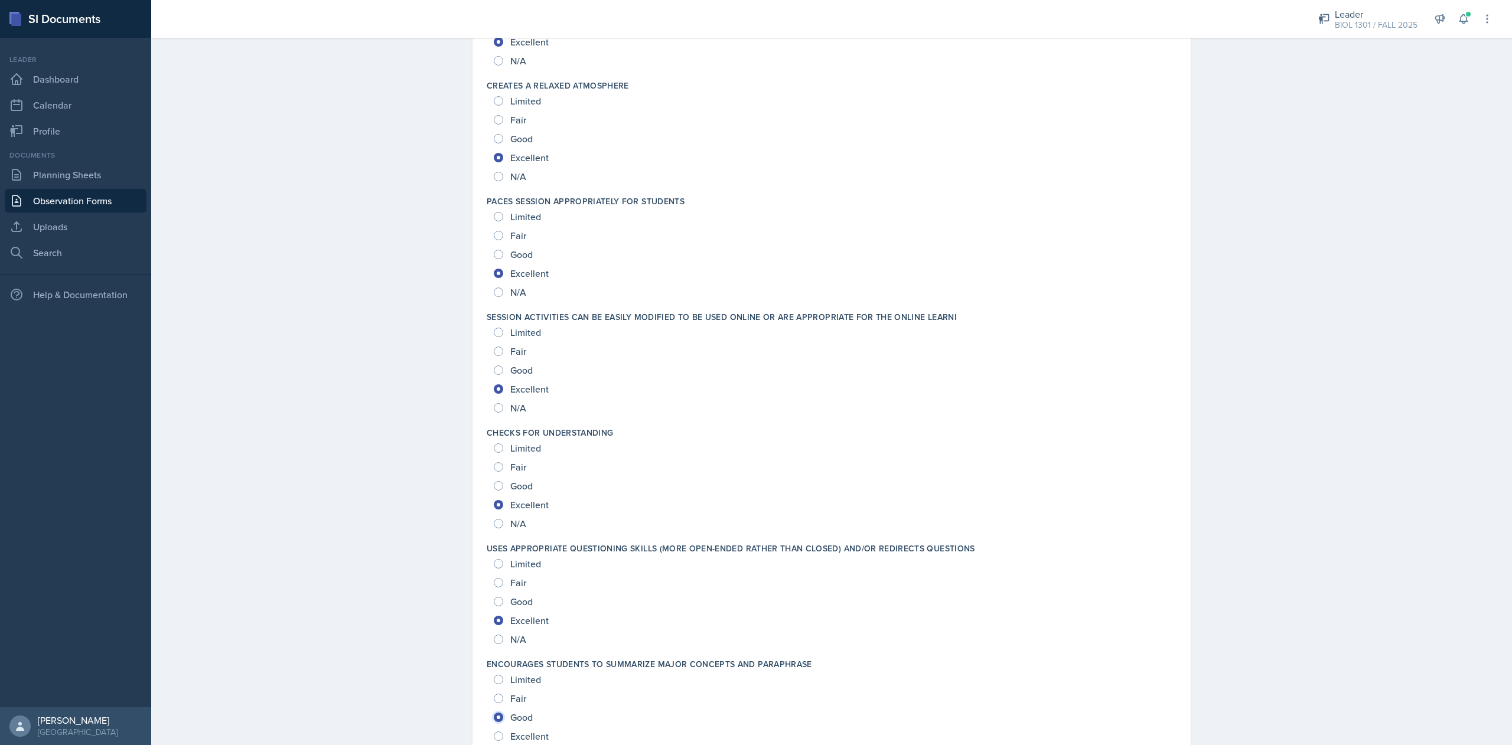
scroll to position [0, 0]
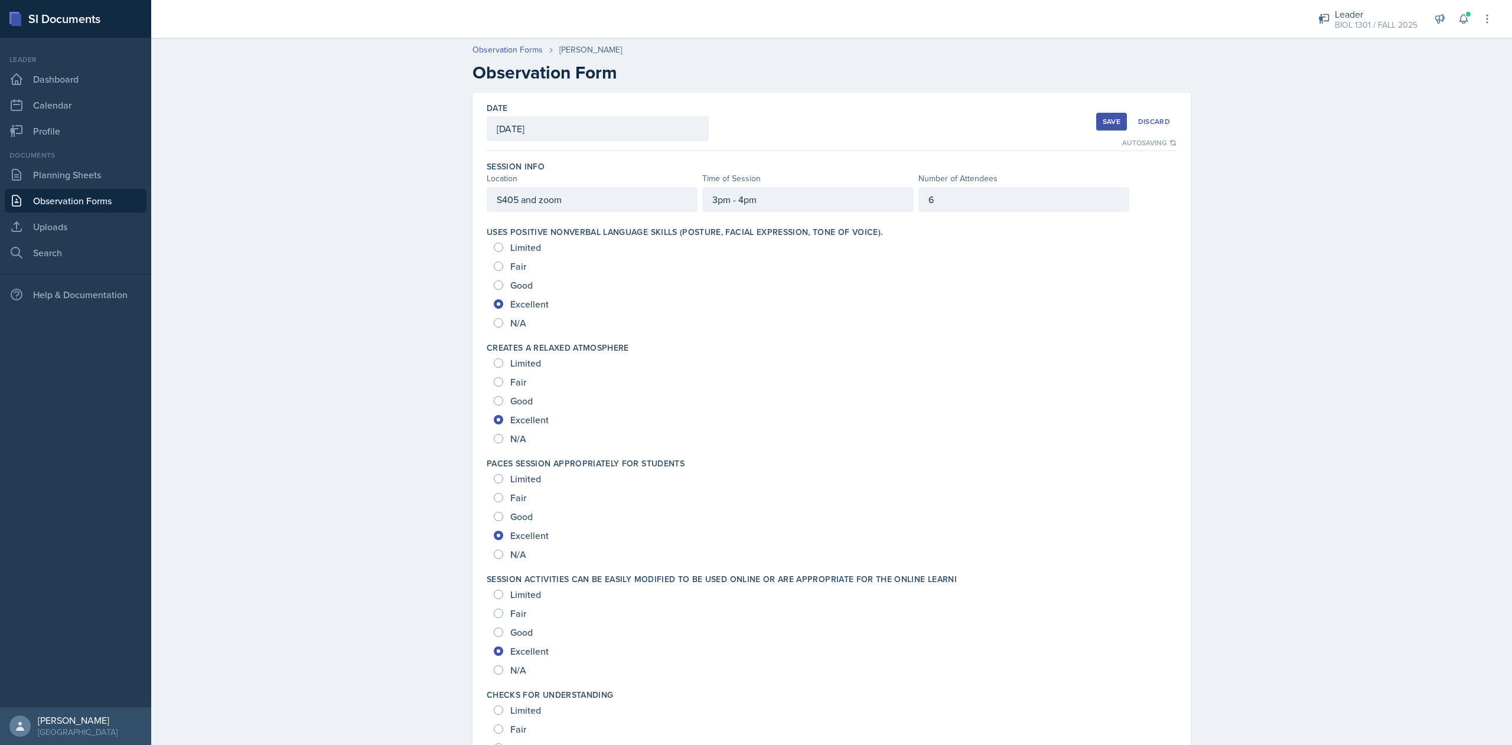
click at [1102, 125] on div "Save" at bounding box center [1111, 121] width 18 height 9
click at [1102, 123] on div "Save" at bounding box center [1111, 121] width 18 height 9
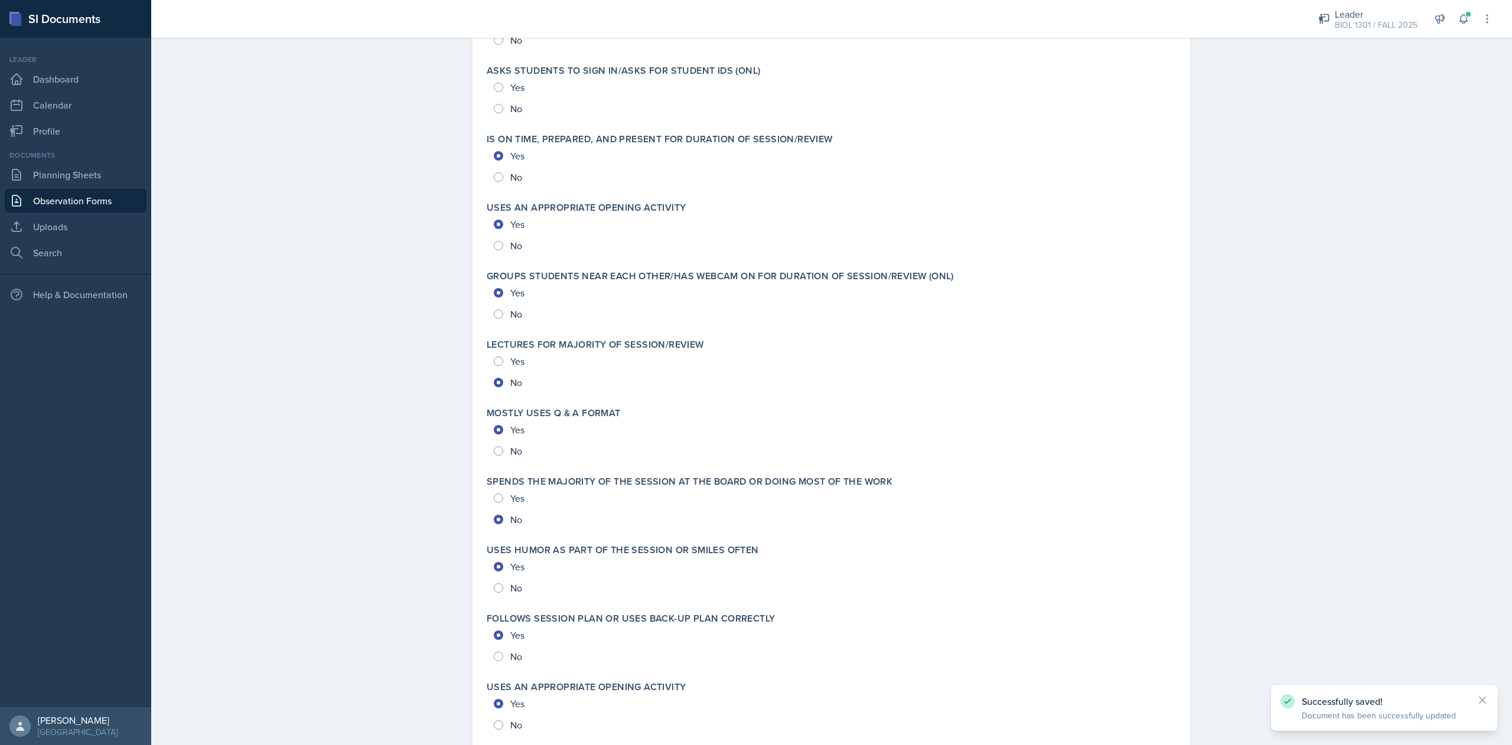
scroll to position [2323, 0]
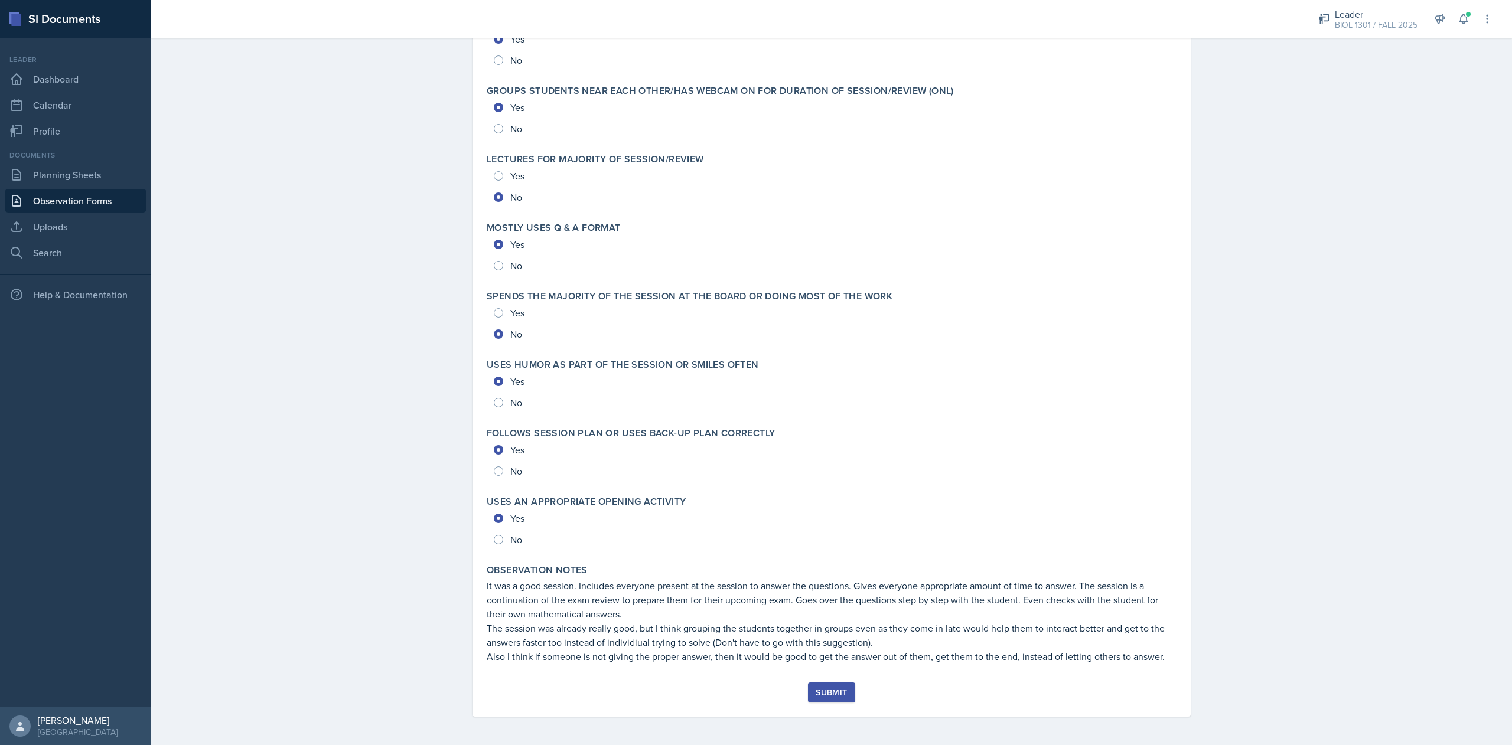
click at [829, 688] on div "Submit" at bounding box center [830, 692] width 31 height 9
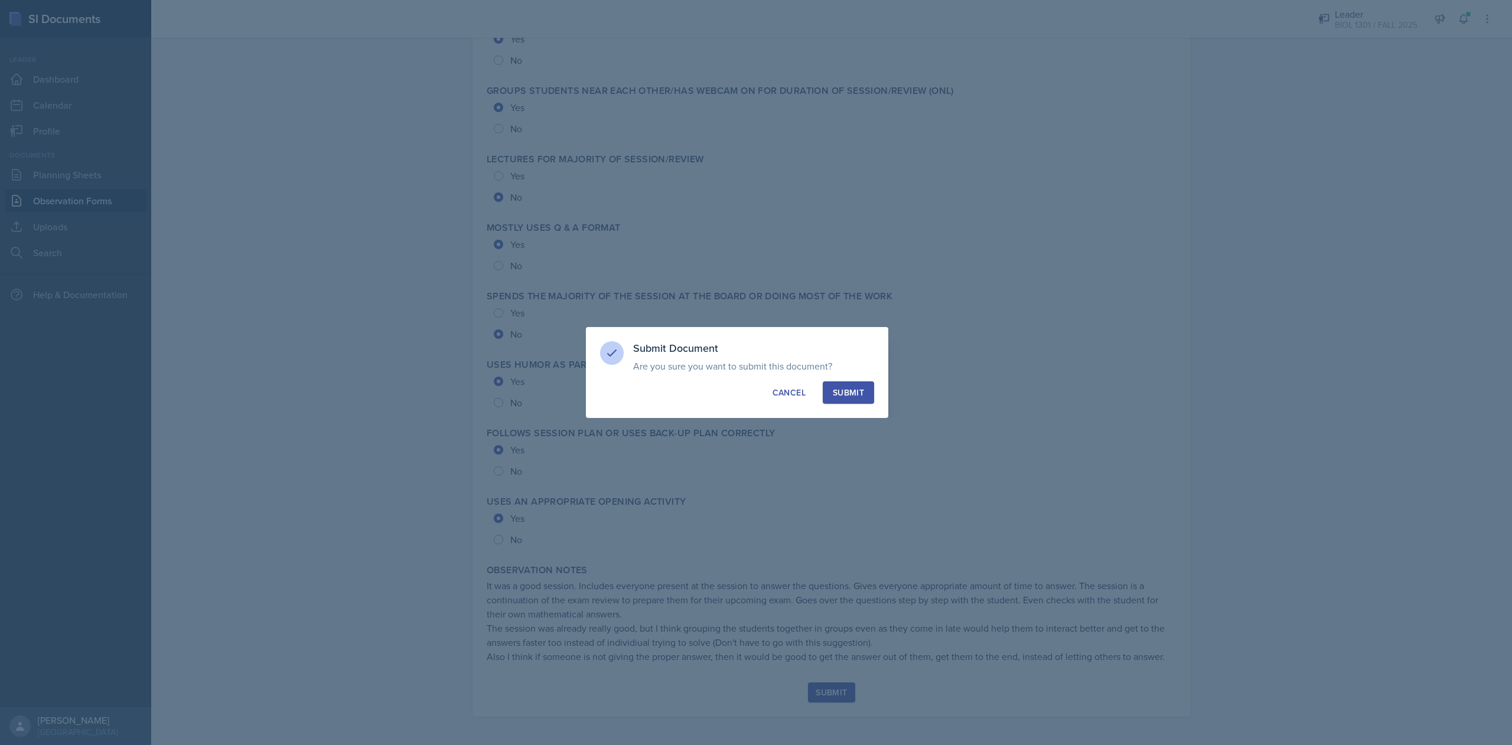
click at [843, 392] on div "Submit" at bounding box center [848, 393] width 31 height 12
radio input "true"
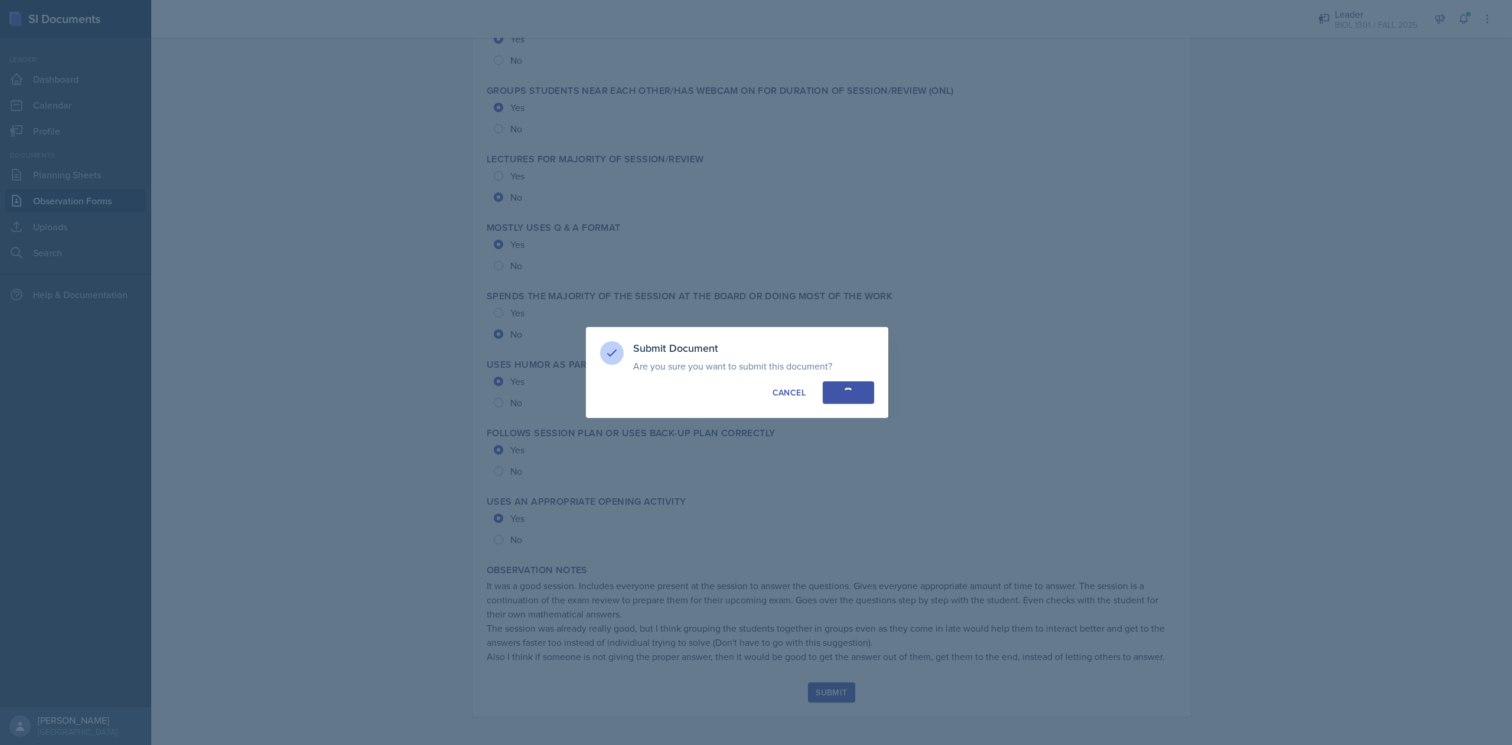
radio input "true"
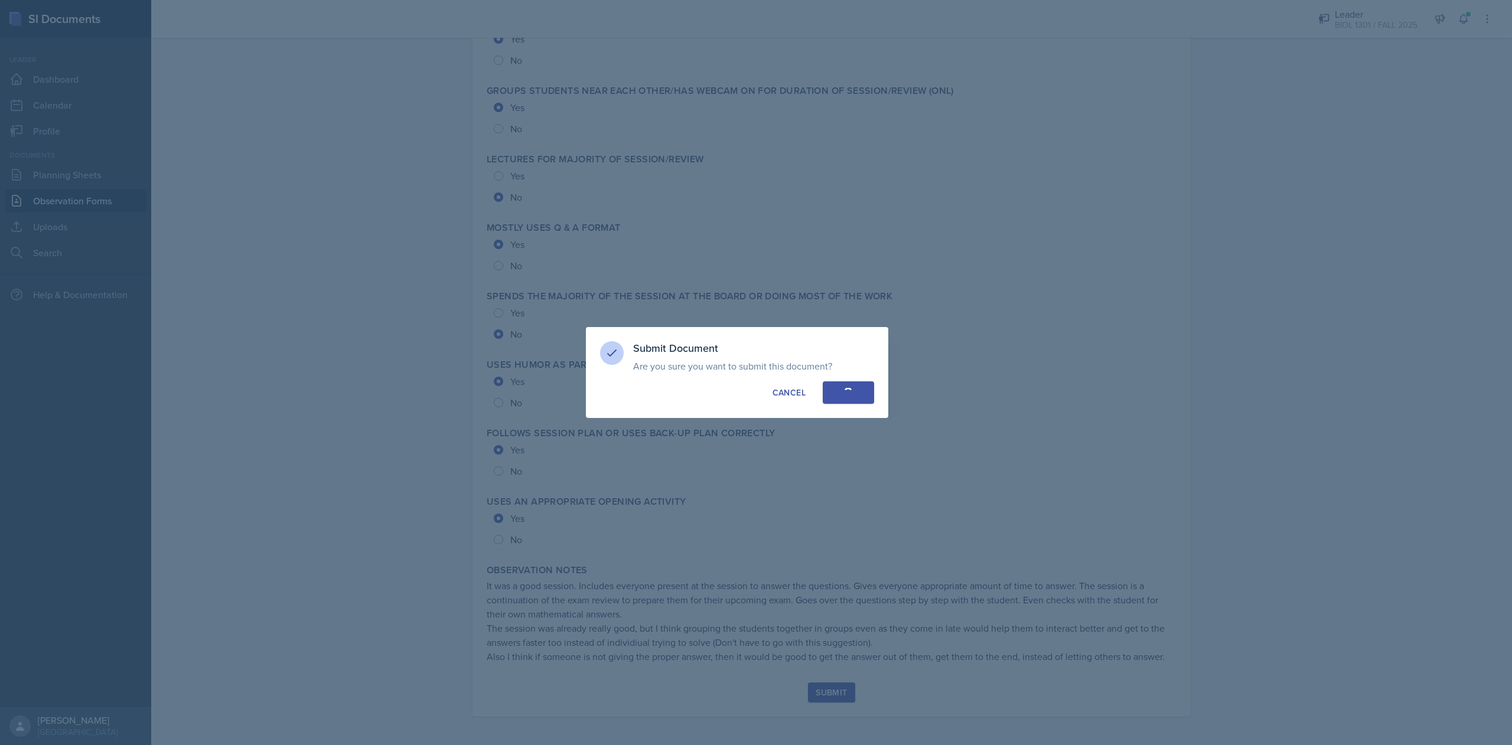
radio input "true"
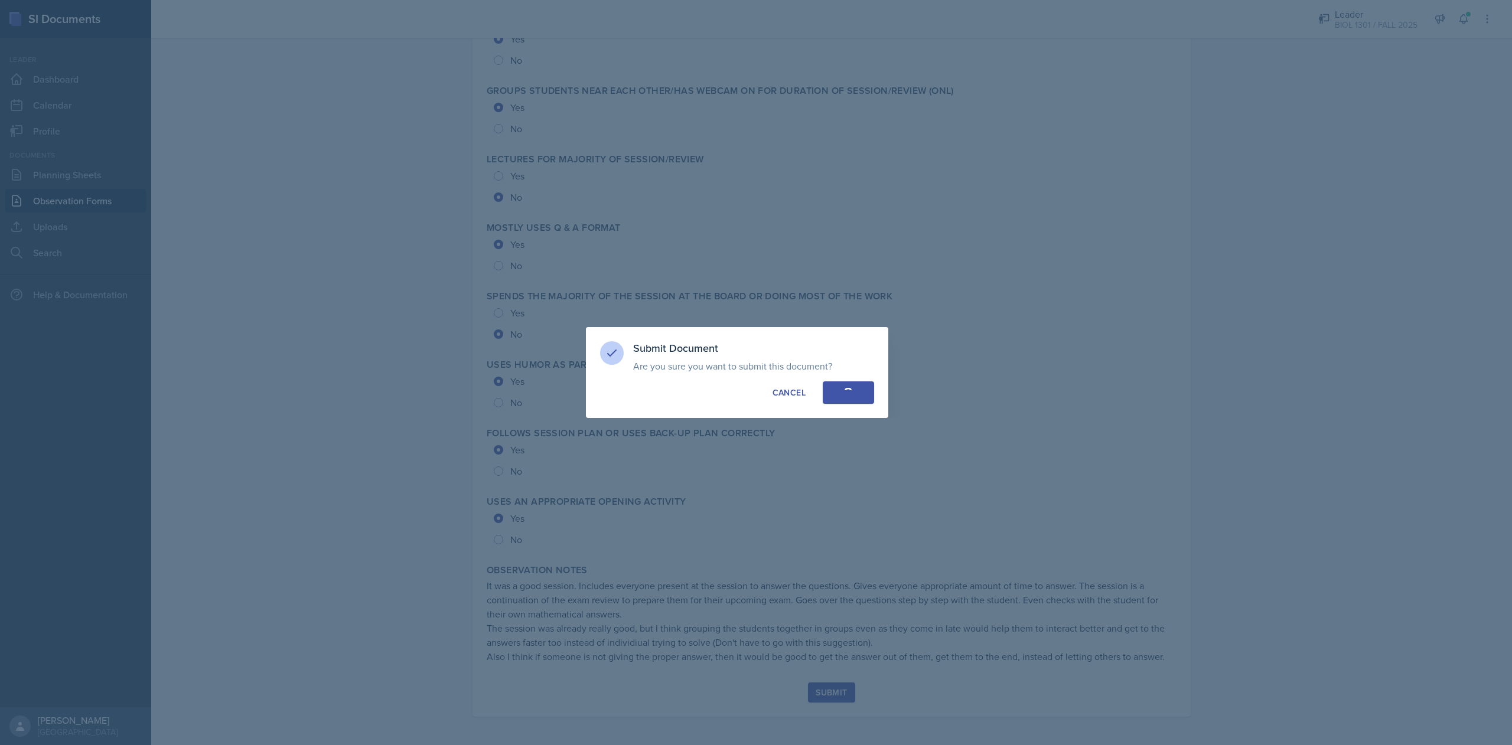
radio input "true"
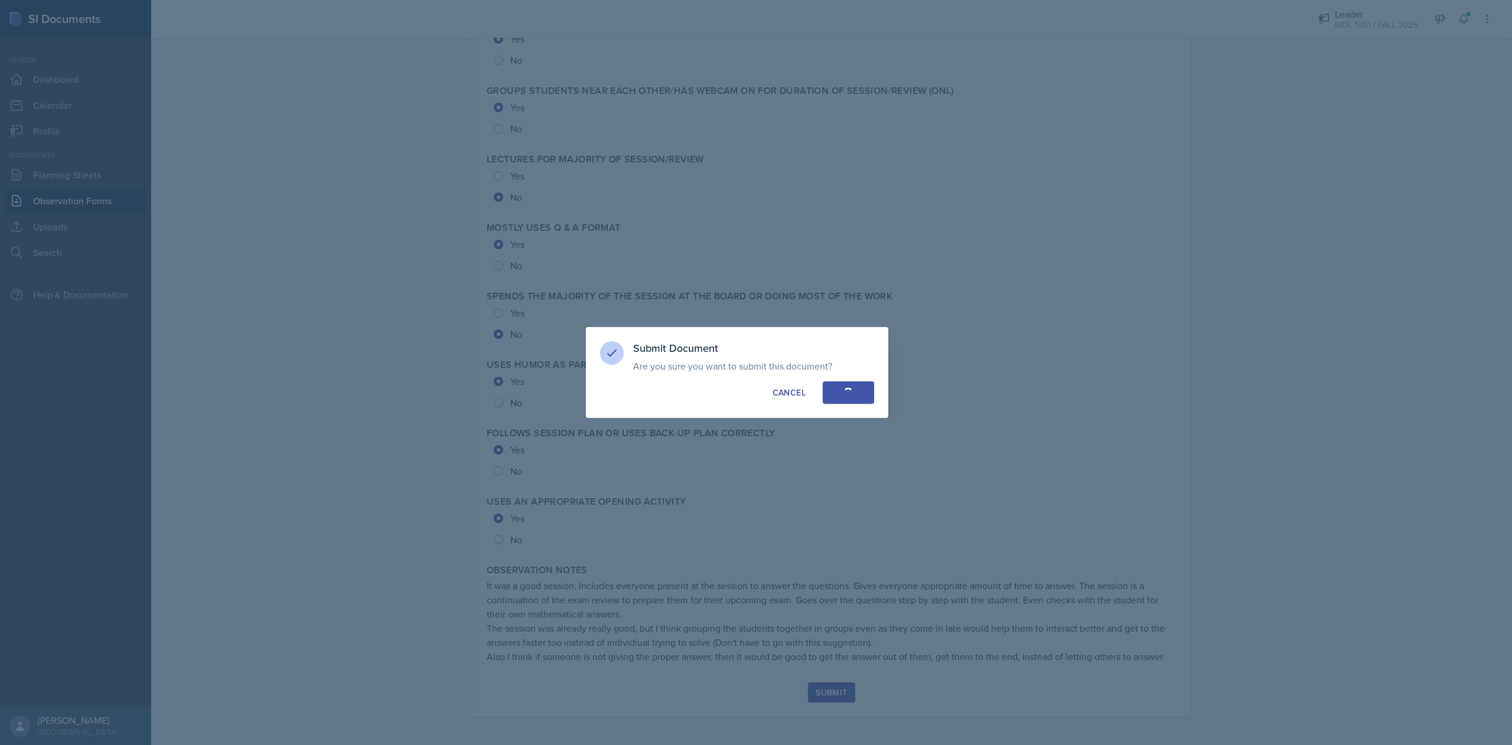
radio input "true"
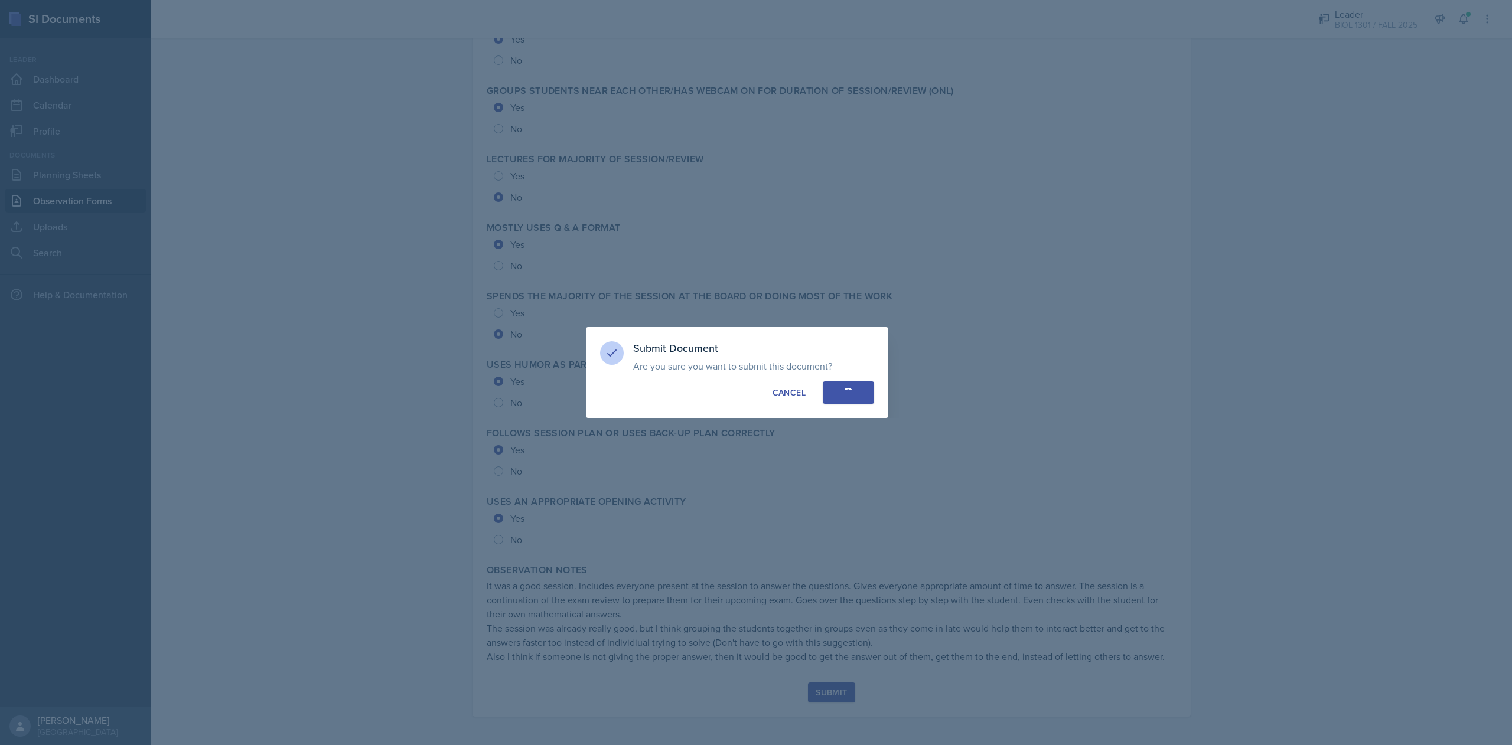
radio input "true"
